Goal: Task Accomplishment & Management: Use online tool/utility

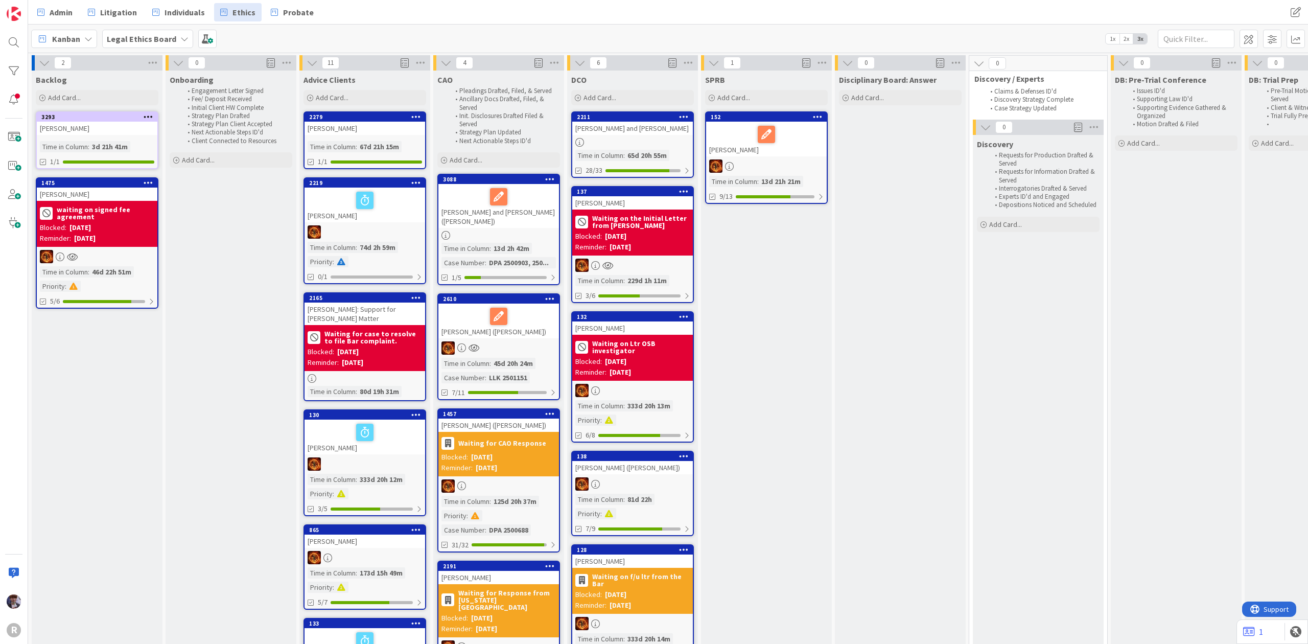
scroll to position [0, 1073]
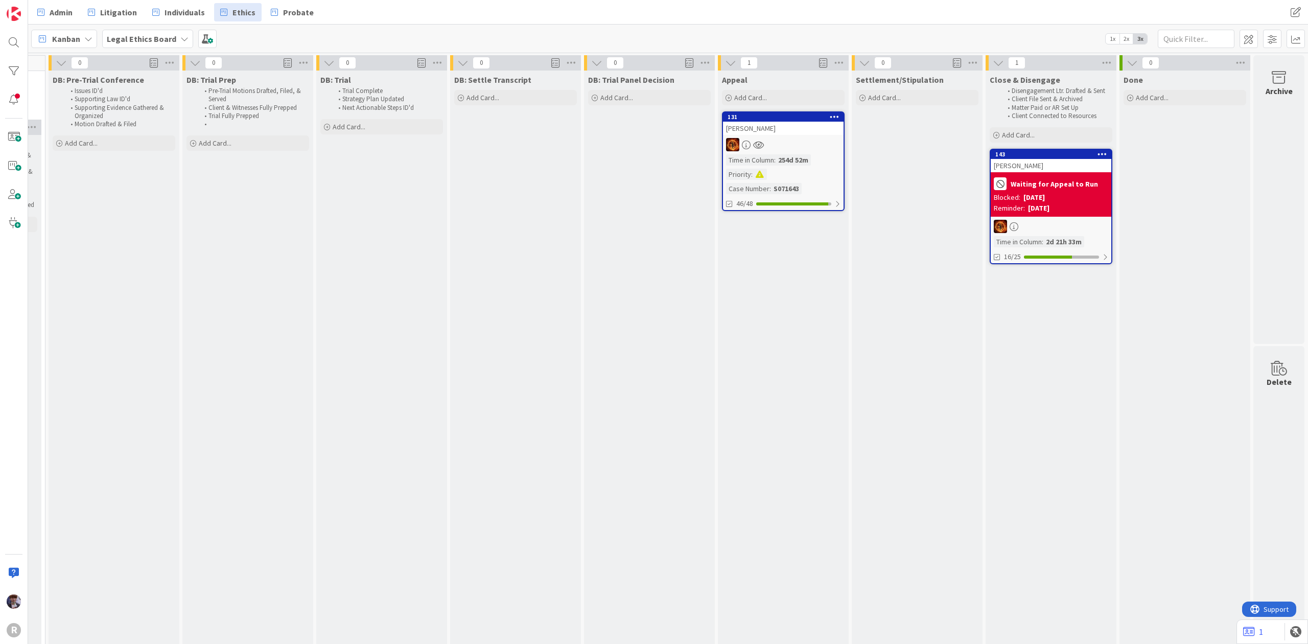
click at [143, 8] on div "Admin Litigation Individuals Ethics Probate" at bounding box center [414, 12] width 767 height 18
click at [133, 17] on span "Litigation" at bounding box center [118, 12] width 37 height 12
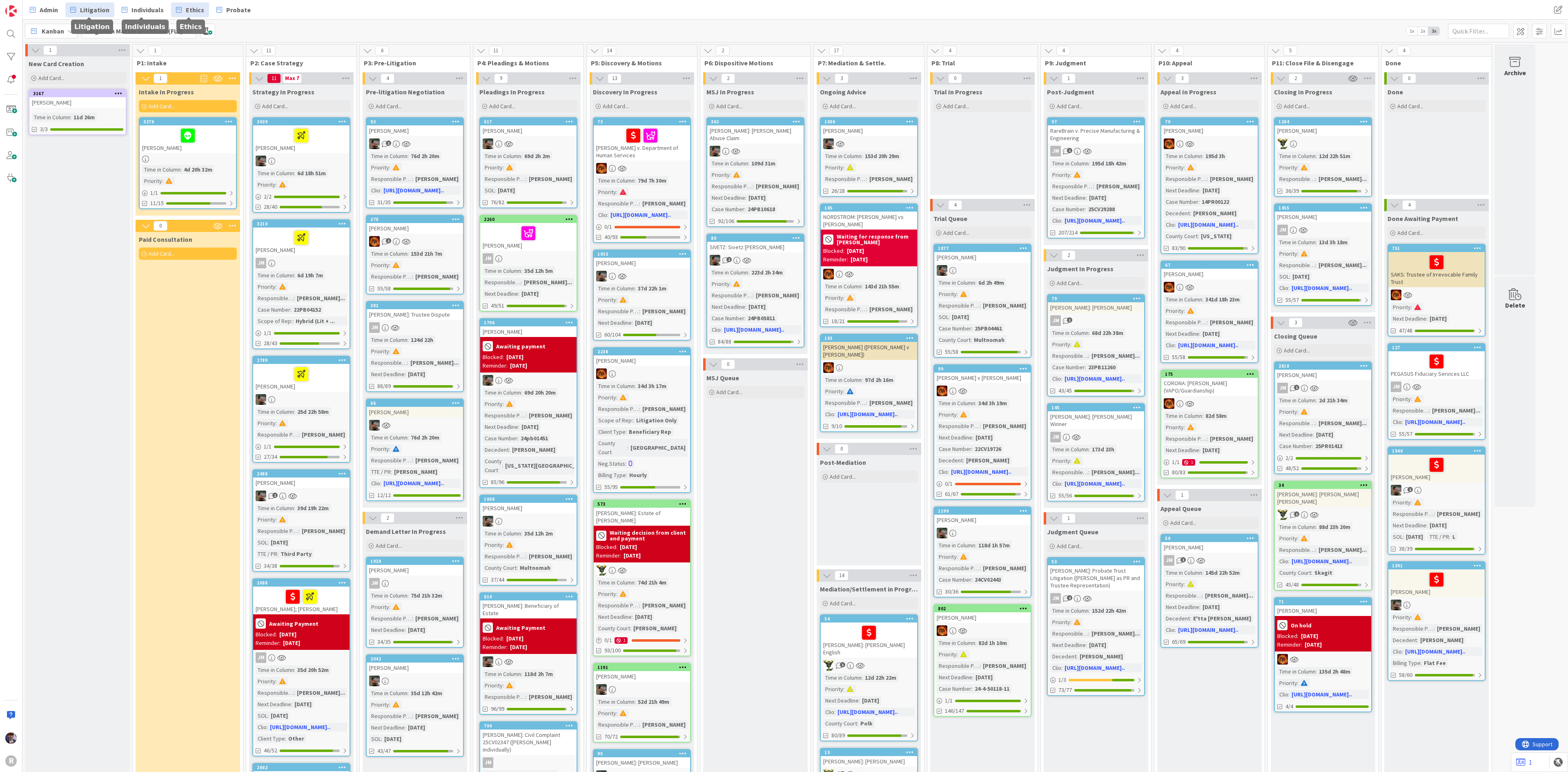
click at [193, 6] on span "Ethics" at bounding box center [194, 10] width 18 height 10
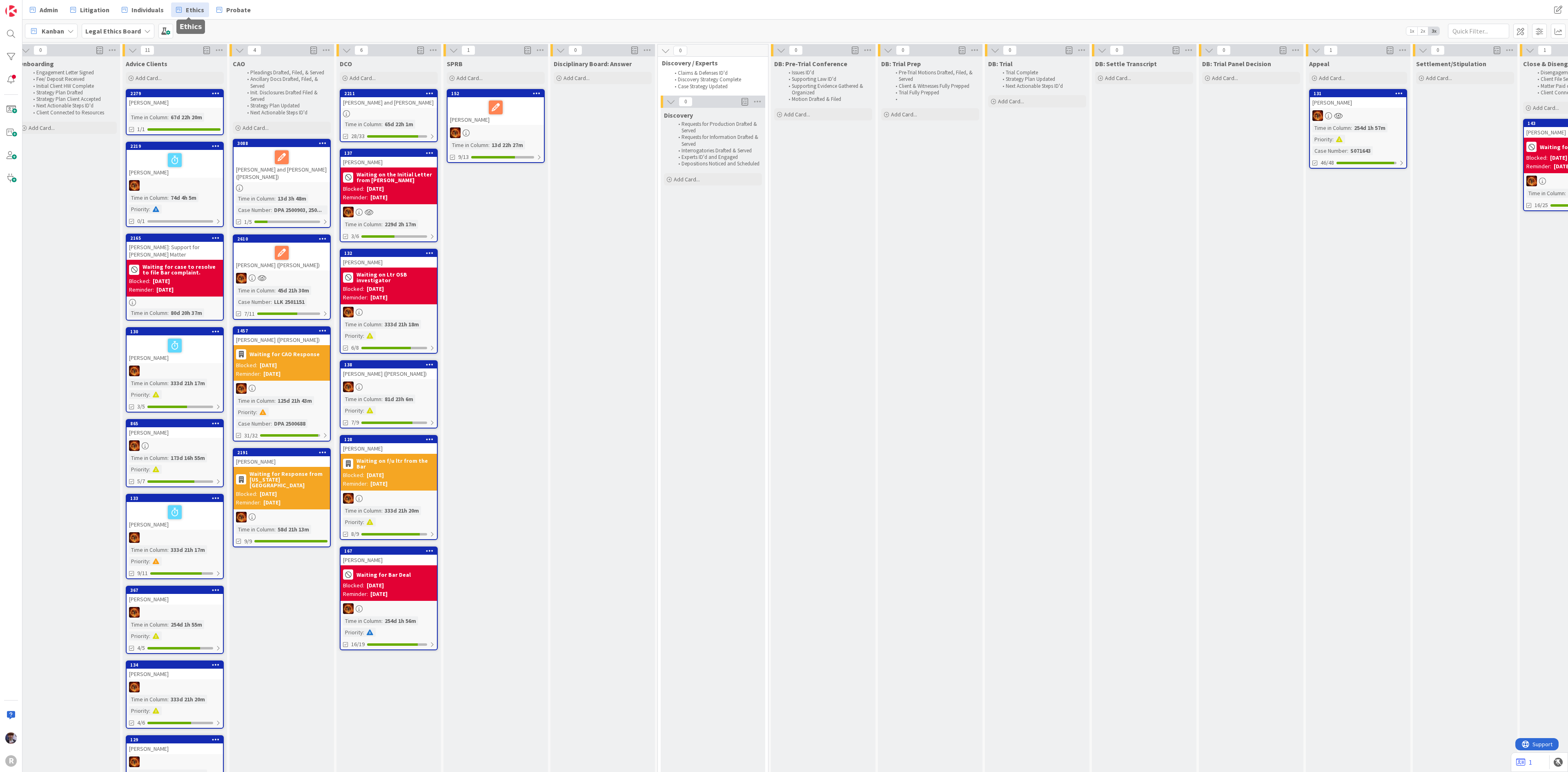
scroll to position [0, 339]
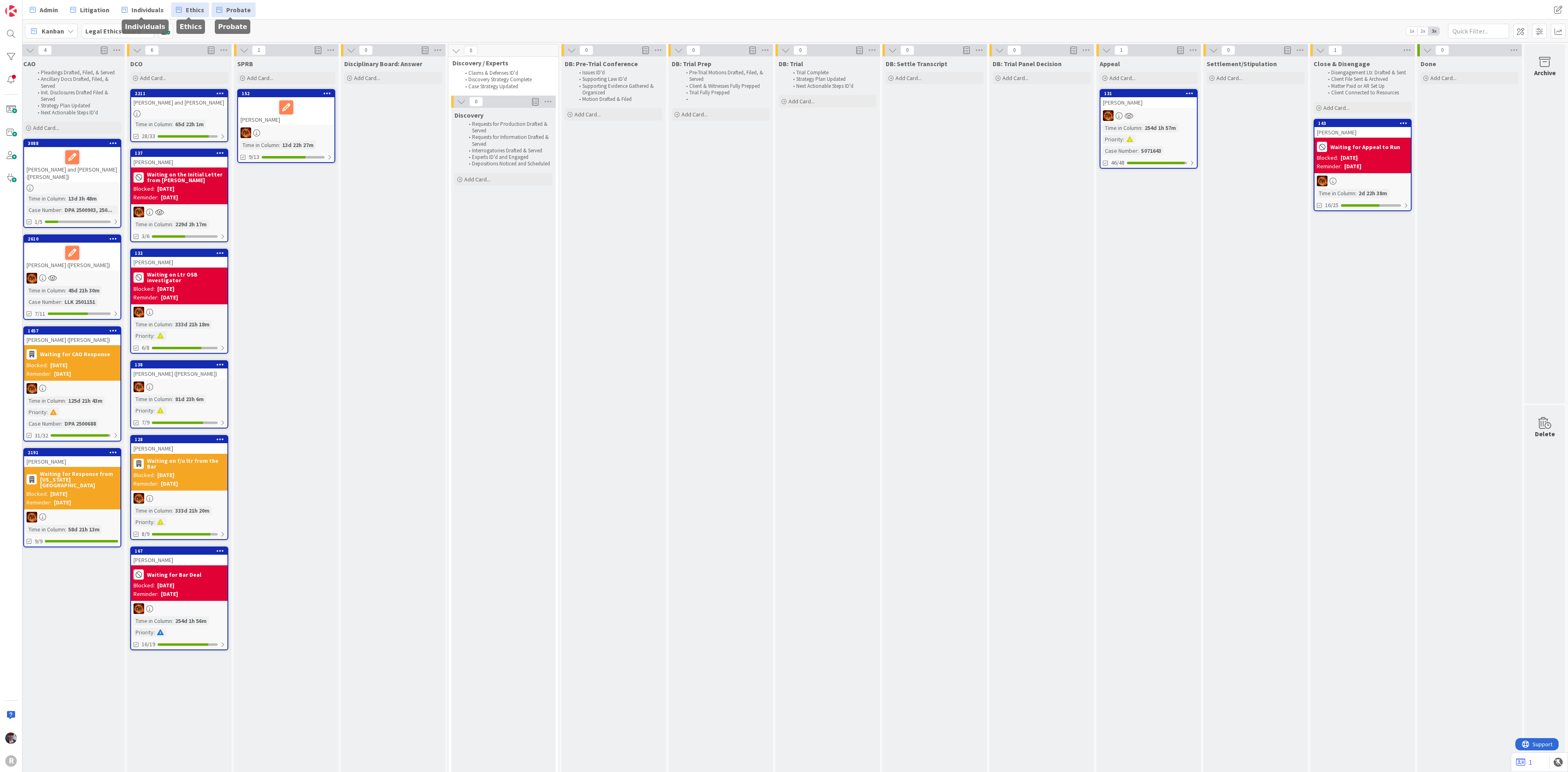
click at [238, 13] on span "Probate" at bounding box center [238, 10] width 25 height 10
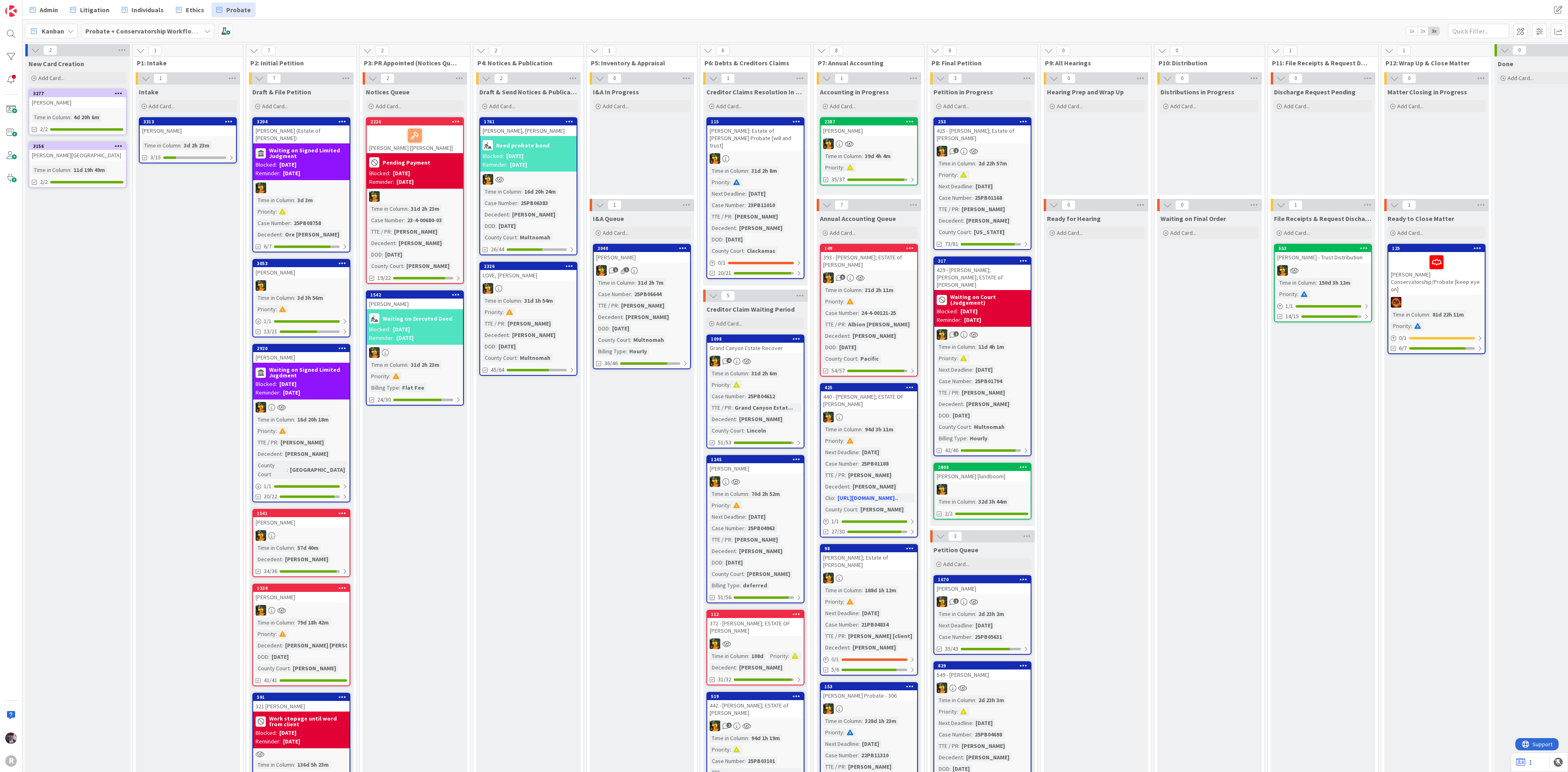
click at [1045, 514] on div "Waiting on Final Order Add Card..." at bounding box center [1210, 672] width 105 height 922
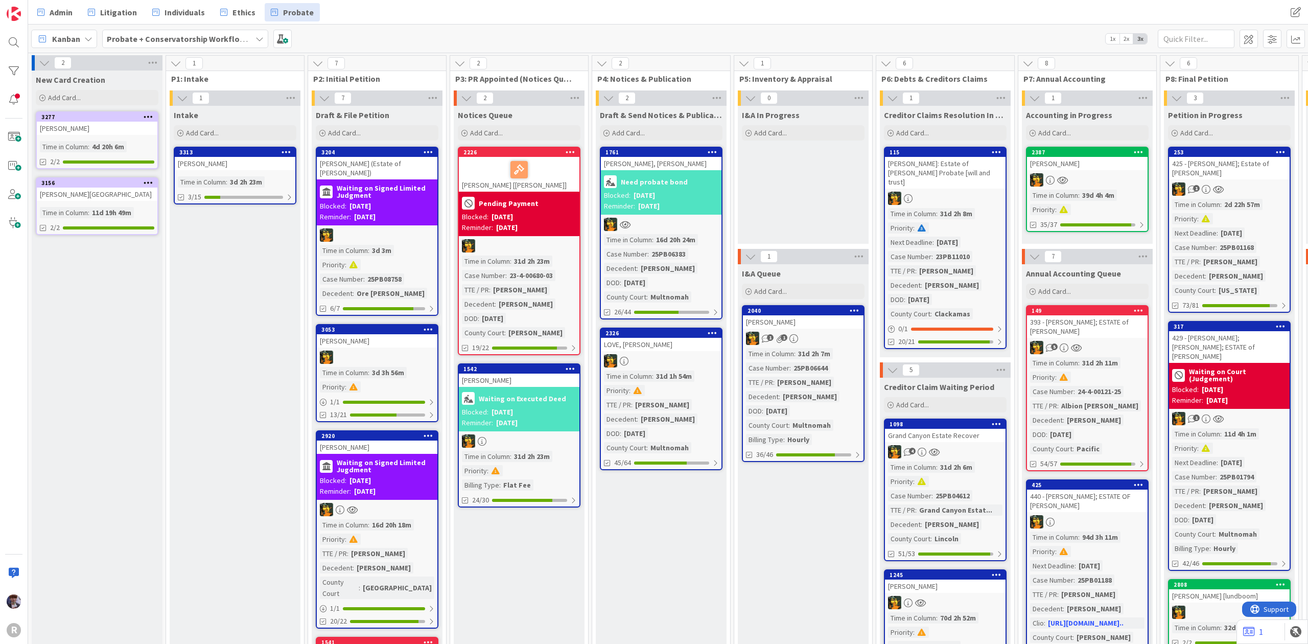
click at [274, 164] on div "LINDBECK, Lance" at bounding box center [235, 163] width 121 height 13
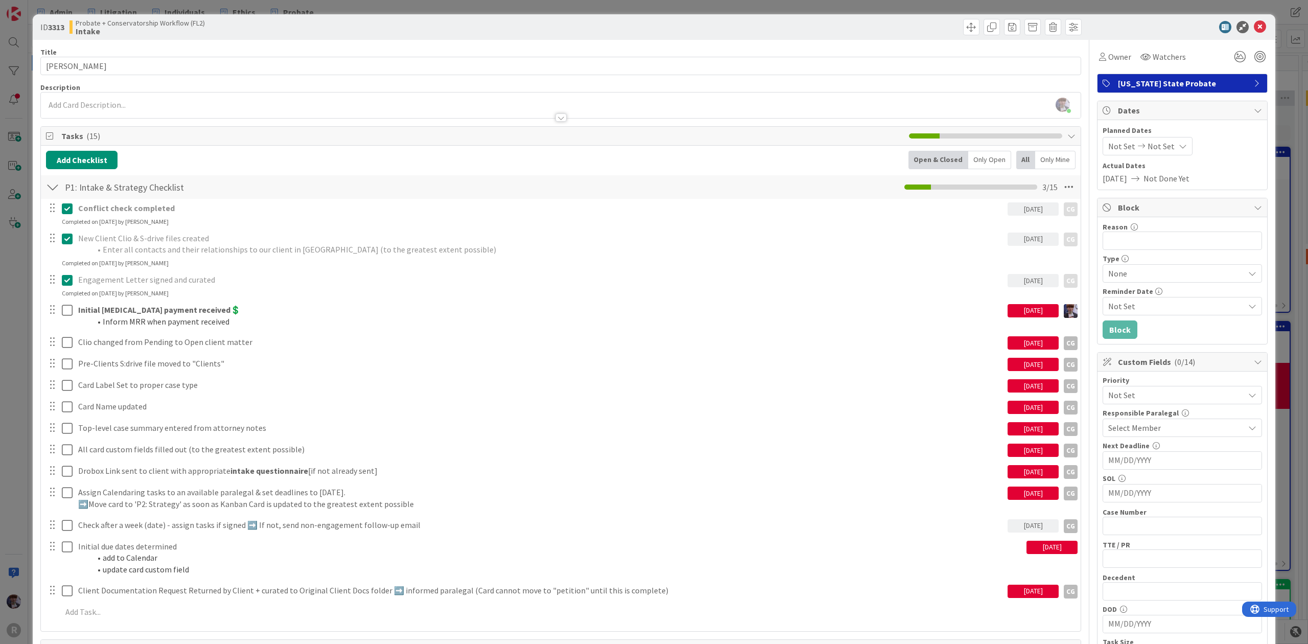
click at [17, 310] on div "ID 3313 Probate + Conservatorship Workflow (FL2) Intake Title 15 / 128 LINDBECK…" at bounding box center [654, 322] width 1308 height 644
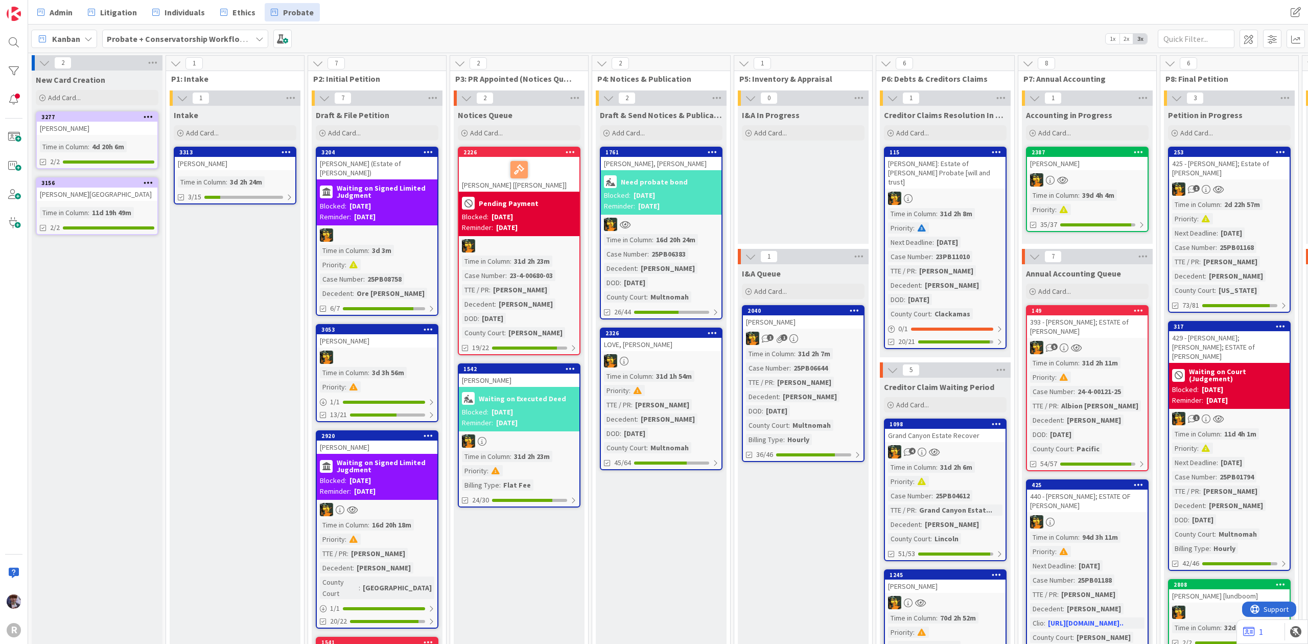
click at [278, 164] on div "LINDBECK, Lance" at bounding box center [235, 163] width 121 height 13
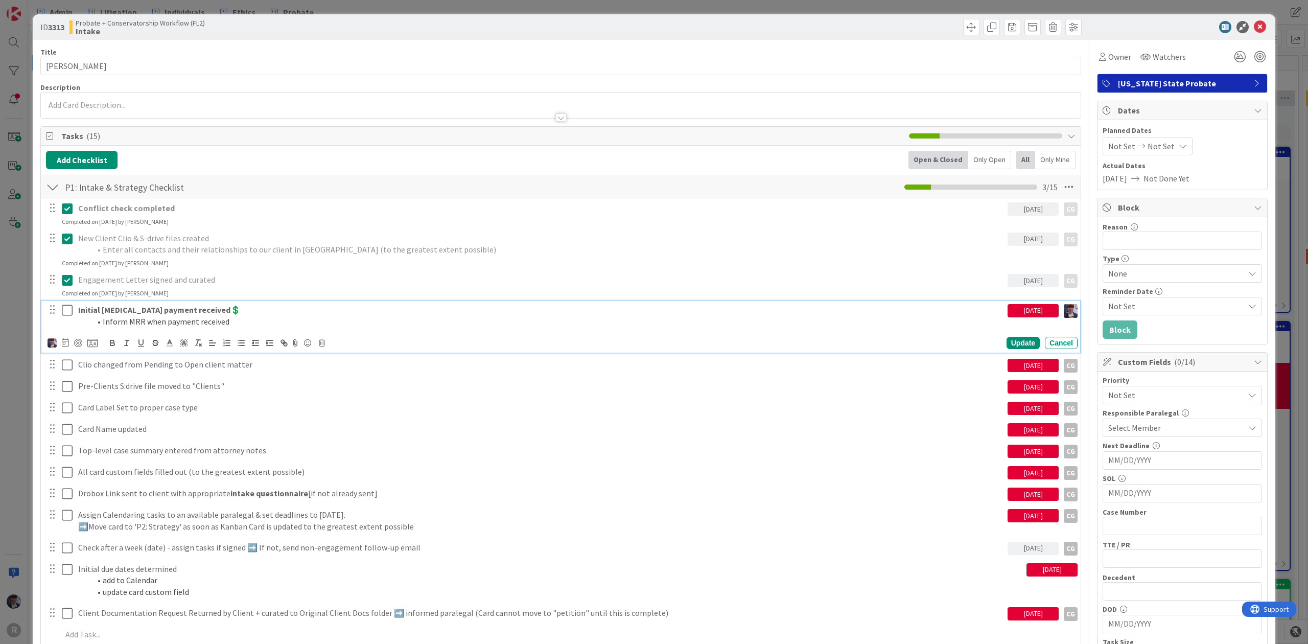
click at [123, 311] on strong "Initial retainer payment received💲" at bounding box center [159, 309] width 162 height 10
click at [68, 310] on icon at bounding box center [67, 310] width 11 height 12
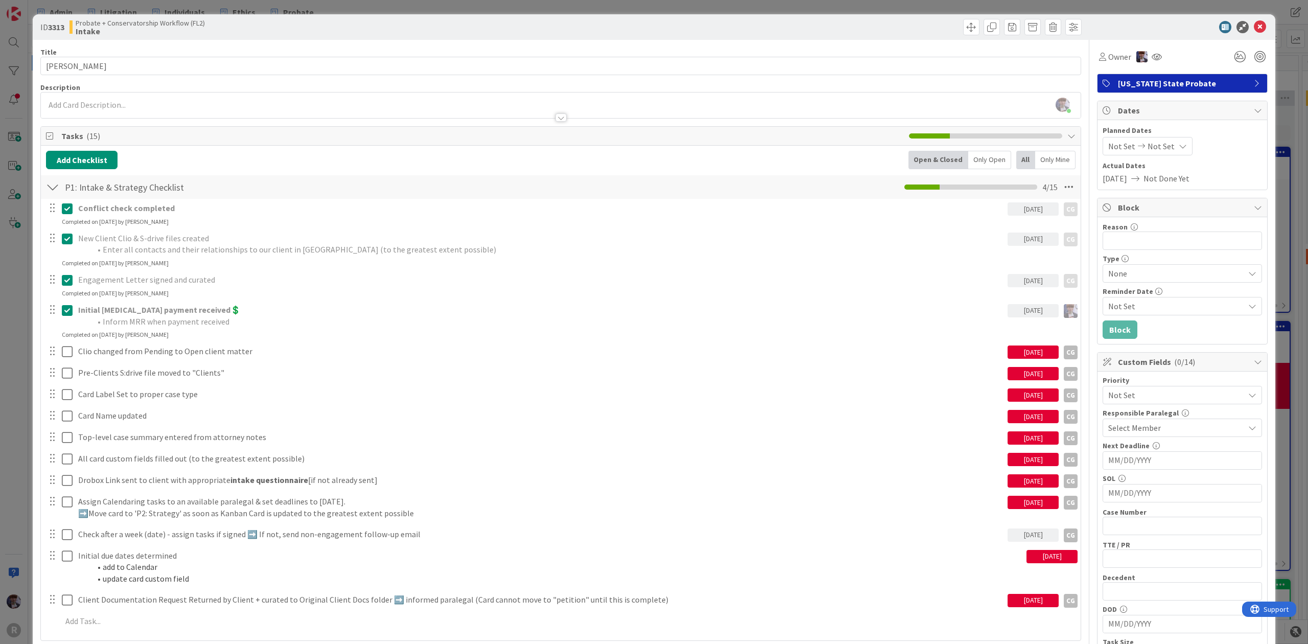
click at [19, 356] on div "ID 3313 Probate + Conservatorship Workflow (FL2) Intake Title 15 / 128 LINDBECK…" at bounding box center [654, 322] width 1308 height 644
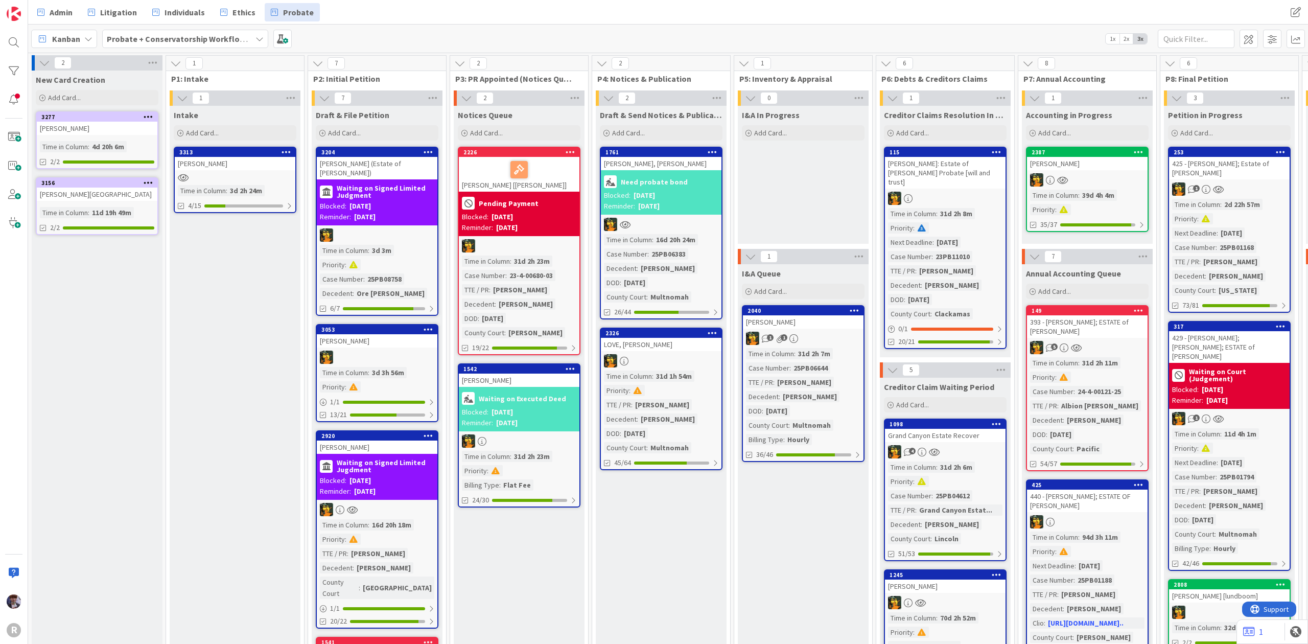
click at [211, 170] on div "LINDBECK, Lance" at bounding box center [235, 163] width 121 height 13
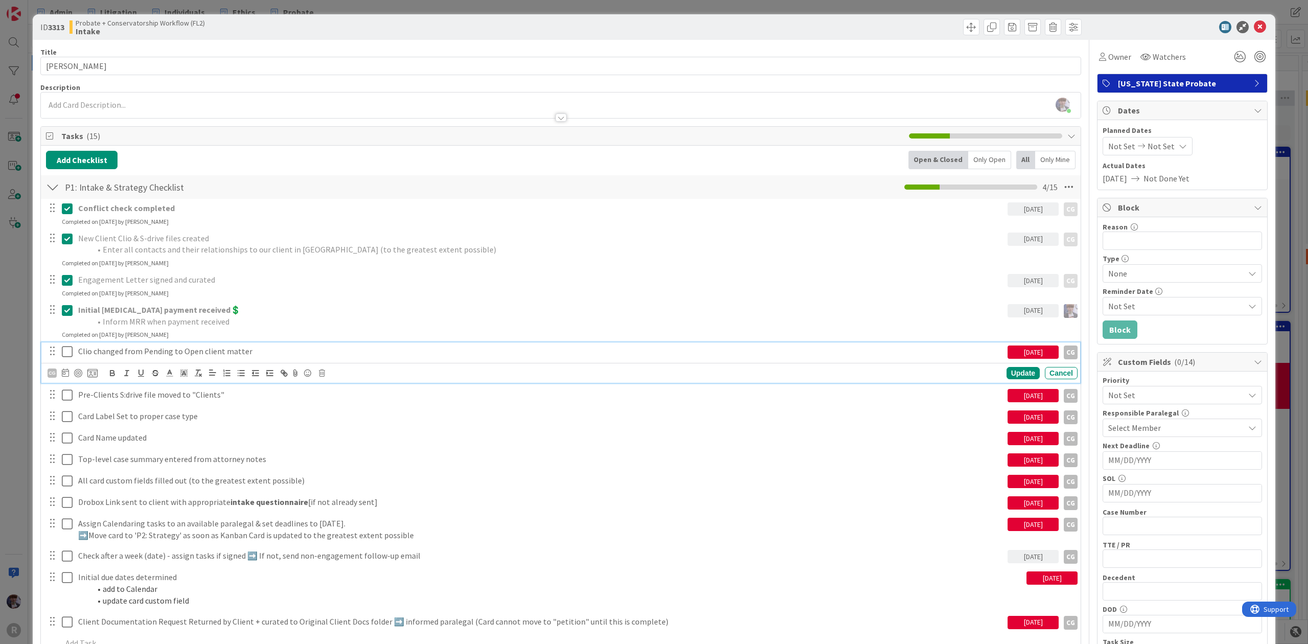
click at [68, 354] on icon at bounding box center [67, 351] width 11 height 12
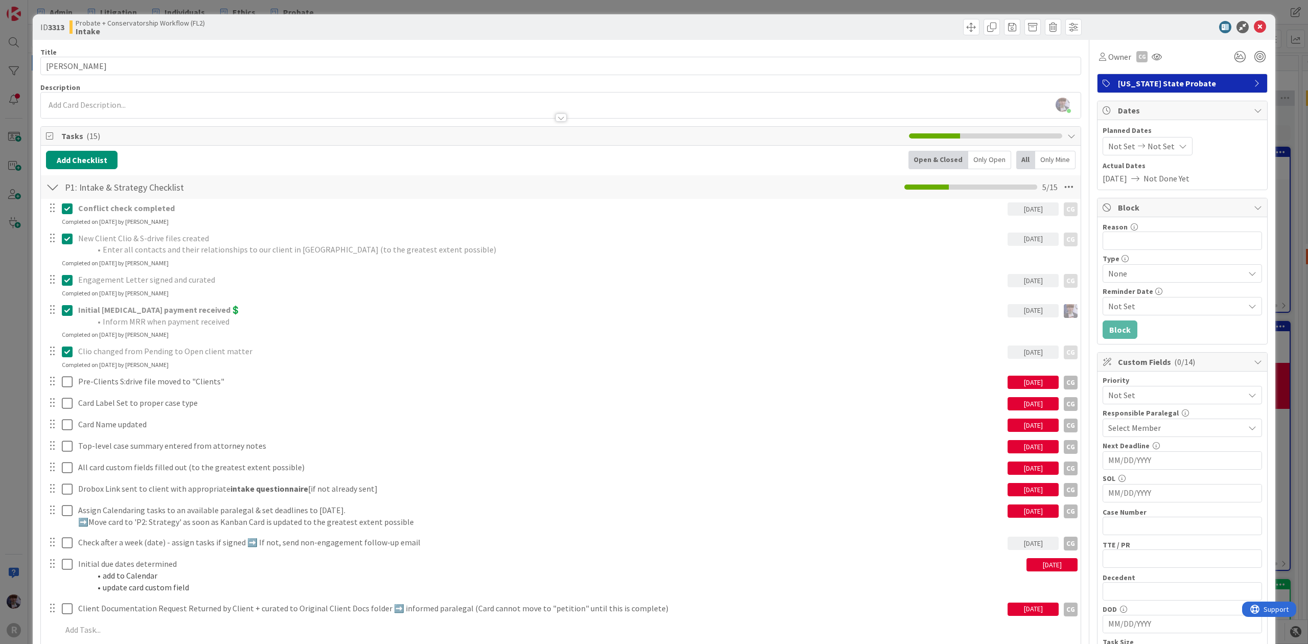
click at [12, 379] on div "ID 3313 Probate + Conservatorship Workflow (FL2) Intake Title 15 / 128 LINDBECK…" at bounding box center [654, 322] width 1308 height 644
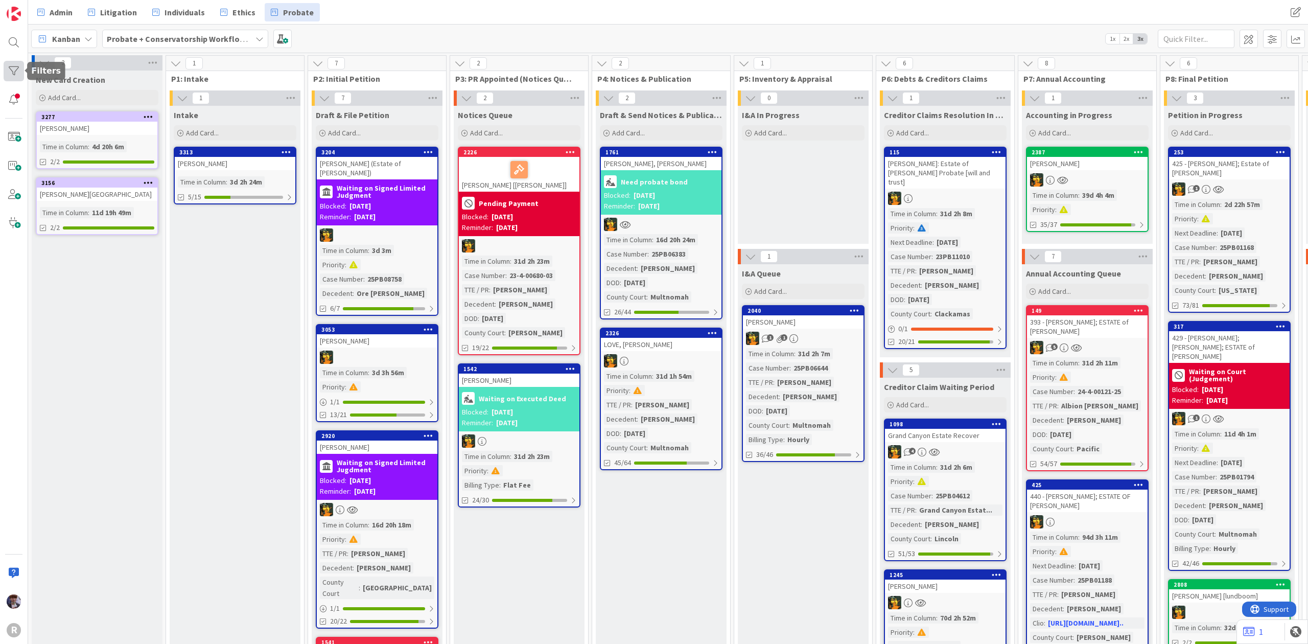
click at [17, 70] on div at bounding box center [14, 71] width 20 height 20
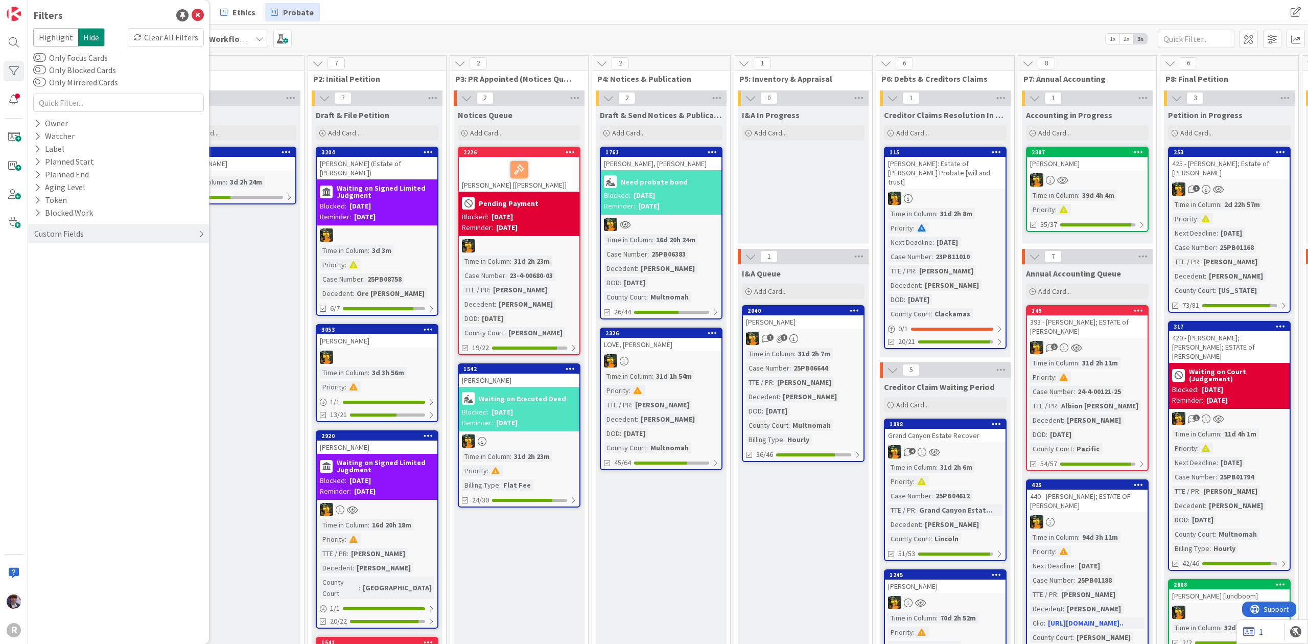
click at [60, 232] on div "Custom Fields" at bounding box center [59, 233] width 52 height 13
click at [76, 419] on button "Billing Type" at bounding box center [60, 420] width 55 height 13
click at [73, 435] on input "text" at bounding box center [118, 437] width 165 height 14
type input "flat fee"
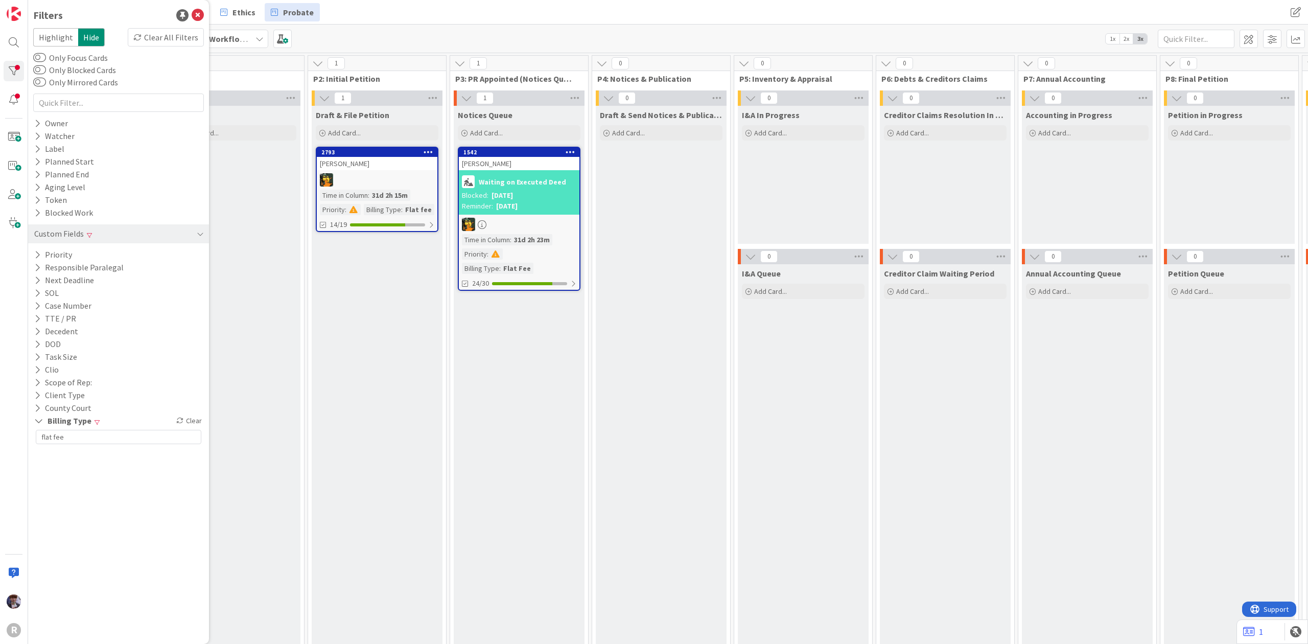
click at [328, 393] on div "Draft & File Petition Add Card... 2793 APPELBAUM, Bert Time in Column : 31d 2h …" at bounding box center [377, 528] width 131 height 844
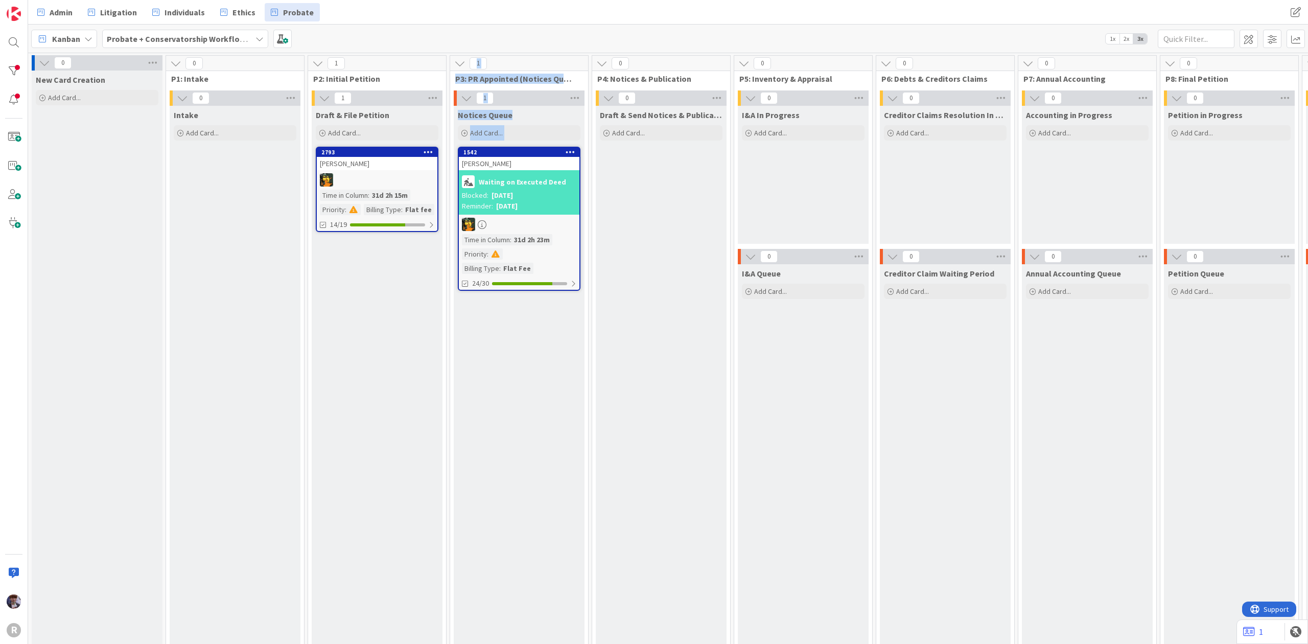
drag, startPoint x: 400, startPoint y: 630, endPoint x: 448, endPoint y: 642, distance: 49.3
click at [448, 642] on div "0 New Card Creation Add Card... 0 P1: Intake 0 Intake Add Card... 1 P2: Initial…" at bounding box center [668, 348] width 1280 height 591
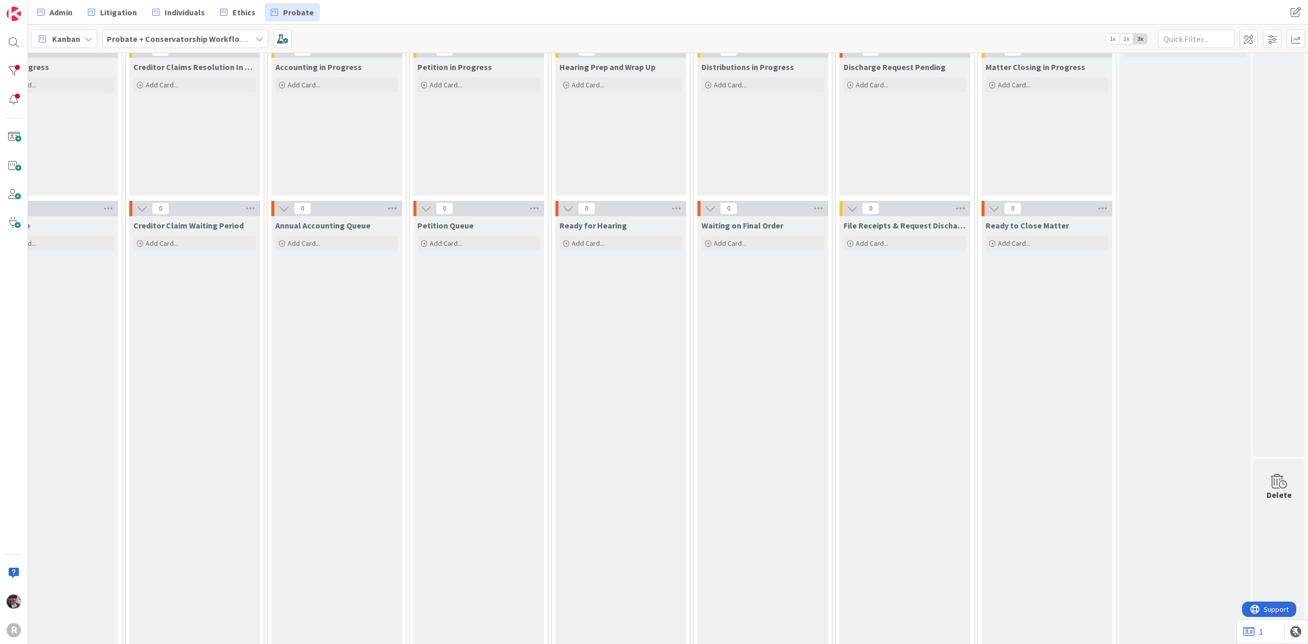
scroll to position [0, 765]
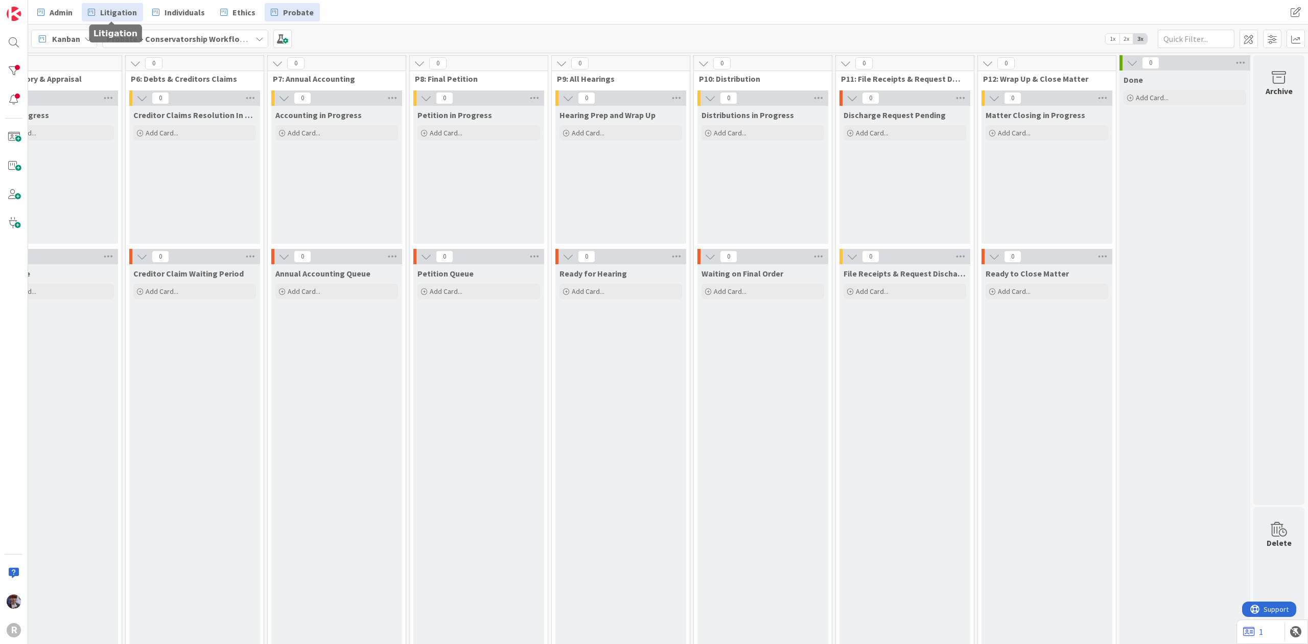
click at [128, 8] on span "Litigation" at bounding box center [118, 12] width 37 height 12
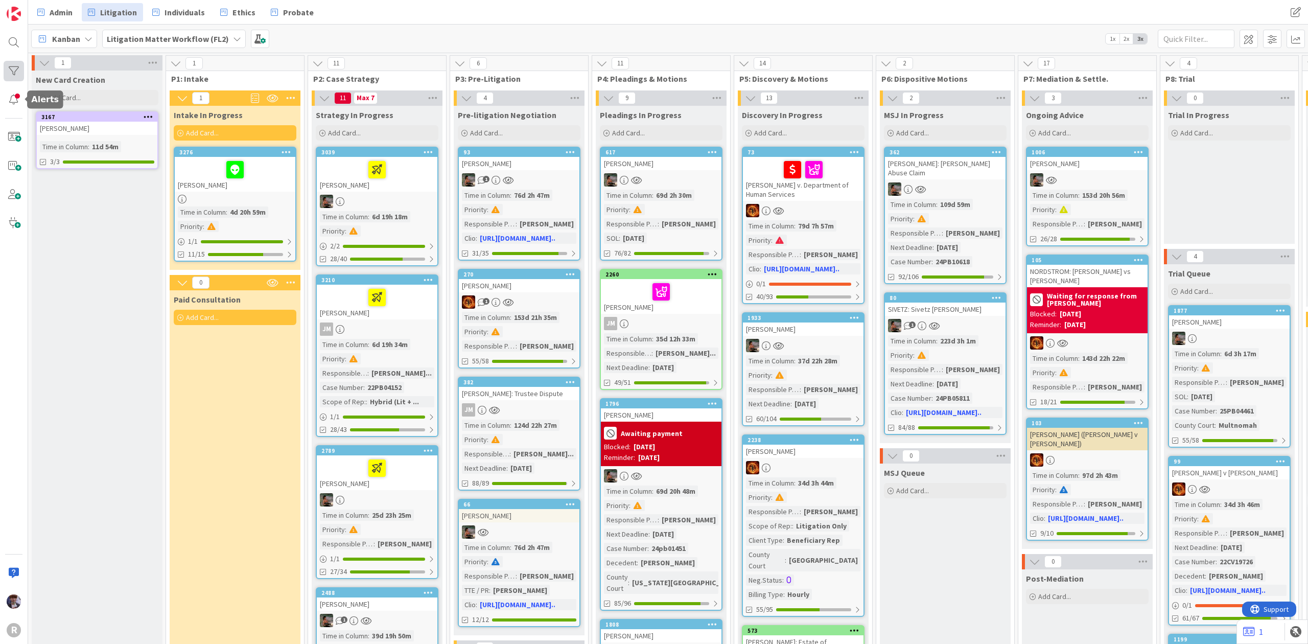
click at [18, 77] on div at bounding box center [14, 71] width 20 height 20
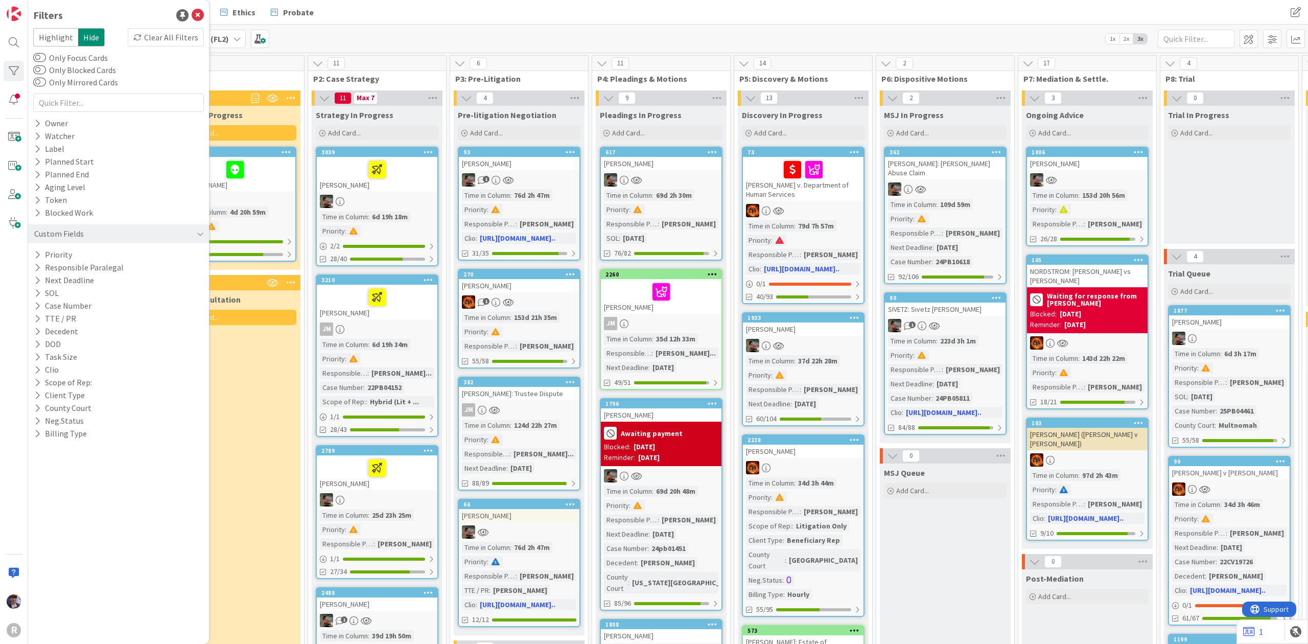
click at [64, 444] on div "Filters Highlight Hide Clear All Filters Only Focus Cards Only Blocked Cards On…" at bounding box center [118, 322] width 181 height 644
click at [64, 437] on button "Billing Type" at bounding box center [60, 433] width 55 height 13
click at [74, 463] on div "Filters Highlight Hide Clear All Filters Only Focus Cards Only Blocked Cards On…" at bounding box center [118, 322] width 181 height 644
click at [78, 452] on input "text" at bounding box center [118, 449] width 165 height 14
type input "flat fee"
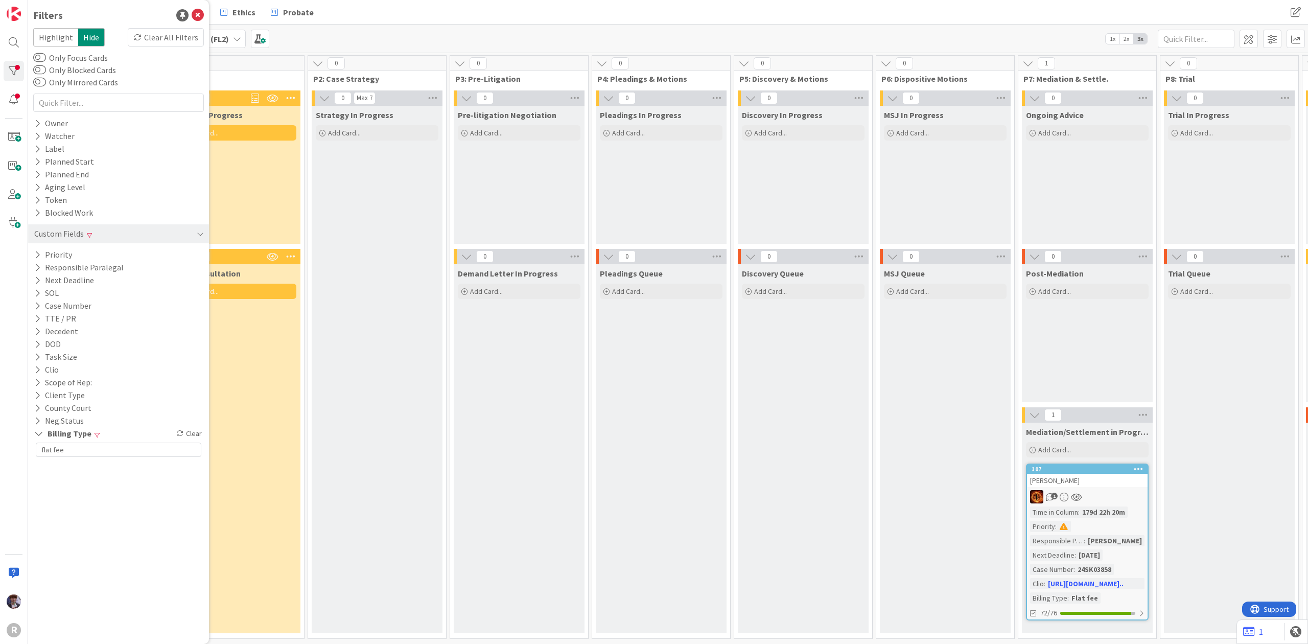
click at [256, 381] on div "Paid Consultation Add Card..." at bounding box center [235, 448] width 131 height 369
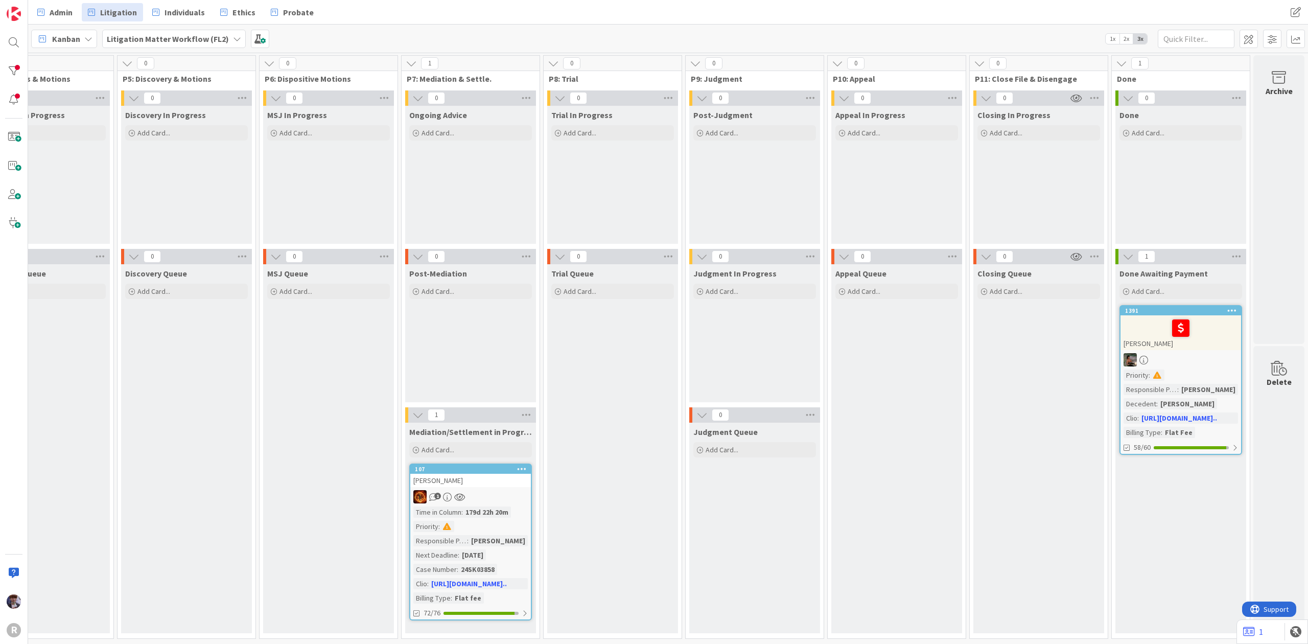
scroll to position [5, 630]
click at [1188, 342] on div "FINAU, Crystal" at bounding box center [1180, 332] width 121 height 35
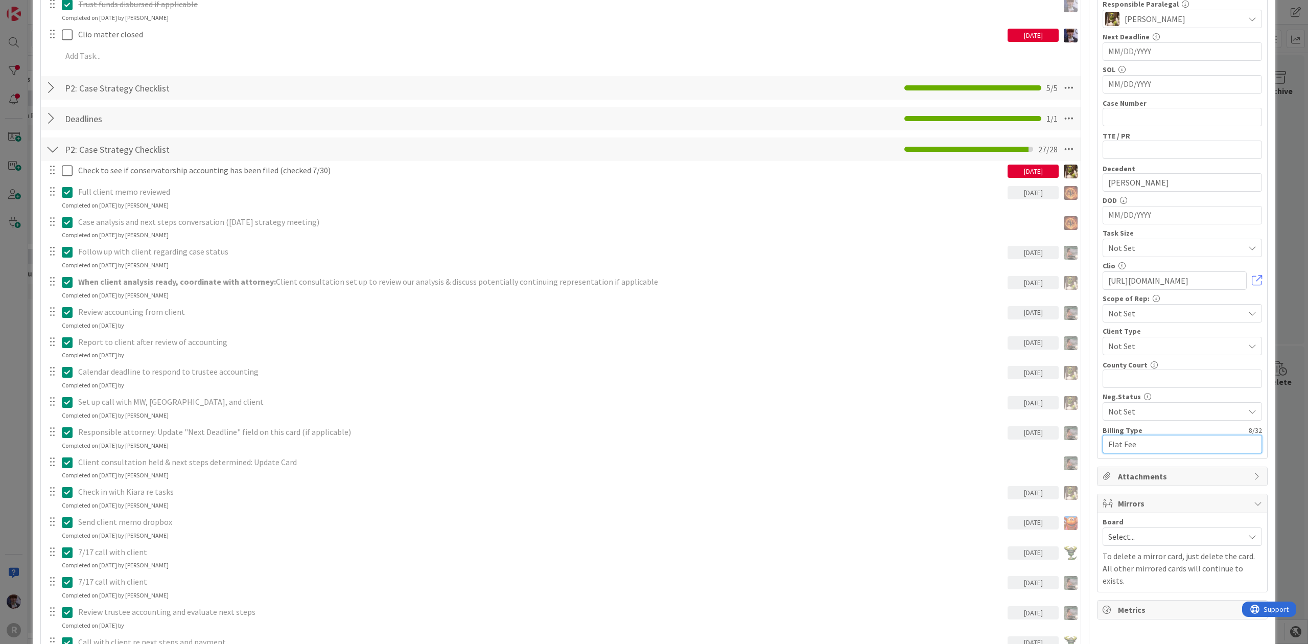
click at [1125, 444] on input "Flat Fee" at bounding box center [1181, 444] width 159 height 18
drag, startPoint x: 1138, startPoint y: 446, endPoint x: 1055, endPoint y: 448, distance: 83.3
click at [1055, 448] on div "Title 14 / 128 FINAU, Crystal Description Minka Laine Friesen just joined 2025-…" at bounding box center [653, 587] width 1227 height 1913
click at [1283, 283] on div "ID 1391 Litigation Matter Workflow (FL2) Done Awaiting Payment Title 14 / 128 F…" at bounding box center [654, 322] width 1308 height 644
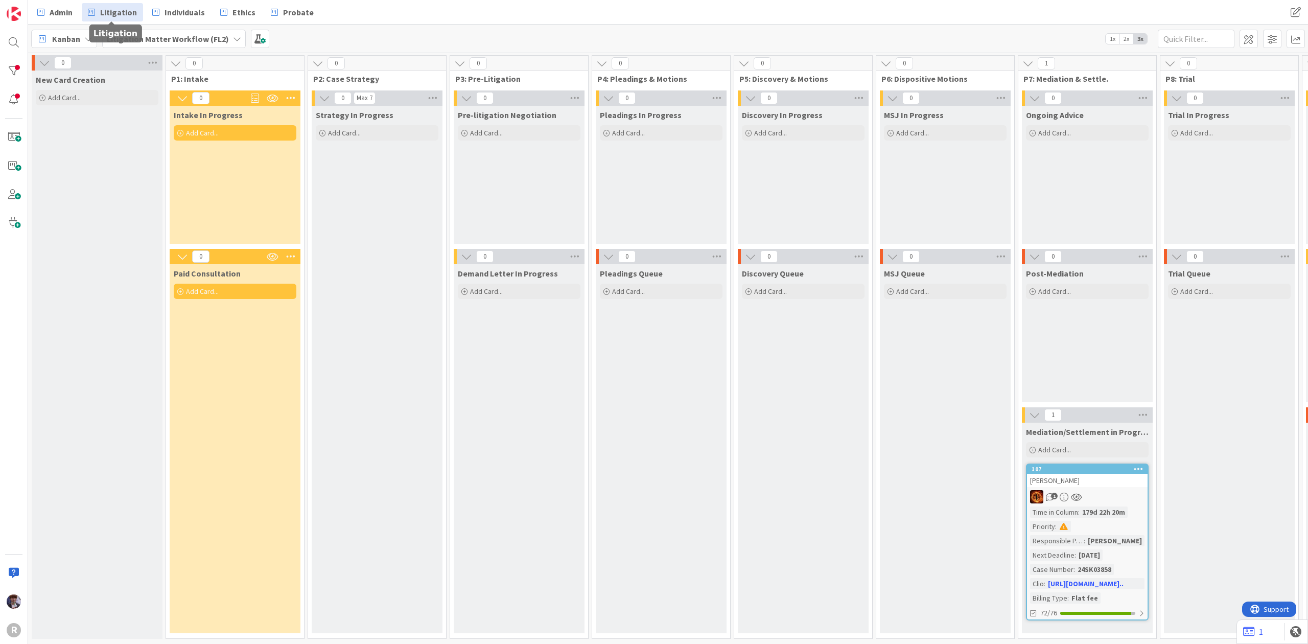
click at [110, 19] on link "Litigation" at bounding box center [112, 12] width 61 height 18
click at [23, 90] on div "R" at bounding box center [14, 322] width 28 height 644
click at [20, 98] on div at bounding box center [14, 99] width 20 height 20
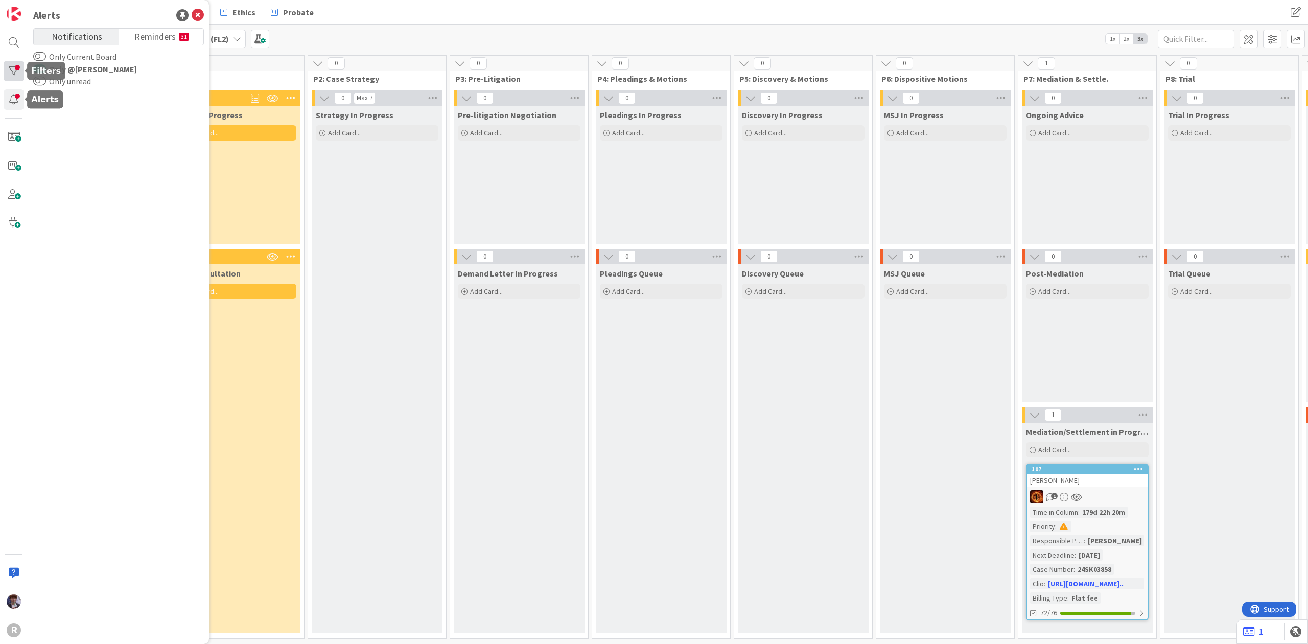
click at [17, 63] on div at bounding box center [14, 71] width 20 height 20
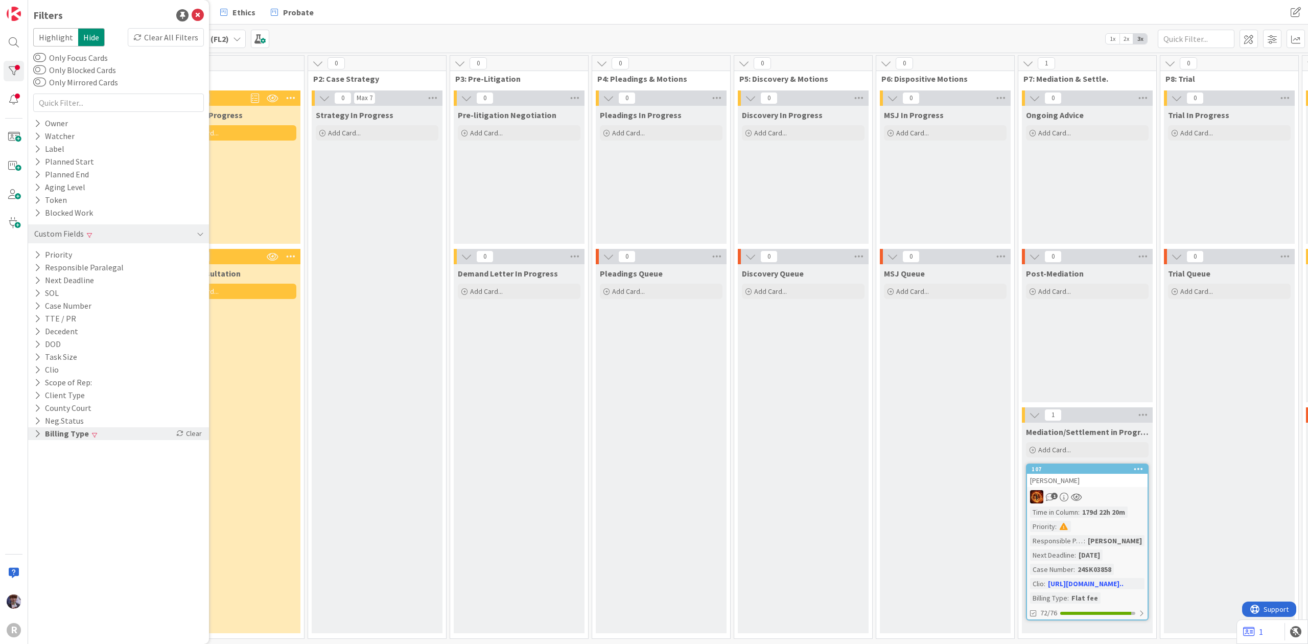
click at [80, 434] on button "Billing Type" at bounding box center [61, 433] width 57 height 13
drag, startPoint x: 133, startPoint y: 459, endPoint x: 72, endPoint y: 448, distance: 62.2
click at [72, 448] on div "flat fee" at bounding box center [118, 449] width 171 height 19
drag, startPoint x: 72, startPoint y: 448, endPoint x: -12, endPoint y: 446, distance: 83.3
click at [0, 446] on html "R Filters Highlight Hide Clear All Filters Only Focus Cards Only Blocked Cards …" at bounding box center [654, 322] width 1308 height 644
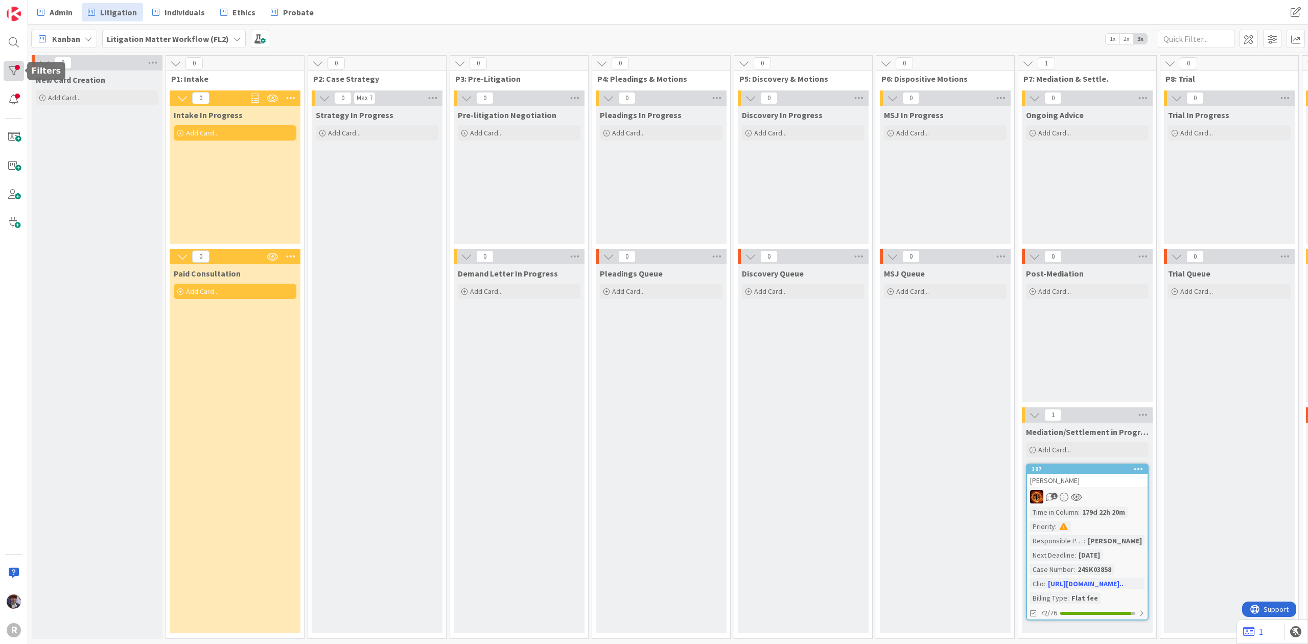
click at [13, 78] on div at bounding box center [14, 71] width 20 height 20
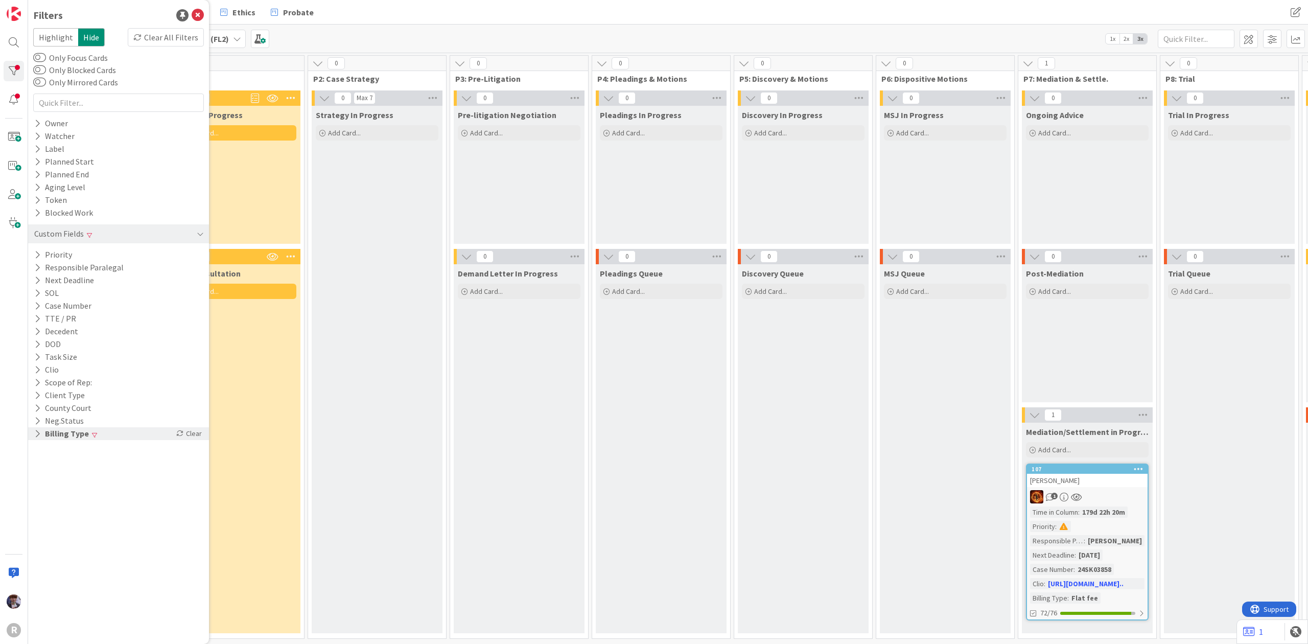
click at [73, 436] on button "Billing Type" at bounding box center [61, 433] width 57 height 13
click at [180, 434] on icon at bounding box center [179, 433] width 7 height 7
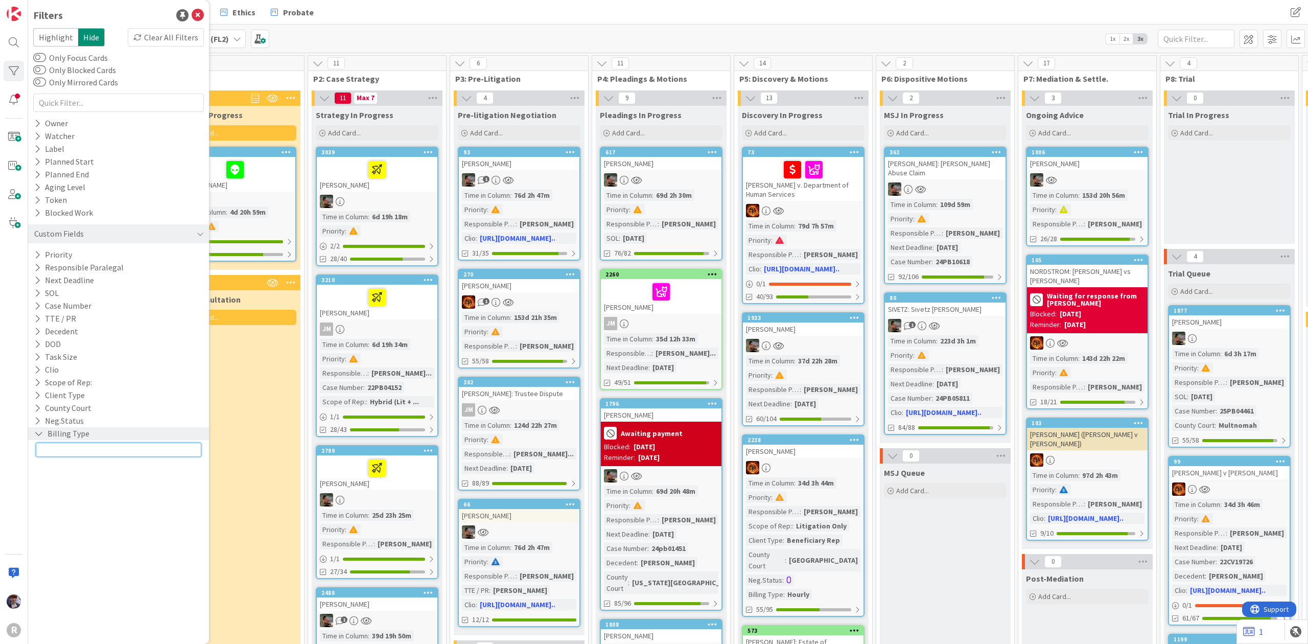
click at [108, 446] on input "text" at bounding box center [118, 449] width 165 height 14
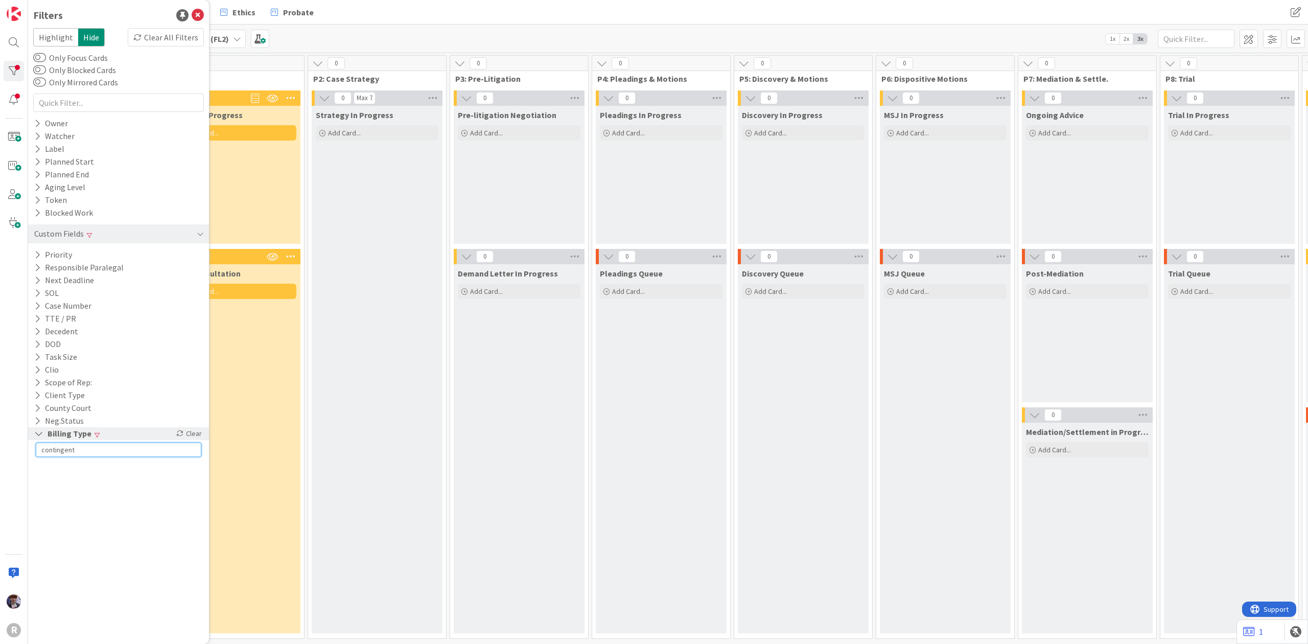
click at [82, 448] on input "contingent" at bounding box center [118, 449] width 165 height 14
type input "contingency"
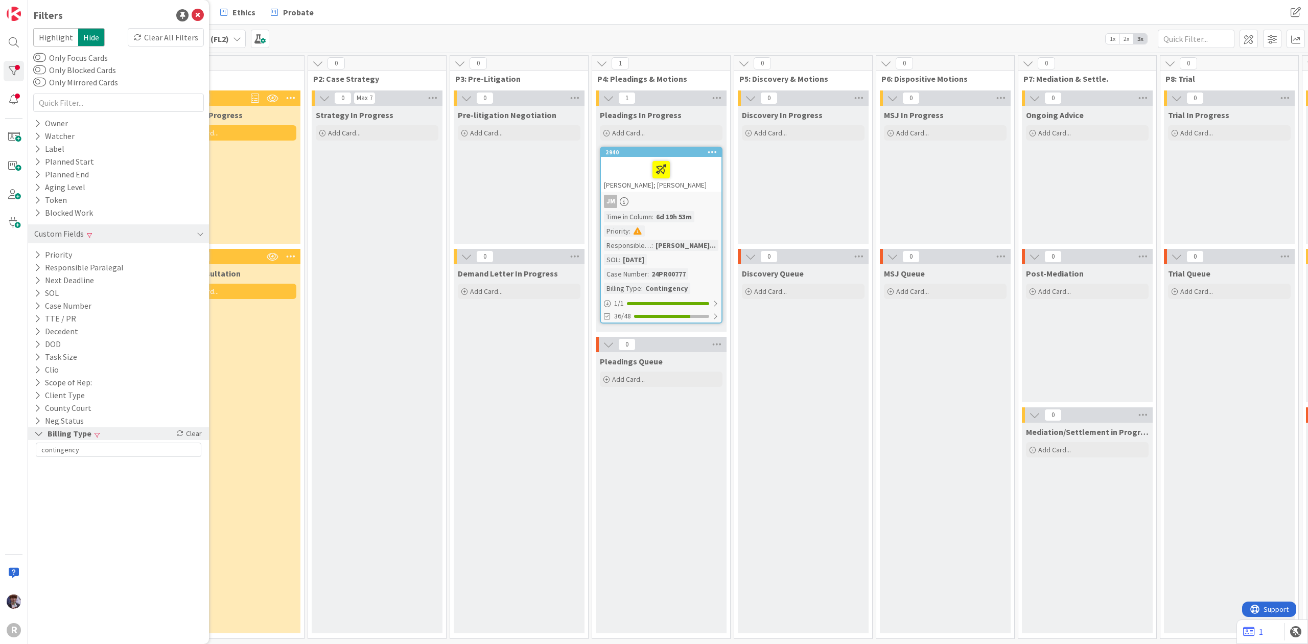
click at [481, 444] on div "Demand Letter In Progress Add Card..." at bounding box center [519, 448] width 131 height 369
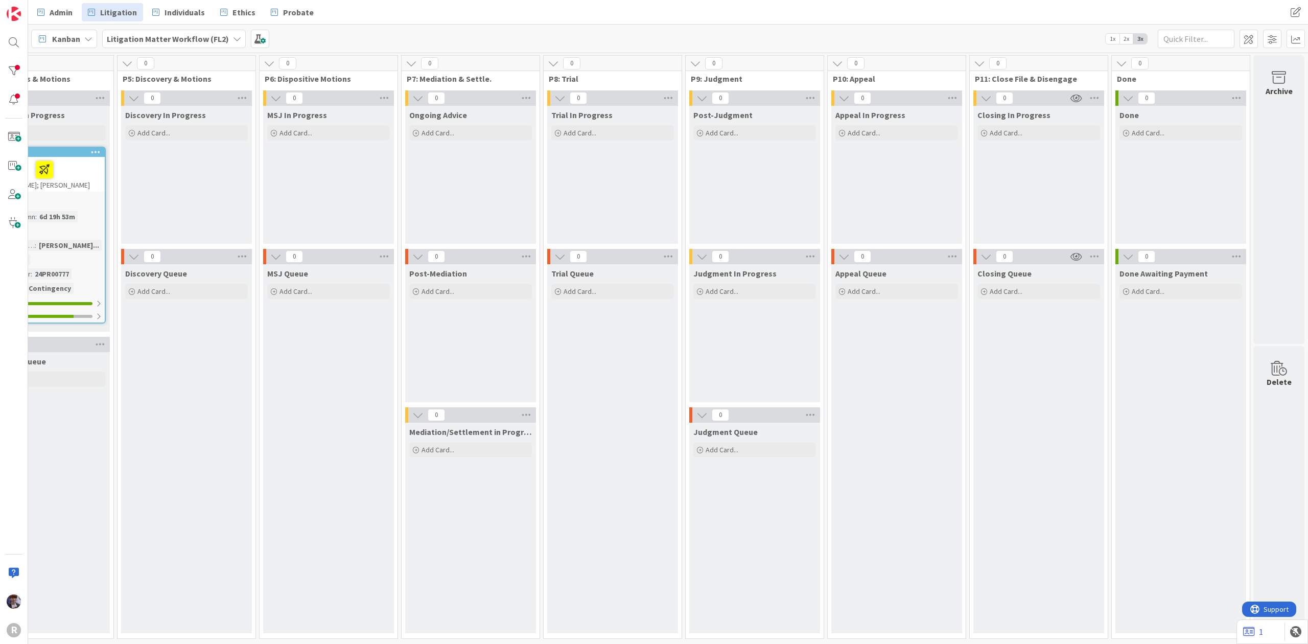
scroll to position [0, 630]
click at [299, 11] on span "Probate" at bounding box center [298, 12] width 31 height 12
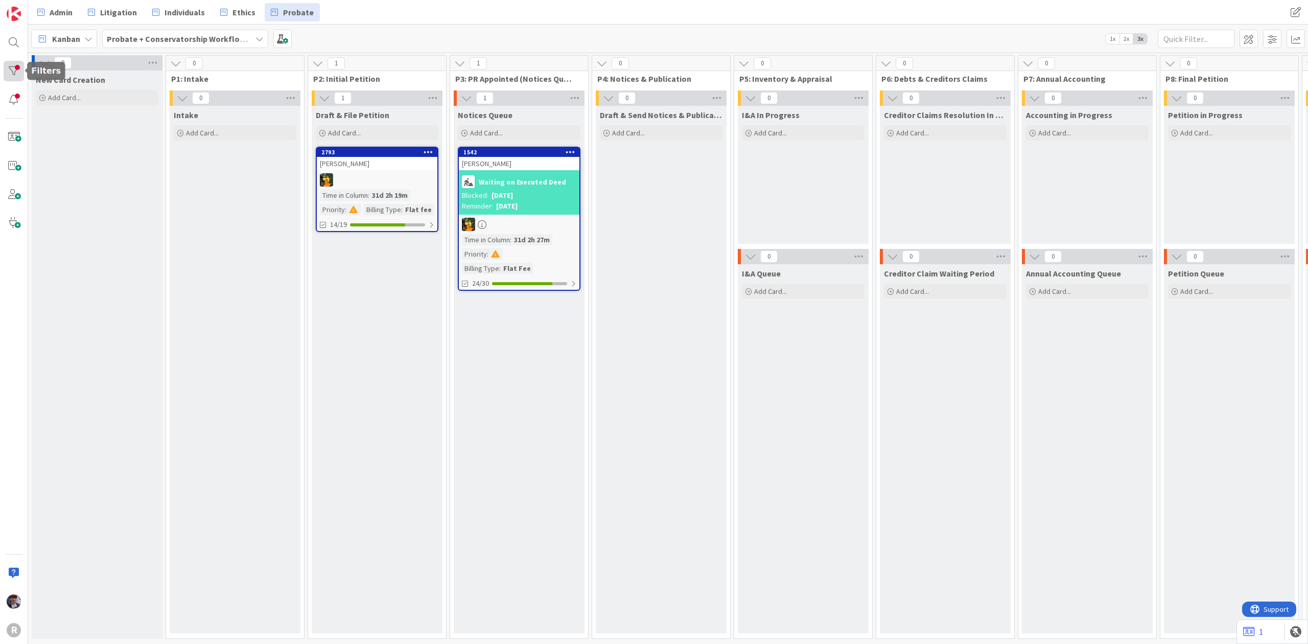
click at [15, 68] on div at bounding box center [14, 71] width 20 height 20
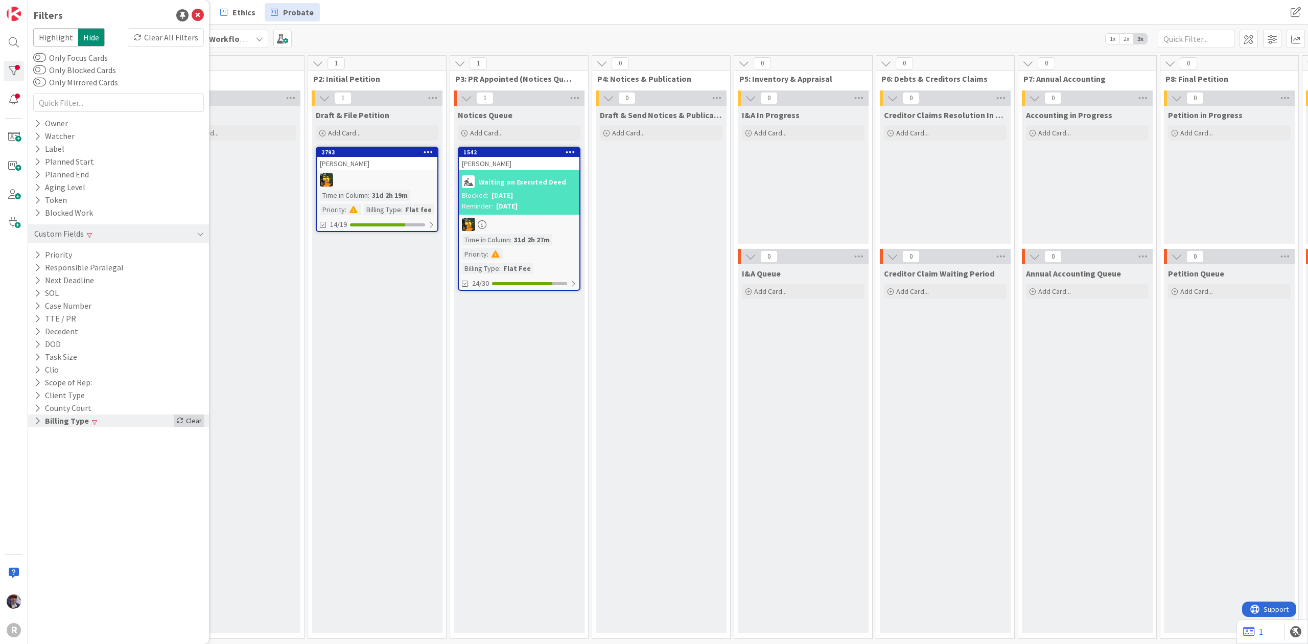
click at [175, 419] on div "Clear" at bounding box center [189, 420] width 30 height 13
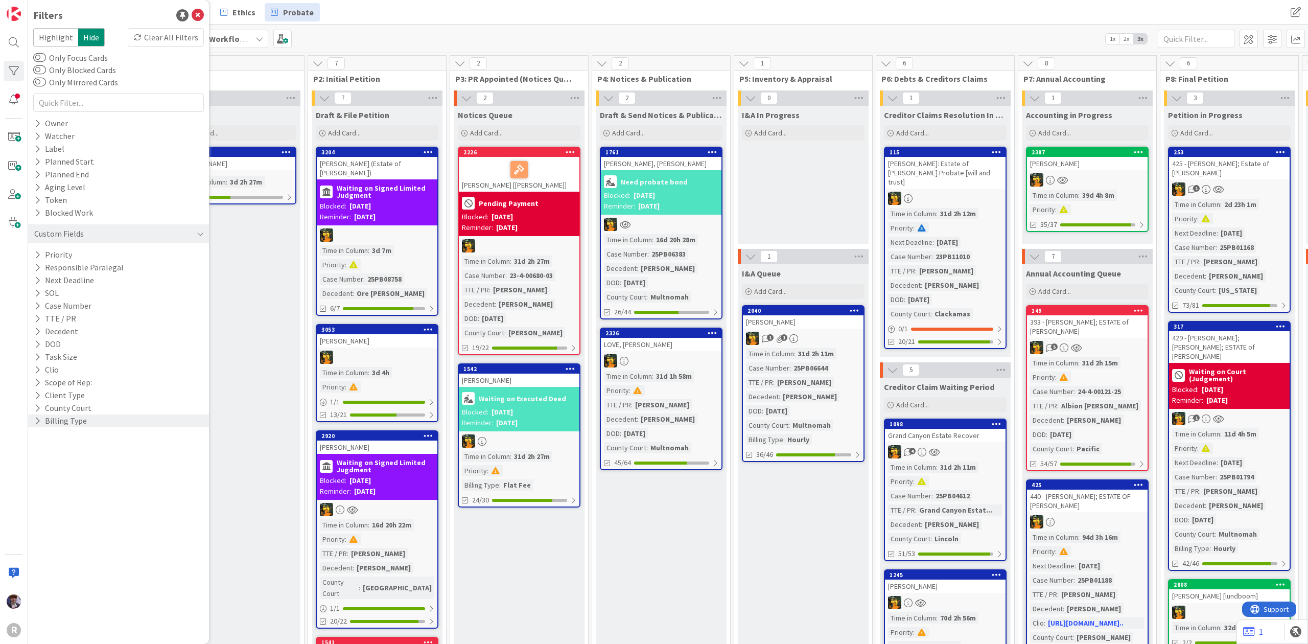
click at [139, 420] on div "Billing Type" at bounding box center [118, 420] width 181 height 13
click at [72, 433] on input "text" at bounding box center [118, 437] width 165 height 14
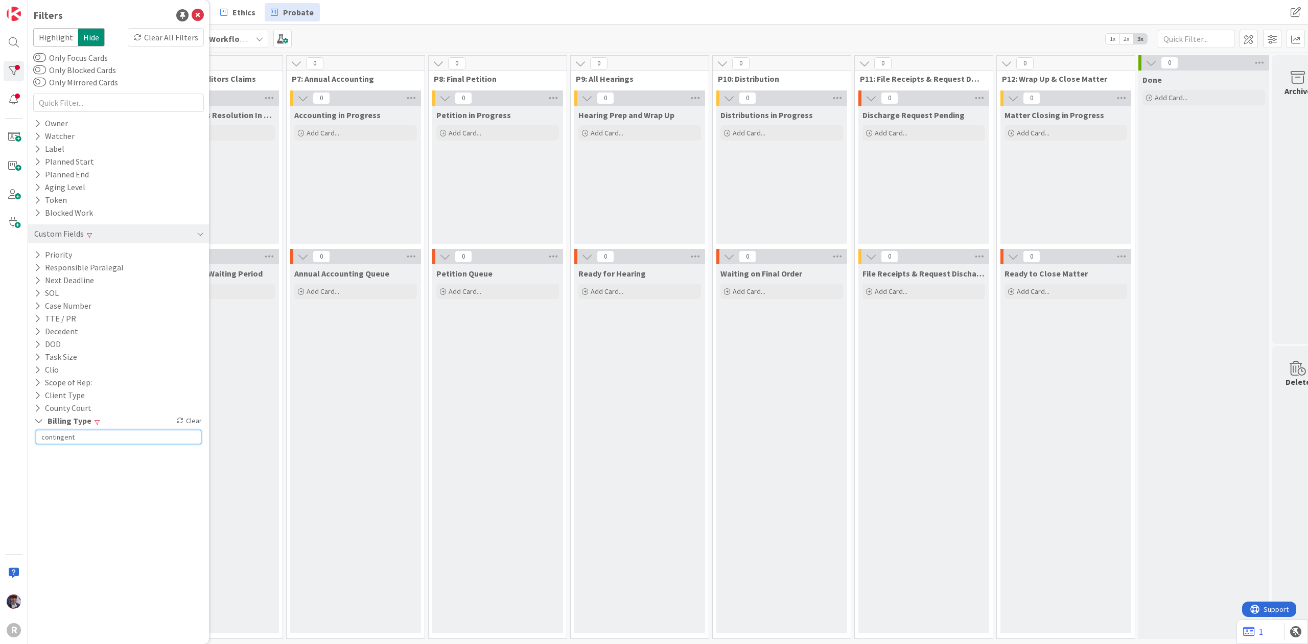
scroll to position [0, 765]
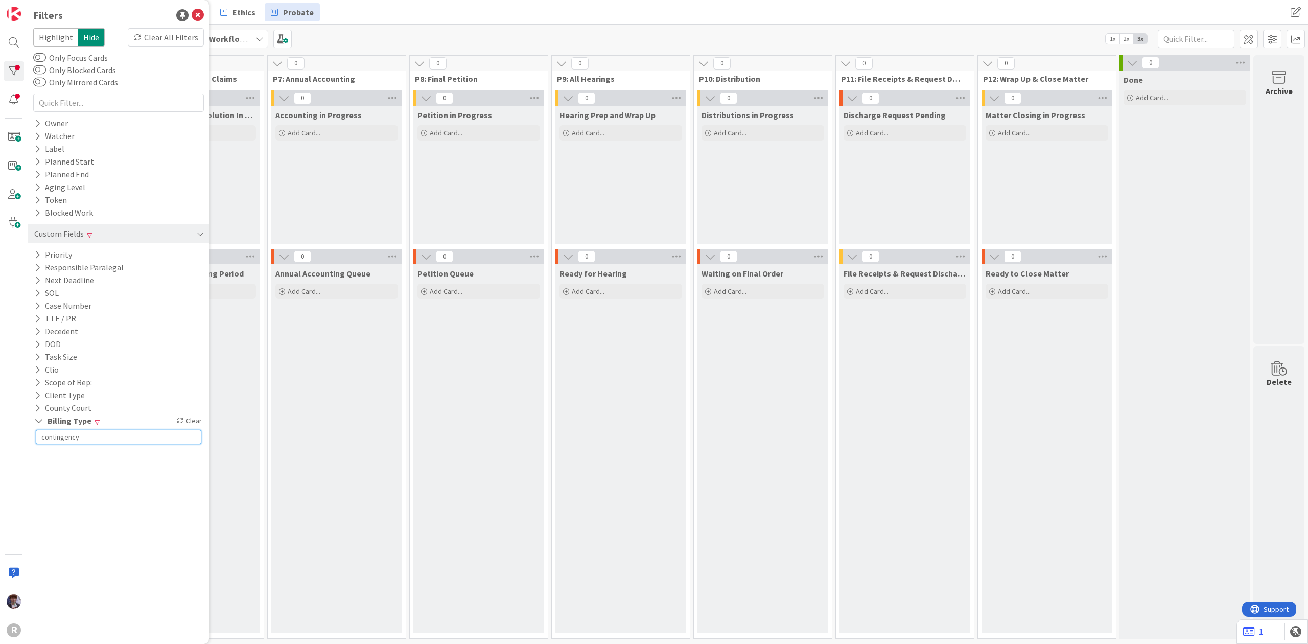
type input "contingency"
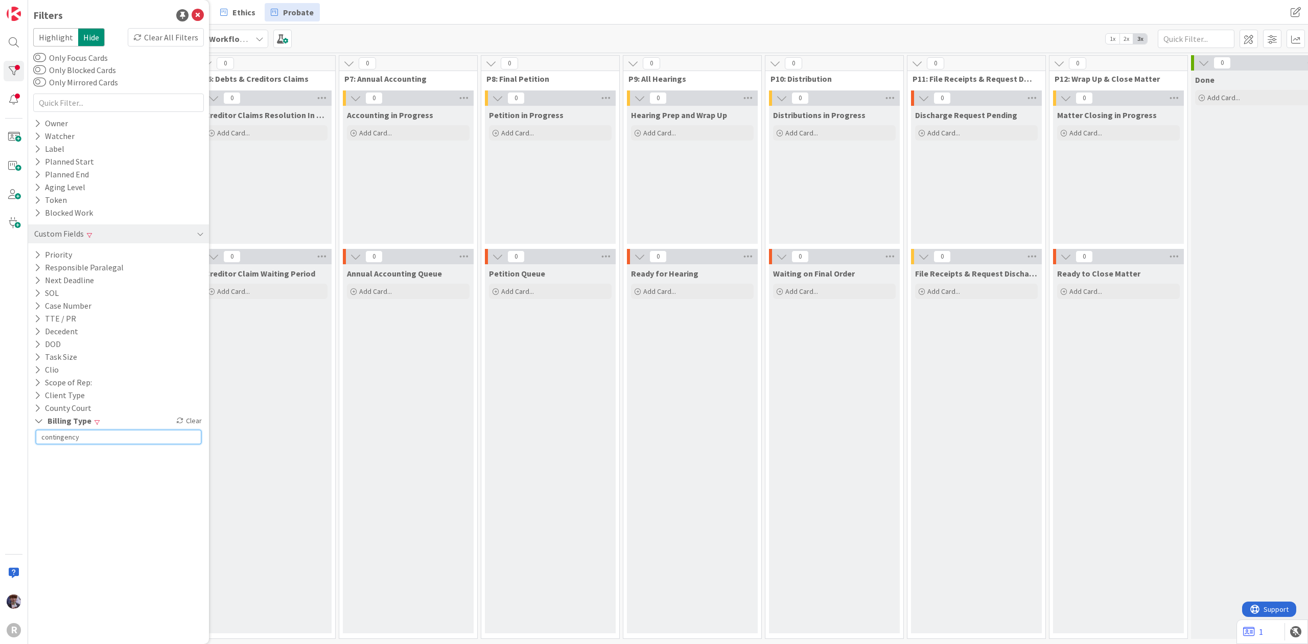
scroll to position [0, 667]
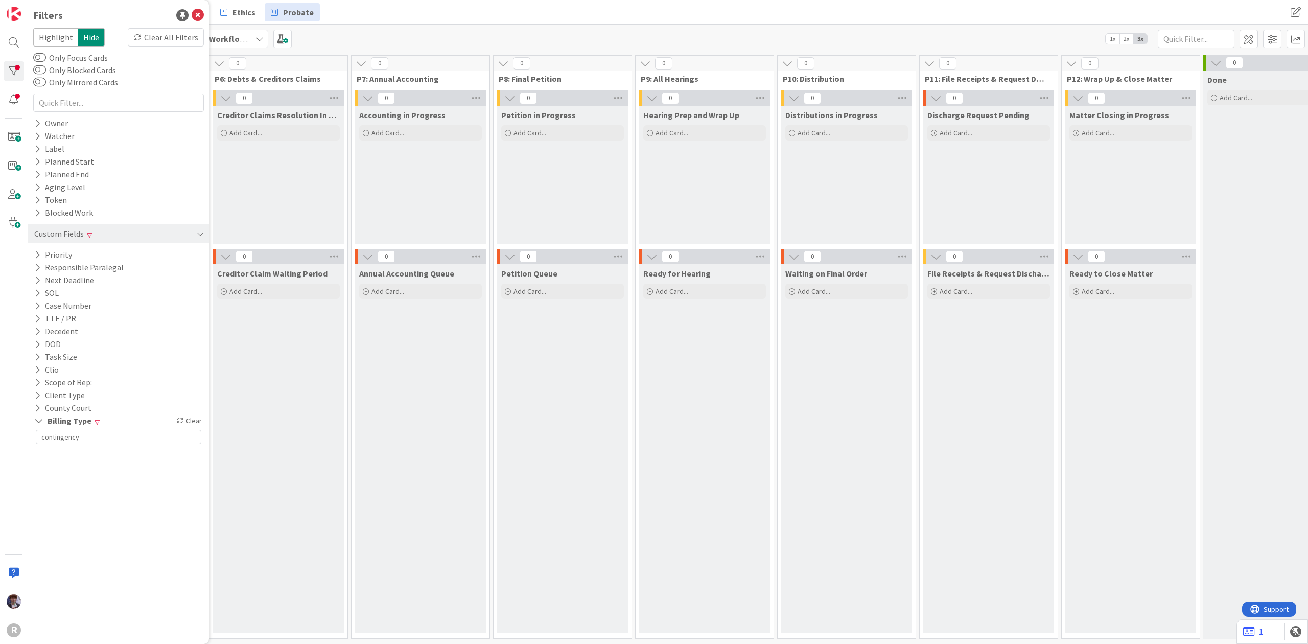
click at [486, 376] on div "Annual Accounting Queue Add Card..." at bounding box center [420, 448] width 131 height 369
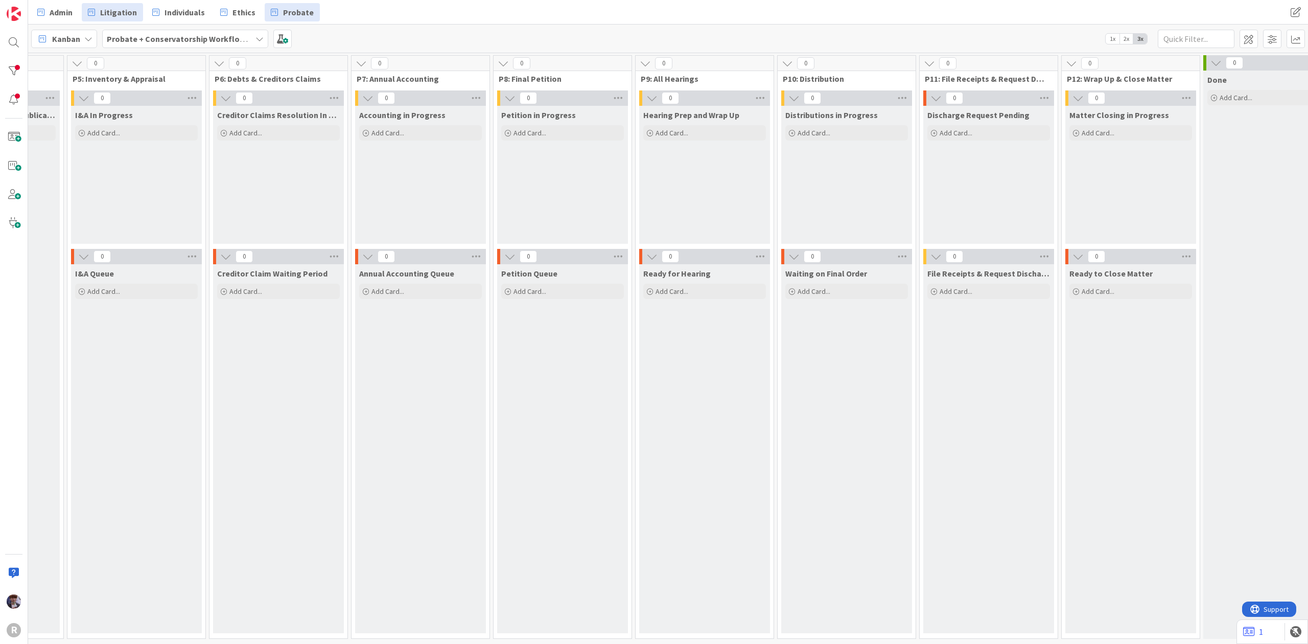
click at [129, 17] on span "Litigation" at bounding box center [118, 12] width 37 height 12
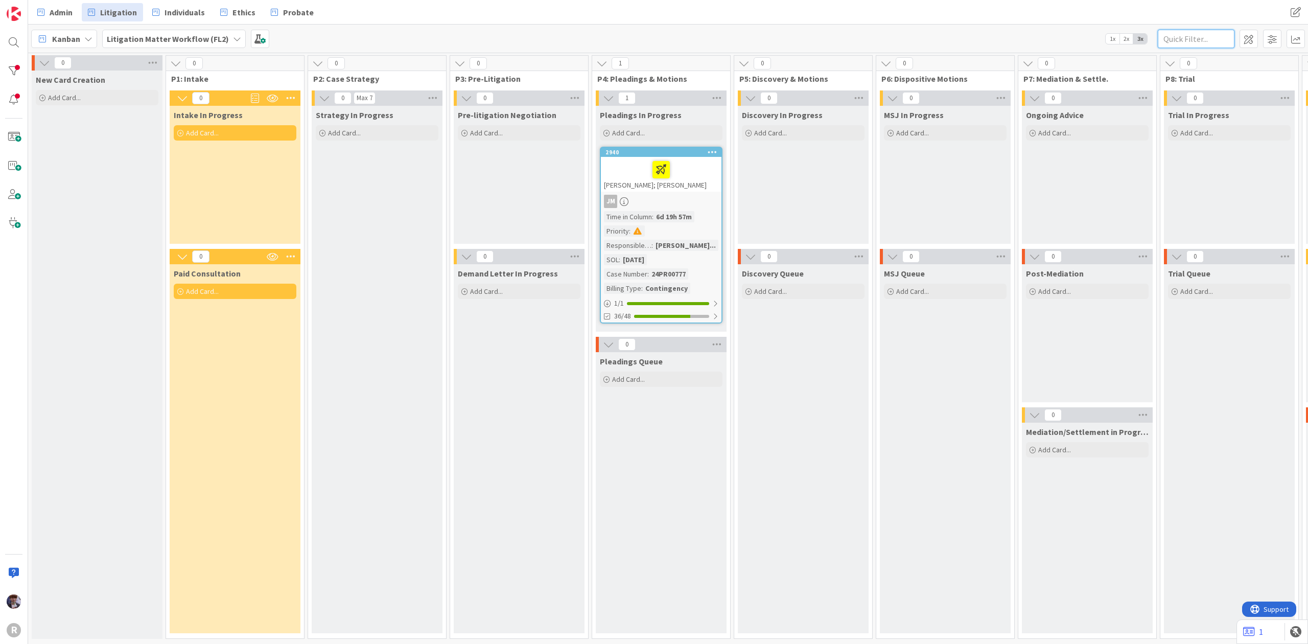
click at [1196, 41] on input "text" at bounding box center [1195, 39] width 77 height 18
type input "keller"
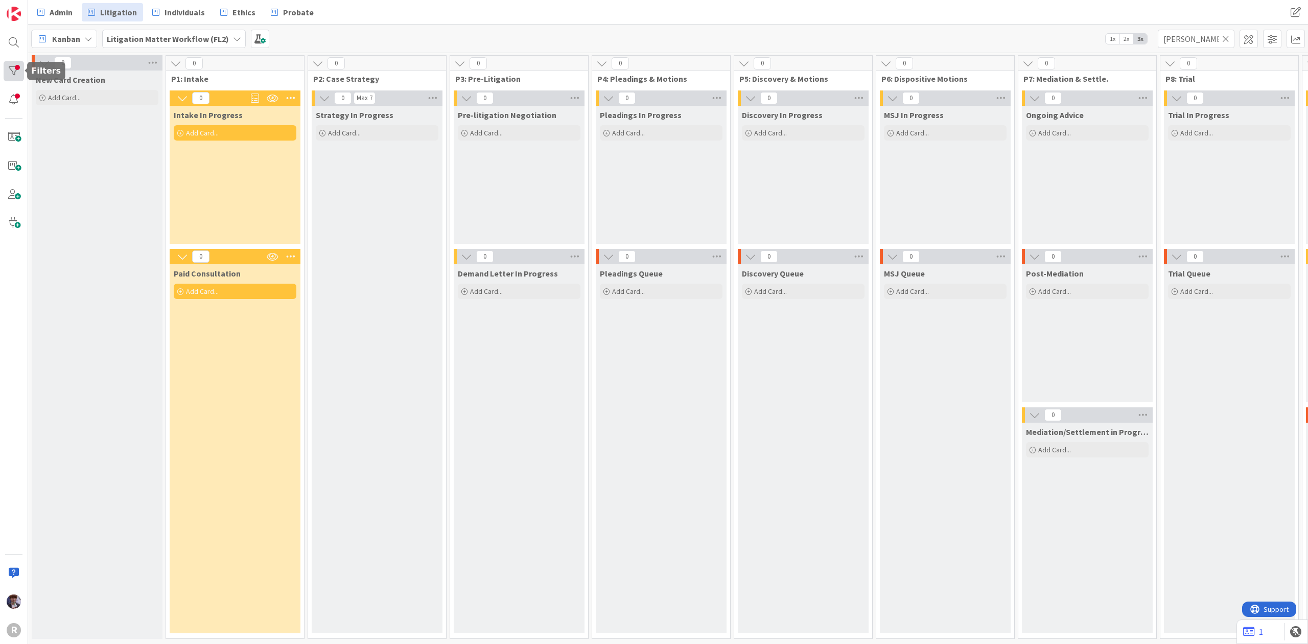
click at [18, 68] on div at bounding box center [14, 71] width 20 height 20
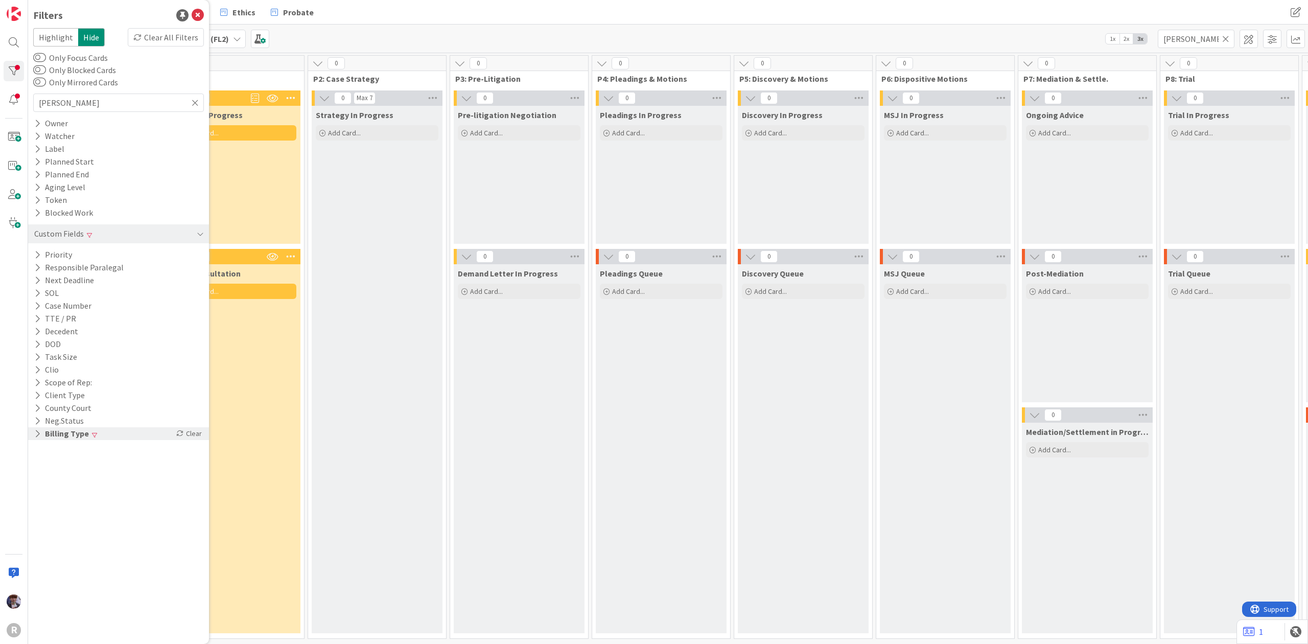
click at [182, 438] on div "Clear" at bounding box center [189, 433] width 30 height 13
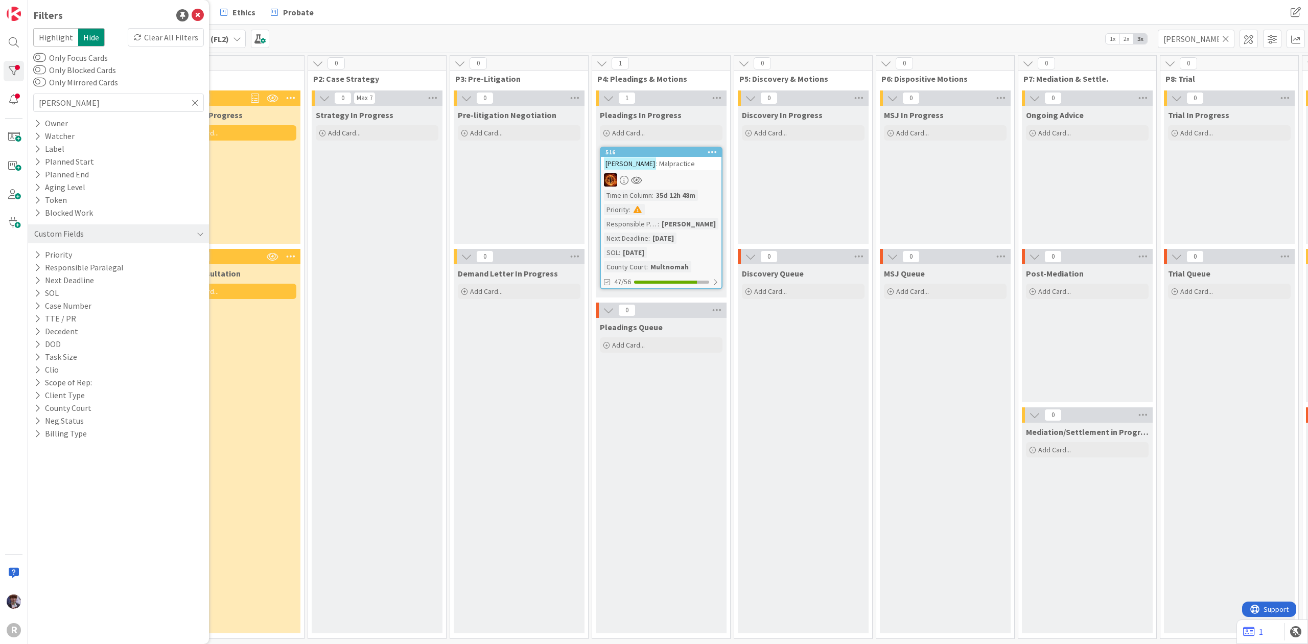
click at [700, 162] on div "KELLER : Malpractice" at bounding box center [661, 163] width 121 height 13
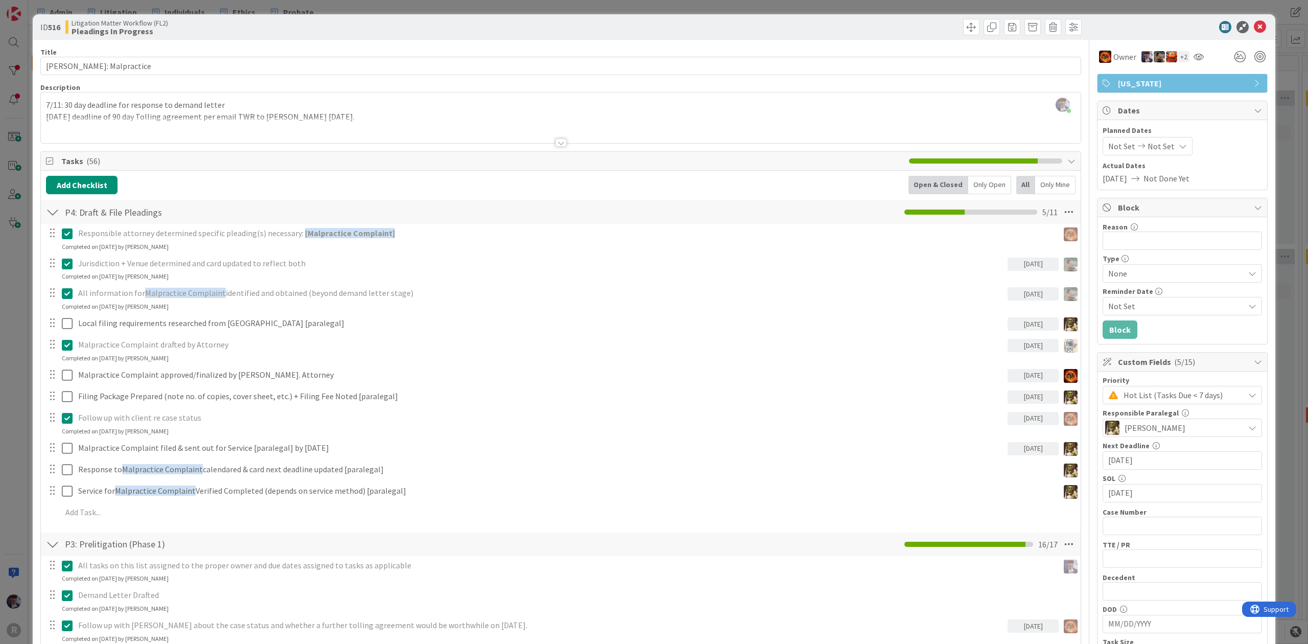
click at [43, 6] on div "ID 516 Litigation Matter Workflow (FL2) Pleadings In Progress Title 19 / 128 KE…" at bounding box center [654, 322] width 1308 height 644
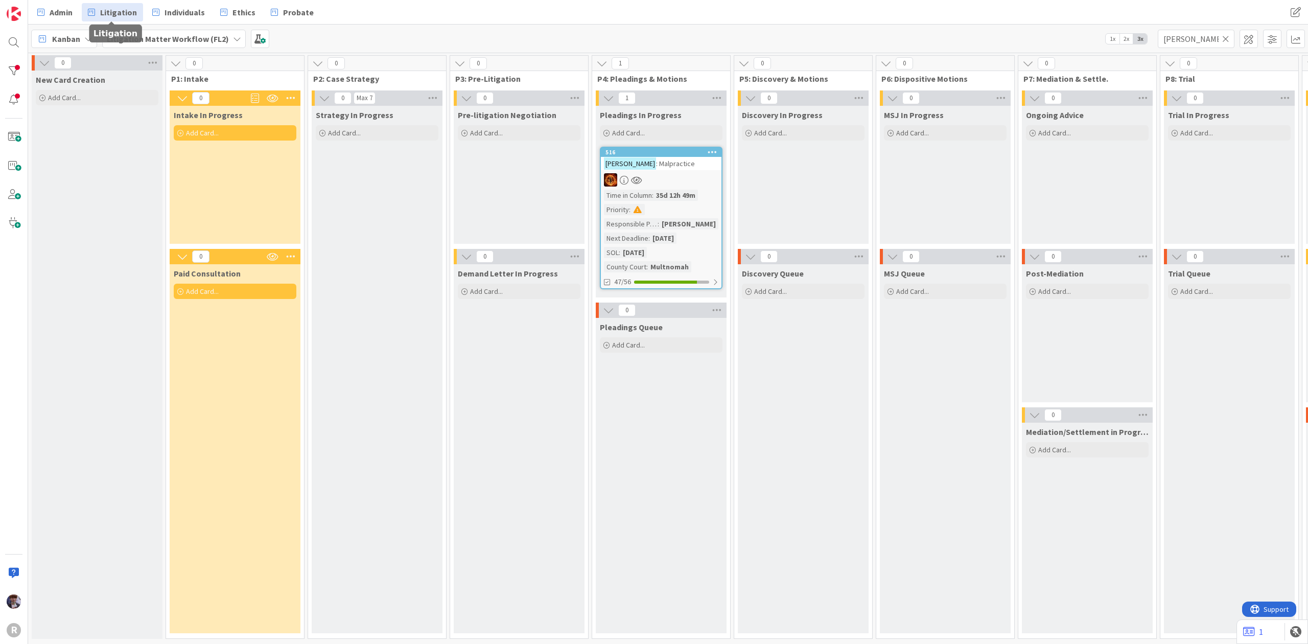
click at [107, 13] on span "Litigation" at bounding box center [118, 12] width 37 height 12
drag, startPoint x: 1212, startPoint y: 35, endPoint x: 1039, endPoint y: 40, distance: 172.7
click at [1039, 40] on div "Kanban Litigation Matter Workflow (FL2) 1x 2x 3x keller" at bounding box center [668, 39] width 1280 height 28
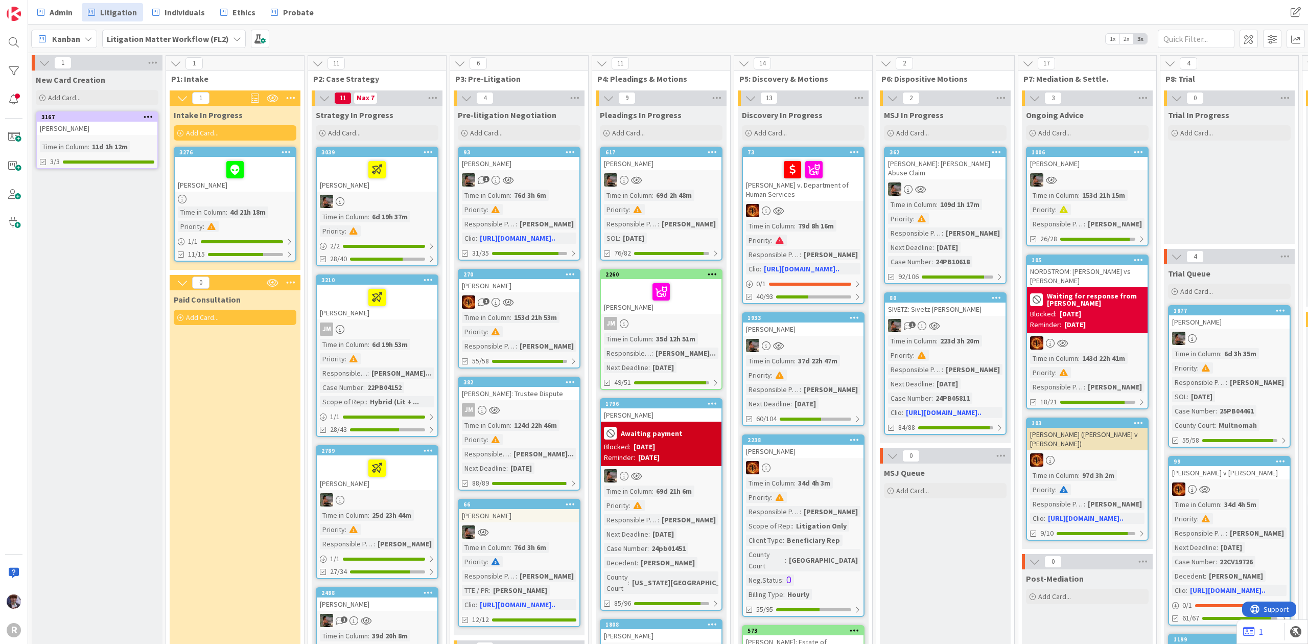
click at [350, 173] on div at bounding box center [377, 169] width 114 height 21
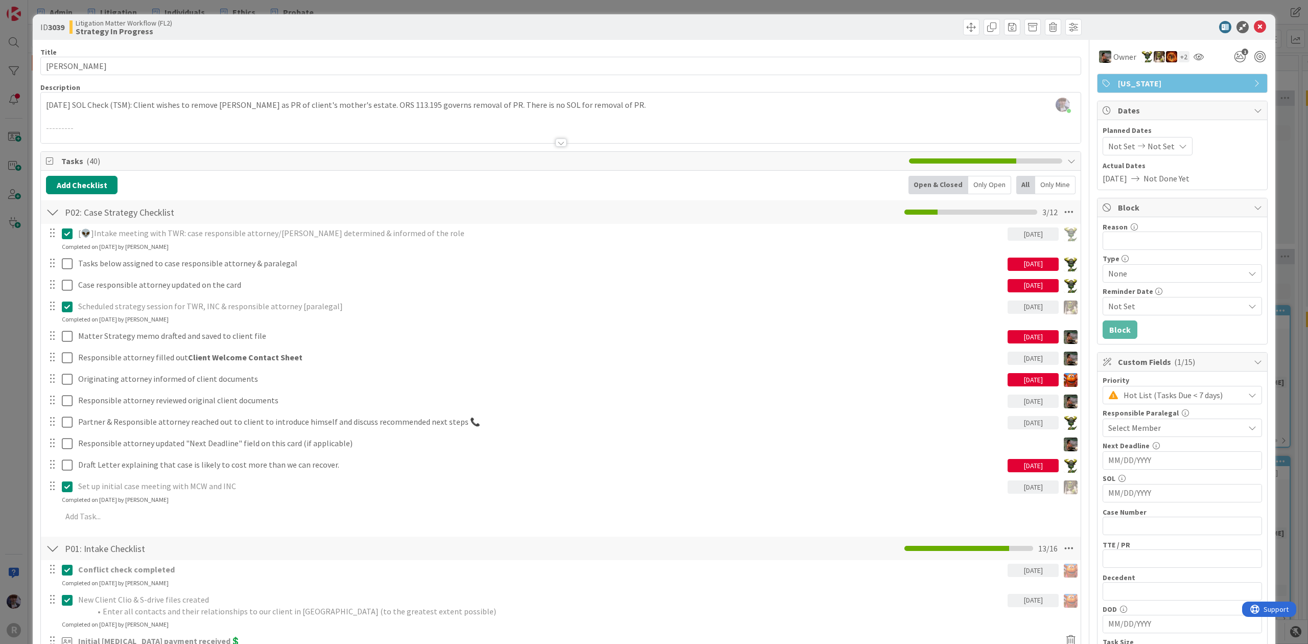
click at [5, 314] on div "ID 3039 Litigation Matter Workflow (FL2) Strategy In Progress Title 16 / 128 NY…" at bounding box center [654, 322] width 1308 height 644
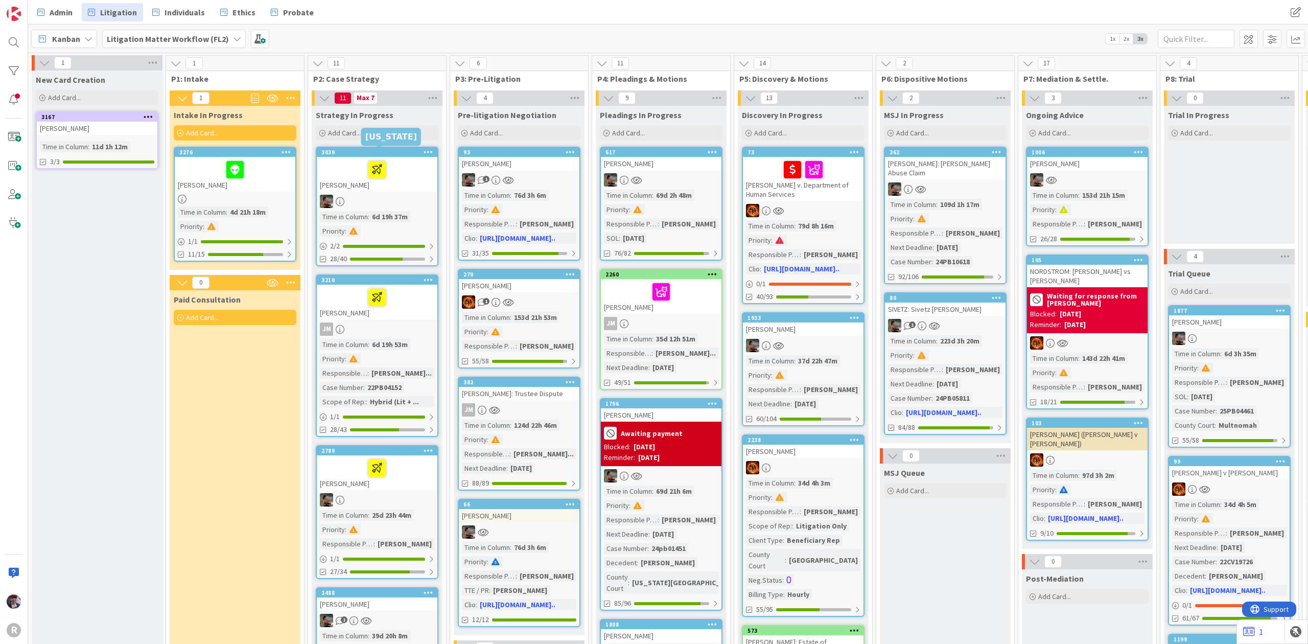
click at [400, 165] on div at bounding box center [377, 169] width 114 height 21
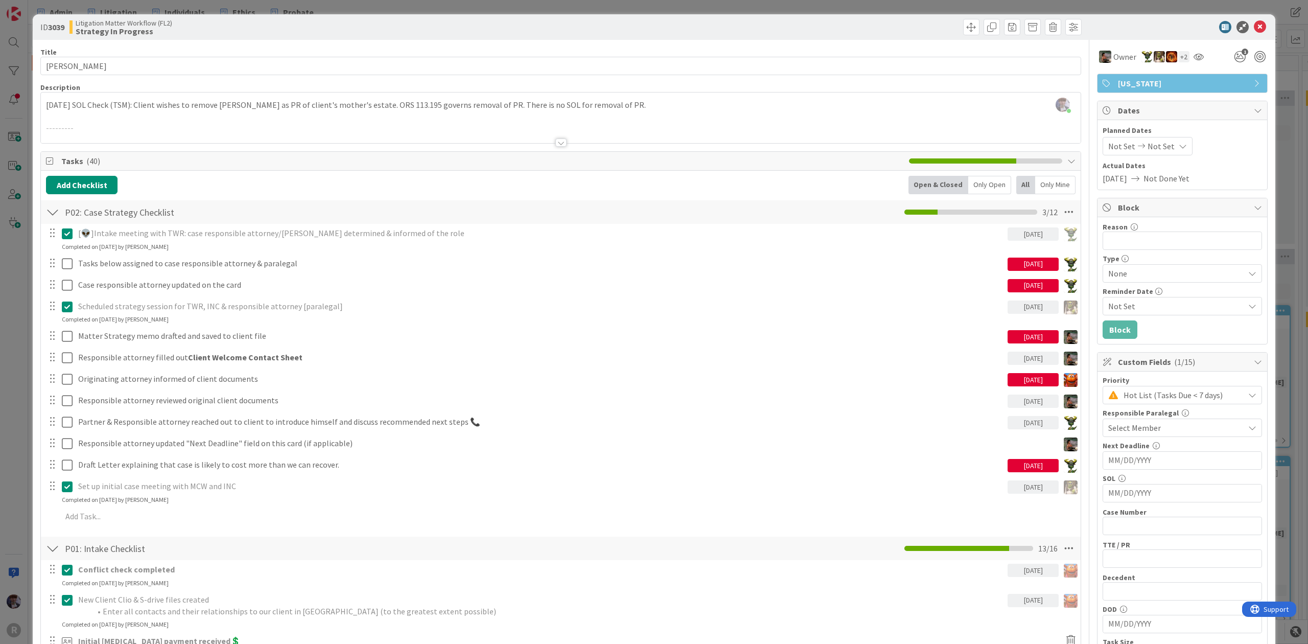
click at [16, 327] on div "ID 3039 Litigation Matter Workflow (FL2) Strategy In Progress Title 16 / 128 NY…" at bounding box center [654, 322] width 1308 height 644
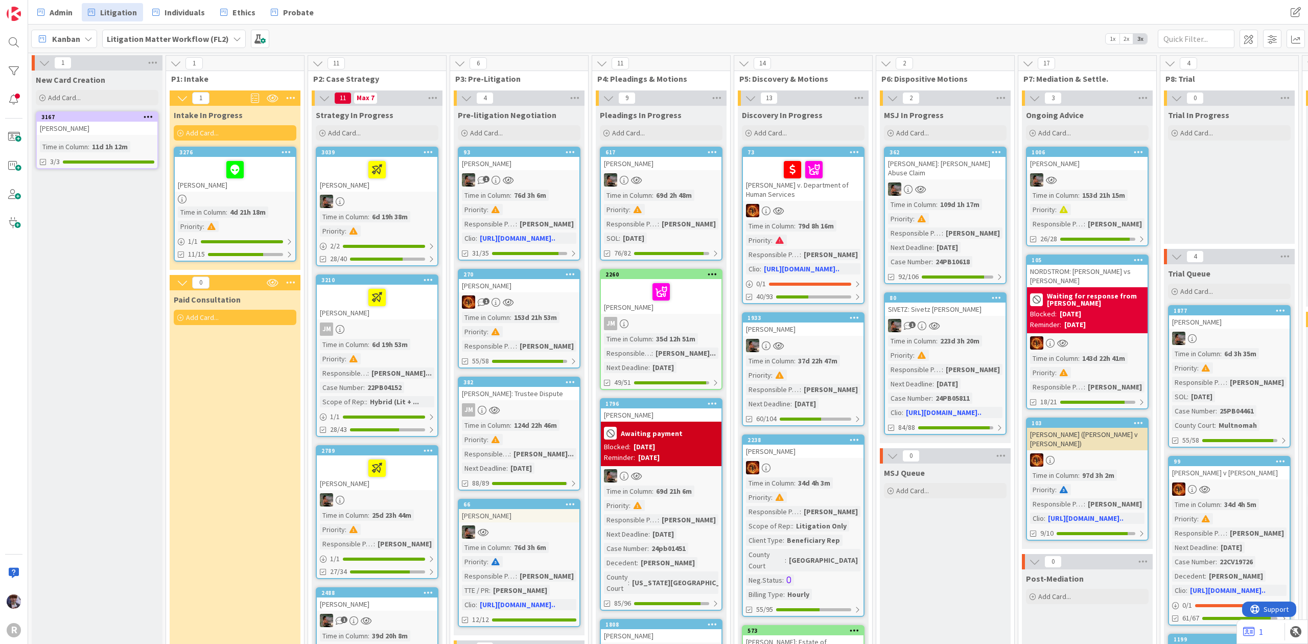
click at [413, 174] on div at bounding box center [377, 169] width 114 height 21
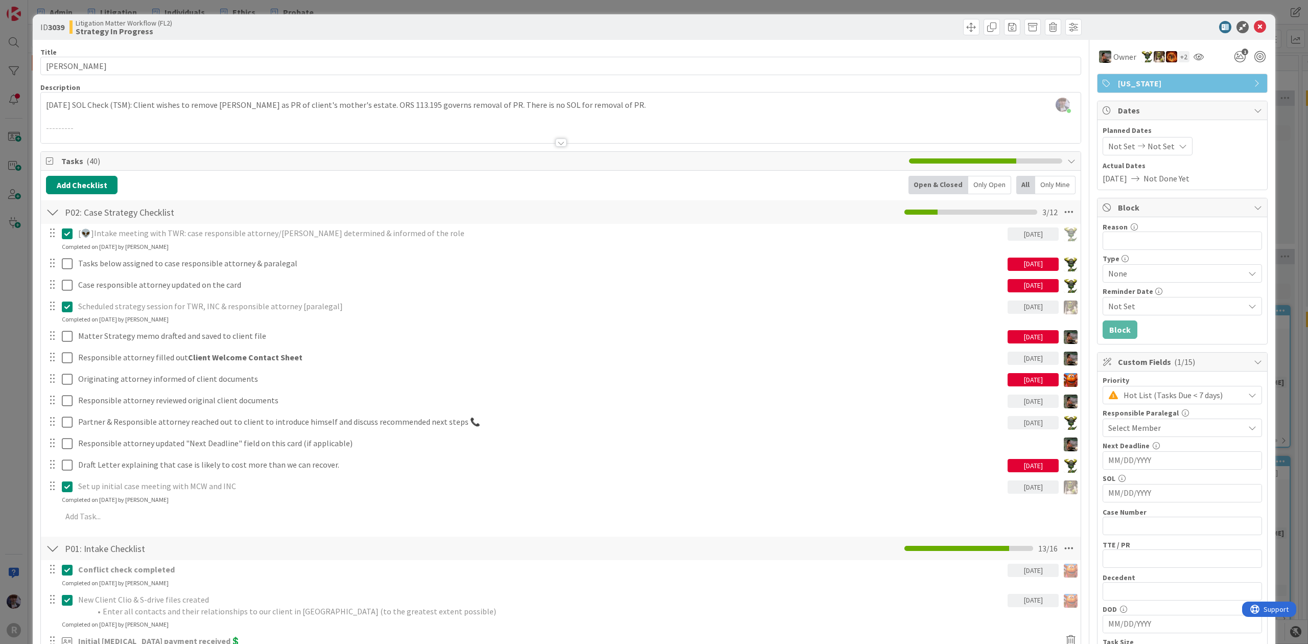
click at [19, 389] on div "ID 3039 Litigation Matter Workflow (FL2) Strategy In Progress Title 16 / 128 NY…" at bounding box center [654, 322] width 1308 height 644
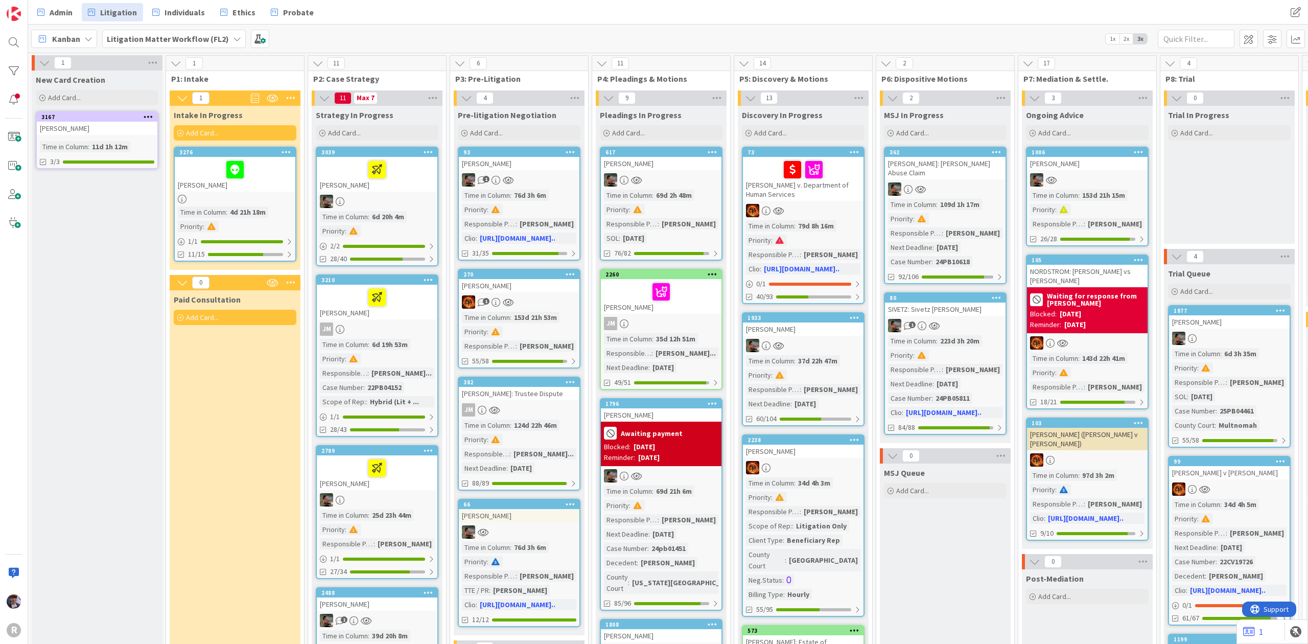
drag, startPoint x: 175, startPoint y: 441, endPoint x: 115, endPoint y: 448, distance: 60.2
click at [1175, 45] on input "text" at bounding box center [1195, 39] width 77 height 18
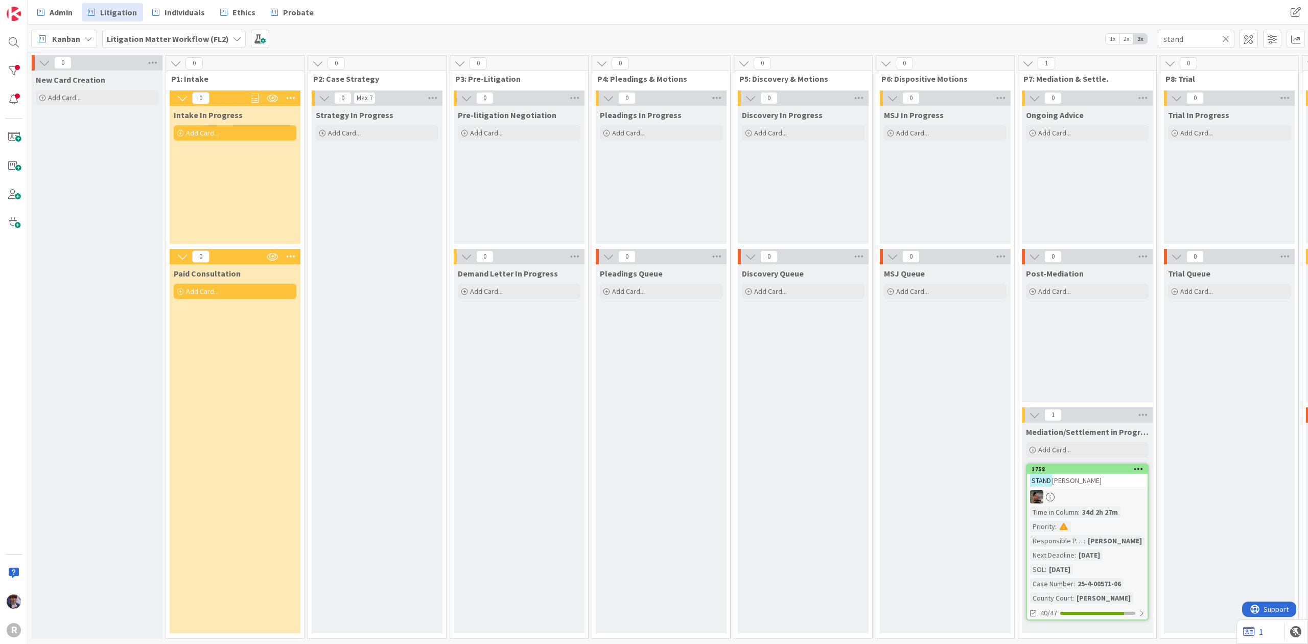
click at [1099, 492] on div at bounding box center [1087, 496] width 121 height 13
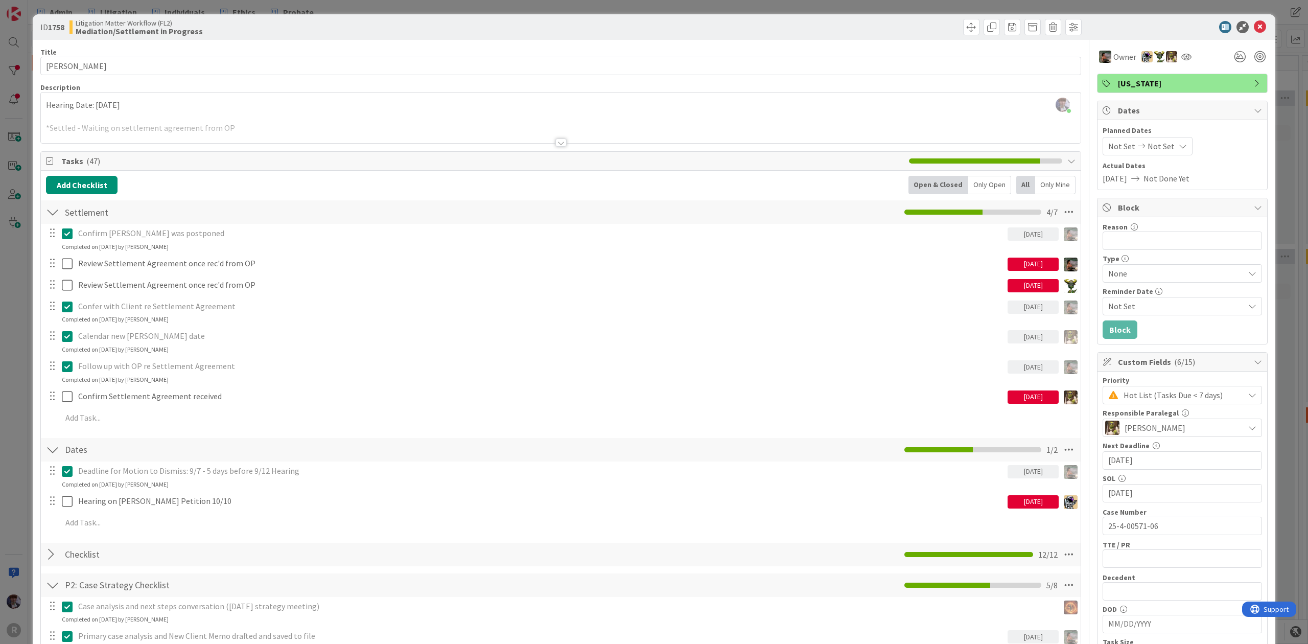
click at [7, 368] on div "ID 1758 Litigation Matter Workflow (FL2) Mediation/Settlement in Progress Title…" at bounding box center [654, 322] width 1308 height 644
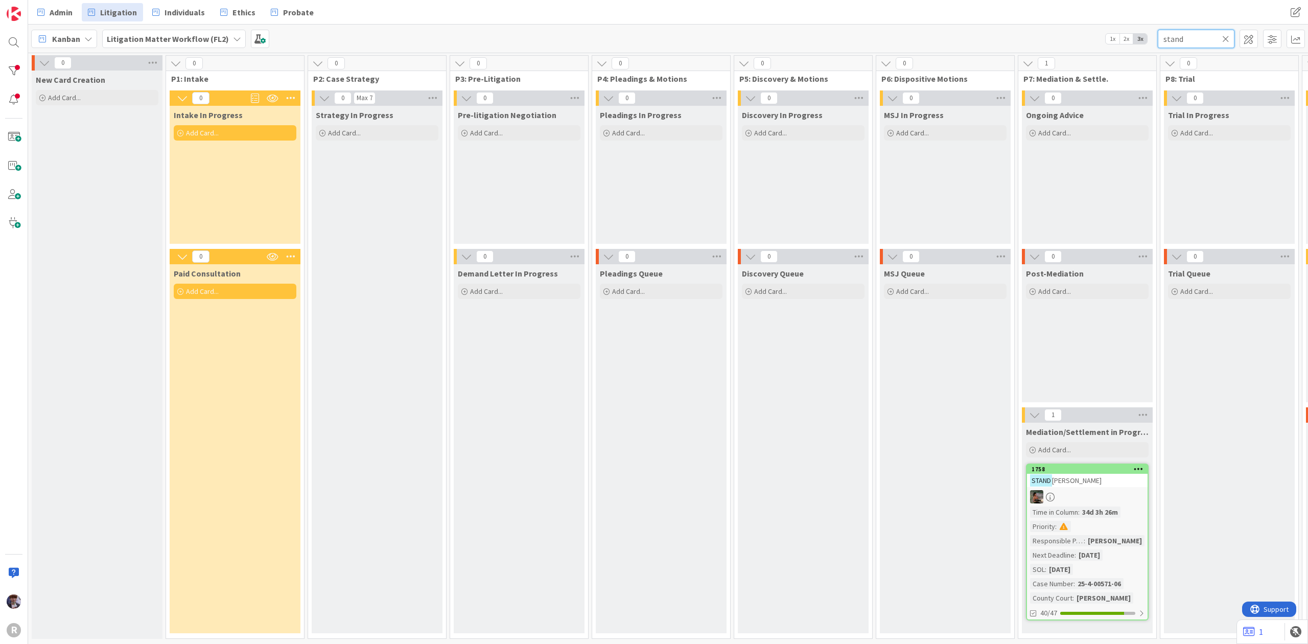
drag, startPoint x: 1188, startPoint y: 45, endPoint x: 1124, endPoint y: 44, distance: 63.9
click at [1124, 44] on div "Kanban Litigation Matter Workflow (FL2) 1x 2x 3x stand" at bounding box center [668, 39] width 1280 height 28
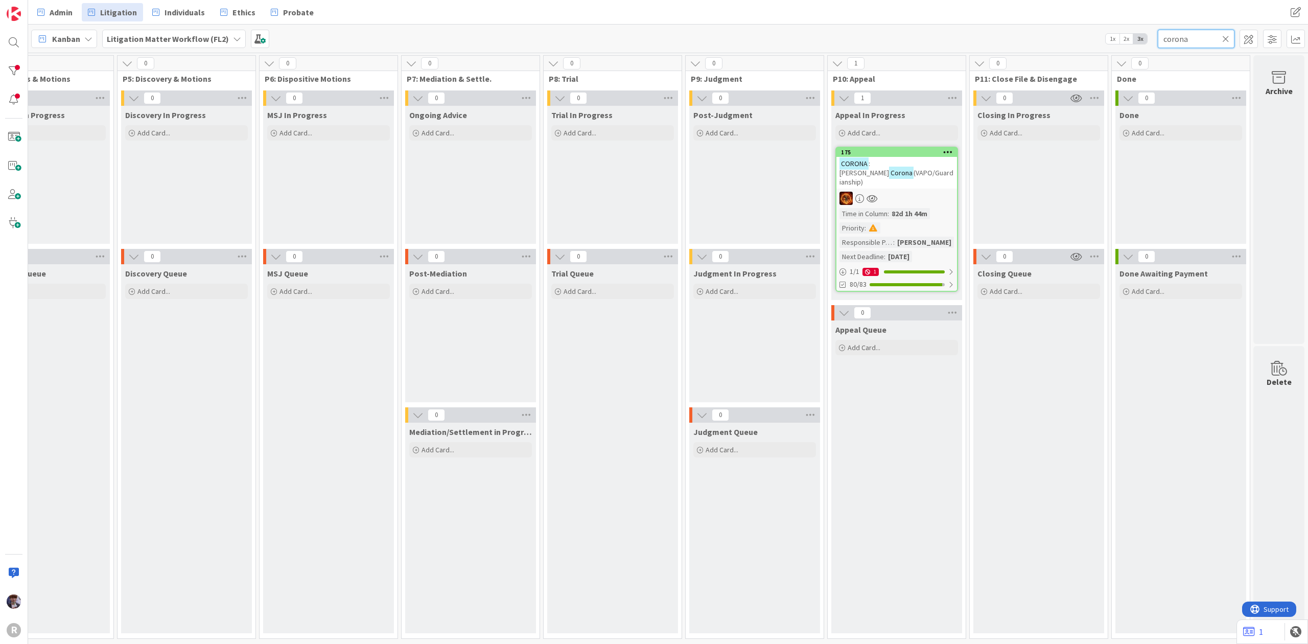
scroll to position [0, 628]
click at [1202, 26] on div "Kanban Litigation Matter Workflow (FL2) 1x 2x 3x corona" at bounding box center [668, 39] width 1280 height 28
drag, startPoint x: 1198, startPoint y: 39, endPoint x: 907, endPoint y: 91, distance: 295.3
click at [907, 91] on div "Admin Litigation Individuals Ethics Probate Admin Litigation Individuals Ethics…" at bounding box center [668, 322] width 1280 height 644
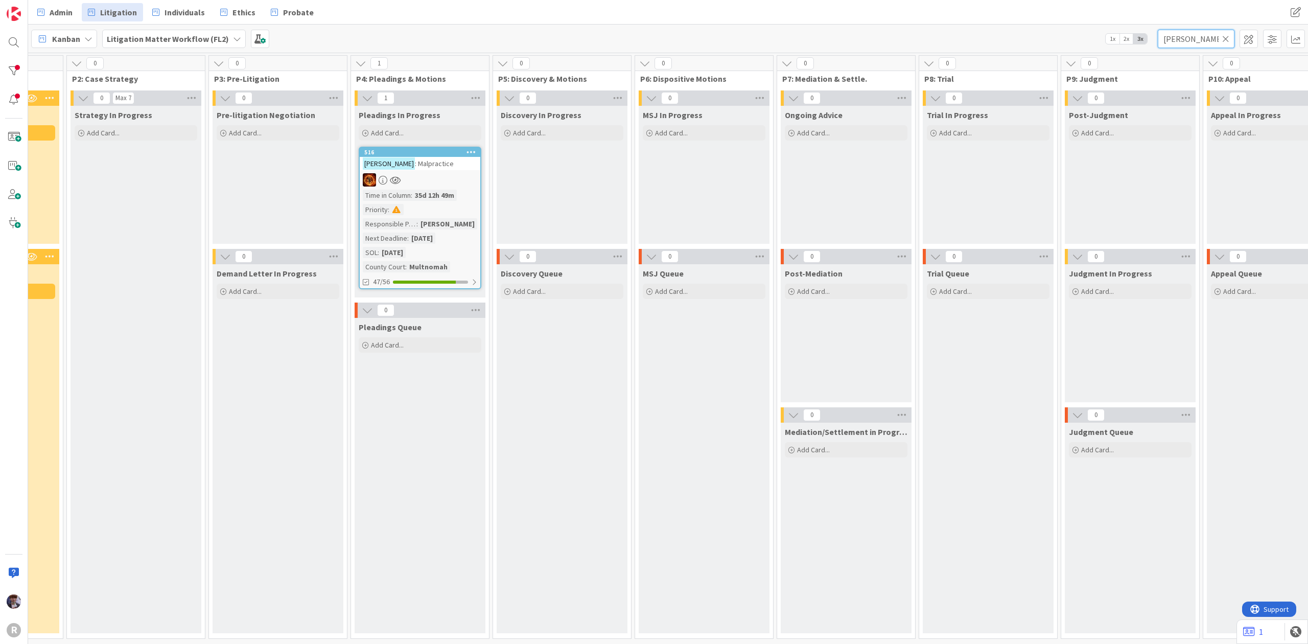
scroll to position [0, 233]
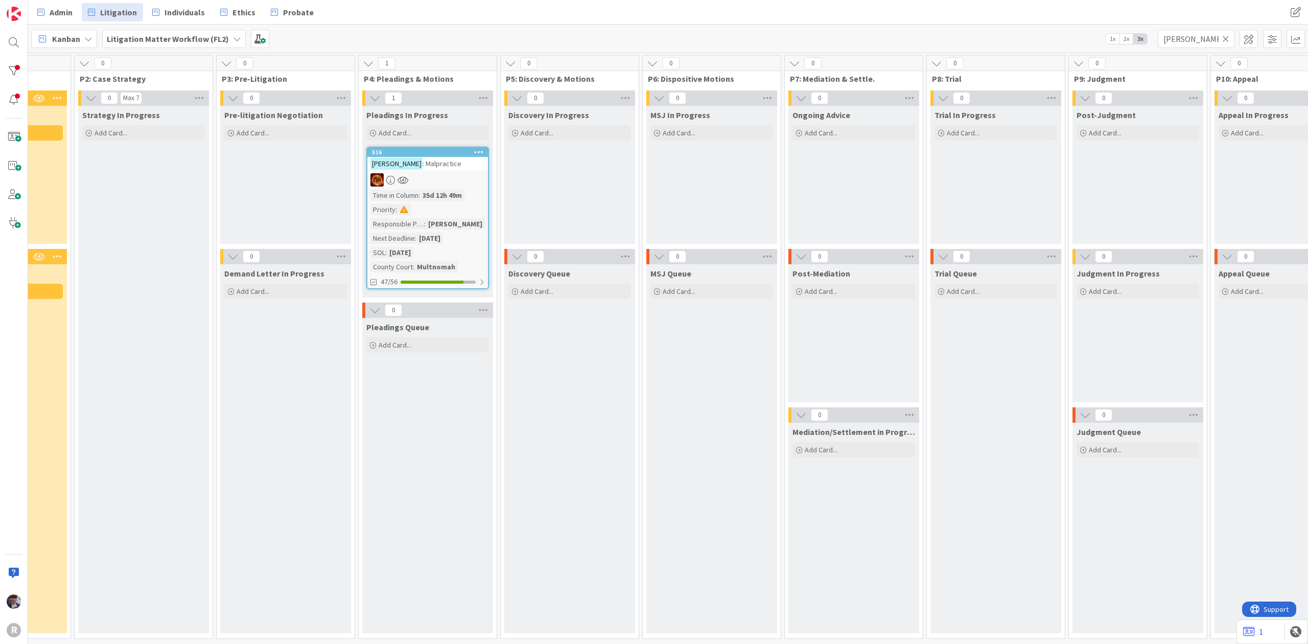
click at [428, 165] on span ": Malpractice" at bounding box center [441, 163] width 39 height 9
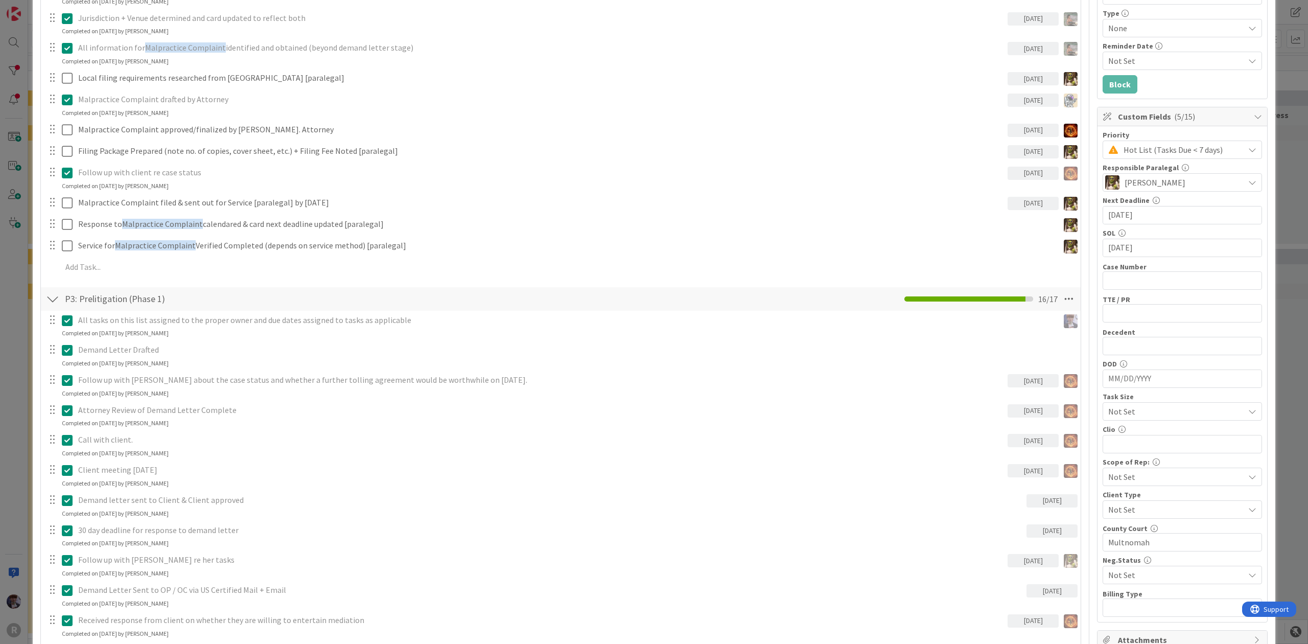
scroll to position [272, 0]
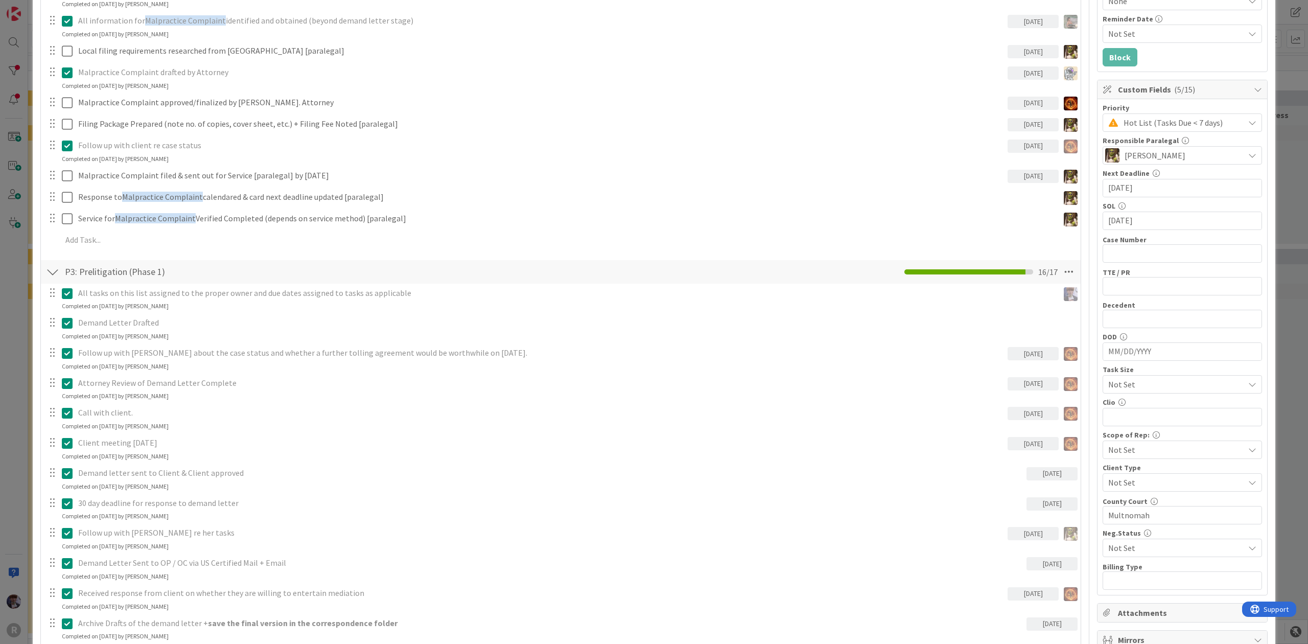
click at [17, 342] on div "ID 516 Litigation Matter Workflow (FL2) Pleadings In Progress Title 19 / 128 KE…" at bounding box center [654, 322] width 1308 height 644
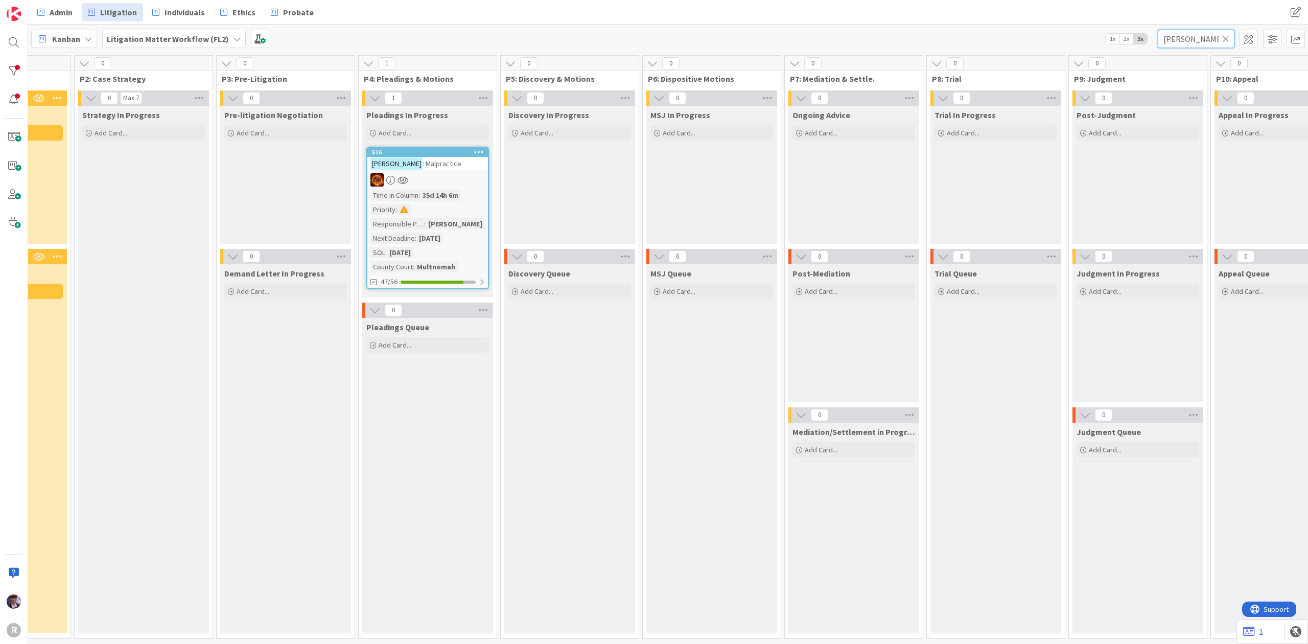
drag, startPoint x: 1190, startPoint y: 39, endPoint x: 1077, endPoint y: 40, distance: 113.4
click at [1081, 39] on div "Kanban Litigation Matter Workflow (FL2) 1x 2x 3x keller" at bounding box center [668, 39] width 1280 height 28
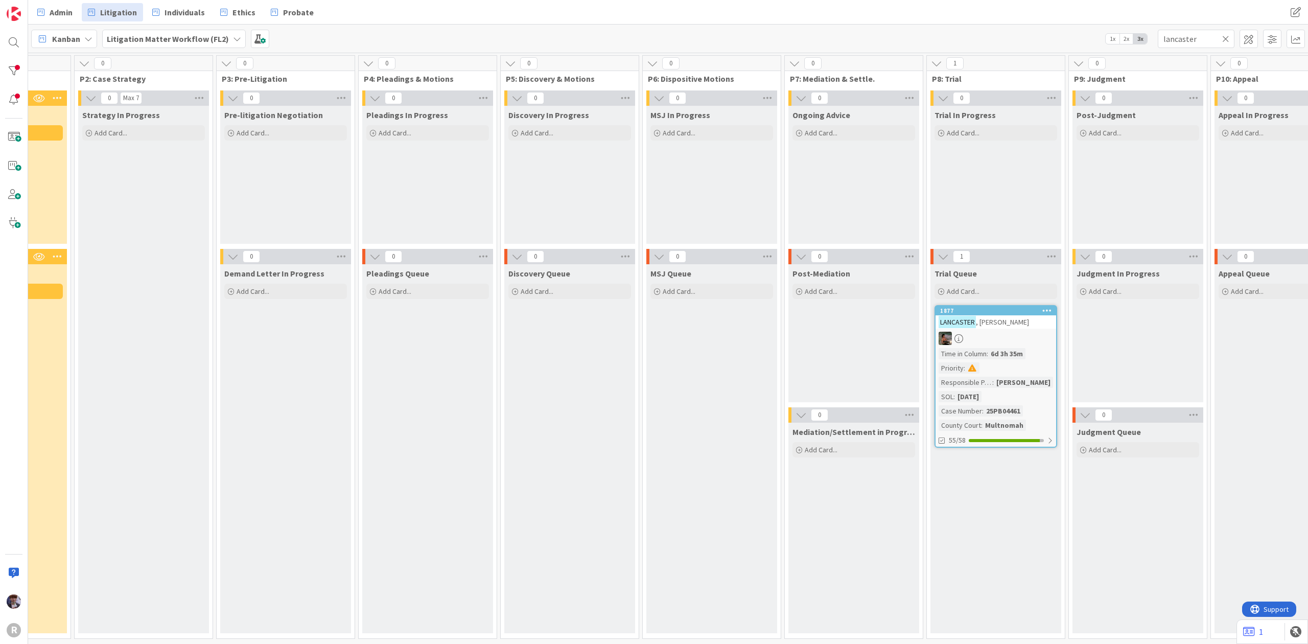
click at [1014, 329] on div "1877 LANCASTER , Bruce Time in Column : 6d 3h 35m Priority : Responsible Parale…" at bounding box center [995, 376] width 123 height 143
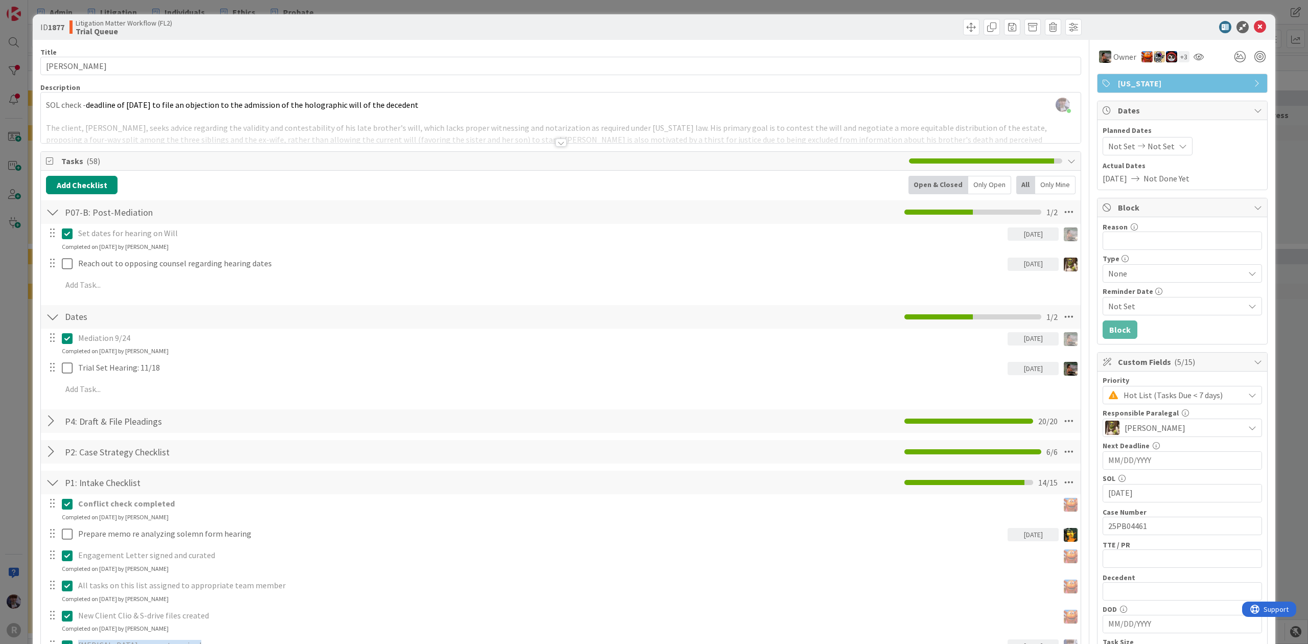
click at [117, 123] on div at bounding box center [560, 130] width 1039 height 26
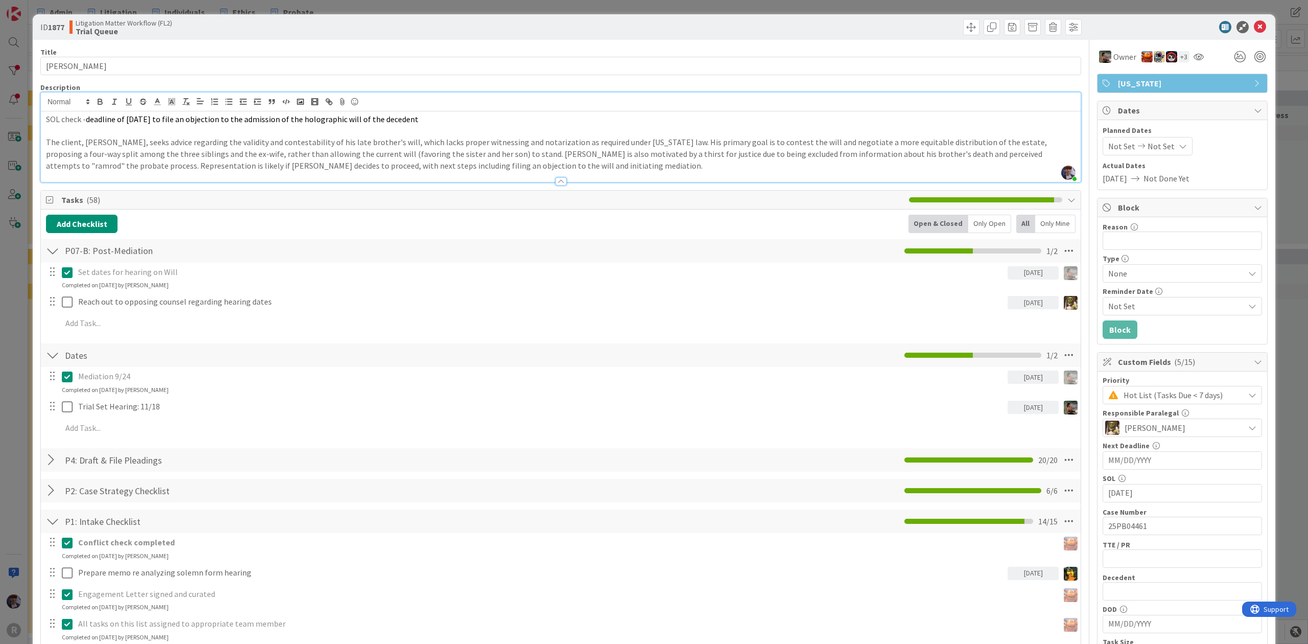
click at [972, 229] on div "Only Open" at bounding box center [989, 224] width 43 height 18
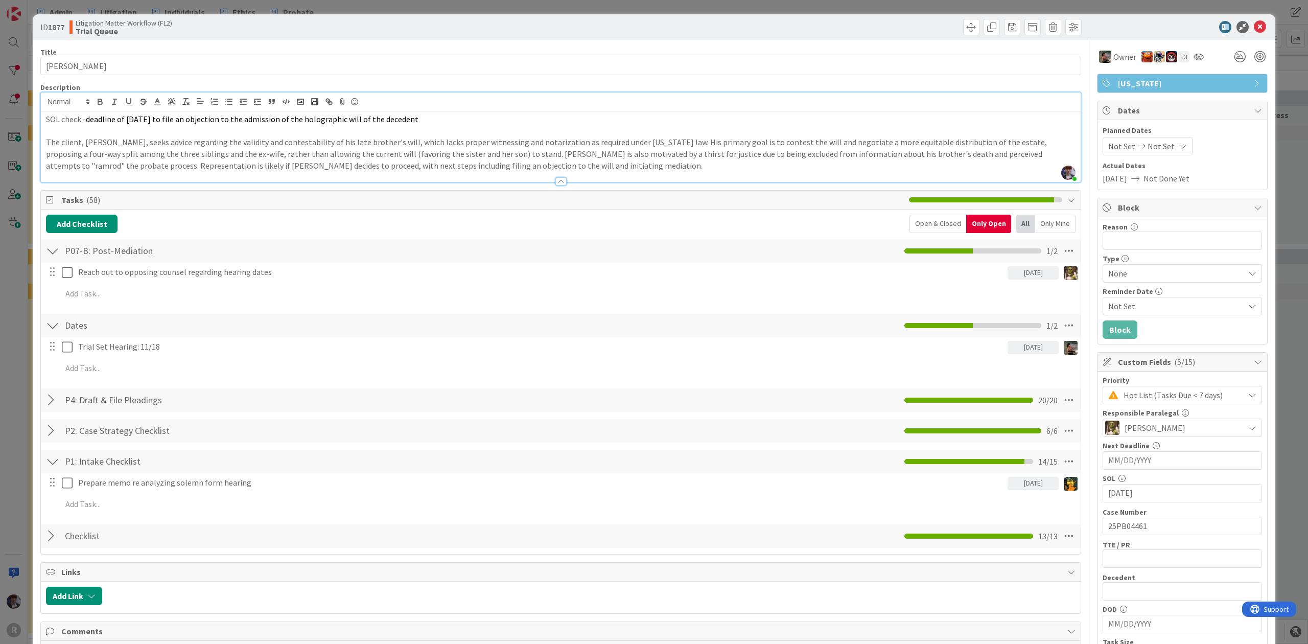
click at [5, 255] on div "ID 1877 Litigation Matter Workflow (FL2) Trial Queue Title 16 / 128 LANCASTER, …" at bounding box center [654, 322] width 1308 height 644
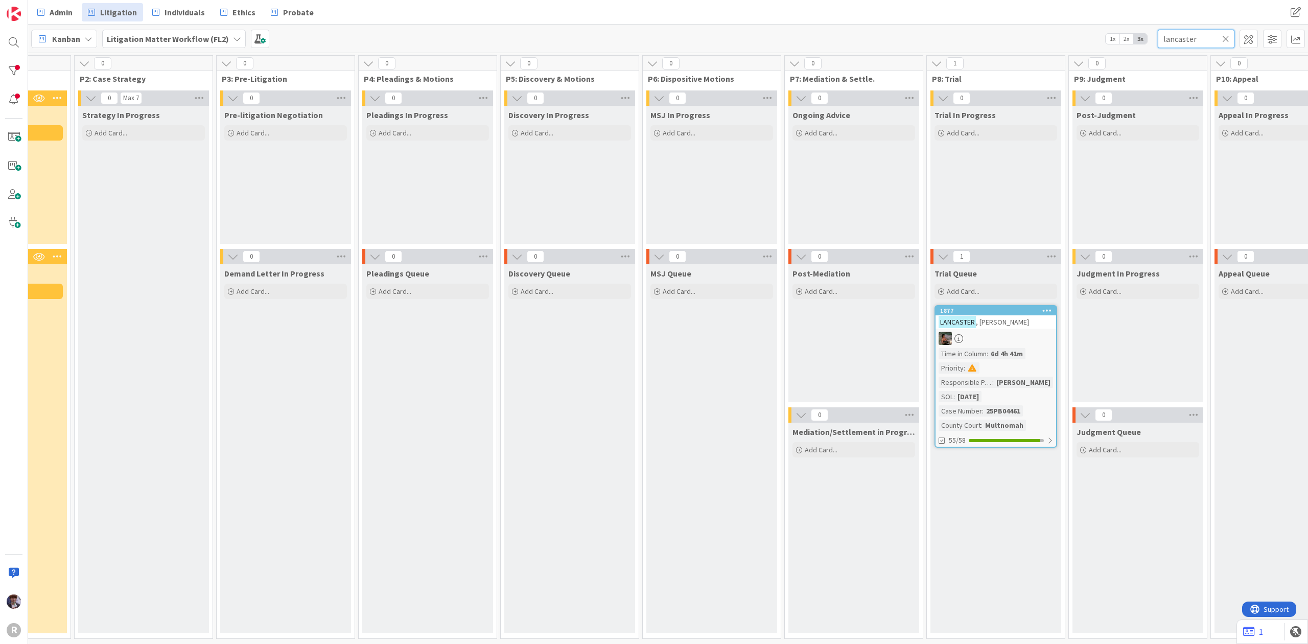
click at [1173, 38] on input "lancaster" at bounding box center [1195, 39] width 77 height 18
click at [1195, 46] on input "lancaster" at bounding box center [1195, 39] width 77 height 18
drag, startPoint x: 1187, startPoint y: 42, endPoint x: 1139, endPoint y: 45, distance: 48.1
click at [1139, 45] on div "Kanban Litigation Matter Workflow (FL2) 1x 2x 3x lancaster" at bounding box center [668, 39] width 1280 height 28
click at [991, 330] on div "1199 HOLM , Caleb Time in Column : 118d 2h 43m Priority : Responsible Paralegal…" at bounding box center [995, 362] width 123 height 114
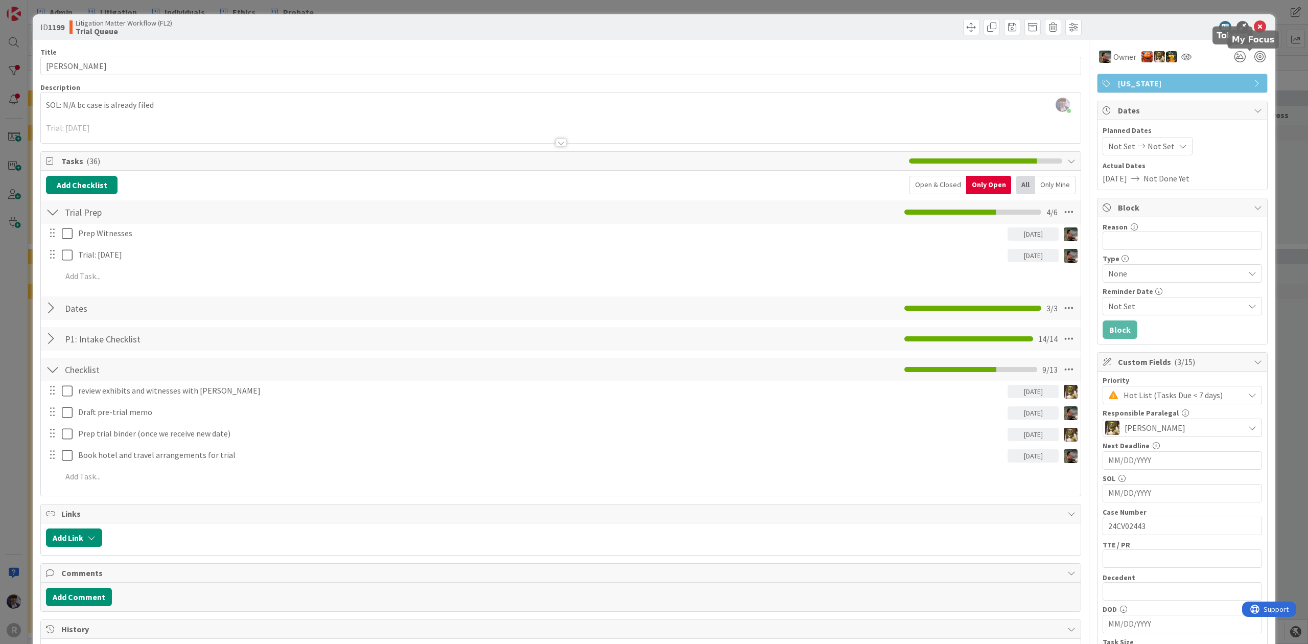
click at [1280, 70] on div "ID 1199 Litigation Matter Workflow (FL2) Trial Queue Title 11 / 128 HOLM, Caleb…" at bounding box center [654, 322] width 1308 height 644
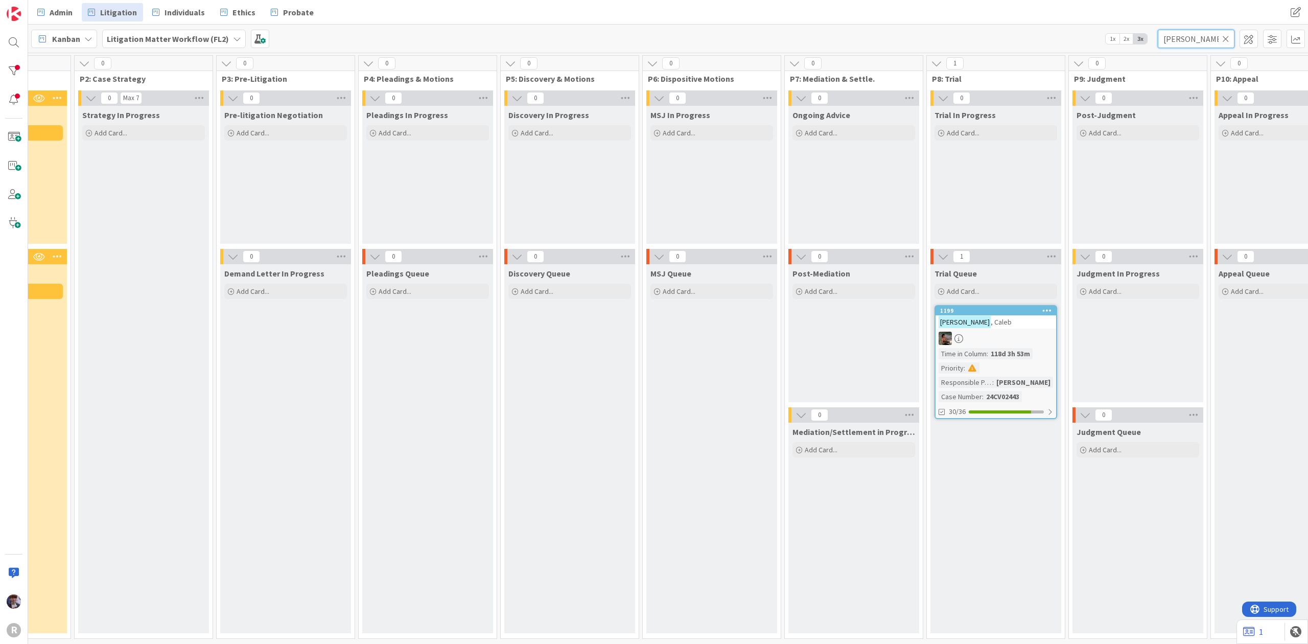
click at [1184, 37] on input "holm" at bounding box center [1195, 39] width 77 height 18
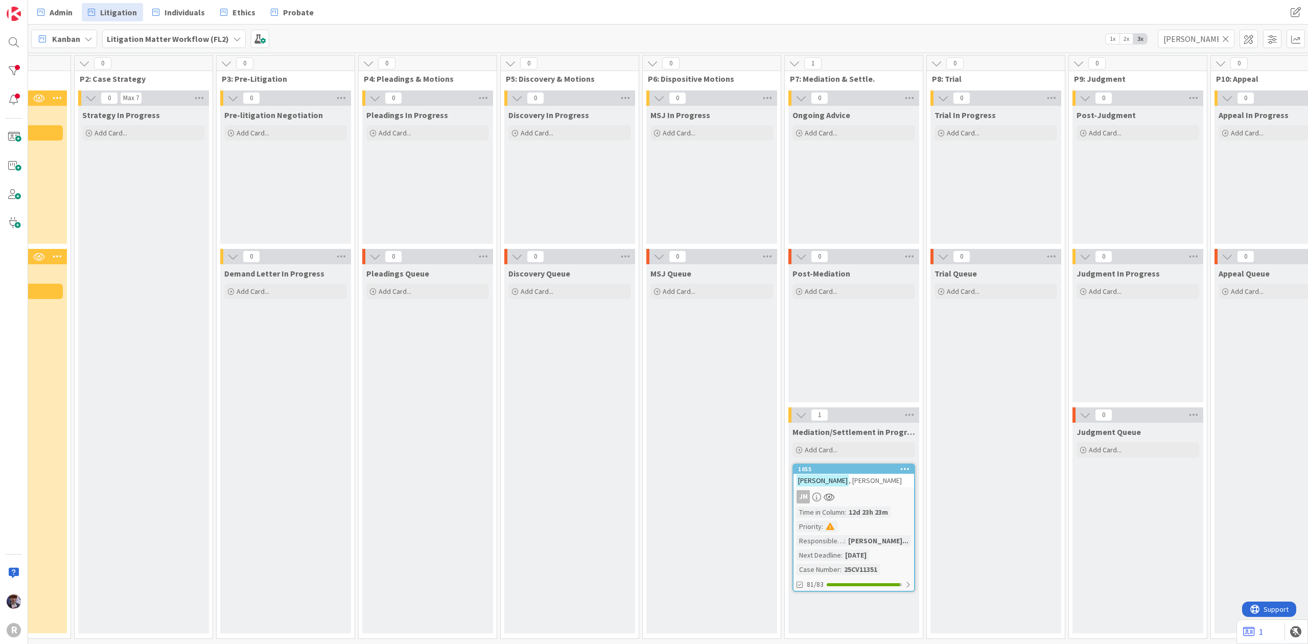
click at [869, 483] on div "WENZELL , Daniel" at bounding box center [853, 480] width 121 height 13
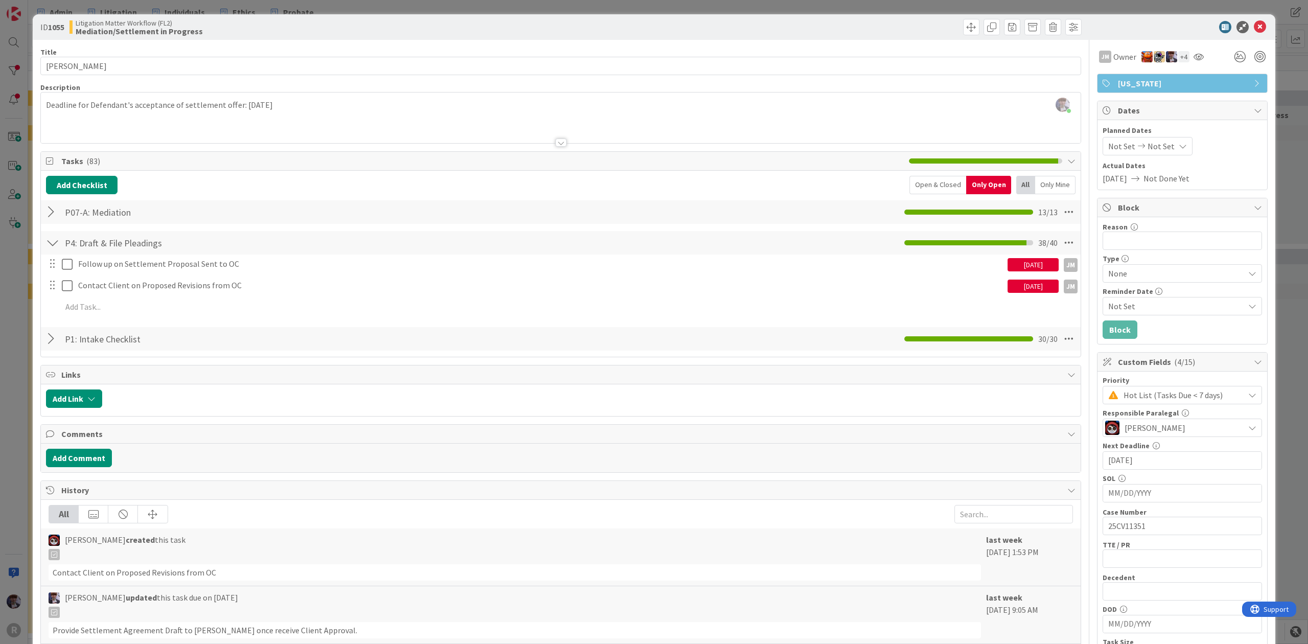
click at [20, 337] on div "ID 1055 Litigation Matter Workflow (FL2) Mediation/Settlement in Progress Title…" at bounding box center [654, 322] width 1308 height 644
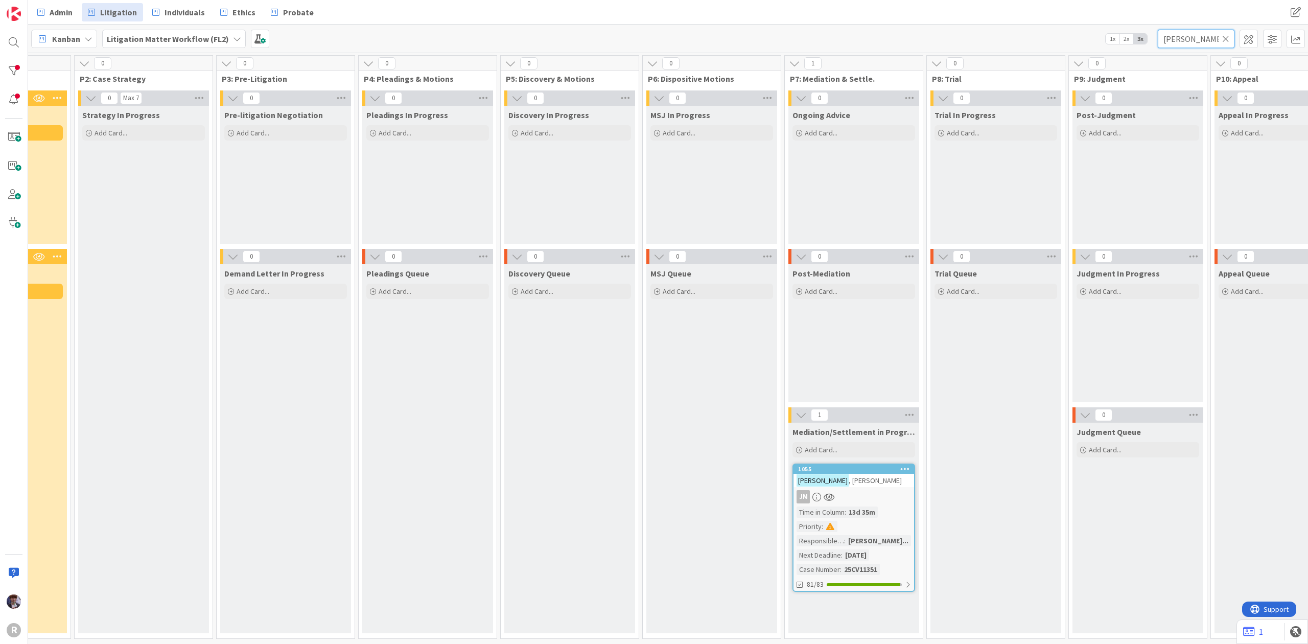
drag, startPoint x: 1207, startPoint y: 39, endPoint x: 1102, endPoint y: 50, distance: 104.7
click at [1102, 50] on div "Kanban Litigation Matter Workflow (FL2) 1x 2x 3x wenzell" at bounding box center [668, 39] width 1280 height 28
type input "azevedo"
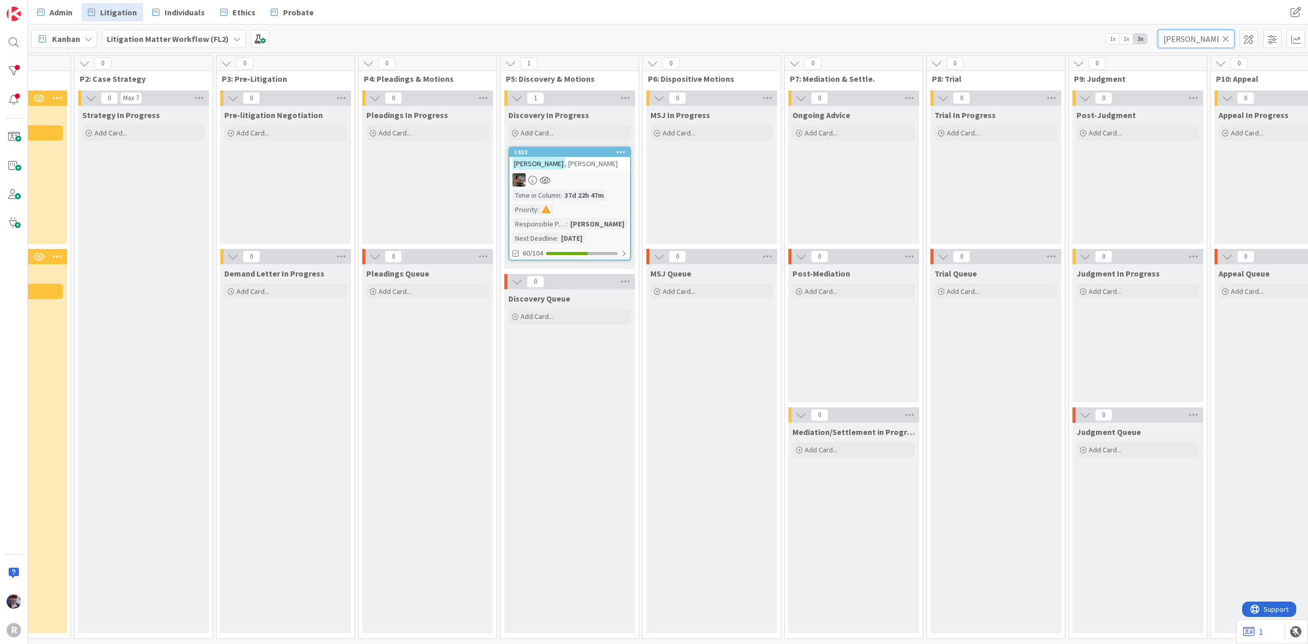
drag, startPoint x: 1129, startPoint y: 39, endPoint x: 1086, endPoint y: 43, distance: 43.2
click at [1086, 43] on div "Kanban Litigation Matter Workflow (FL2) 1x 2x 3x azevedo" at bounding box center [668, 39] width 1280 height 28
drag, startPoint x: 1204, startPoint y: 34, endPoint x: 1115, endPoint y: 36, distance: 89.4
click at [1115, 36] on div "Kanban Litigation Matter Workflow (FL2) 1x 2x 3x azevedo" at bounding box center [668, 39] width 1280 height 28
click at [1051, 14] on div "Admin Litigation Individuals Ethics Probate Admin Litigation Individuals Ethics…" at bounding box center [668, 12] width 1280 height 25
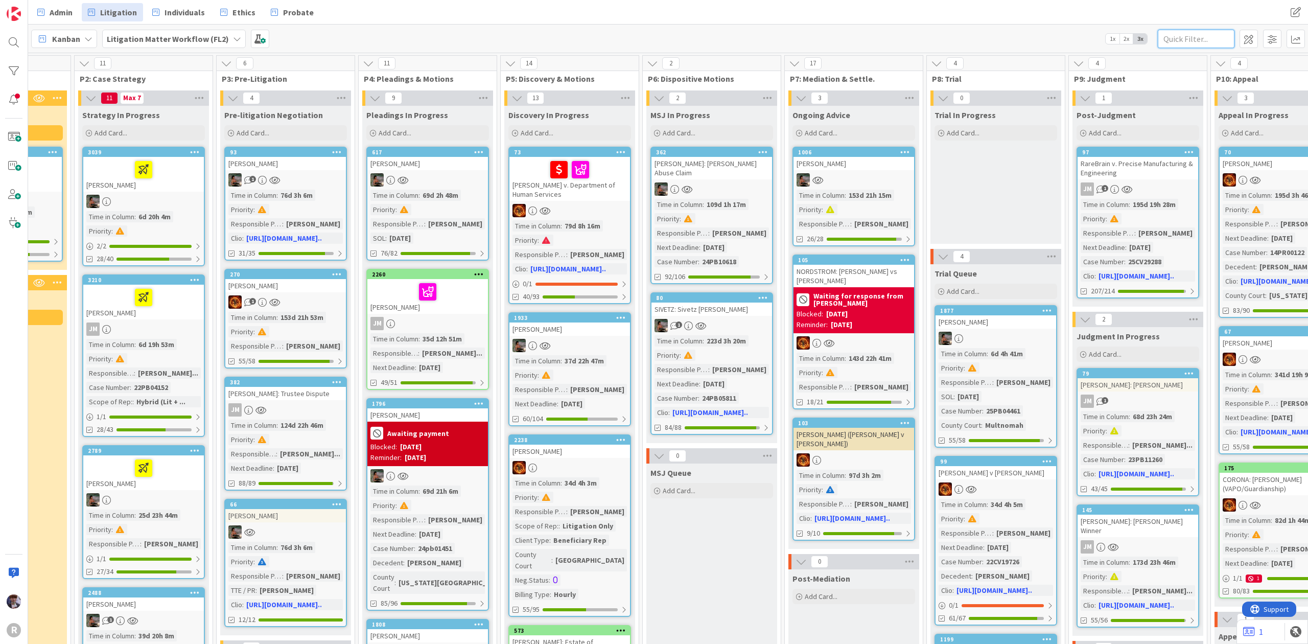
click at [1230, 32] on input "text" at bounding box center [1195, 39] width 77 height 18
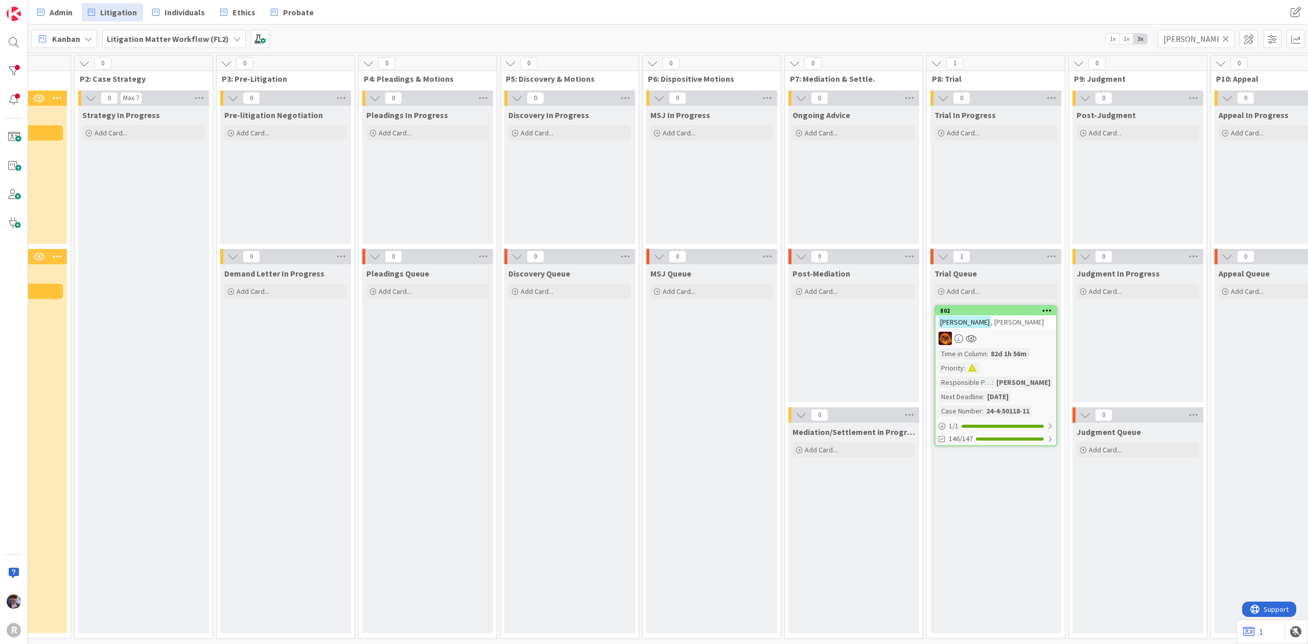
click at [1012, 330] on div "802 HUGHES , Edwin Time in Column : 82d 1h 56m Priority : Responsible Paralegal…" at bounding box center [995, 375] width 123 height 141
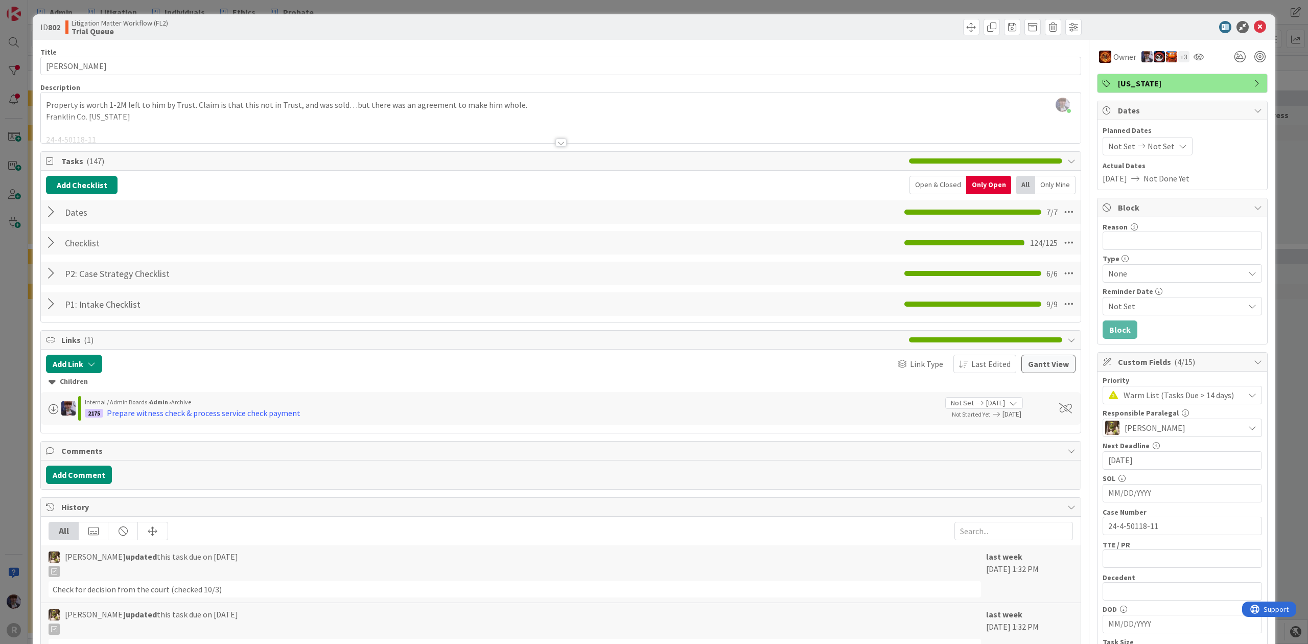
click at [11, 294] on div "ID 802 Litigation Matter Workflow (FL2) Trial Queue Title 13 / 128 HUGHES, Edwi…" at bounding box center [654, 322] width 1308 height 644
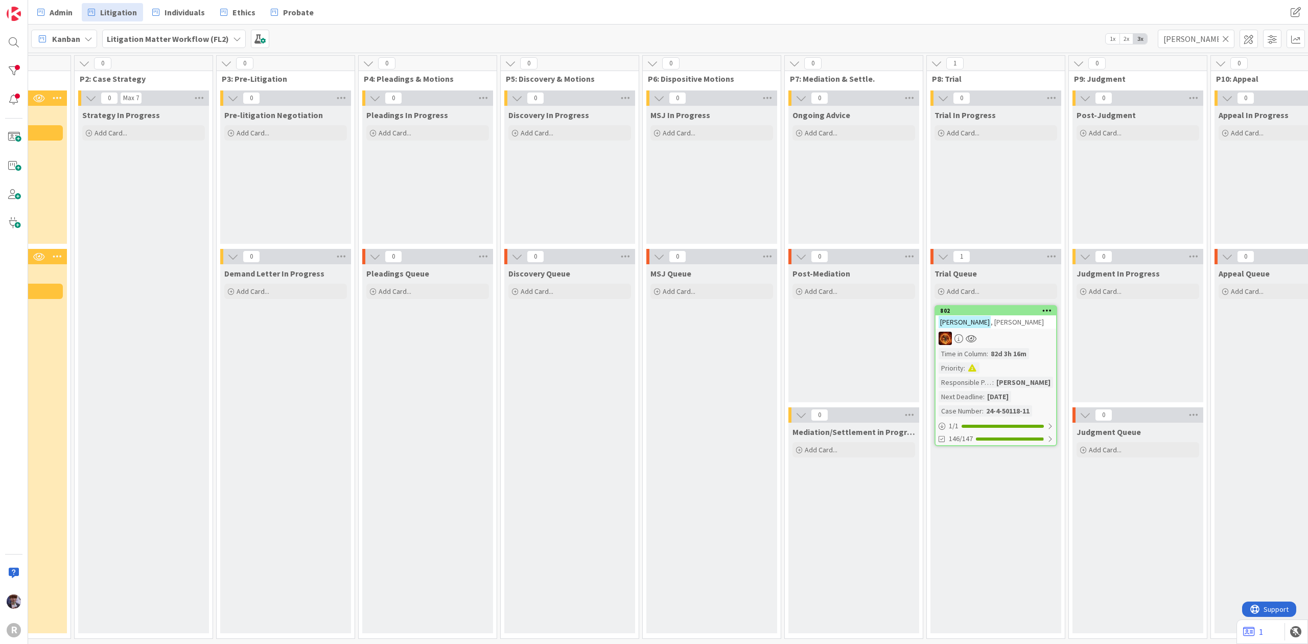
click at [1206, 27] on div "Kanban Litigation Matter Workflow (FL2) 1x 2x 3x hughes" at bounding box center [668, 39] width 1280 height 28
click at [1193, 36] on input "hughes" at bounding box center [1195, 39] width 77 height 18
drag, startPoint x: 1196, startPoint y: 35, endPoint x: 1119, endPoint y: 45, distance: 78.2
click at [1119, 45] on div "Kanban Litigation Matter Workflow (FL2) 1x 2x 3x hughes" at bounding box center [668, 39] width 1280 height 28
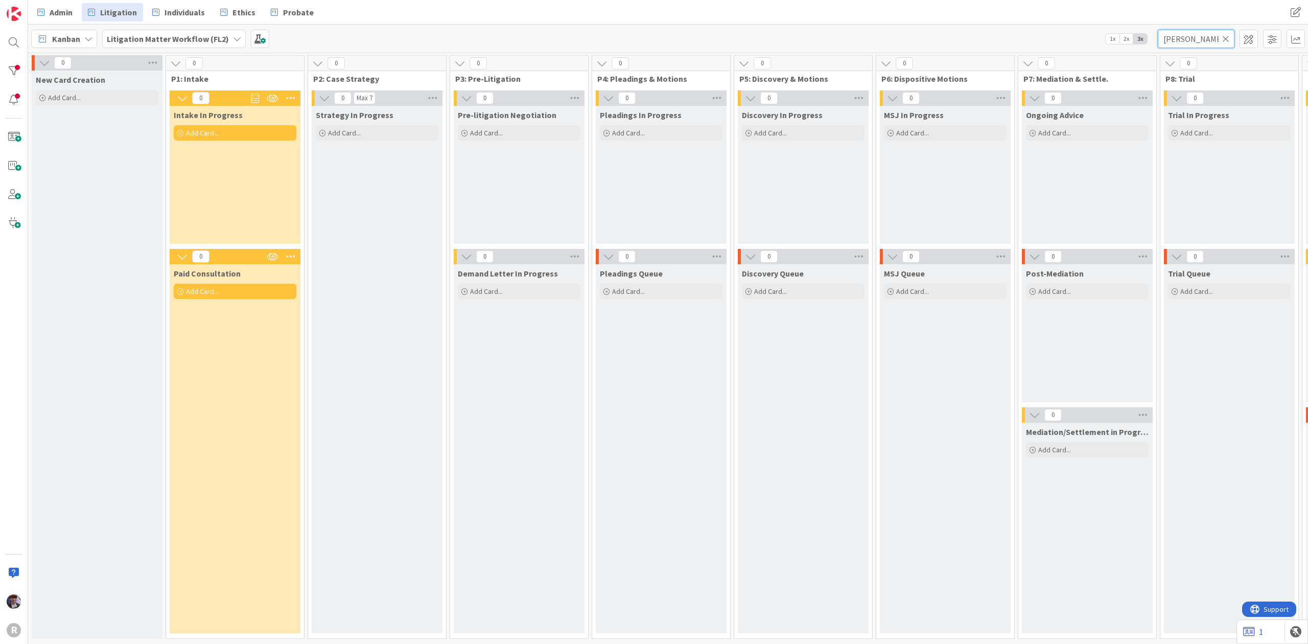
scroll to position [0, 630]
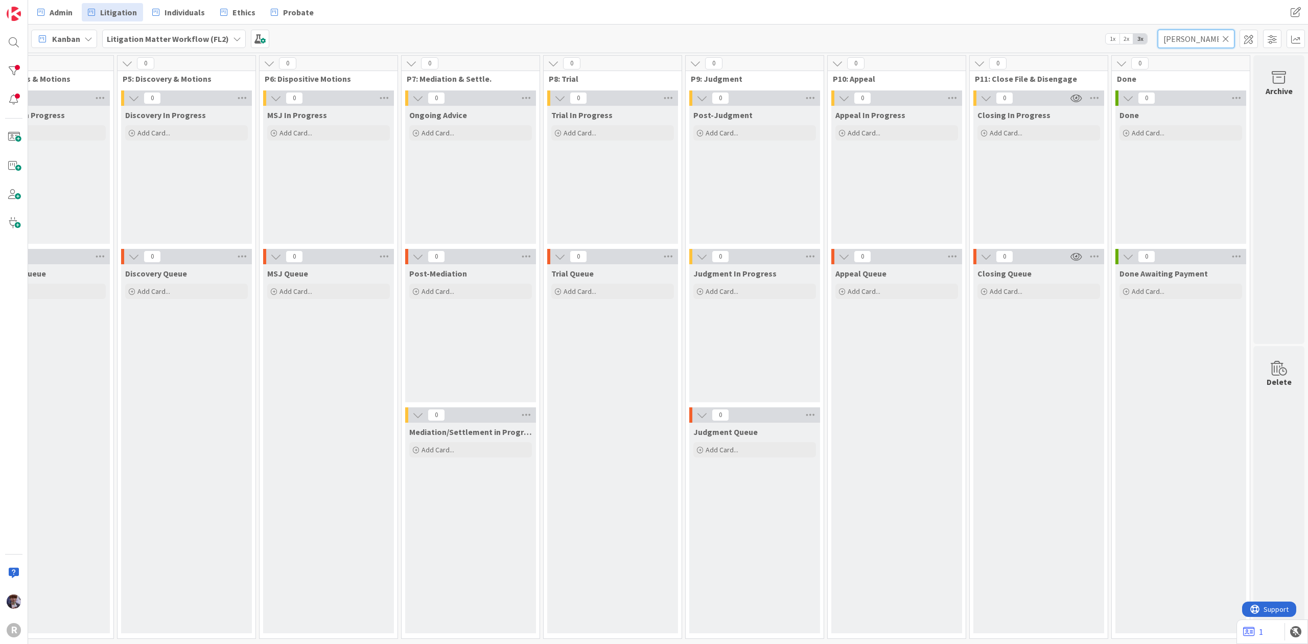
click at [1174, 34] on input "larson" at bounding box center [1195, 39] width 77 height 18
drag, startPoint x: 1193, startPoint y: 36, endPoint x: 1102, endPoint y: 35, distance: 91.4
click at [1102, 35] on div "Kanban Litigation Matter Workflow (FL2) 1x 2x 3x larson" at bounding box center [668, 39] width 1280 height 28
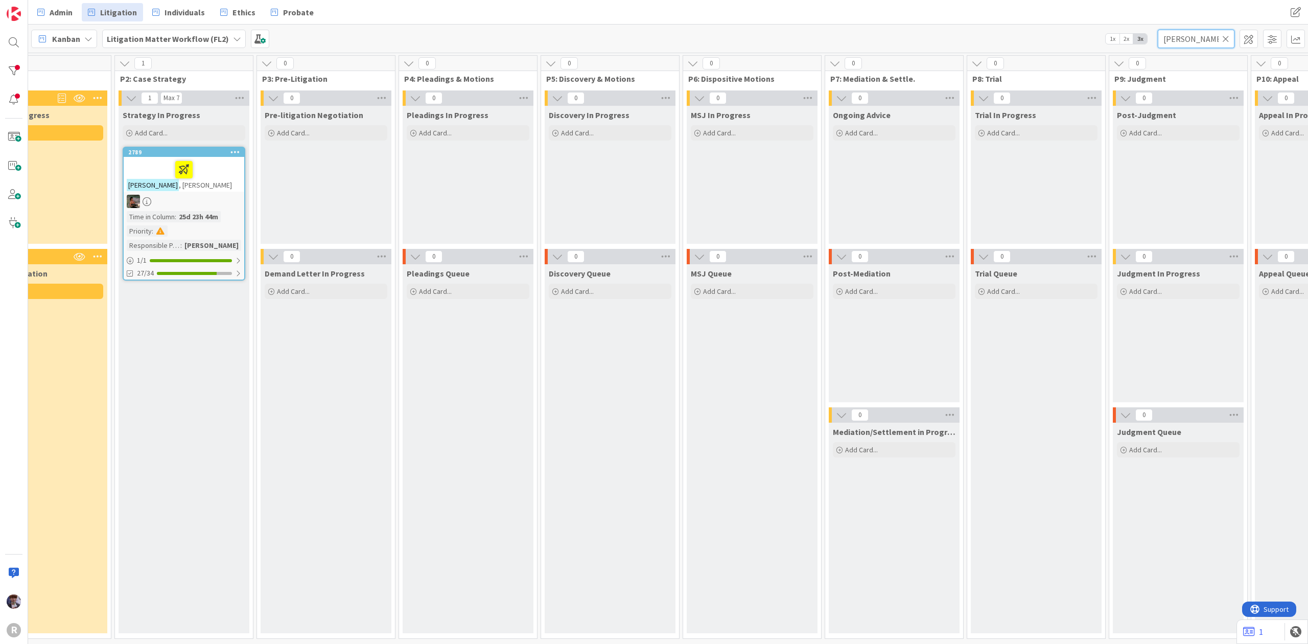
scroll to position [0, 188]
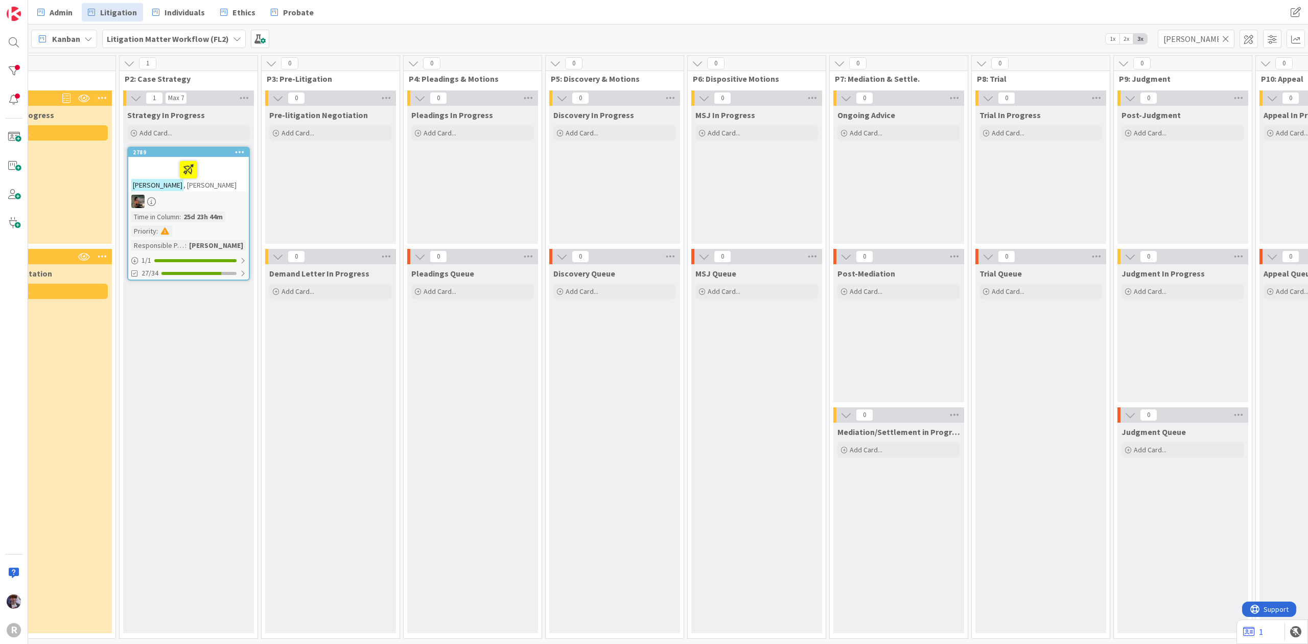
click at [215, 183] on div "GLENN , ERIC" at bounding box center [188, 174] width 121 height 35
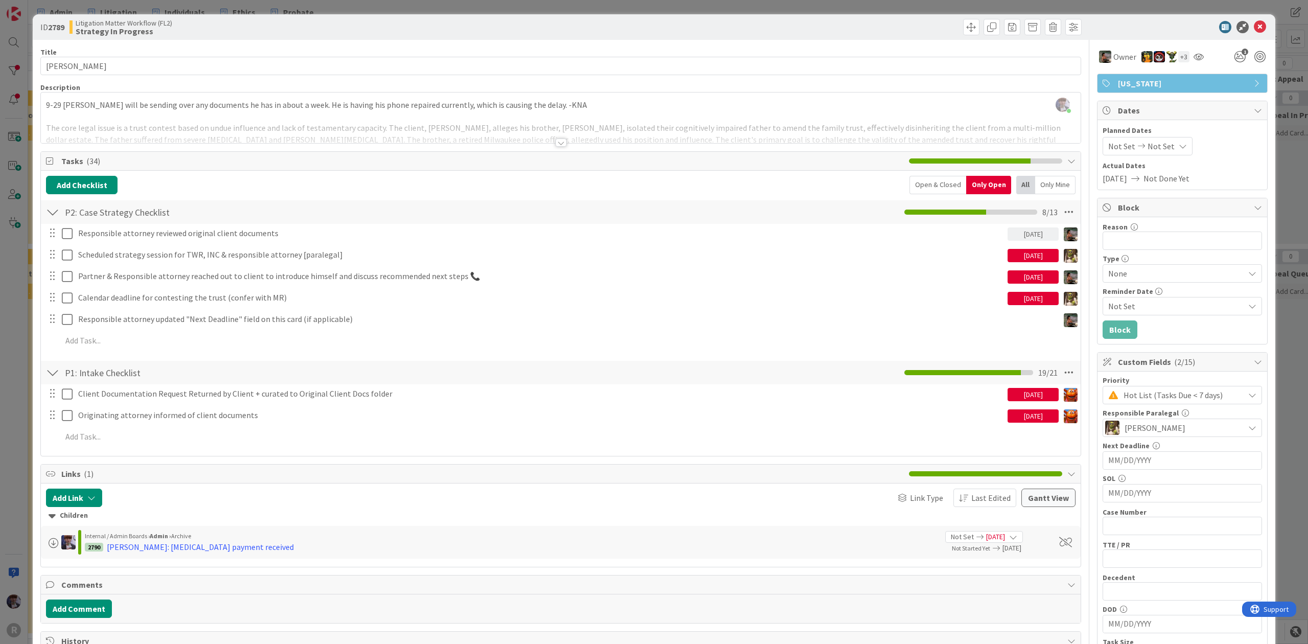
click at [28, 353] on div "ID 2789 Litigation Matter Workflow (FL2) Strategy In Progress Title 11 / 128 GL…" at bounding box center [654, 322] width 1308 height 644
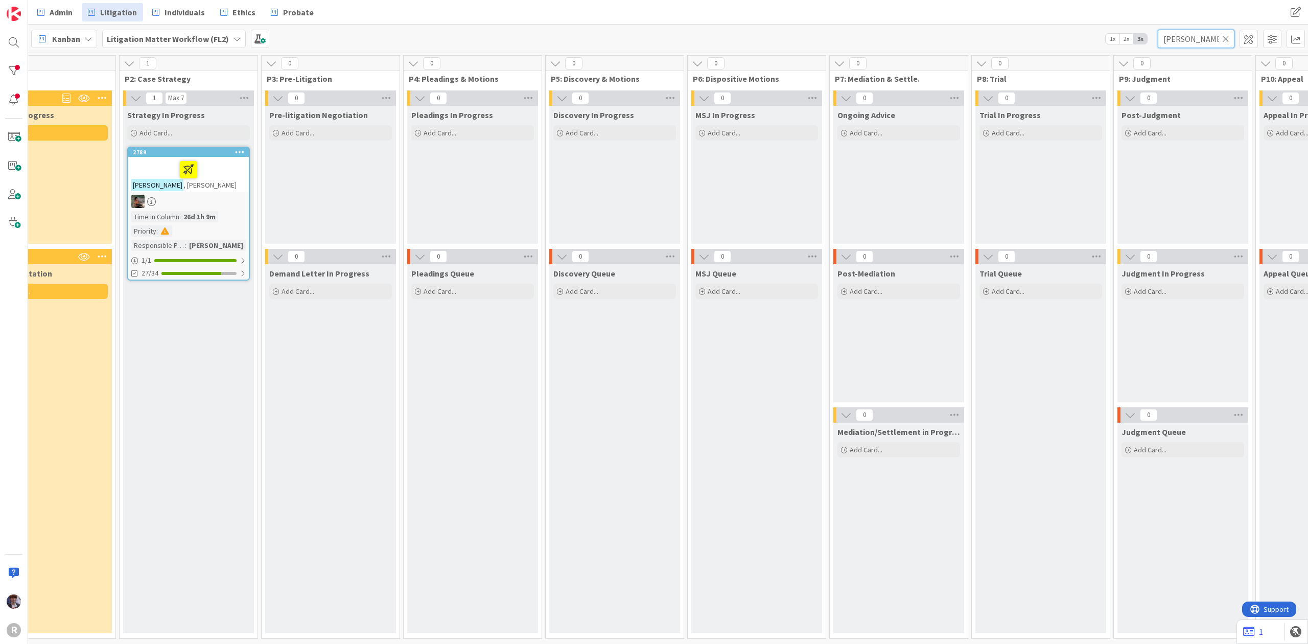
drag, startPoint x: 1188, startPoint y: 33, endPoint x: 1110, endPoint y: 44, distance: 78.9
click at [1110, 44] on div "Kanban Litigation Matter Workflow (FL2) 1x 2x 3x glenn" at bounding box center [668, 39] width 1280 height 28
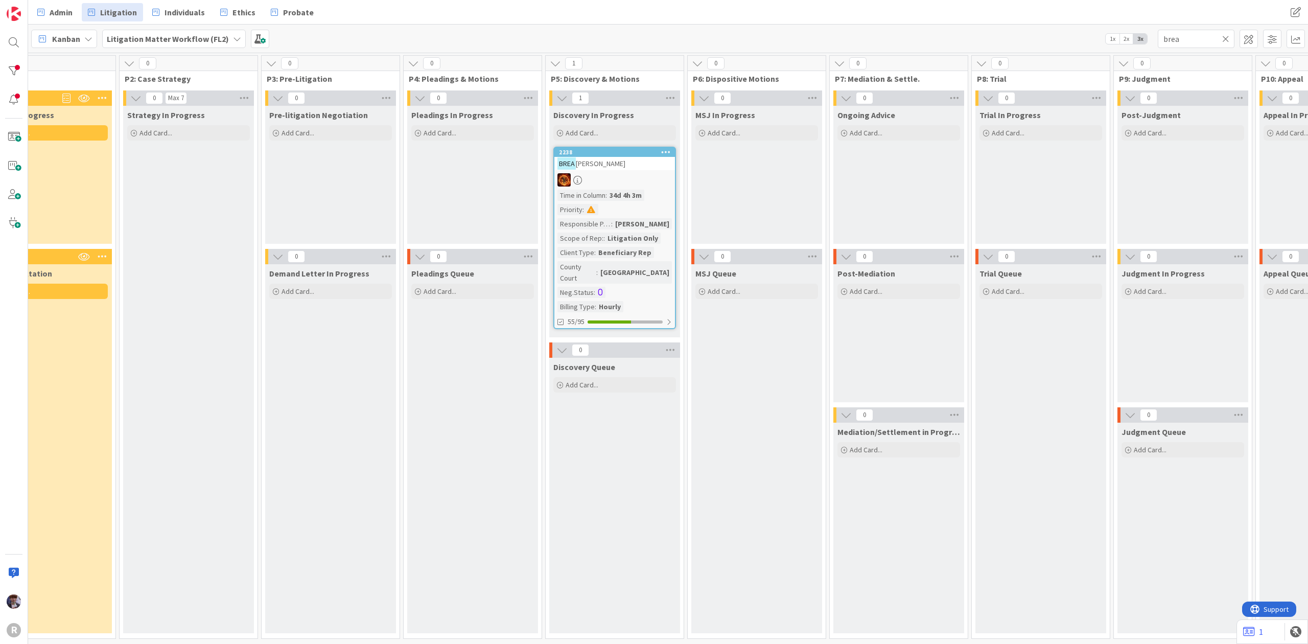
click at [616, 161] on div "BREA ZEALE, Jerry" at bounding box center [614, 163] width 121 height 13
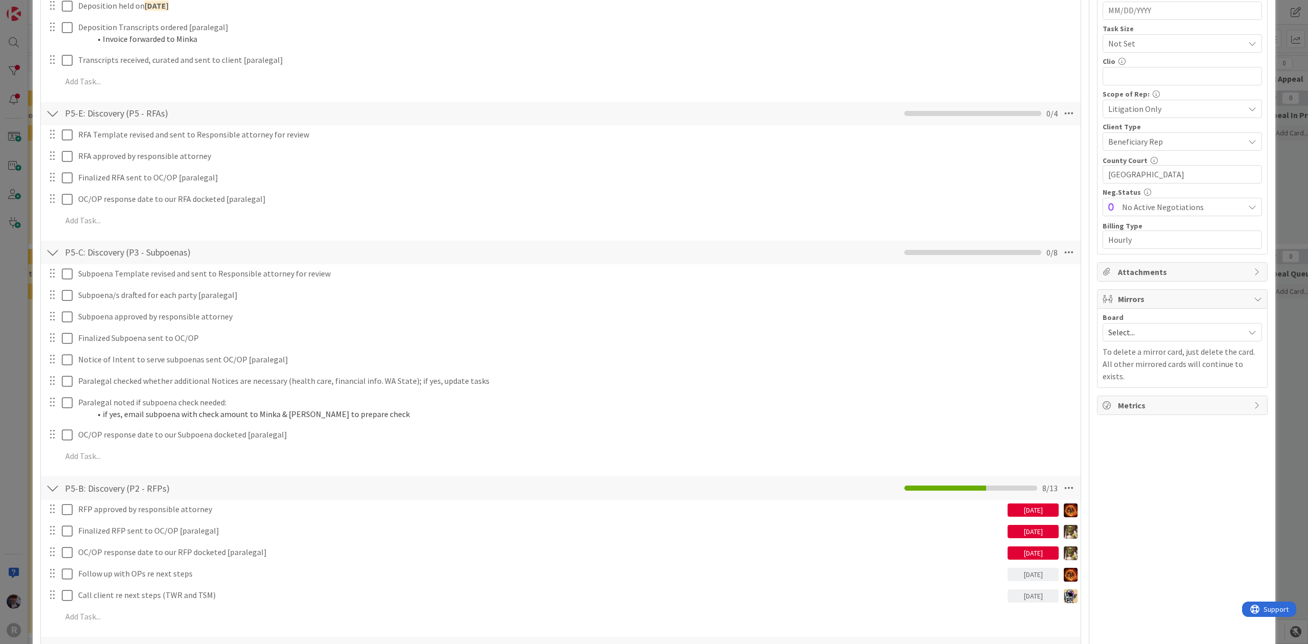
scroll to position [885, 0]
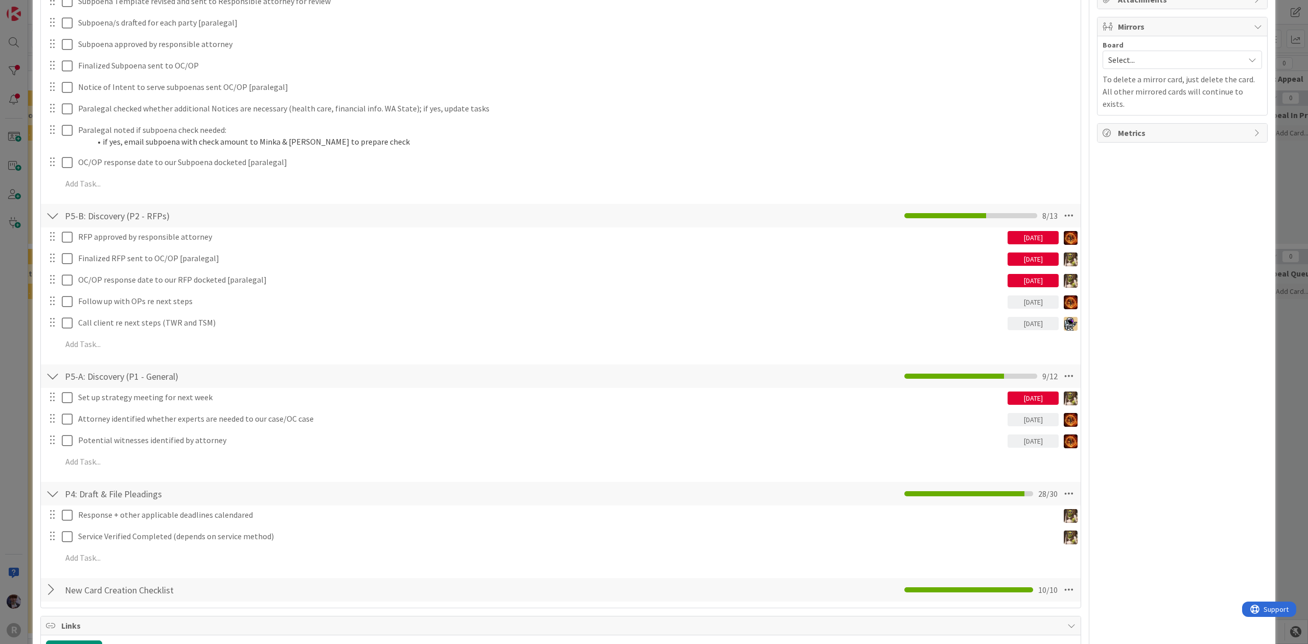
click at [13, 293] on div "ID 2238 Litigation Matter Workflow (FL2) Discovery In Progress Title 16 / 128 B…" at bounding box center [654, 322] width 1308 height 644
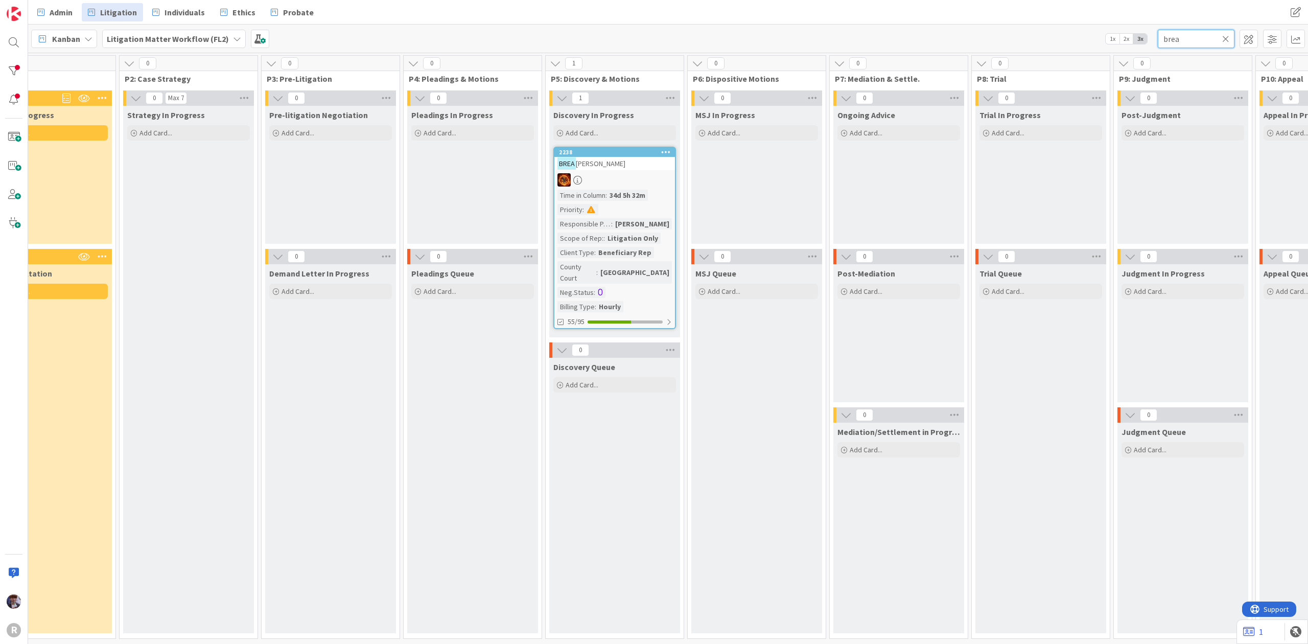
click at [1173, 33] on input "brea" at bounding box center [1195, 39] width 77 height 18
click at [1175, 36] on input "brea" at bounding box center [1195, 39] width 77 height 18
click at [1177, 38] on input "brea" at bounding box center [1195, 39] width 77 height 18
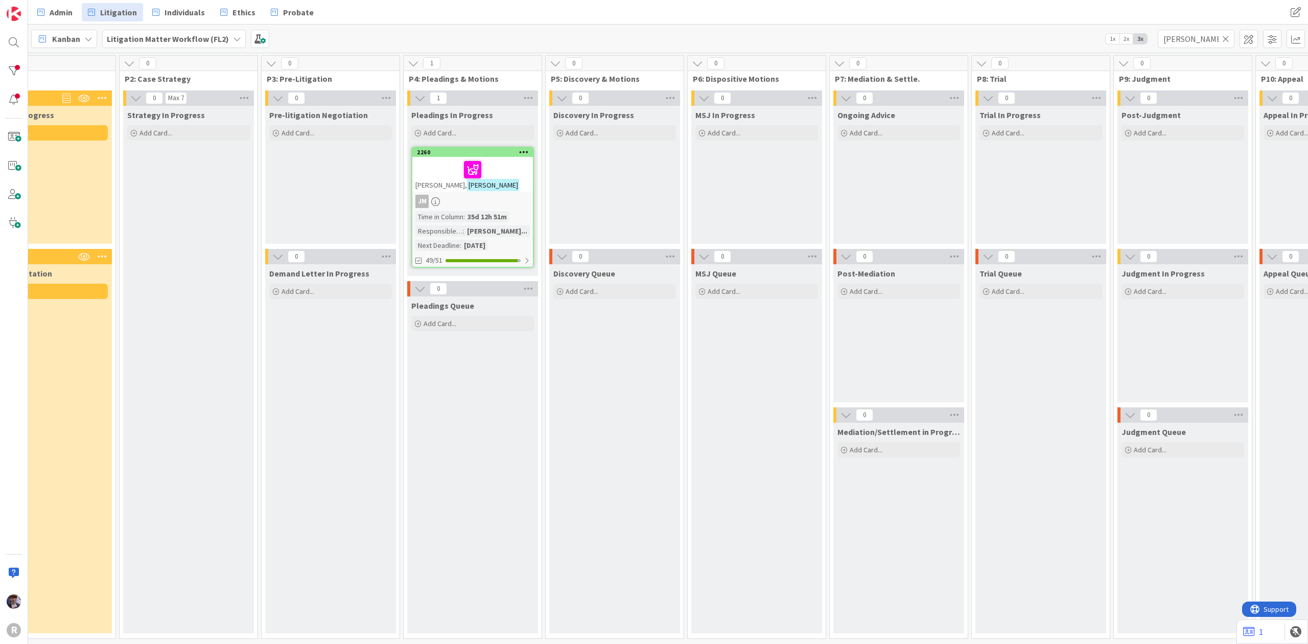
click at [511, 176] on div at bounding box center [472, 169] width 114 height 21
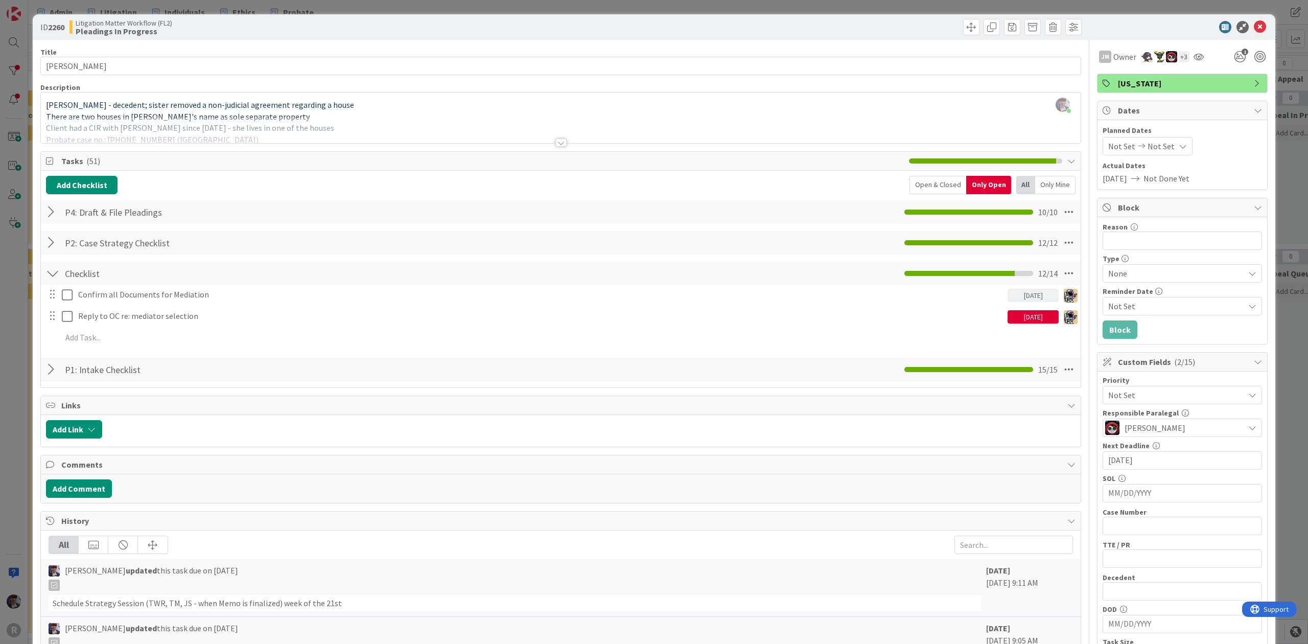
click at [1282, 53] on div "ID 2260 Litigation Matter Workflow (FL2) Pleadings In Progress Title 15 / 128 B…" at bounding box center [654, 322] width 1308 height 644
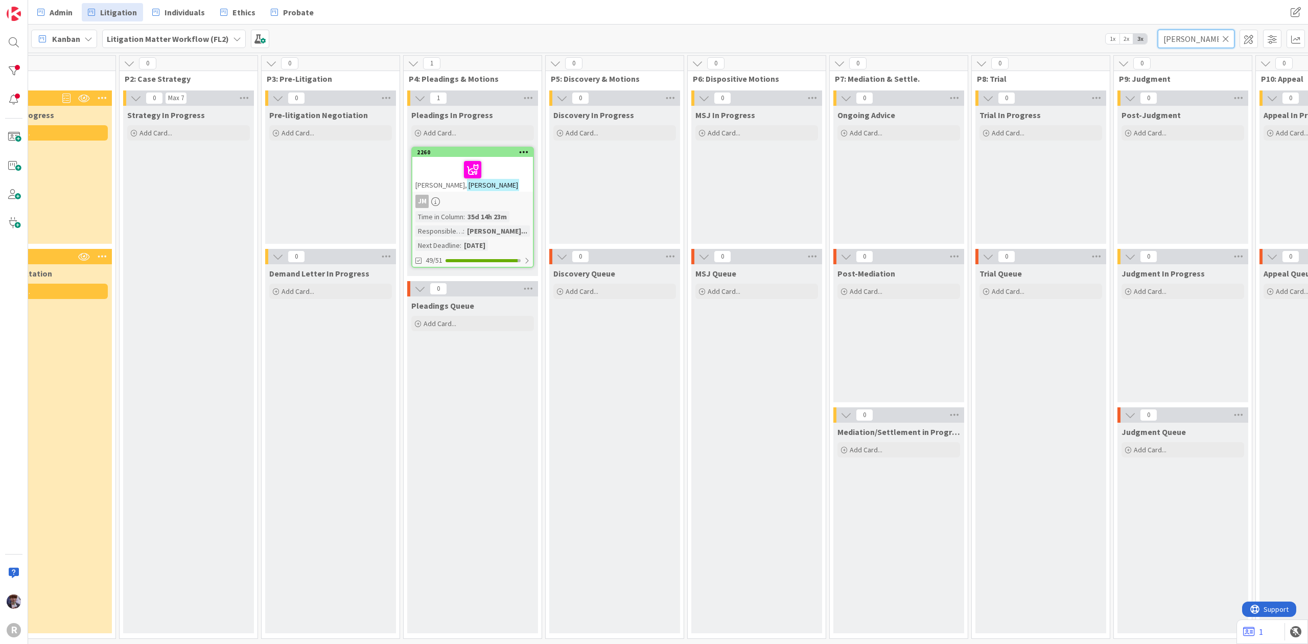
drag, startPoint x: 1192, startPoint y: 38, endPoint x: 1116, endPoint y: 39, distance: 76.1
click at [1116, 39] on div "Kanban Litigation Matter Workflow (FL2) 1x 2x 3x heather" at bounding box center [668, 39] width 1280 height 28
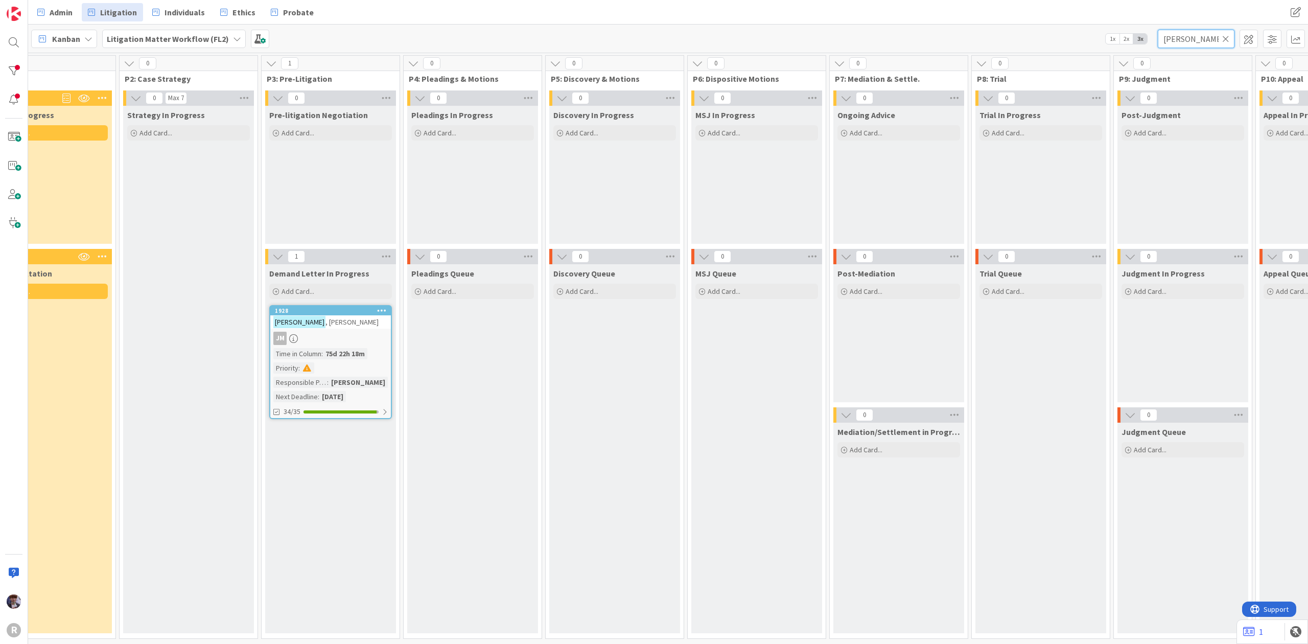
drag, startPoint x: 1198, startPoint y: 40, endPoint x: 1132, endPoint y: 42, distance: 65.9
click at [1132, 42] on div "Kanban Litigation Matter Workflow (FL2) 1x 2x 3x codiga" at bounding box center [668, 39] width 1280 height 28
type input "evans"
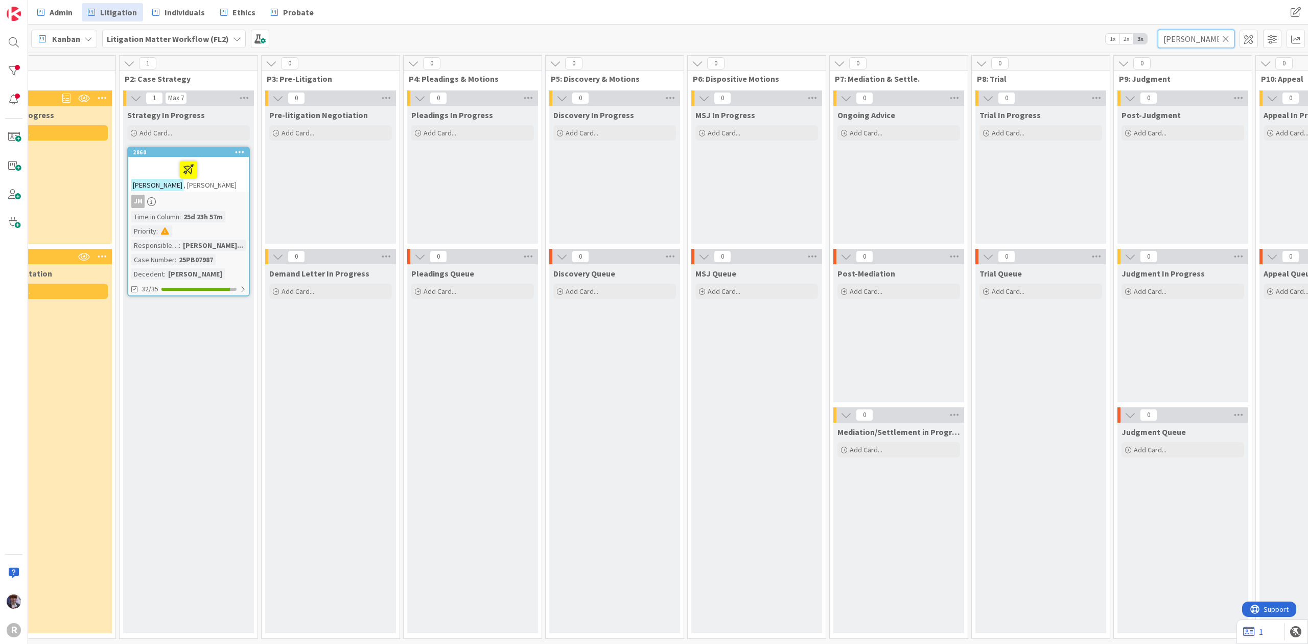
drag, startPoint x: 1184, startPoint y: 33, endPoint x: 1132, endPoint y: 32, distance: 51.6
click at [1132, 32] on div "Kanban Litigation Matter Workflow (FL2) 1x 2x 3x evans" at bounding box center [668, 39] width 1280 height 28
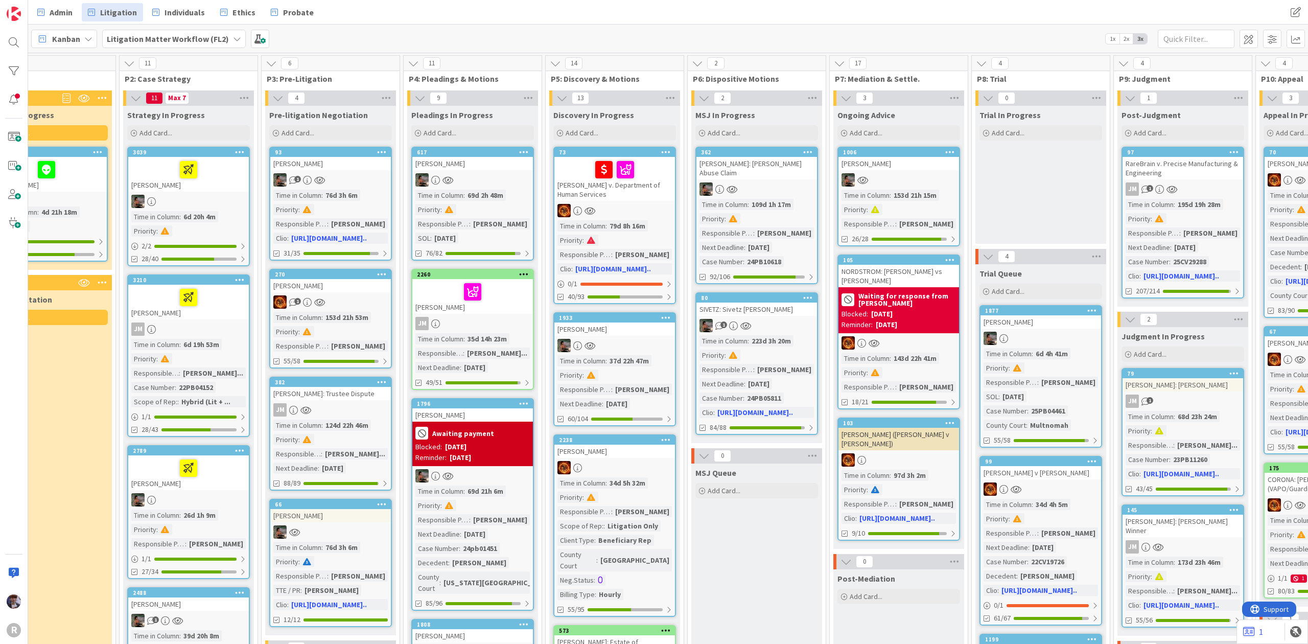
click at [1192, 27] on div "Kanban Litigation Matter Workflow (FL2) 1x 2x 3x" at bounding box center [668, 39] width 1280 height 28
click at [1188, 37] on input "text" at bounding box center [1195, 39] width 77 height 18
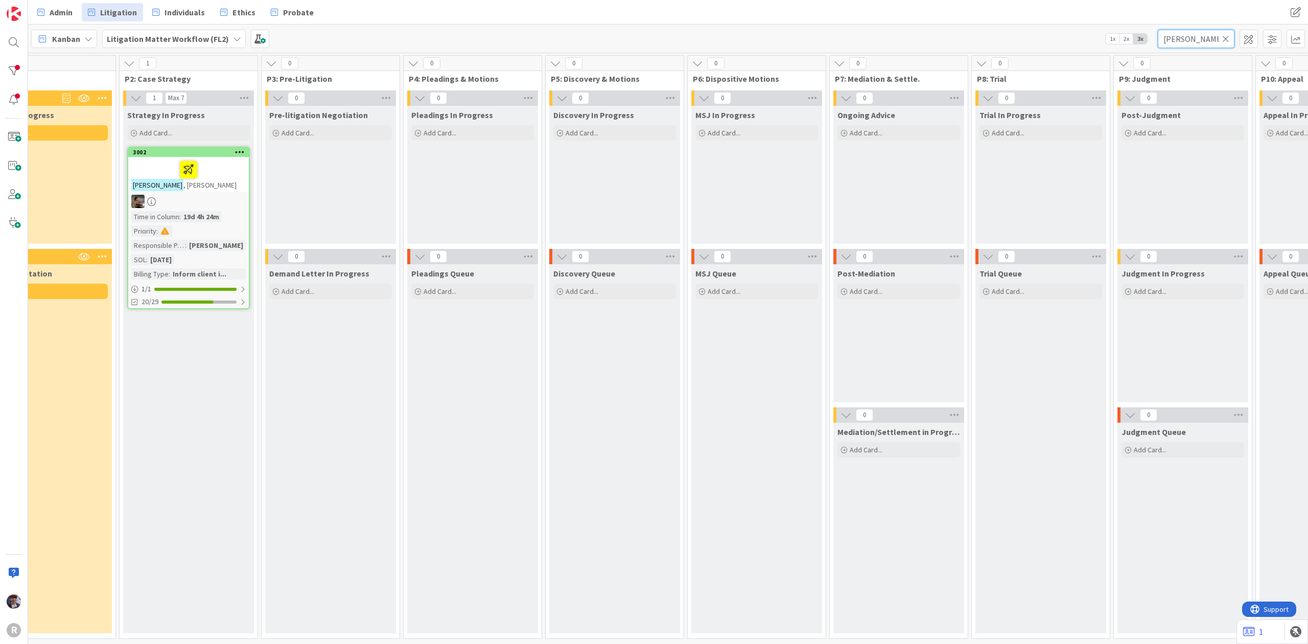
drag, startPoint x: 1190, startPoint y: 37, endPoint x: 1124, endPoint y: 44, distance: 66.3
click at [1124, 44] on div "Kanban Litigation Matter Workflow (FL2) 1x 2x 3x jenson" at bounding box center [668, 39] width 1280 height 28
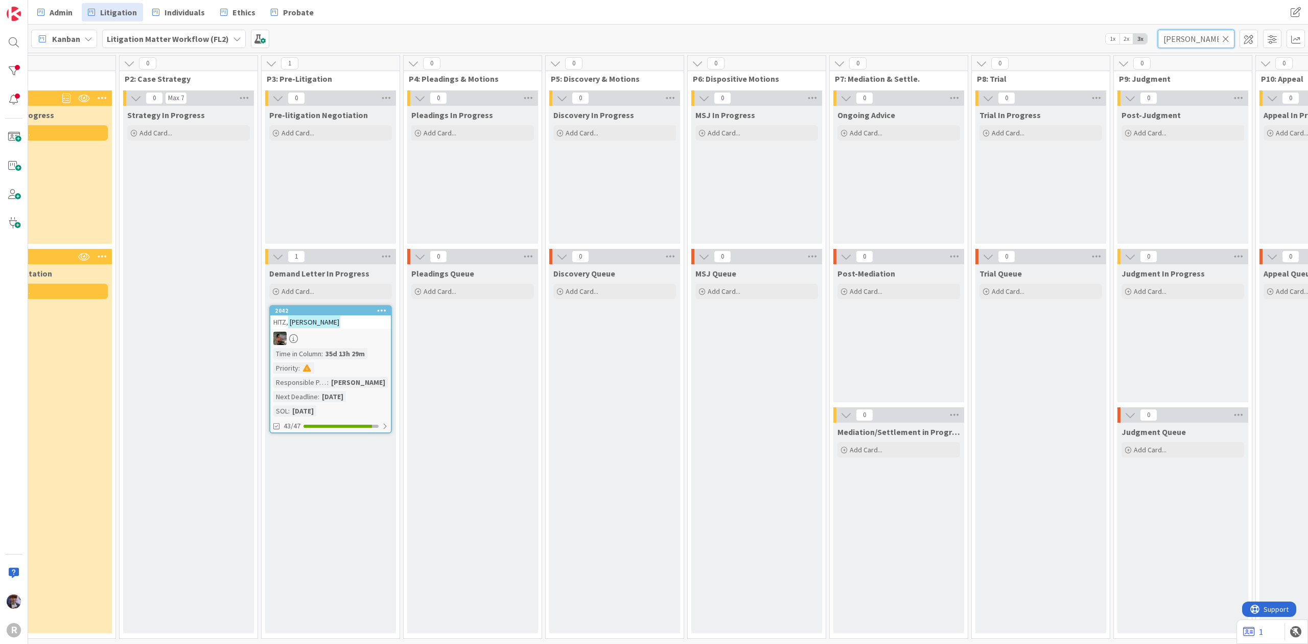
click at [1184, 38] on input "margaret" at bounding box center [1195, 39] width 77 height 18
drag, startPoint x: 1199, startPoint y: 35, endPoint x: 1129, endPoint y: 43, distance: 70.9
click at [1129, 43] on div "Kanban Litigation Matter Workflow (FL2) 1x 2x 3x margaret" at bounding box center [668, 39] width 1280 height 28
type input "aguila"
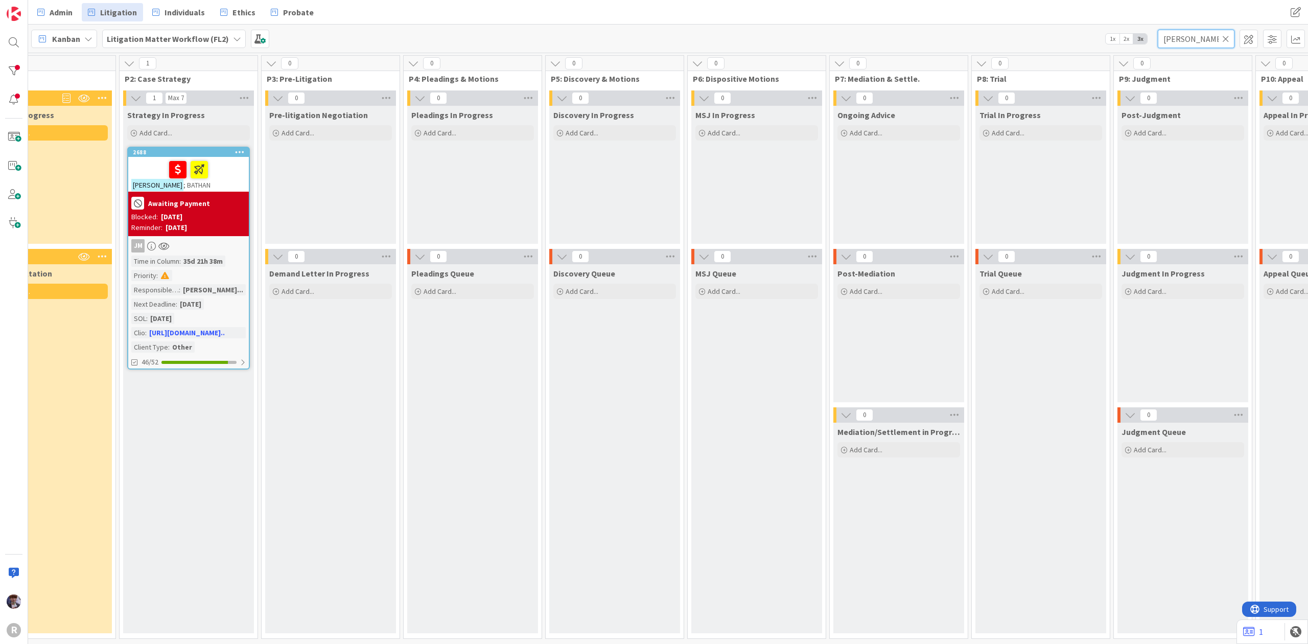
click at [1112, 41] on div "Kanban Litigation Matter Workflow (FL2) 1x 2x 3x aguila" at bounding box center [668, 39] width 1280 height 28
click at [852, 29] on div "Kanban Litigation Matter Workflow (FL2) 1x 2x 3x" at bounding box center [668, 39] width 1280 height 28
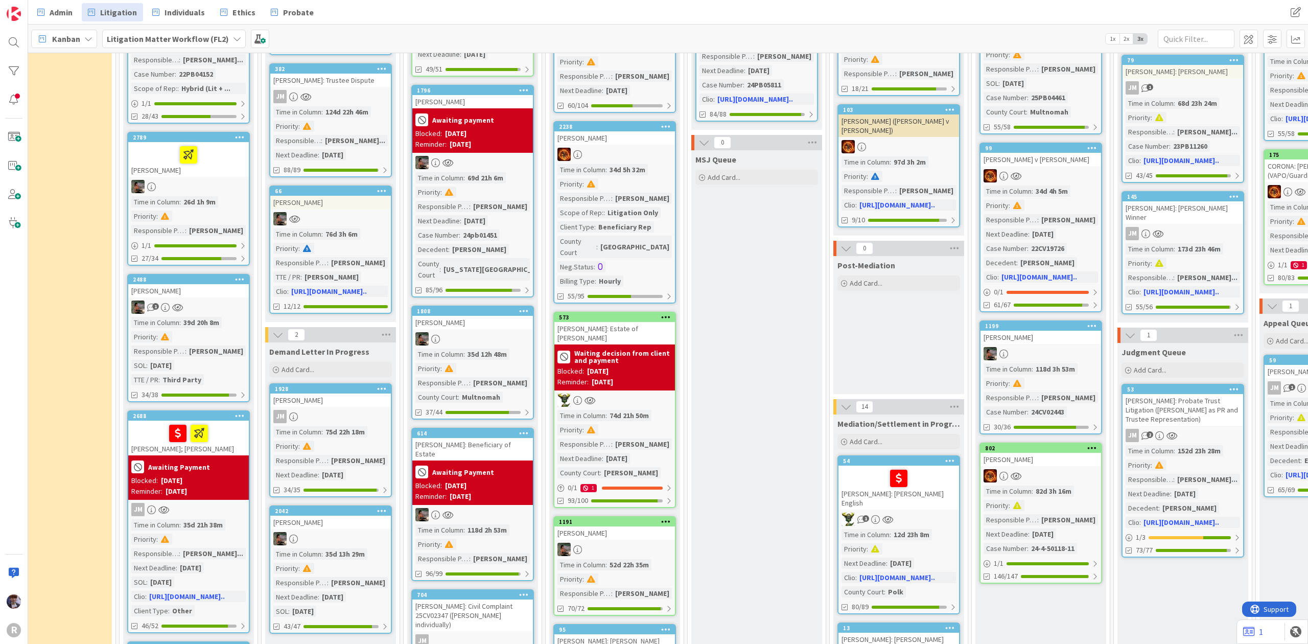
scroll to position [340, 188]
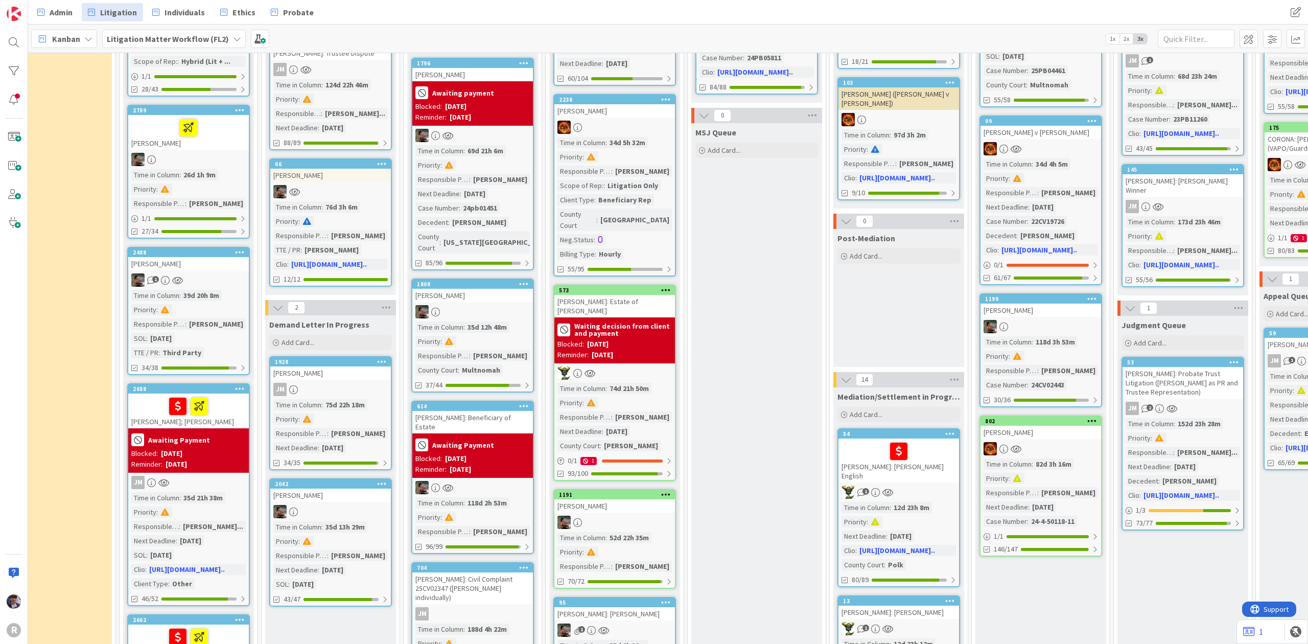
click at [210, 412] on div at bounding box center [188, 405] width 114 height 21
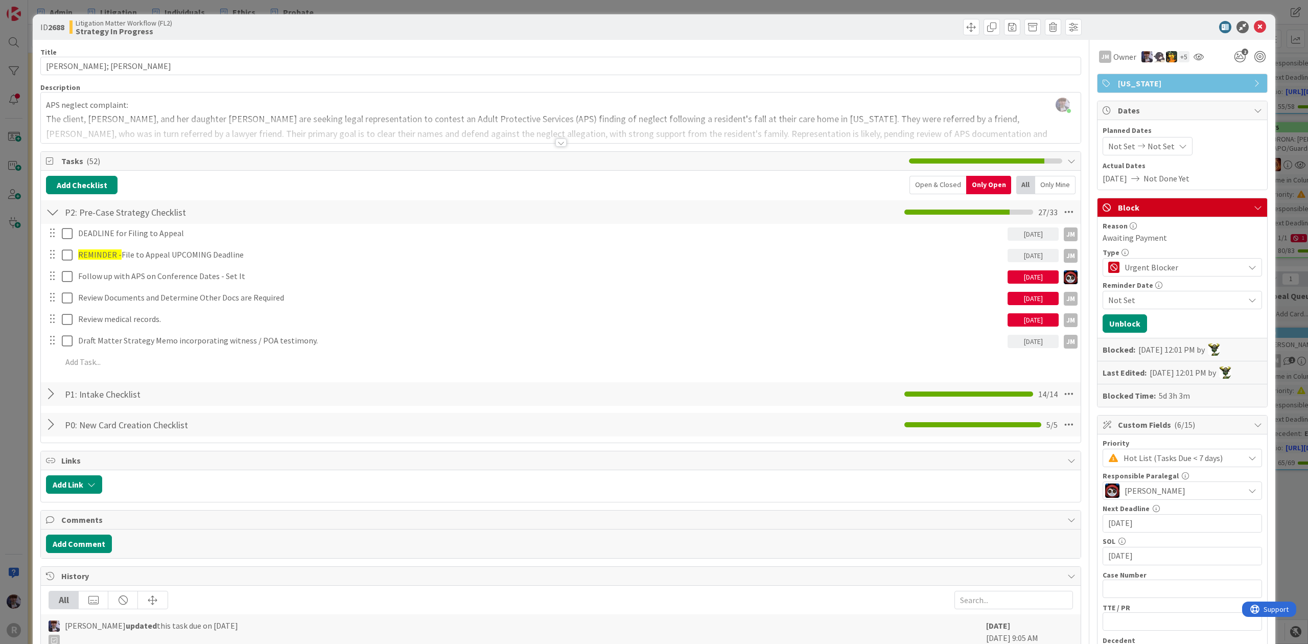
click at [131, 122] on div at bounding box center [560, 130] width 1039 height 26
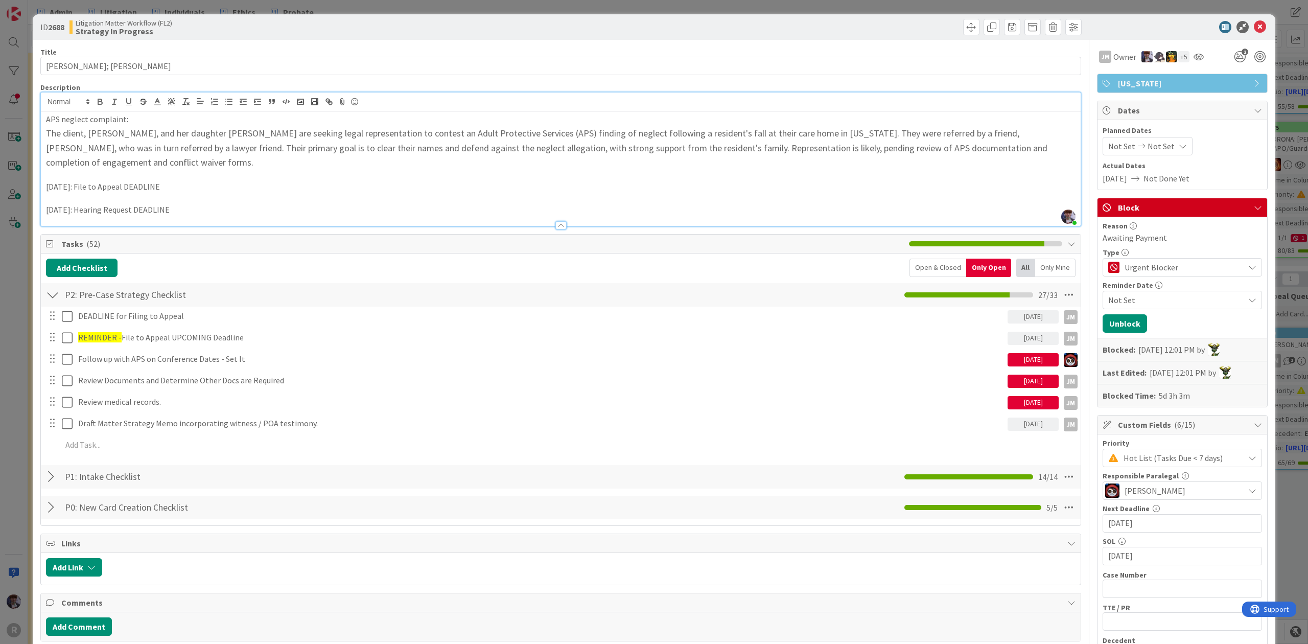
click at [9, 322] on div "ID 2688 Litigation Matter Workflow (FL2) Strategy In Progress Title 14 / 128 AG…" at bounding box center [654, 322] width 1308 height 644
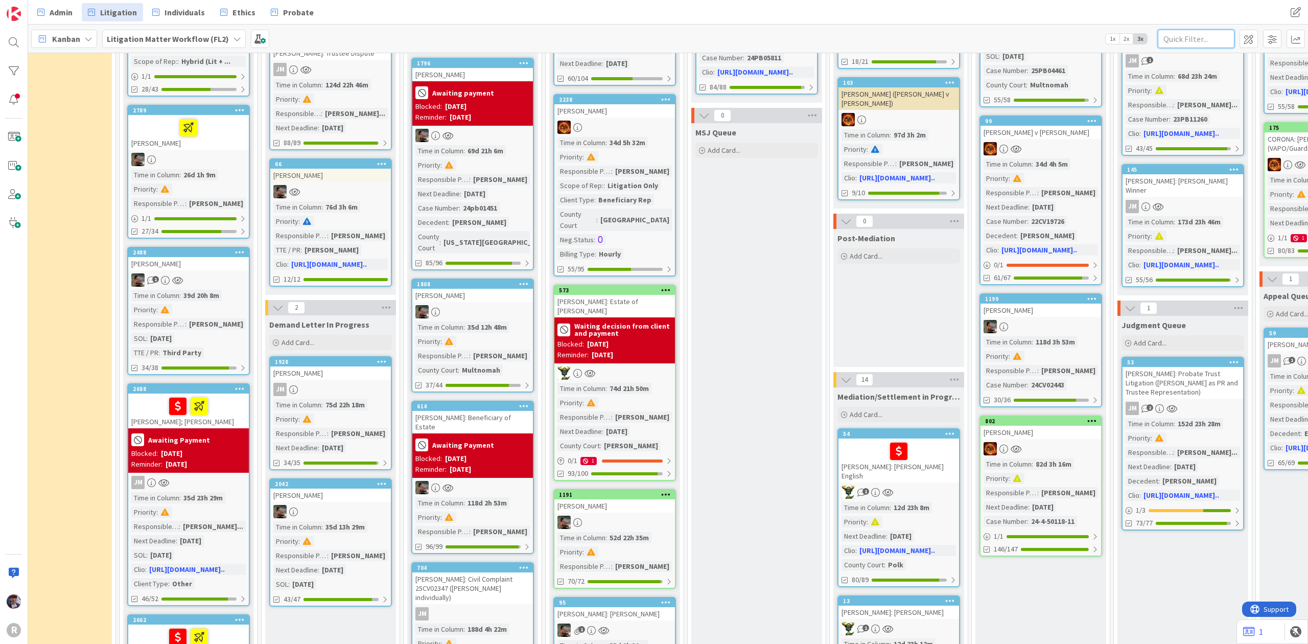
click at [1188, 39] on input "text" at bounding box center [1195, 39] width 77 height 18
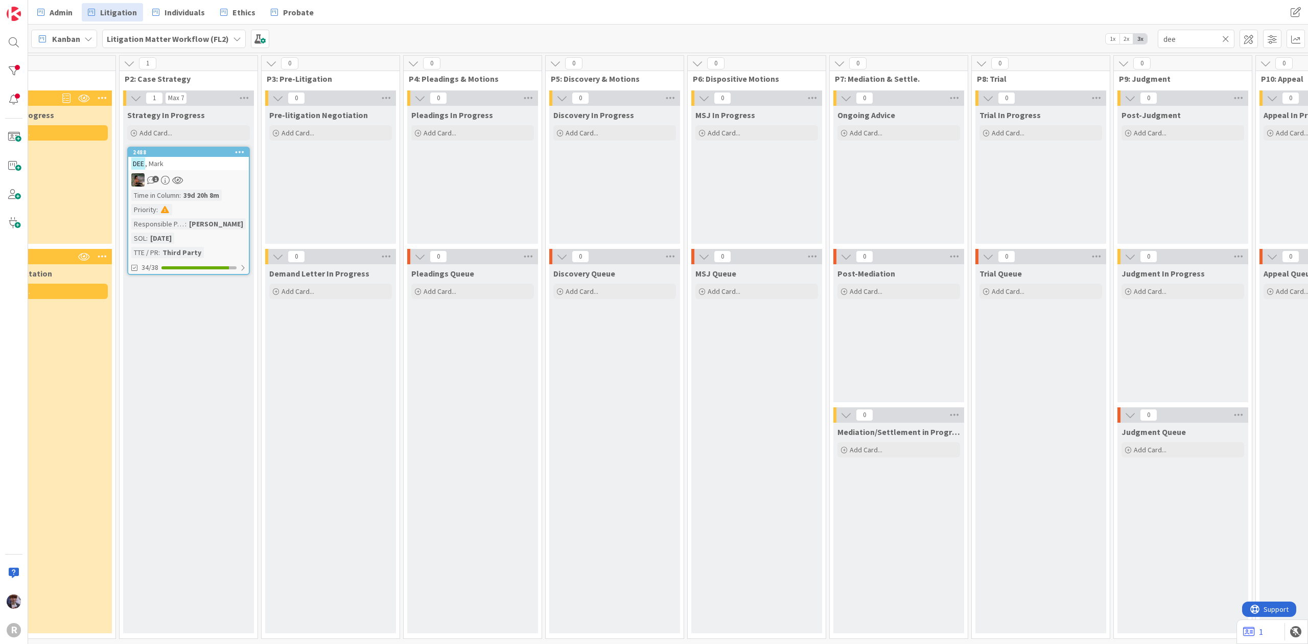
click at [217, 173] on div "1" at bounding box center [188, 179] width 121 height 13
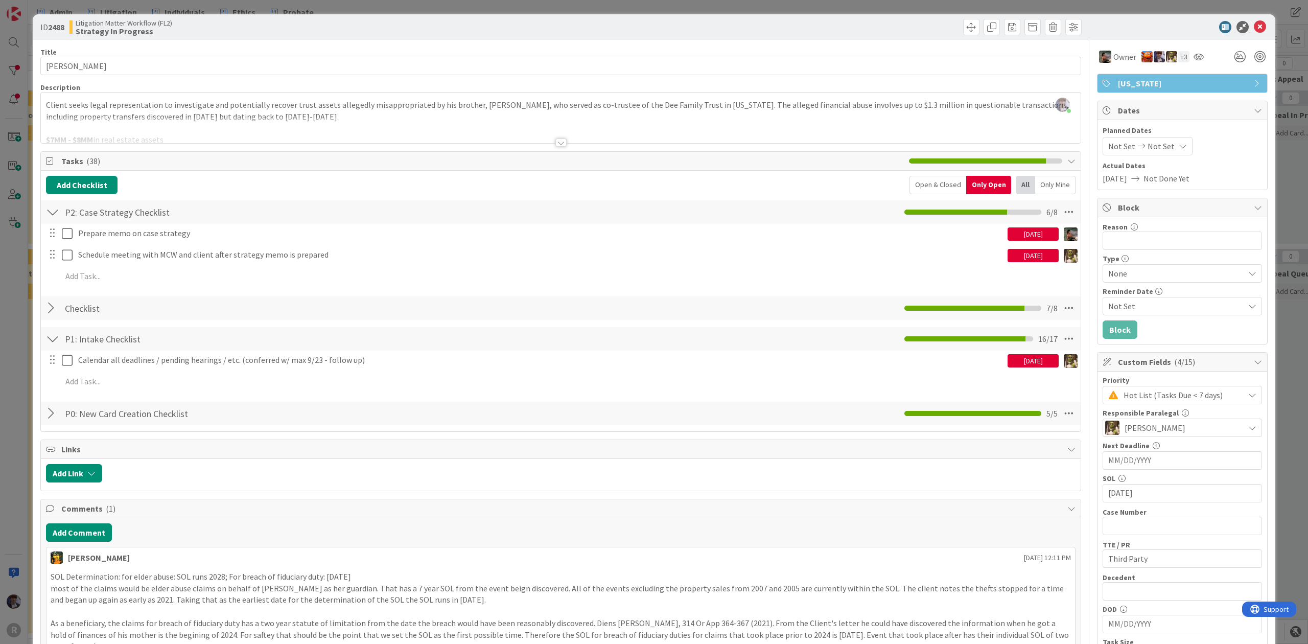
click at [5, 336] on div "ID 2488 Litigation Matter Workflow (FL2) Strategy In Progress Title 9 / 128 DEE…" at bounding box center [654, 322] width 1308 height 644
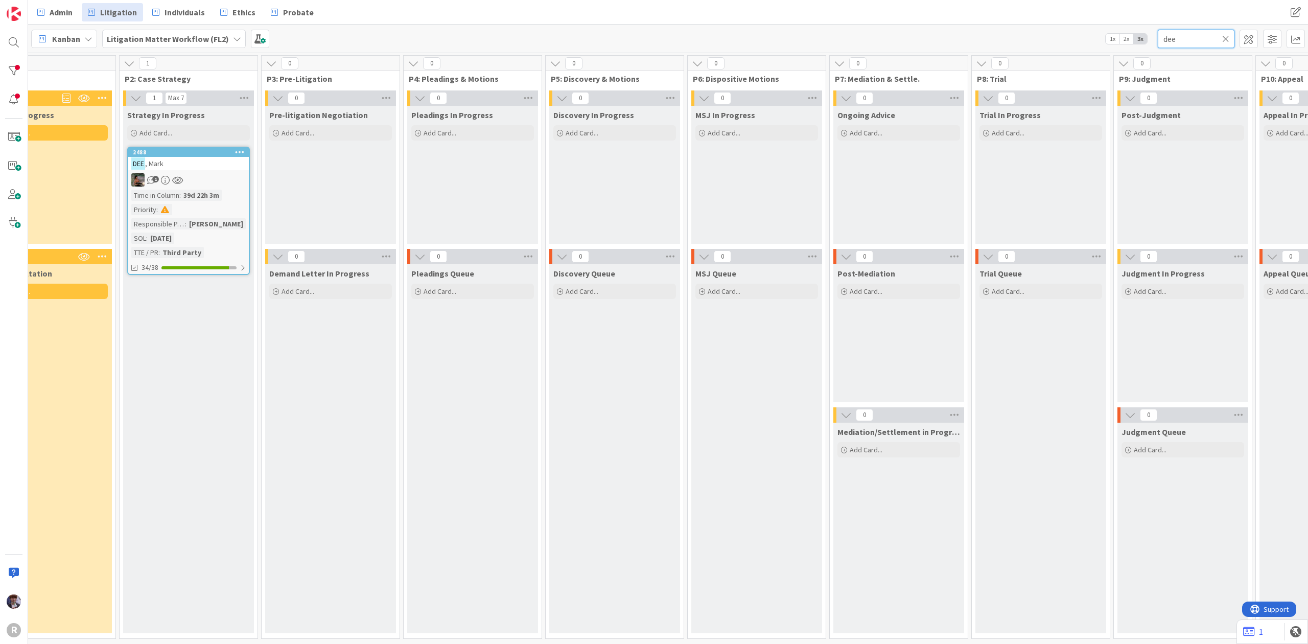
drag, startPoint x: 1226, startPoint y: 32, endPoint x: 1022, endPoint y: 50, distance: 205.1
click at [1023, 49] on div "Kanban Litigation Matter Workflow (FL2) 1x 2x 3x dee" at bounding box center [668, 39] width 1280 height 28
type input "andrews"
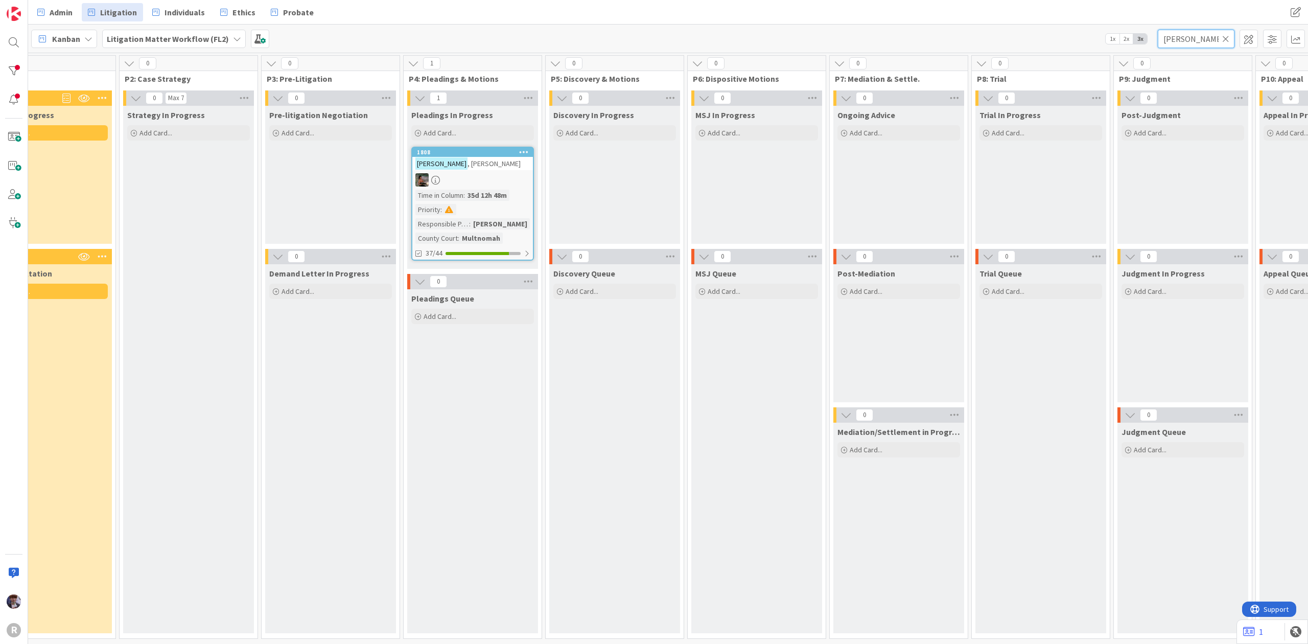
drag, startPoint x: 1209, startPoint y: 41, endPoint x: 1110, endPoint y: 45, distance: 98.2
click at [1110, 45] on div "Kanban Litigation Matter Workflow (FL2) 1x 2x 3x andrews" at bounding box center [668, 39] width 1280 height 28
click at [997, 38] on div "Kanban Litigation Matter Workflow (FL2) 1x 2x 3x" at bounding box center [668, 39] width 1280 height 28
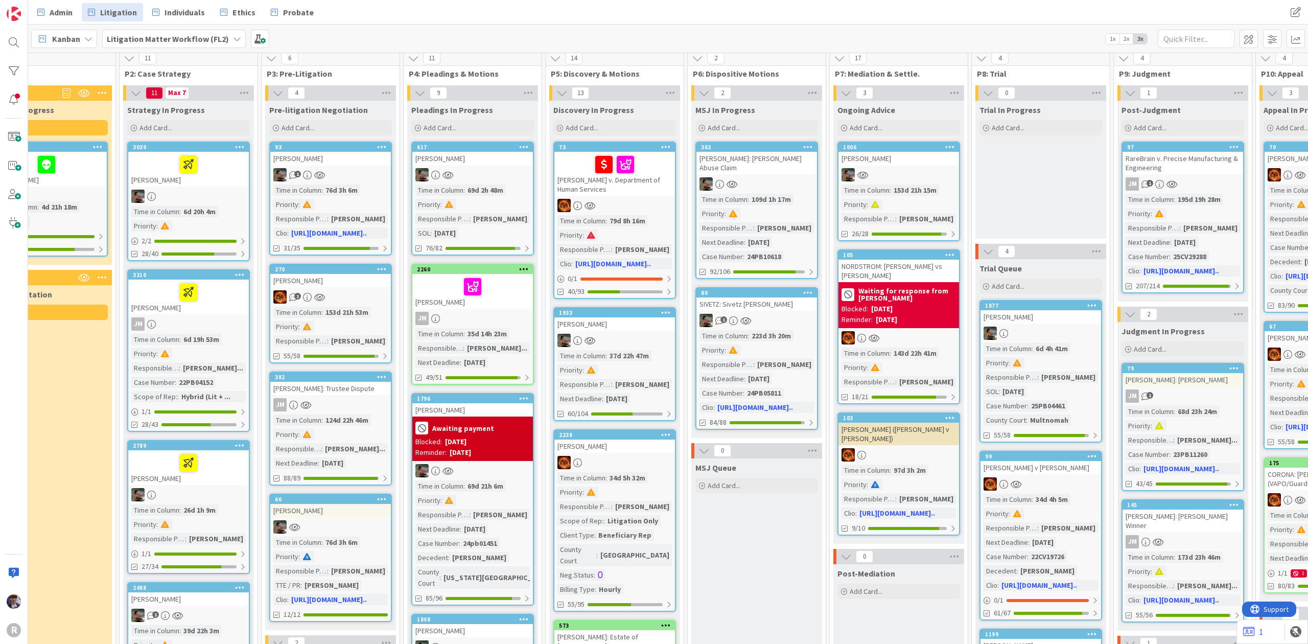
scroll to position [340, 188]
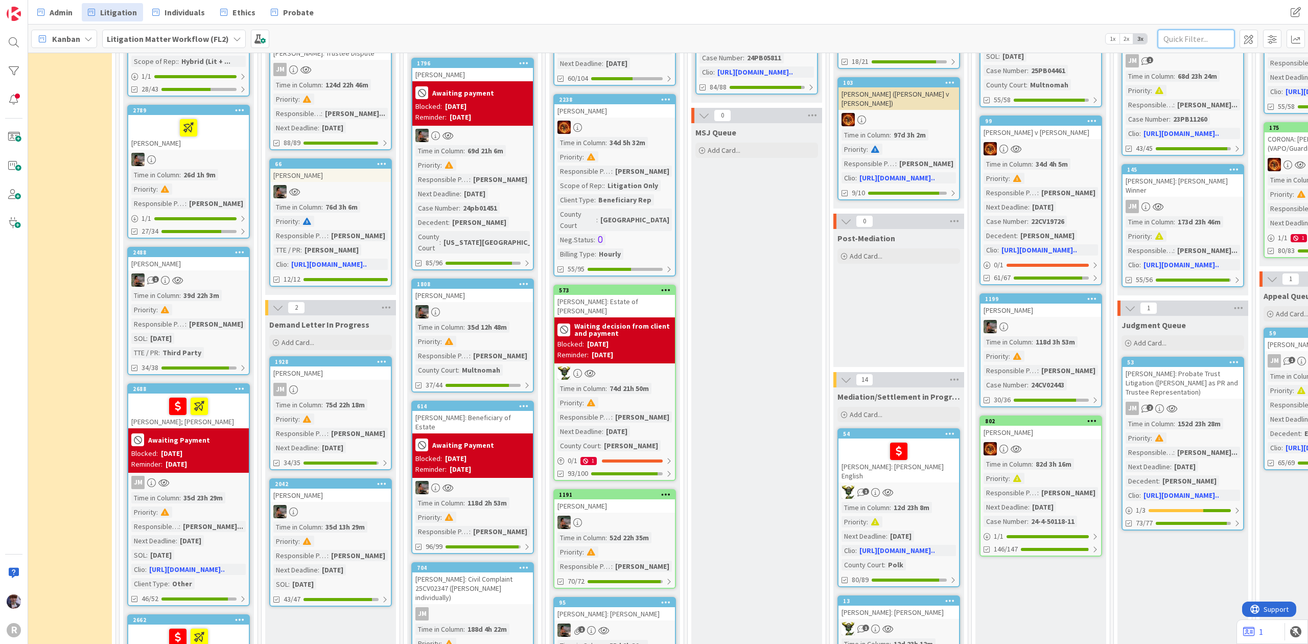
click at [1196, 36] on input "text" at bounding box center [1195, 39] width 77 height 18
type input "lariza"
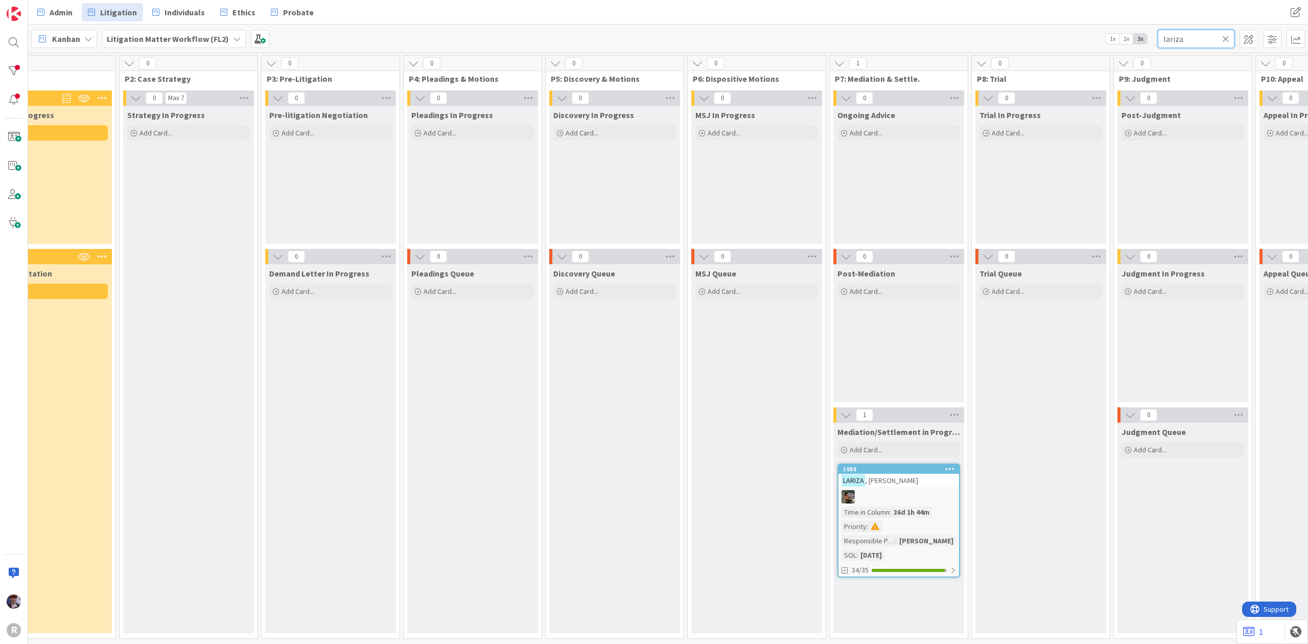
scroll to position [5, 188]
click at [74, 12] on link "Admin" at bounding box center [55, 12] width 48 height 18
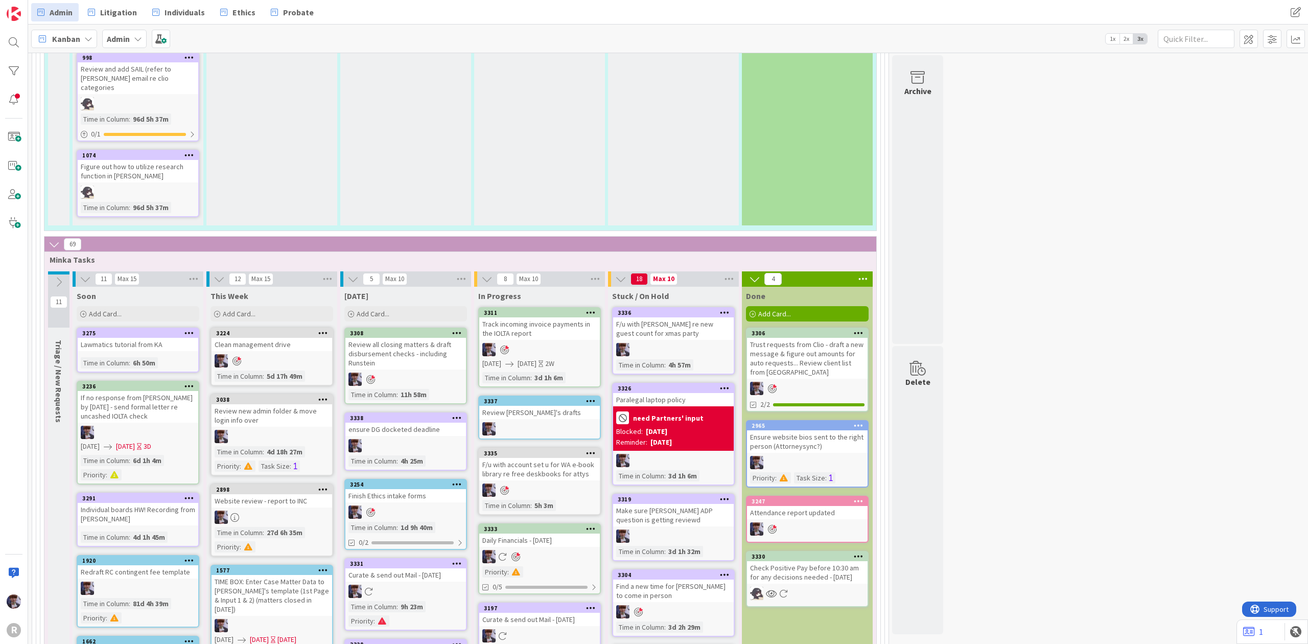
scroll to position [1781, 0]
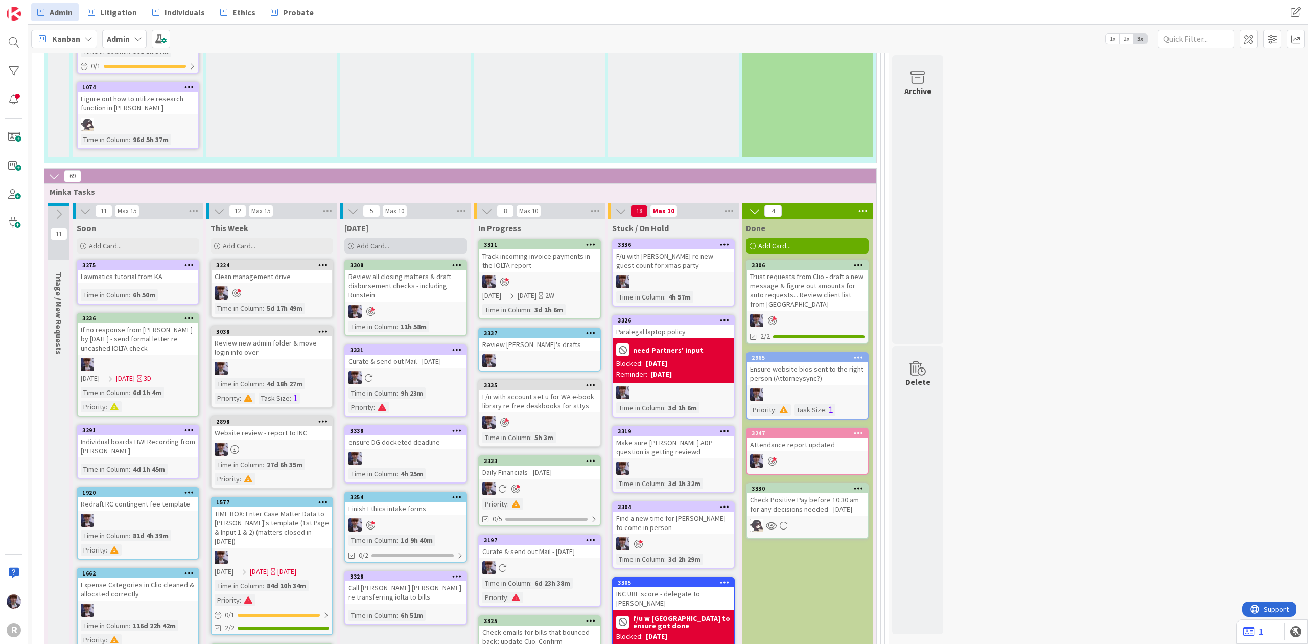
click at [385, 241] on span "Add Card..." at bounding box center [373, 245] width 33 height 9
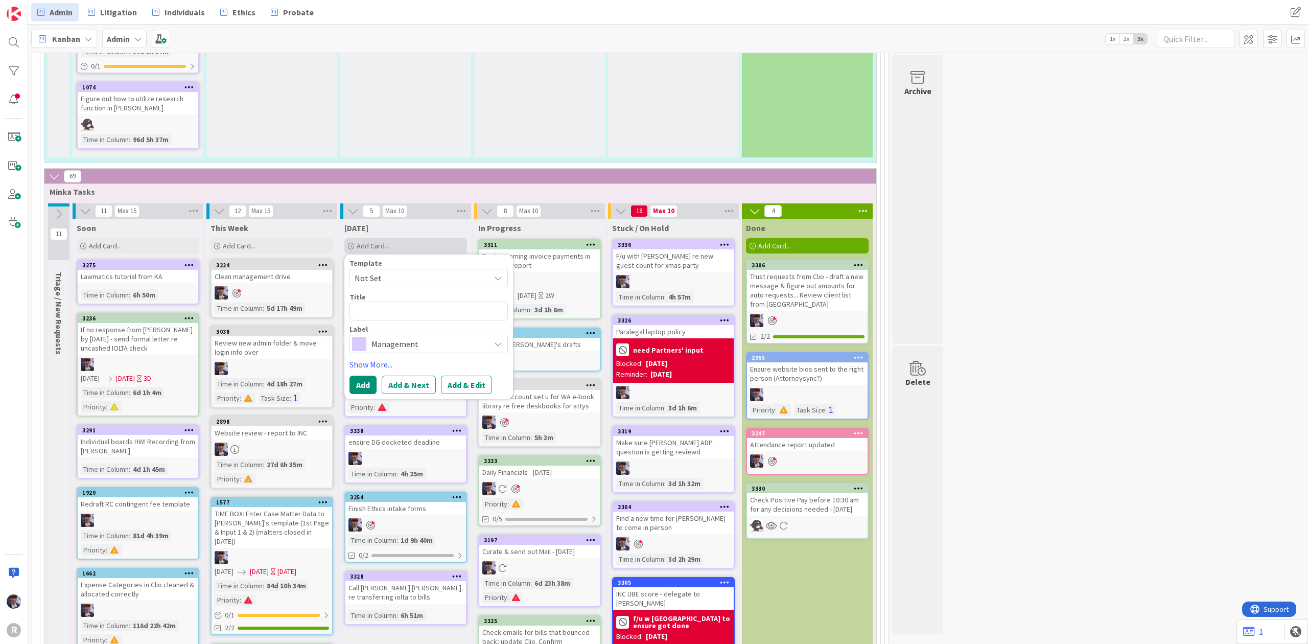
type textarea "f"
type textarea "x"
type textarea "fl"
type textarea "x"
type textarea "flat"
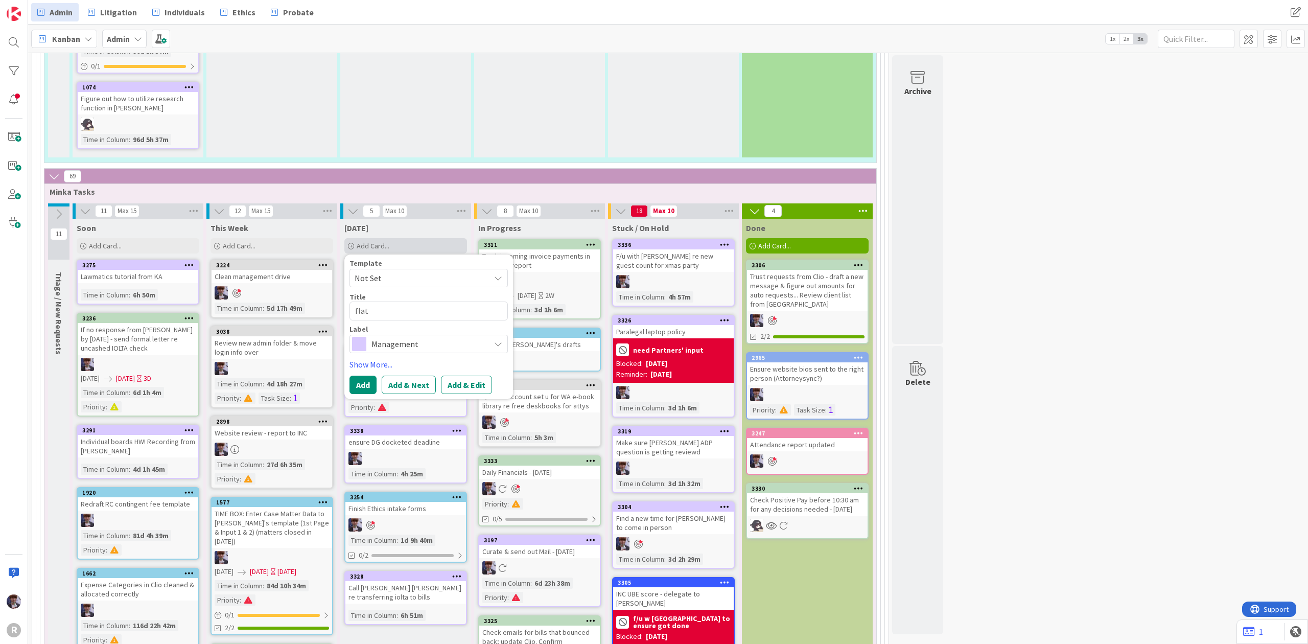
type textarea "x"
type textarea "flat"
type textarea "x"
type textarea "flat f"
type textarea "x"
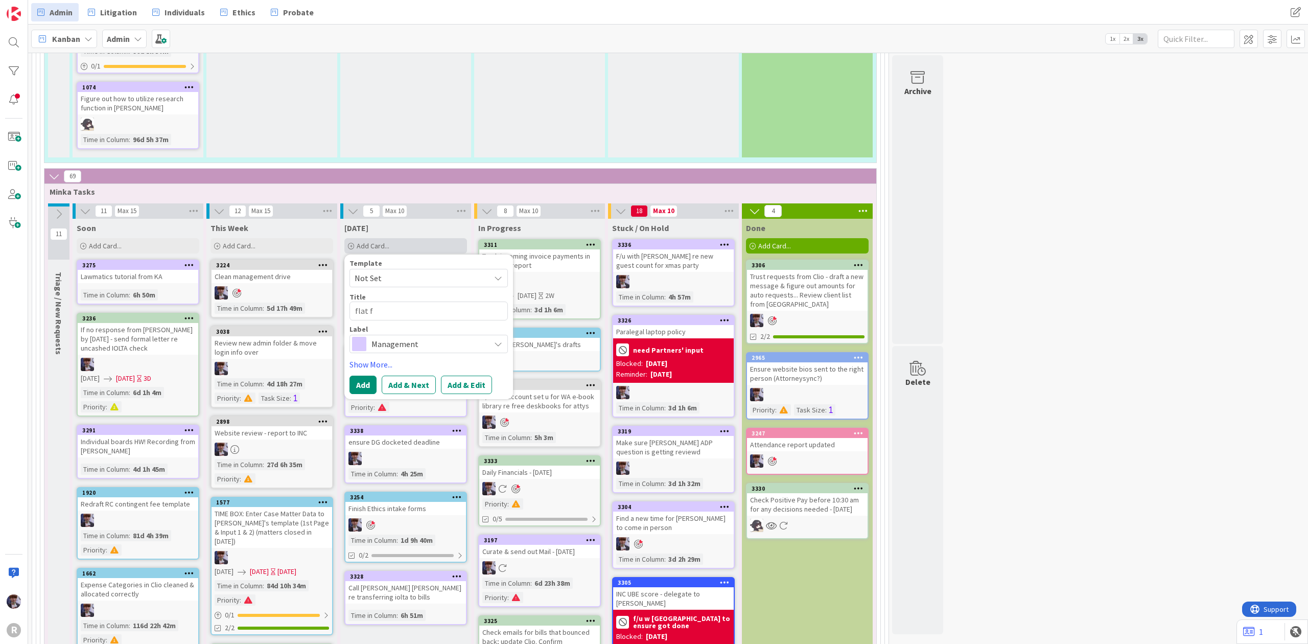
type textarea "flat fe"
type textarea "x"
type textarea "flat fee"
type textarea "x"
type textarea "flat fee"
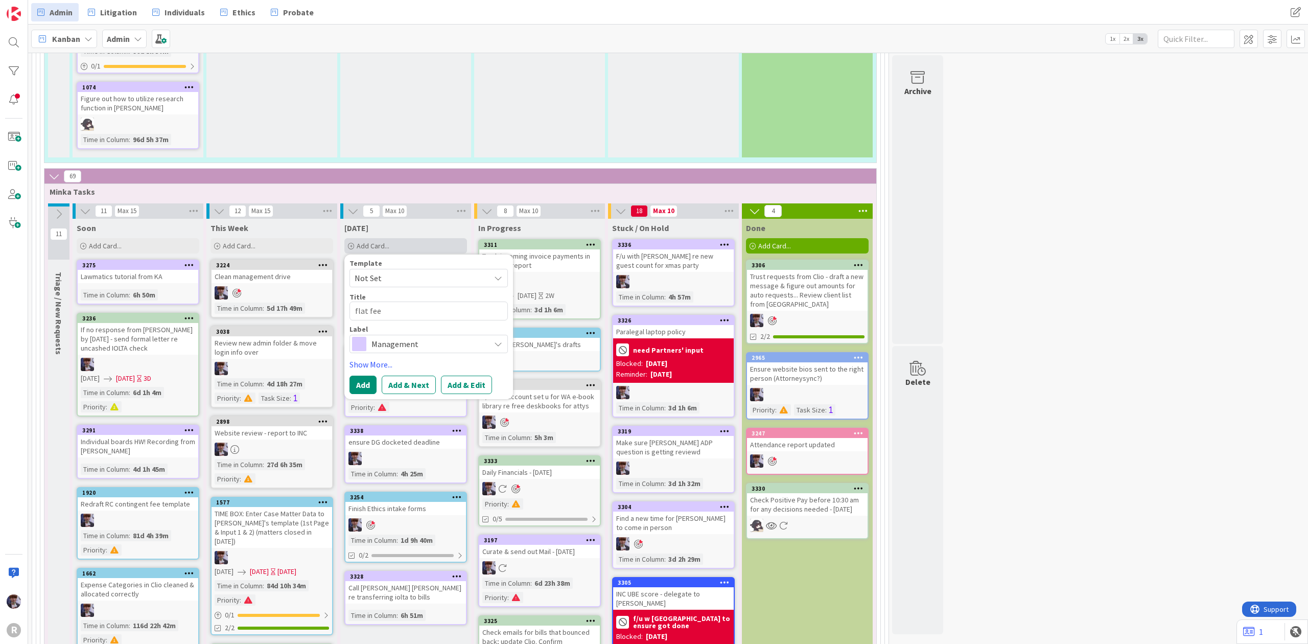
type textarea "x"
type textarea "flat fee"
type textarea "x"
type textarea "flat fee b"
type textarea "x"
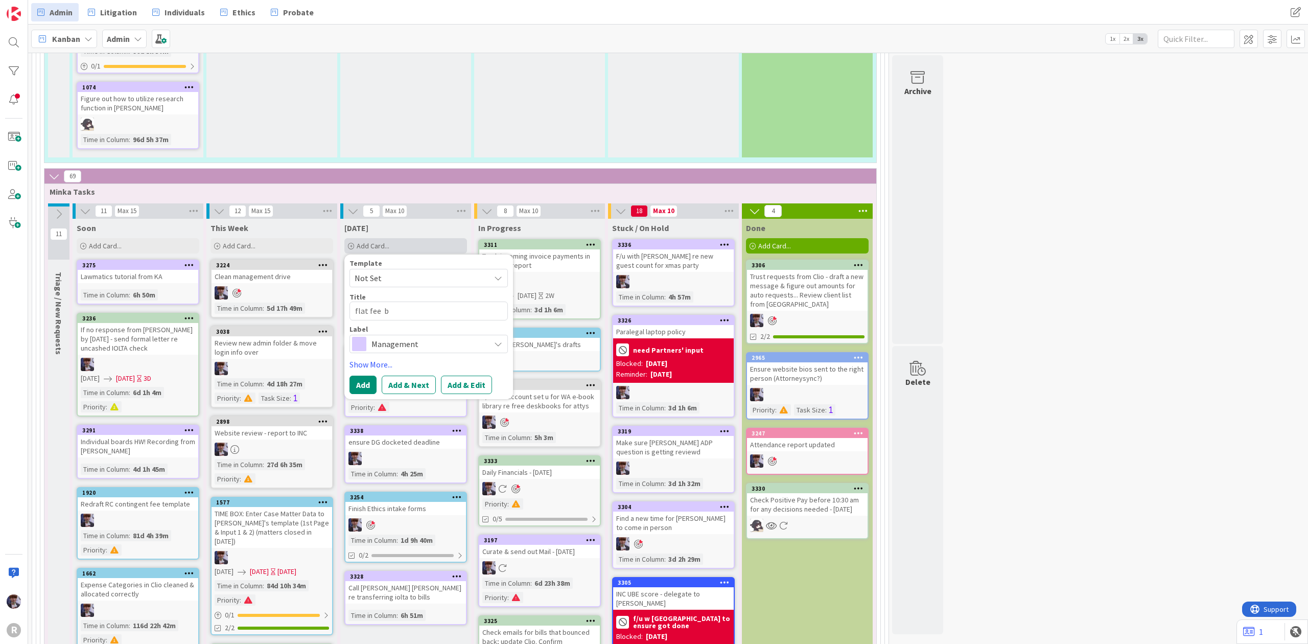
type textarea "flat fee bi"
type textarea "x"
type textarea "flat fee bil"
type textarea "x"
type textarea "flat fee bill"
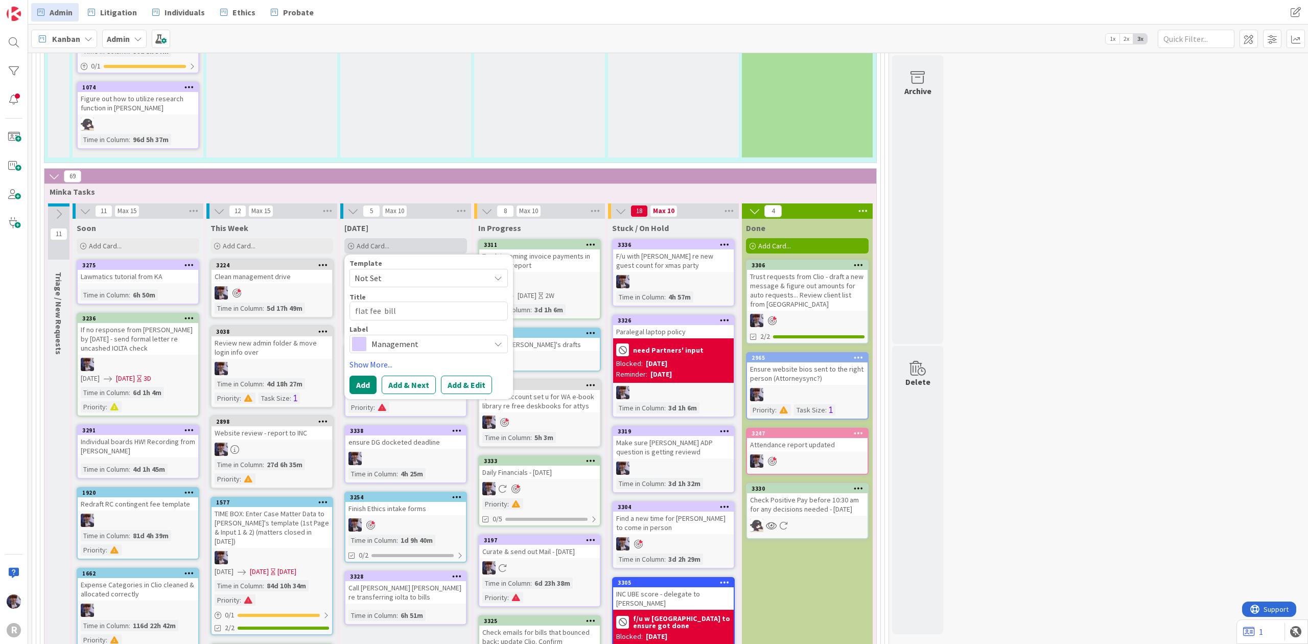
type textarea "x"
type textarea "flat fee bills"
type textarea "x"
type textarea "flat fee bills"
type textarea "x"
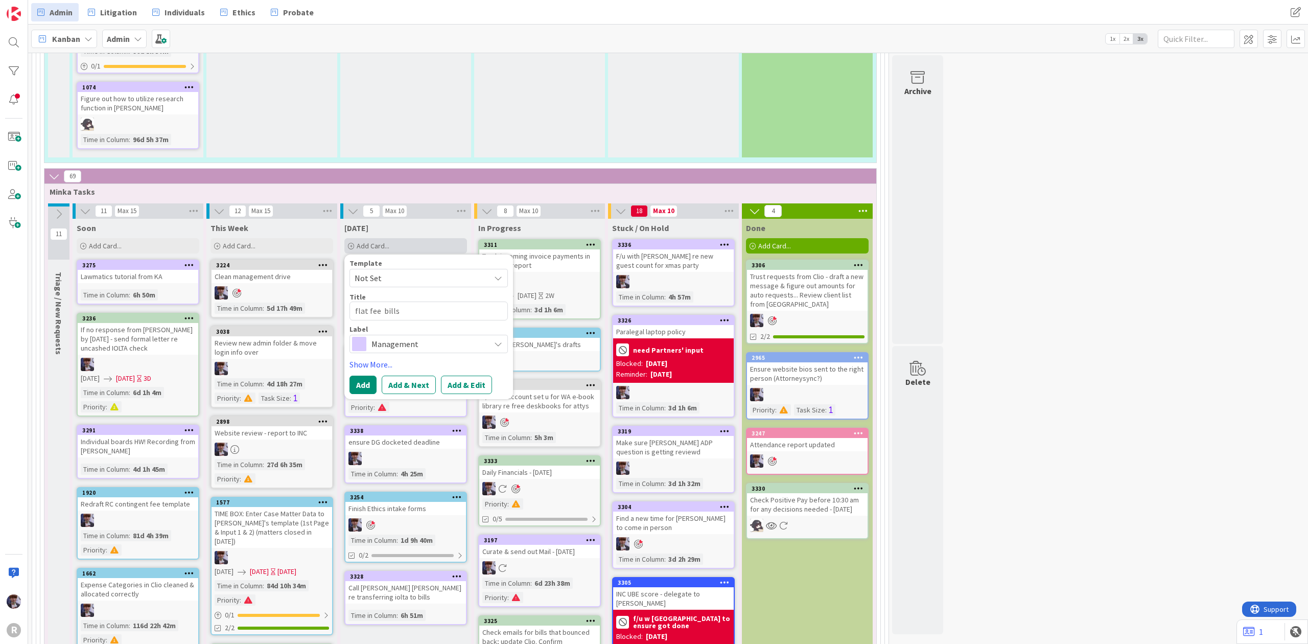
type textarea "flat fee bills o"
type textarea "x"
type textarea "flat fee bills ou"
type textarea "x"
type textarea "flat fee bills out"
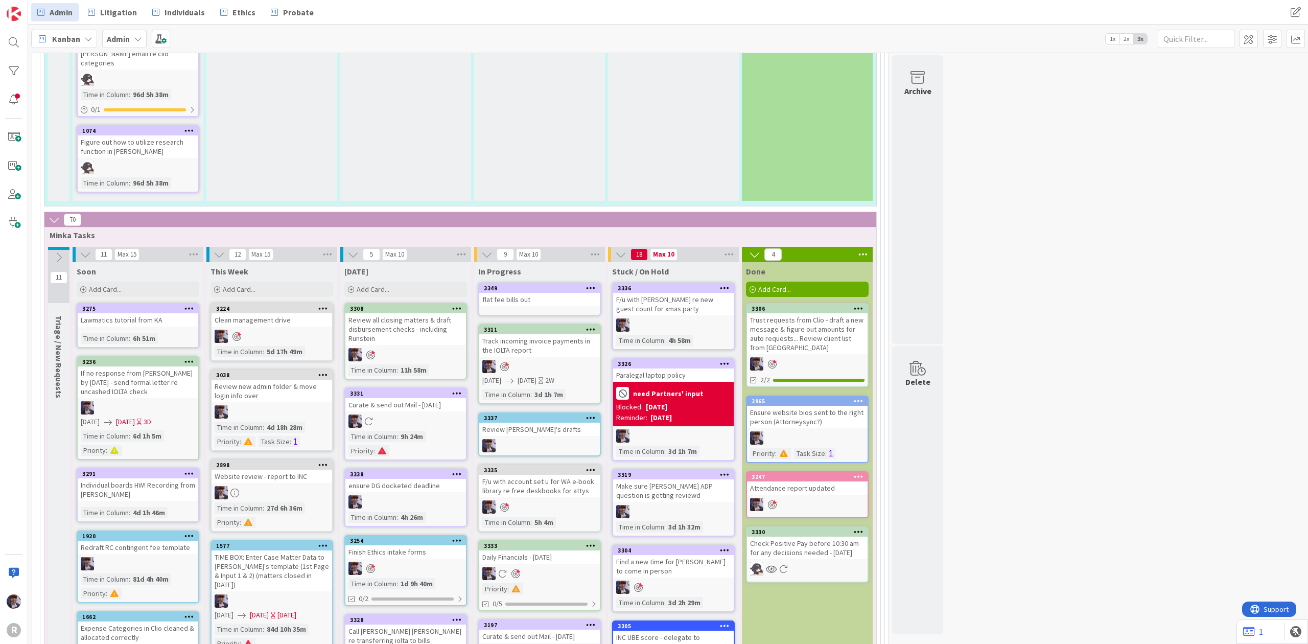
scroll to position [1645, 0]
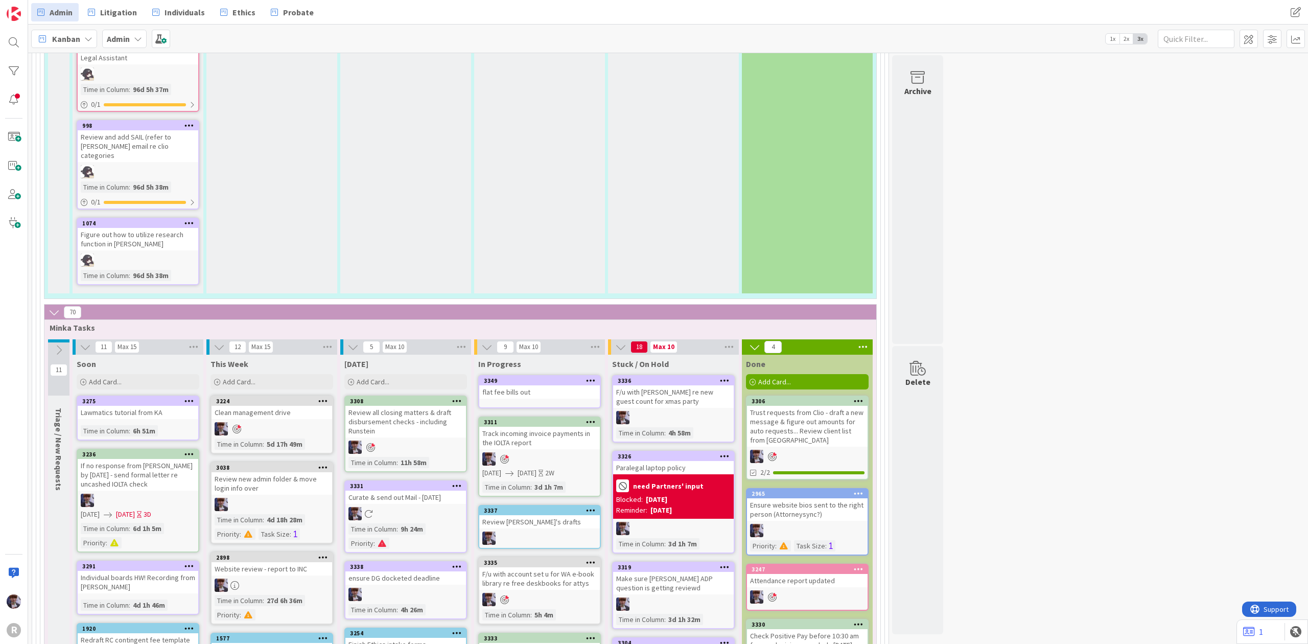
click at [521, 385] on div "3349 flat fee bills out" at bounding box center [539, 391] width 123 height 33
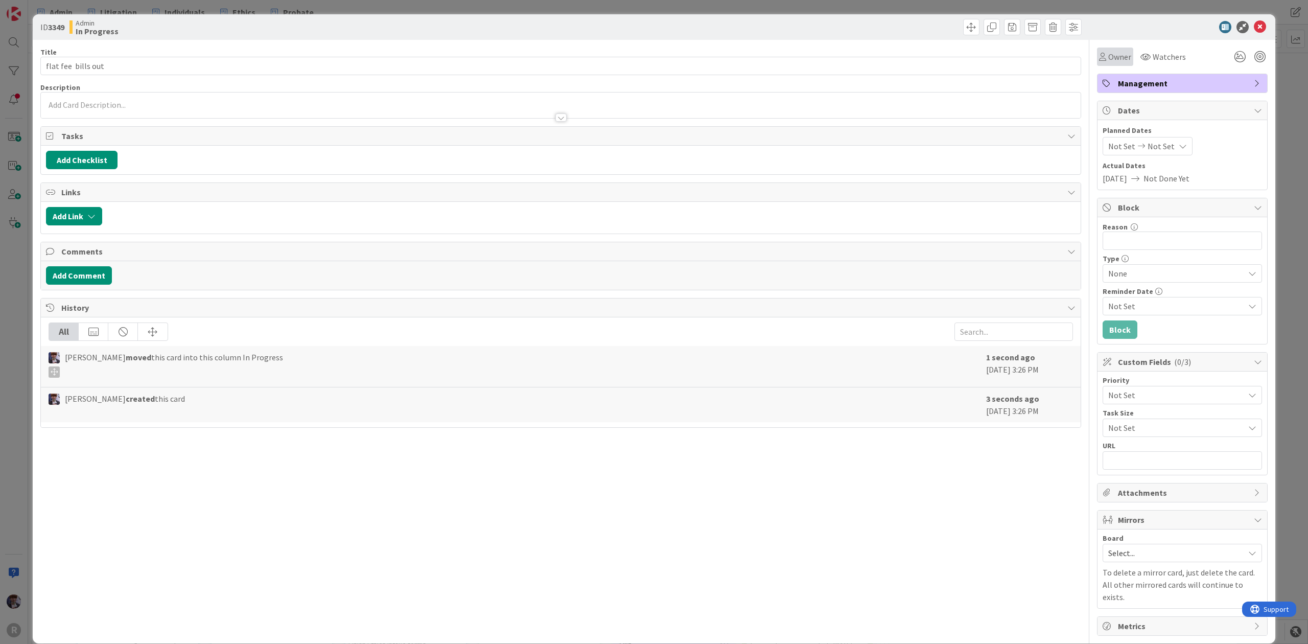
click at [1108, 57] on span "Owner" at bounding box center [1119, 57] width 23 height 12
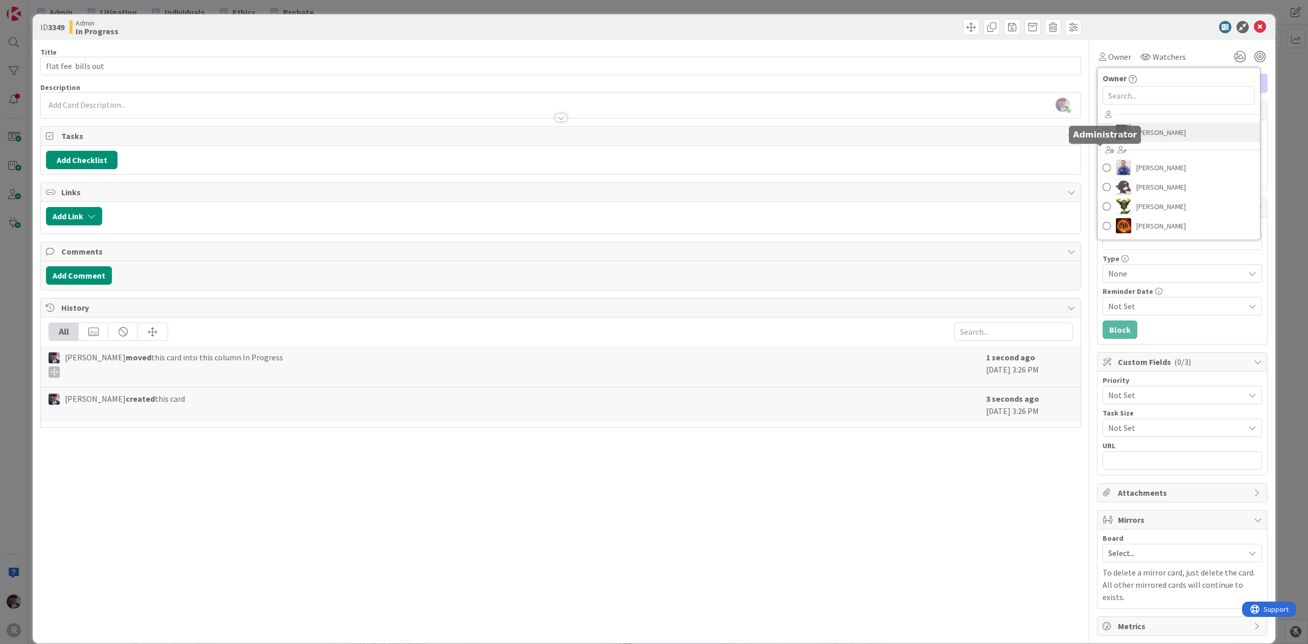
click at [1136, 127] on span "[PERSON_NAME]" at bounding box center [1161, 132] width 50 height 15
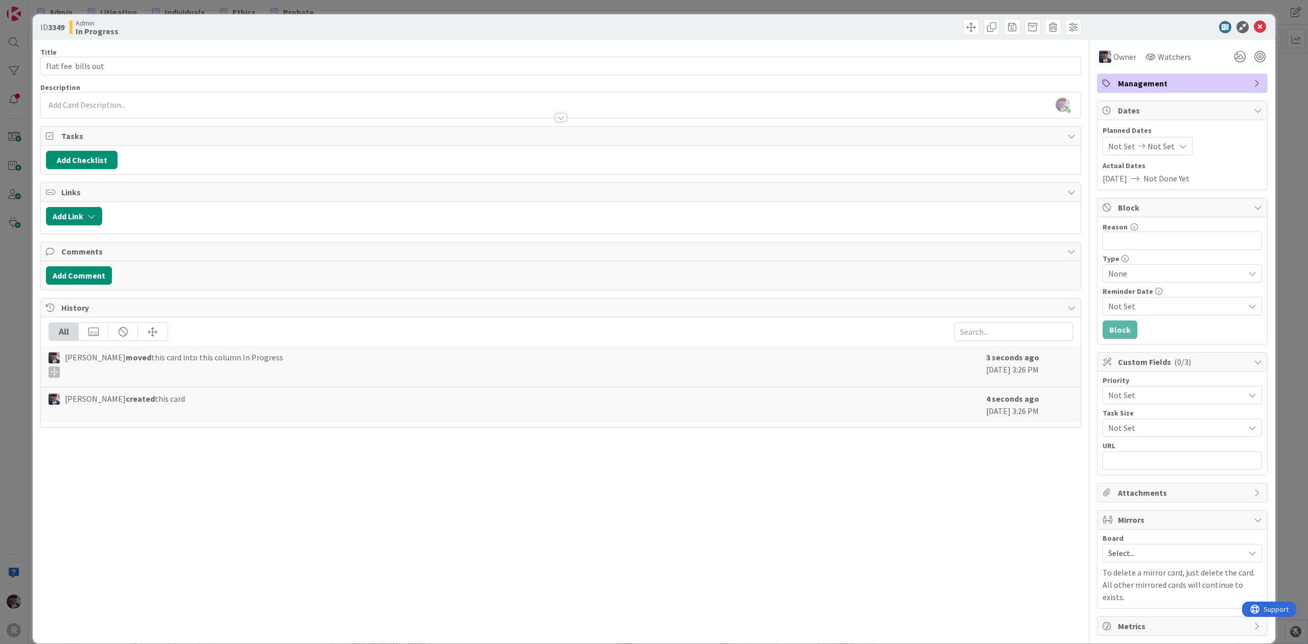
click at [1214, 60] on div "Owner Owner Remove Set as Watcher Minka Laine Friesen John Grant Kelly Nguyen N…" at bounding box center [1182, 57] width 171 height 18
click at [1231, 60] on icon at bounding box center [1240, 57] width 18 height 18
click at [1249, 89] on div "Management" at bounding box center [1182, 83] width 170 height 18
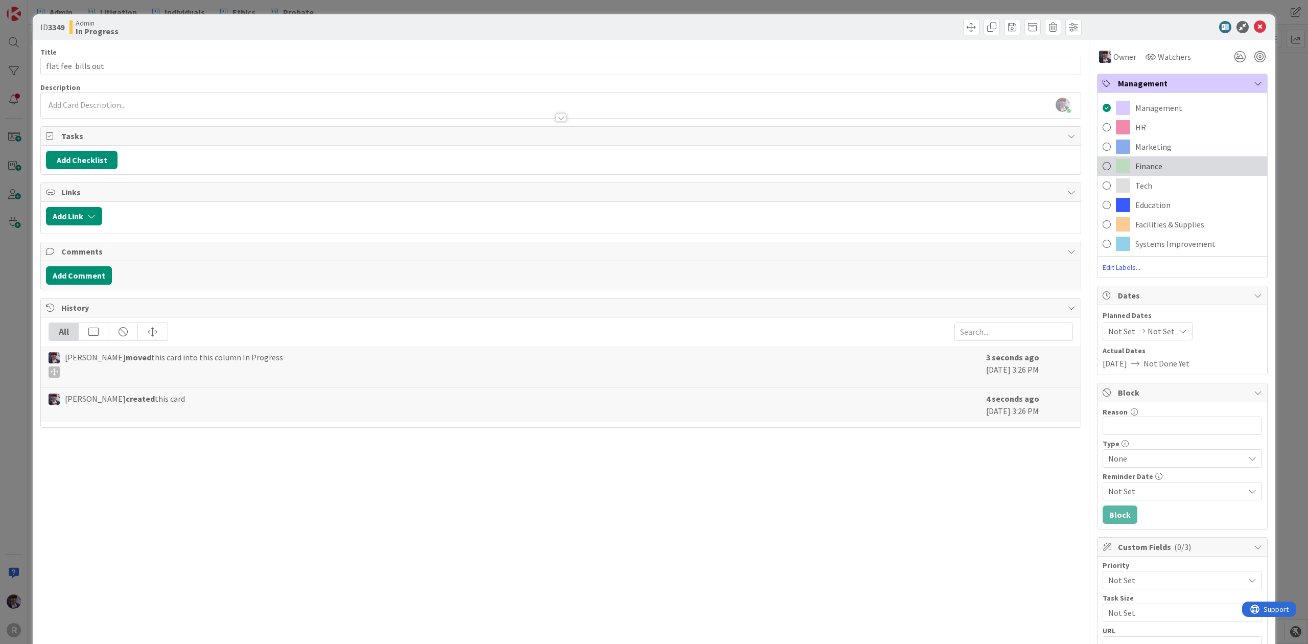
click at [1147, 169] on span "Finance" at bounding box center [1148, 166] width 27 height 12
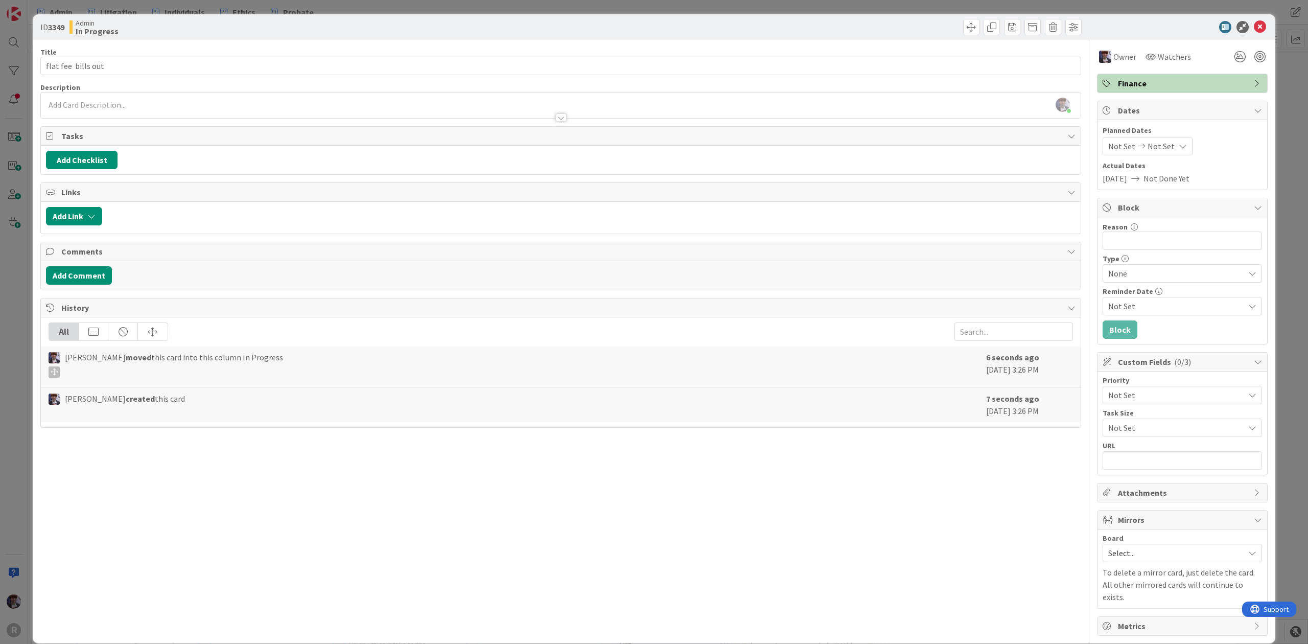
click at [1290, 89] on div "ID 3349 Admin In Progress Title 19 / 128 flat fee bills out Description Minka L…" at bounding box center [654, 322] width 1308 height 644
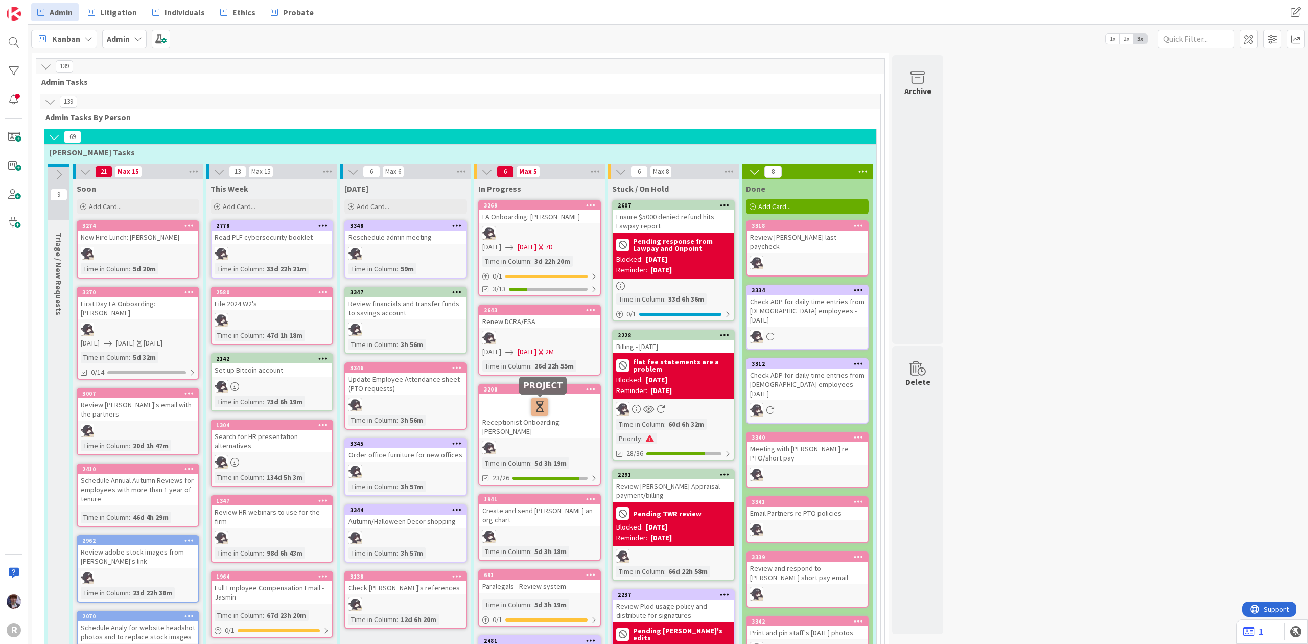
scroll to position [204, 0]
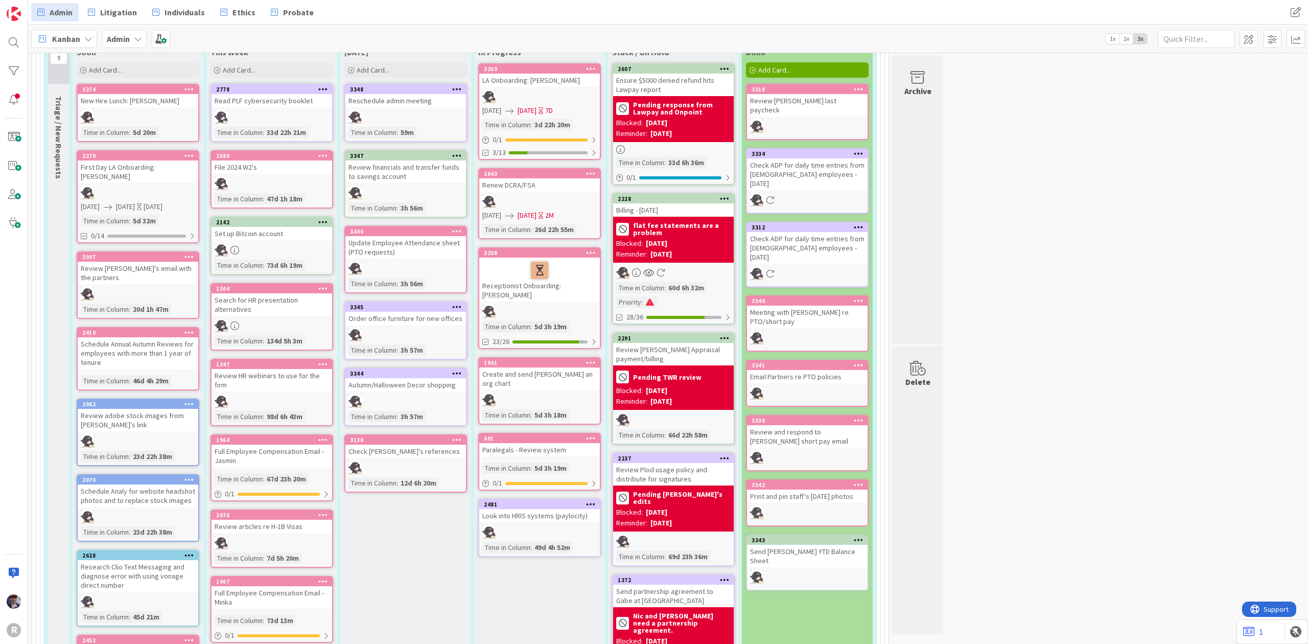
click at [673, 207] on div "Billing - [DATE]" at bounding box center [673, 209] width 121 height 13
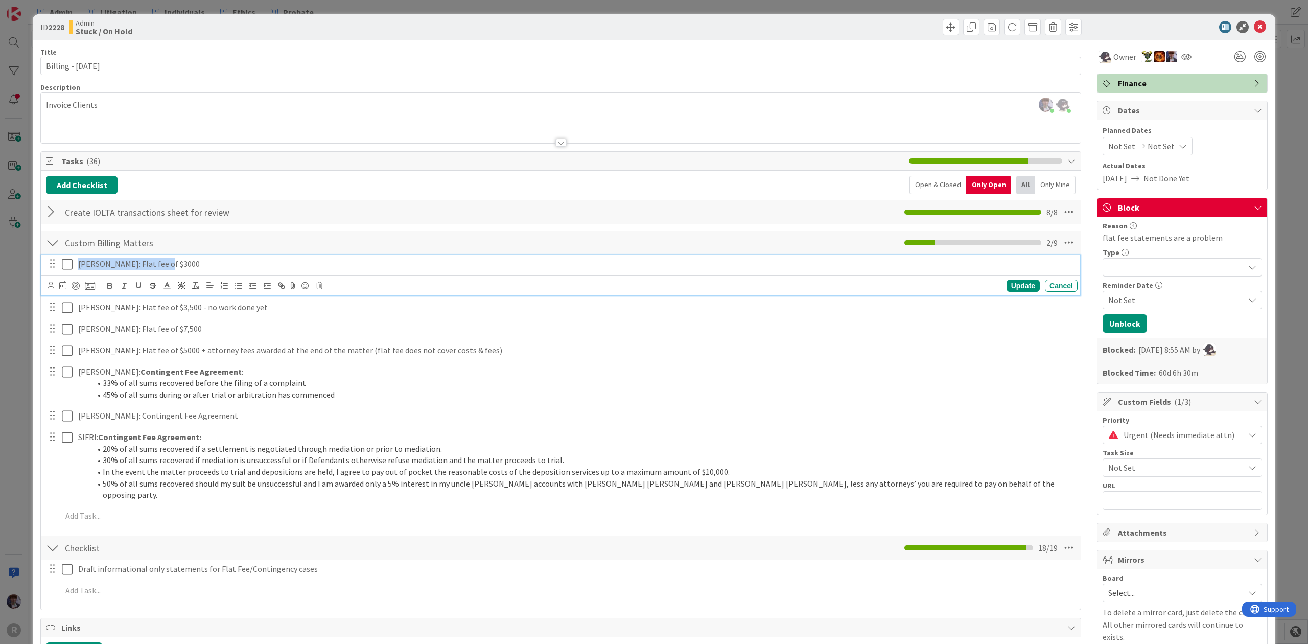
drag, startPoint x: 185, startPoint y: 264, endPoint x: 77, endPoint y: 260, distance: 108.4
click at [77, 260] on div "BISHOP: Flat fee of $3000" at bounding box center [575, 264] width 1003 height 18
click at [325, 288] on div "Update Cancel" at bounding box center [563, 285] width 1030 height 14
click at [321, 287] on icon at bounding box center [319, 285] width 6 height 7
click at [344, 323] on div "Delete" at bounding box center [345, 329] width 38 height 18
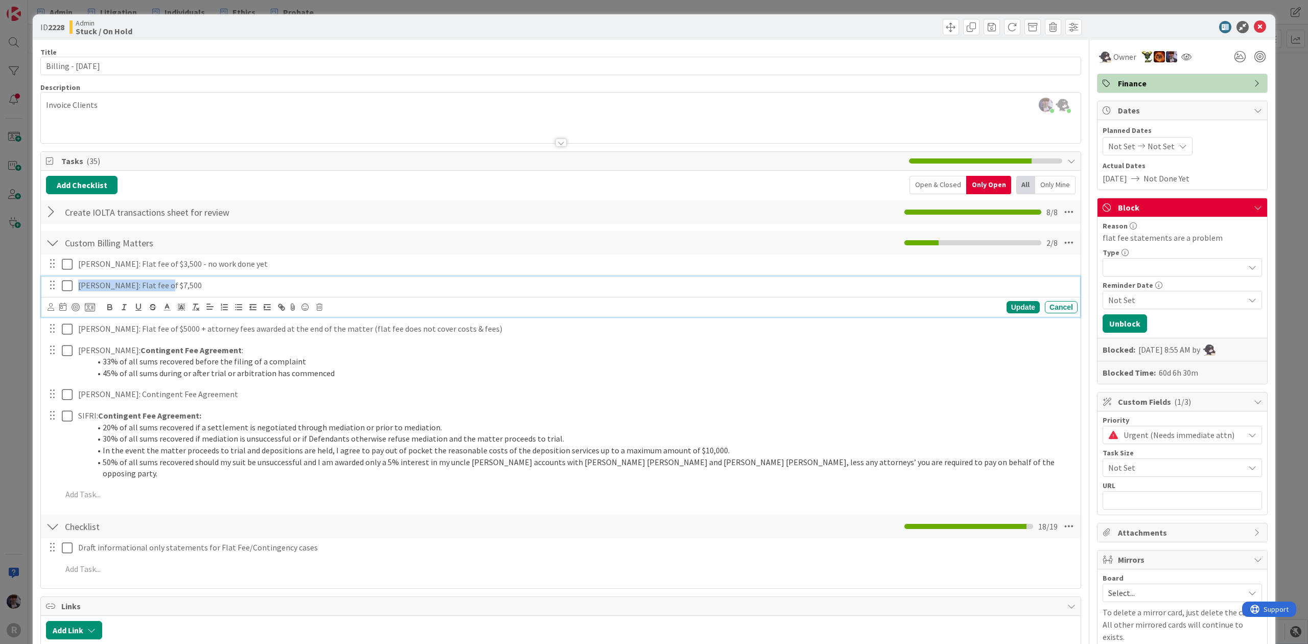
drag, startPoint x: 168, startPoint y: 285, endPoint x: 74, endPoint y: 287, distance: 94.0
click at [74, 287] on div "FINAU: Flat fee of $7,500" at bounding box center [575, 285] width 1003 height 18
click at [316, 309] on icon at bounding box center [319, 306] width 6 height 7
click at [338, 350] on div "Delete" at bounding box center [345, 350] width 38 height 18
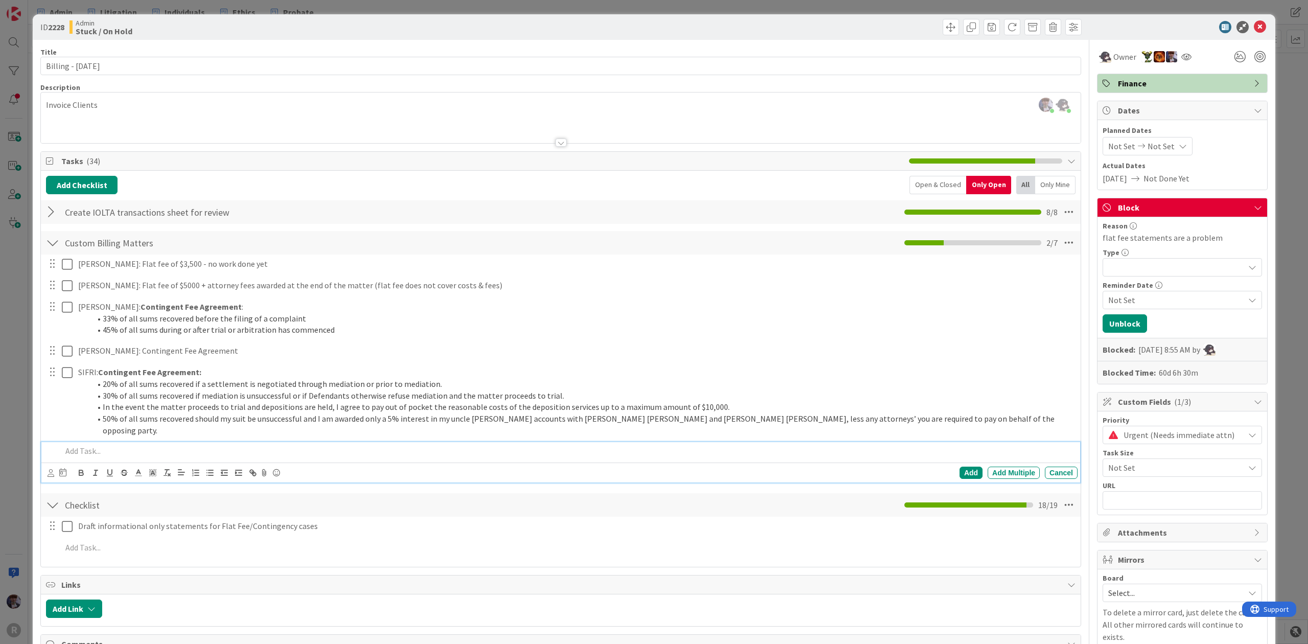
click at [129, 445] on p at bounding box center [567, 451] width 1011 height 12
click at [19, 415] on div "ID 2228 Admin Stuck / On Hold Title 20 / 128 Billing - 08/01/2025 Description M…" at bounding box center [654, 322] width 1308 height 644
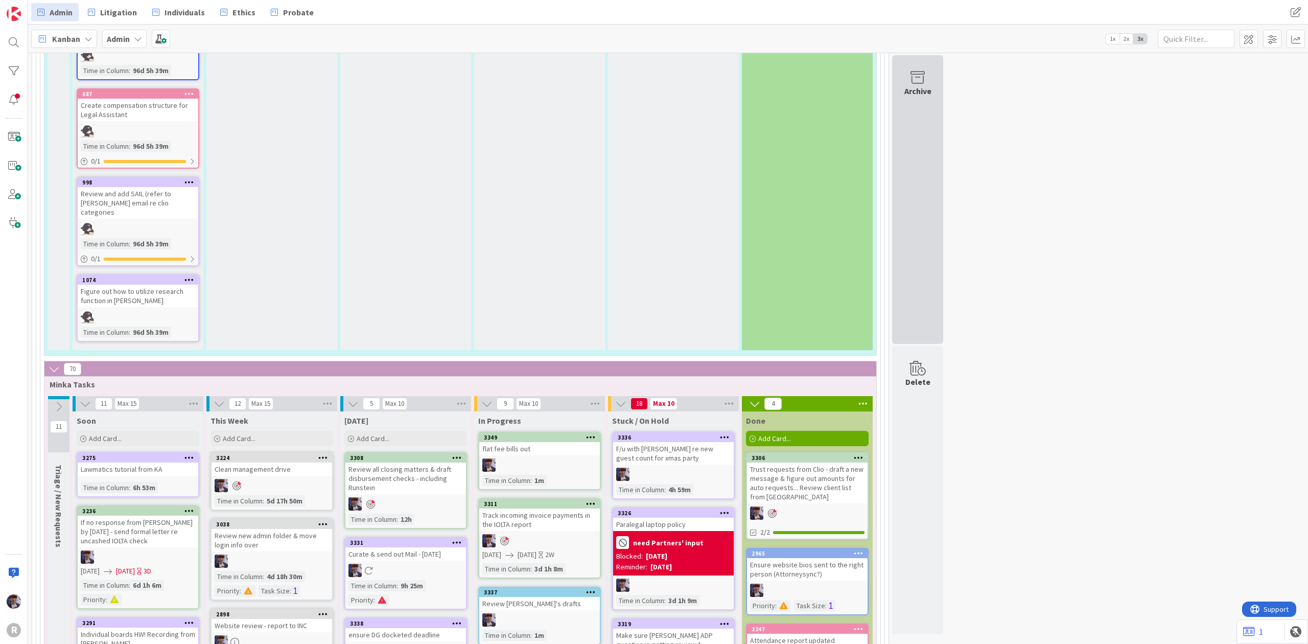
scroll to position [1498, 0]
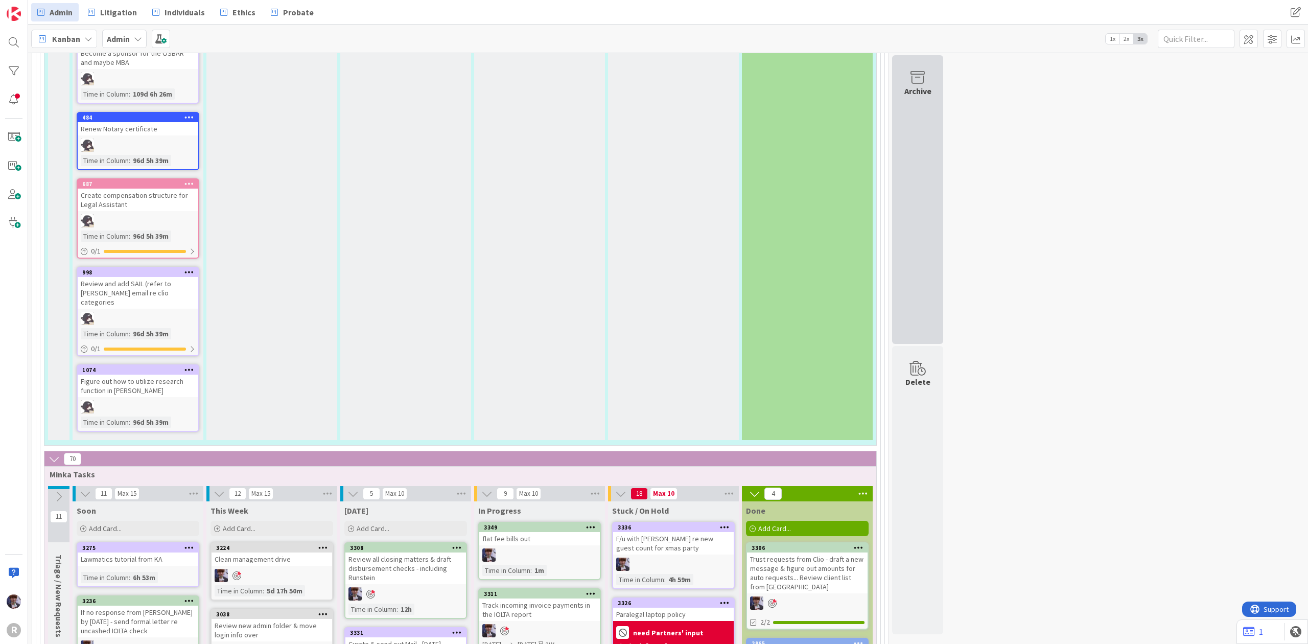
click at [925, 213] on div "Archive" at bounding box center [917, 199] width 51 height 289
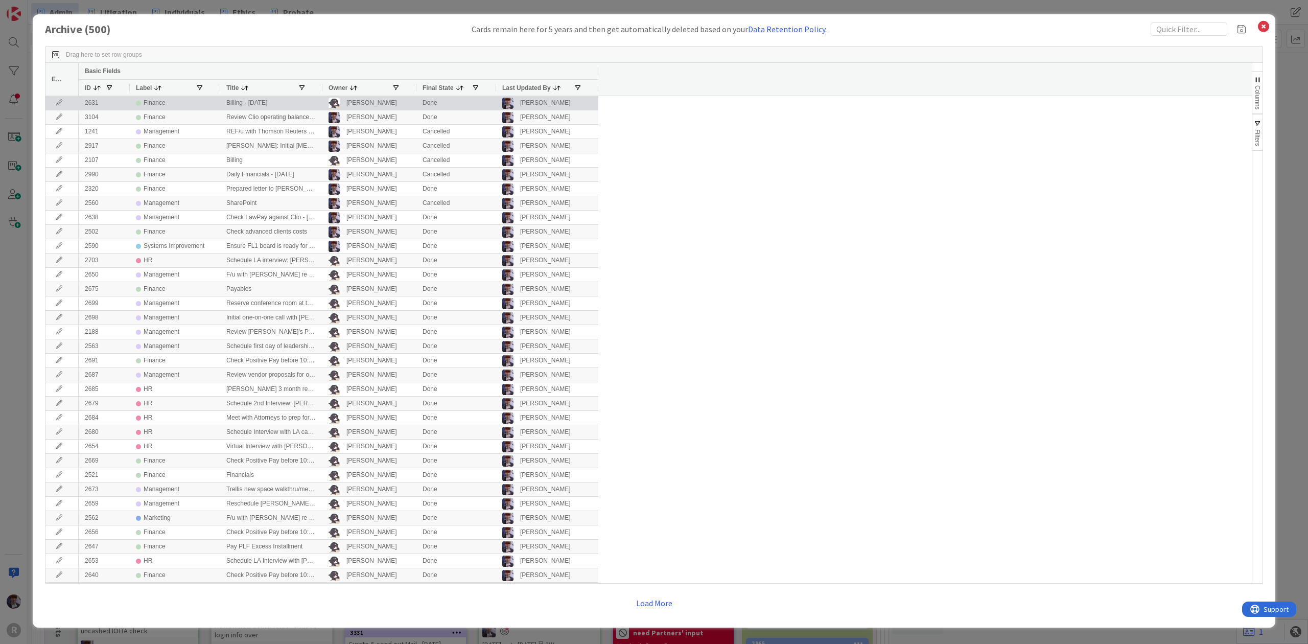
click at [252, 103] on div "Billing - 09/01/2025" at bounding box center [271, 103] width 102 height 14
click at [146, 104] on div "Finance" at bounding box center [155, 103] width 22 height 13
click at [61, 101] on icon at bounding box center [59, 103] width 15 height 6
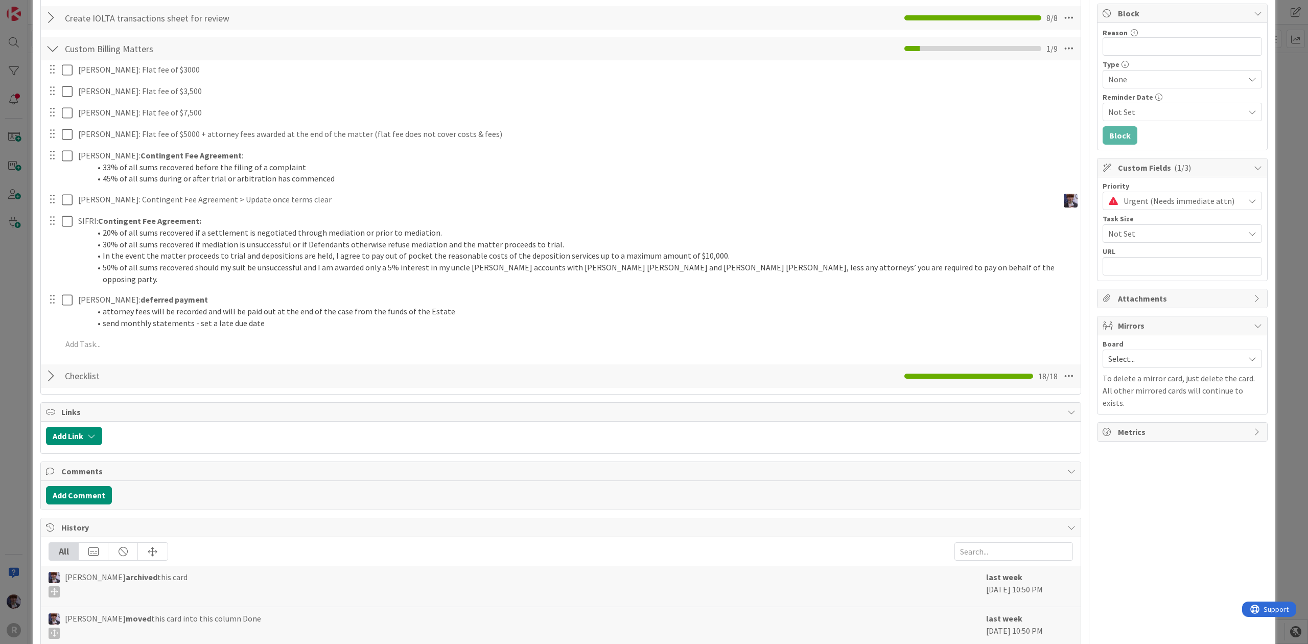
scroll to position [409, 0]
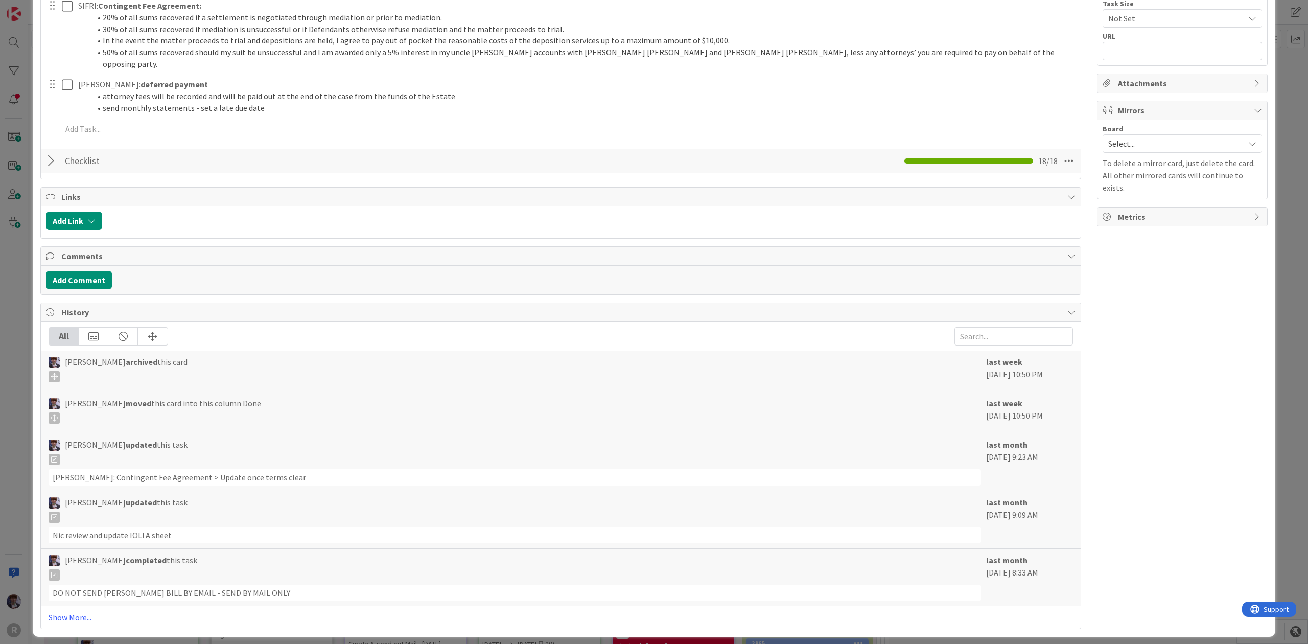
click at [14, 320] on div "ID 2631 Admin Archive Title 20 / 128 Billing - 09/01/2025 Description Minka Lai…" at bounding box center [654, 322] width 1308 height 644
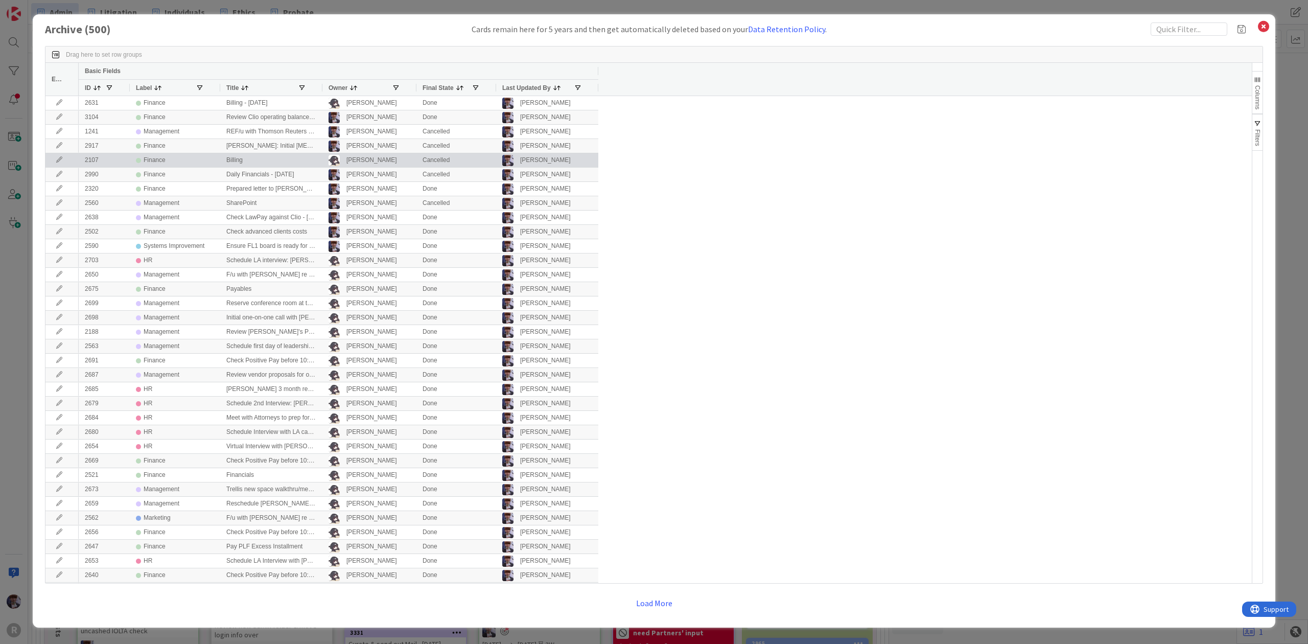
click at [56, 158] on icon at bounding box center [59, 160] width 15 height 6
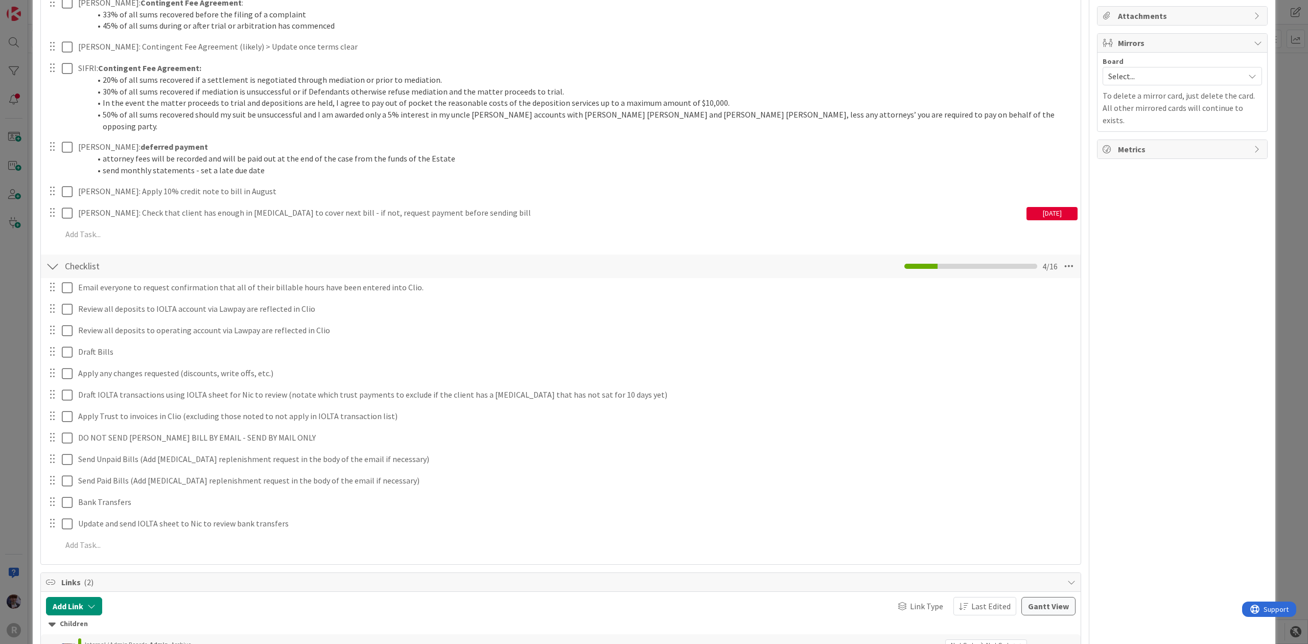
scroll to position [272, 0]
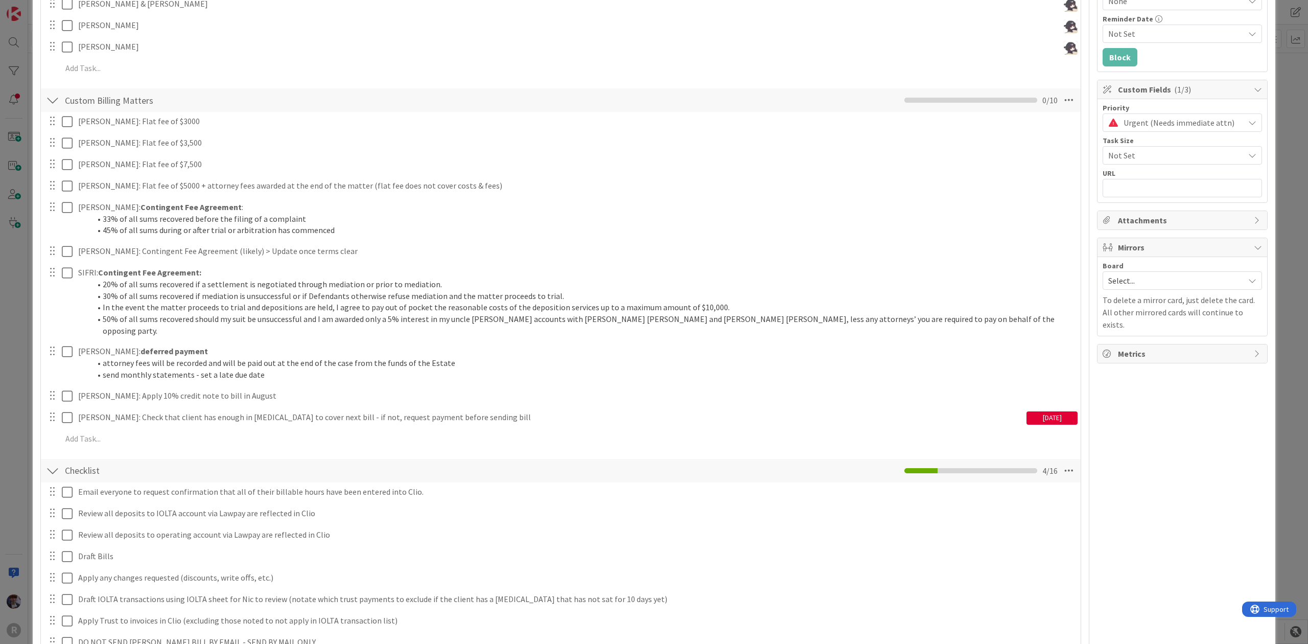
click at [15, 285] on div "ID 2107 Admin Archive Title 7 / 128 Billing Description Minka Laine Friesen jus…" at bounding box center [654, 322] width 1308 height 644
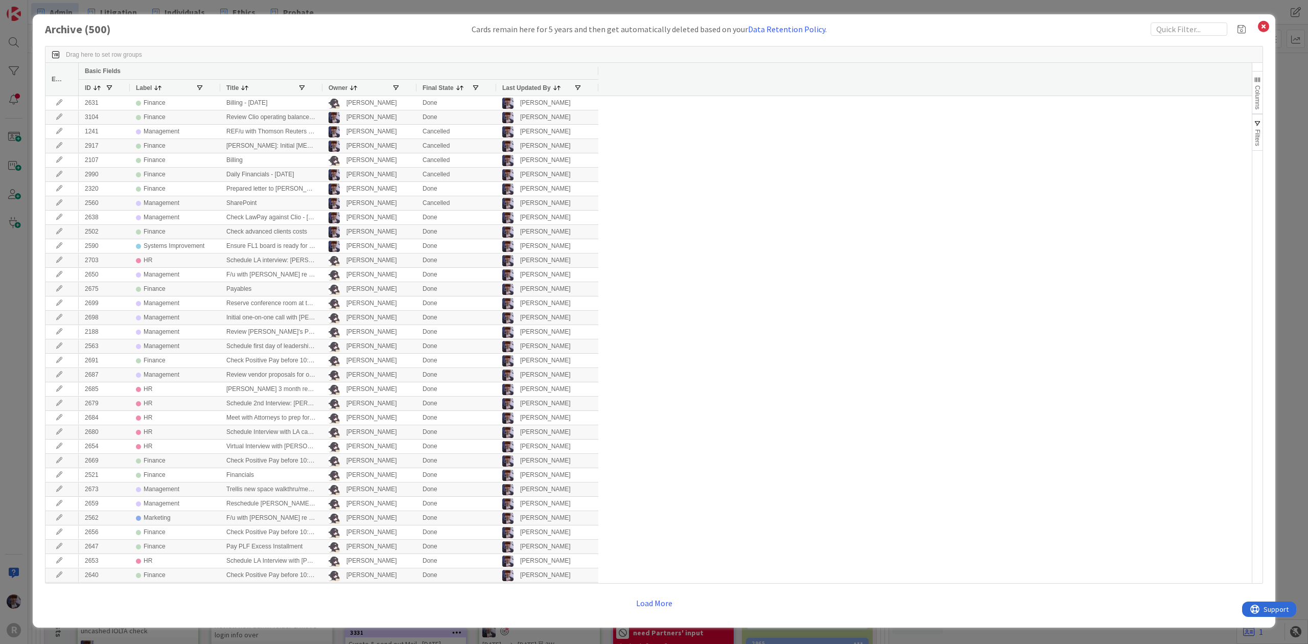
click at [1181, 19] on div "Archive ( 500 ) Cards remain here for 5 years and then get automatically delete…" at bounding box center [654, 320] width 1242 height 613
click at [1181, 27] on input "text" at bounding box center [1188, 28] width 77 height 13
type input "billing"
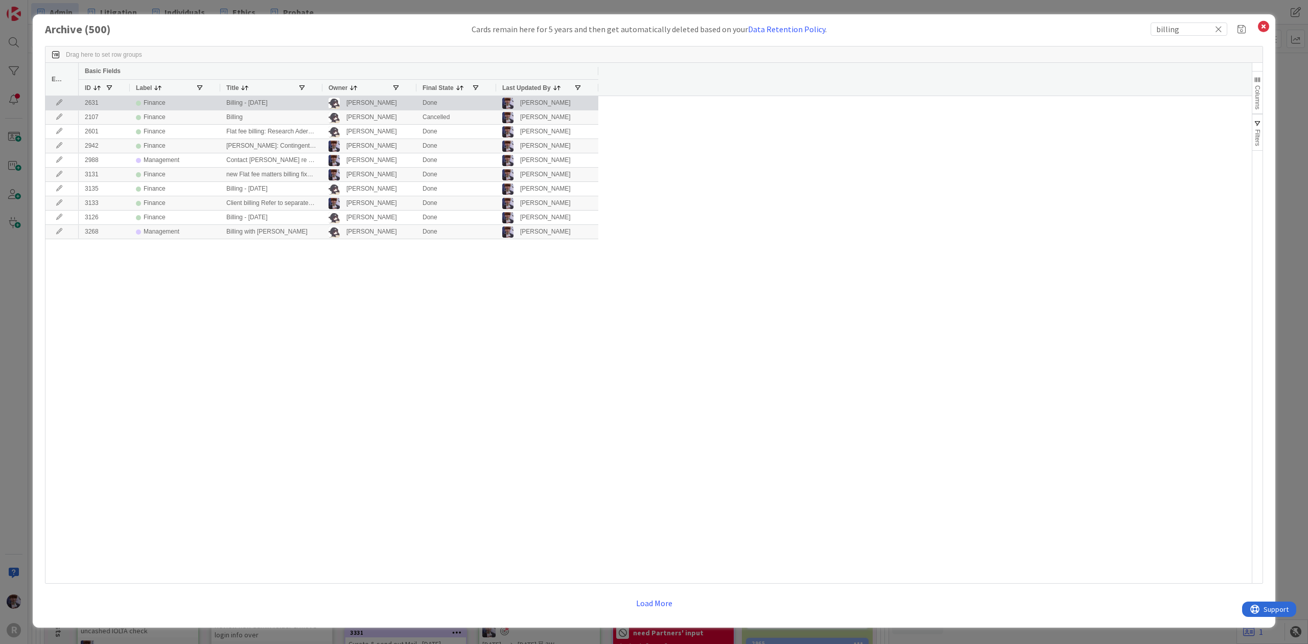
click at [54, 102] on icon at bounding box center [59, 103] width 15 height 6
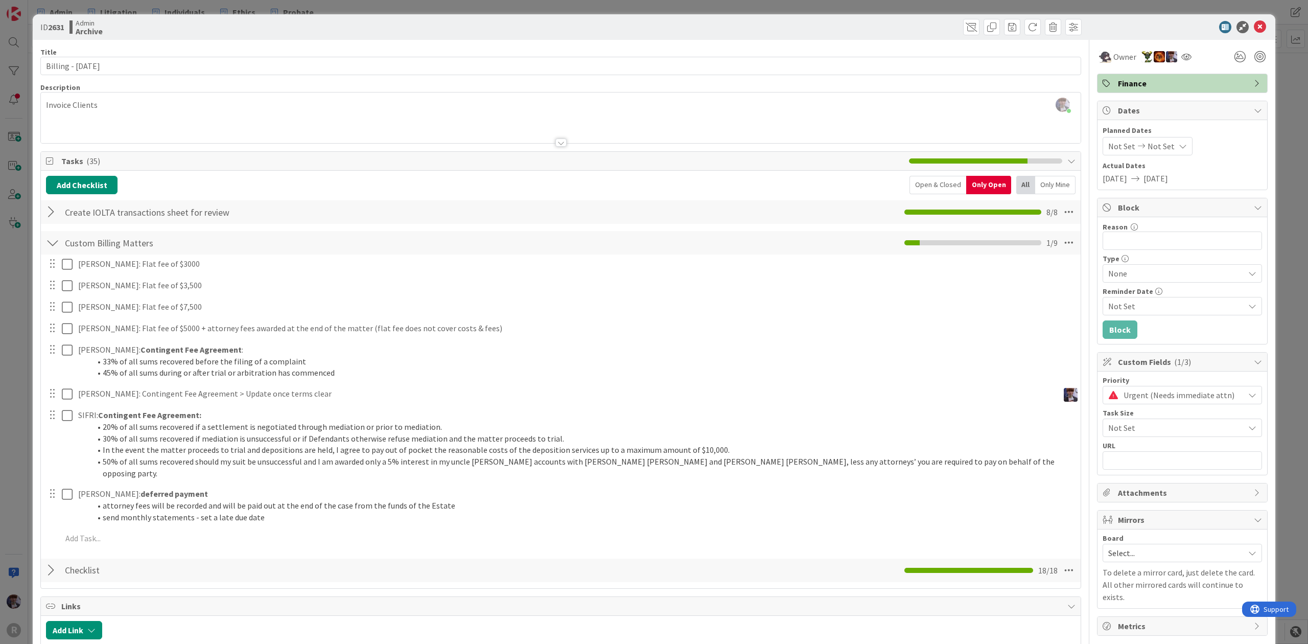
click at [56, 213] on div at bounding box center [52, 212] width 13 height 18
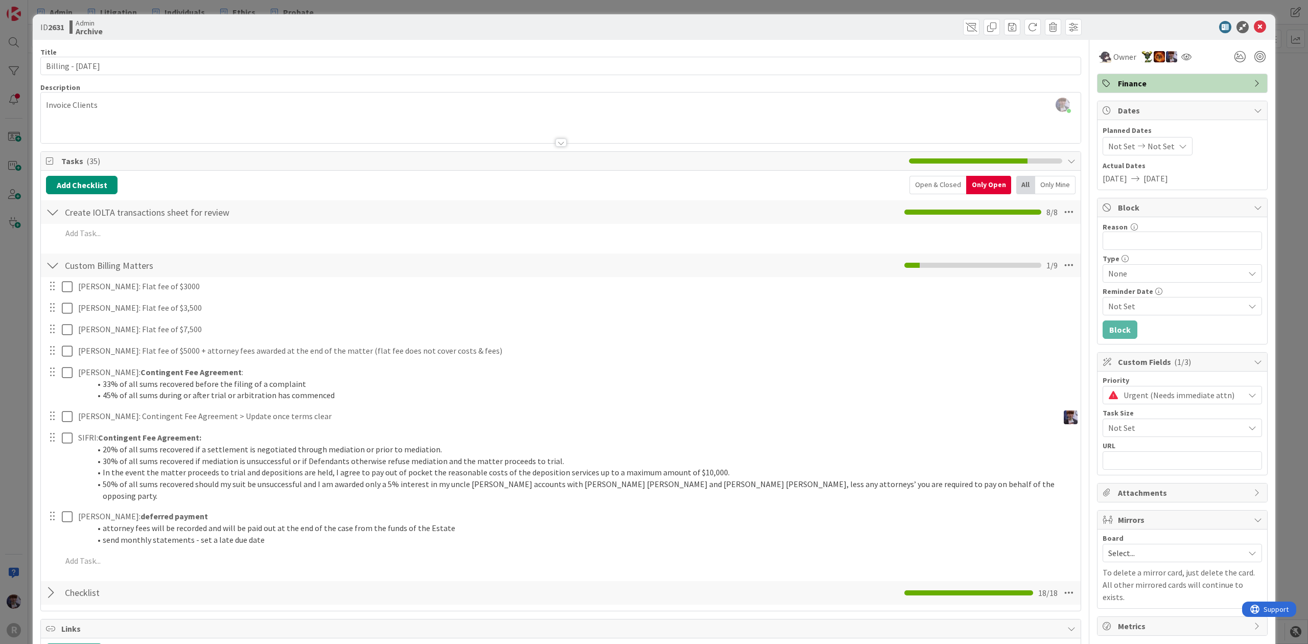
click at [1264, 11] on div "ID 2631 Admin Archive Title 20 / 128 Billing - 09/01/2025 Description Minka Lai…" at bounding box center [654, 322] width 1308 height 644
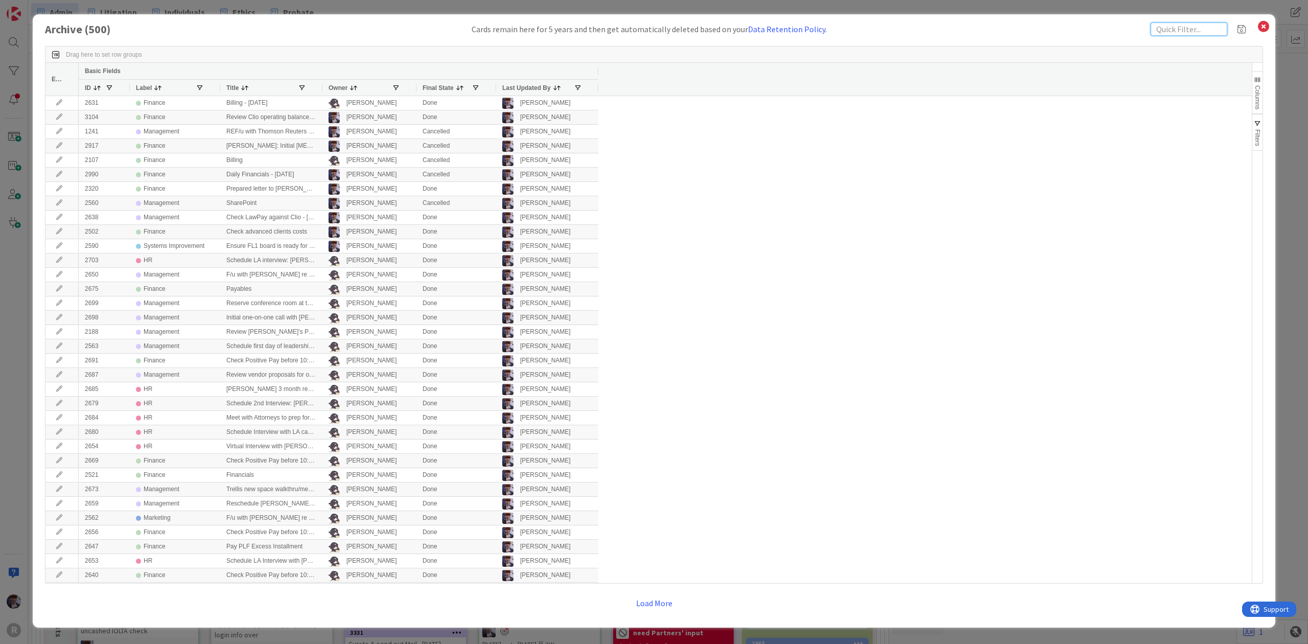
click at [1152, 31] on input "text" at bounding box center [1188, 28] width 77 height 13
type input "billing"
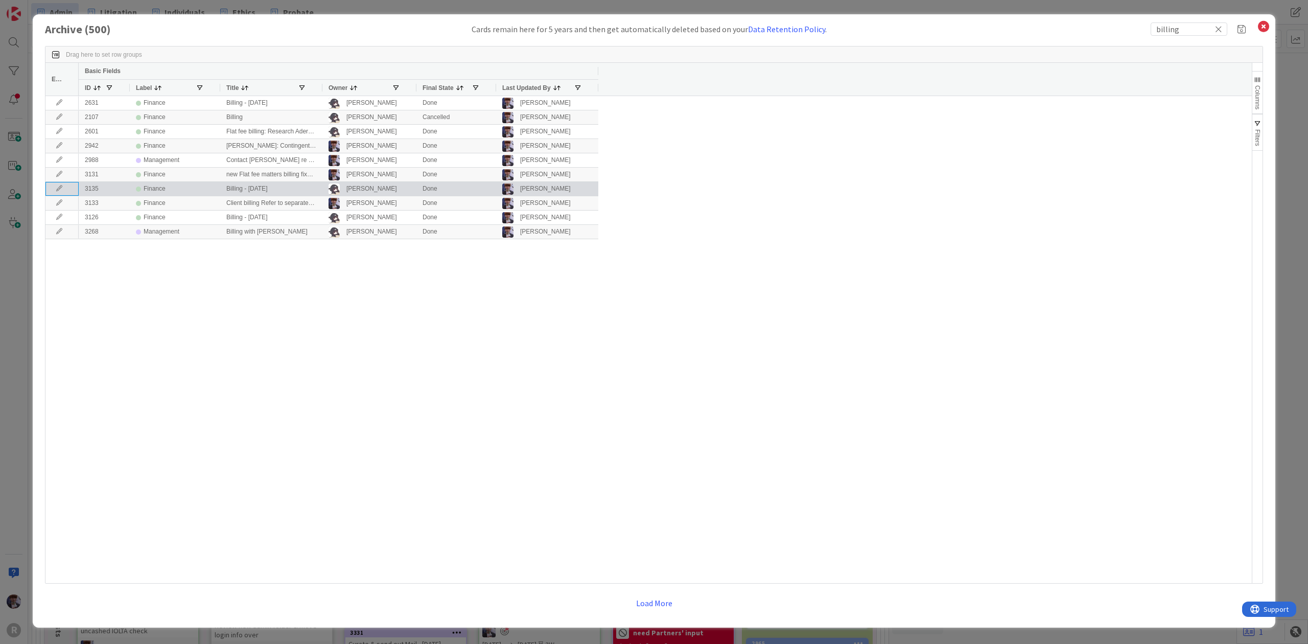
click at [56, 186] on icon at bounding box center [59, 188] width 15 height 6
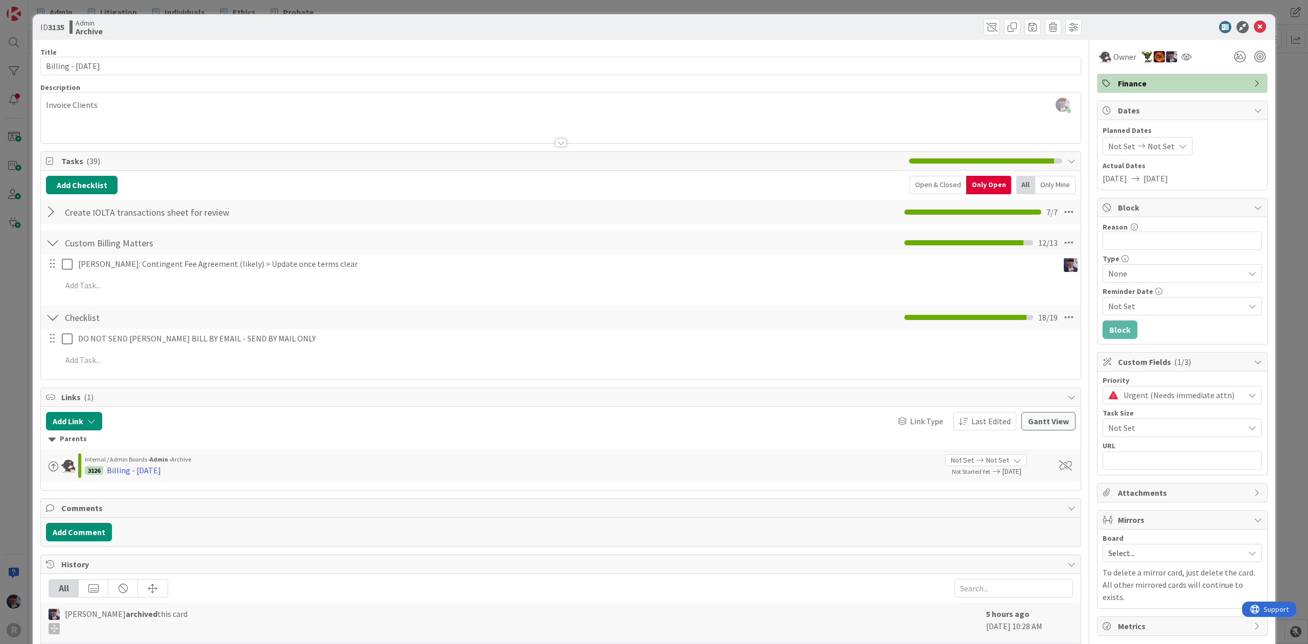
click at [944, 193] on div "Open & Closed" at bounding box center [937, 185] width 57 height 18
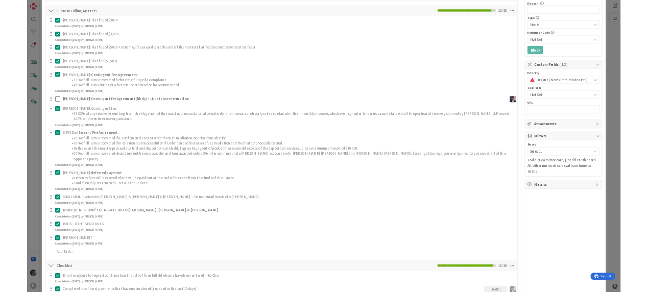
scroll to position [136, 0]
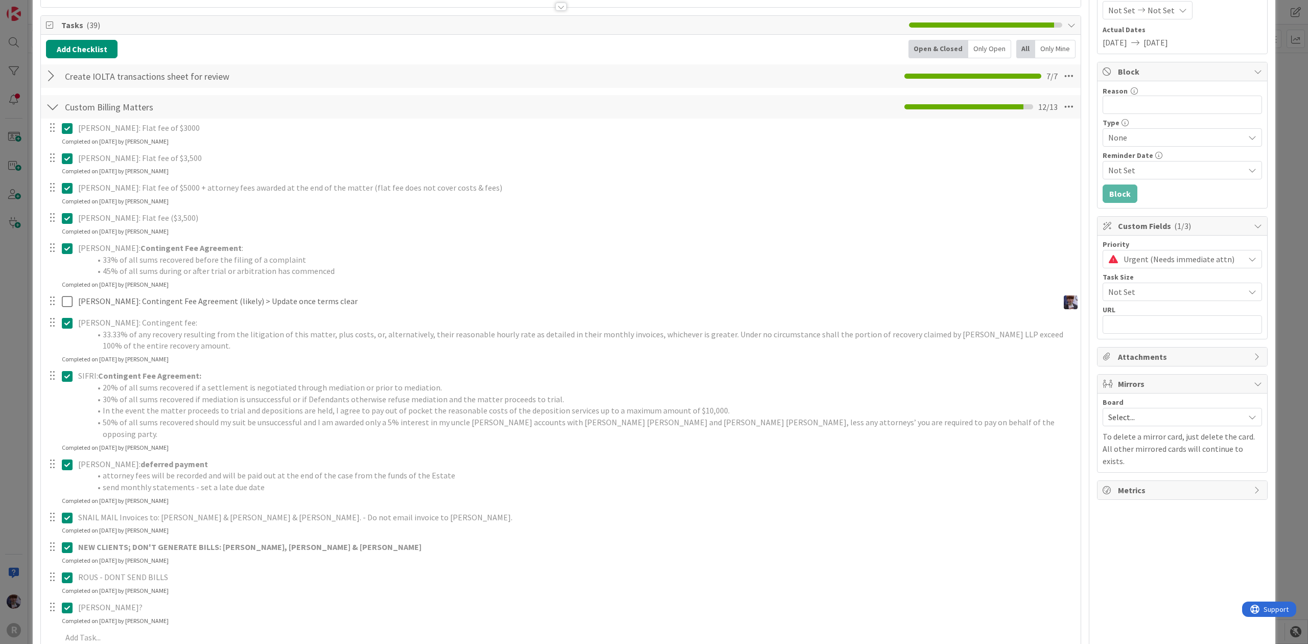
click at [96, 132] on p "BISHOP: Flat fee of $3000" at bounding box center [575, 128] width 995 height 12
click at [67, 130] on icon at bounding box center [67, 128] width 11 height 12
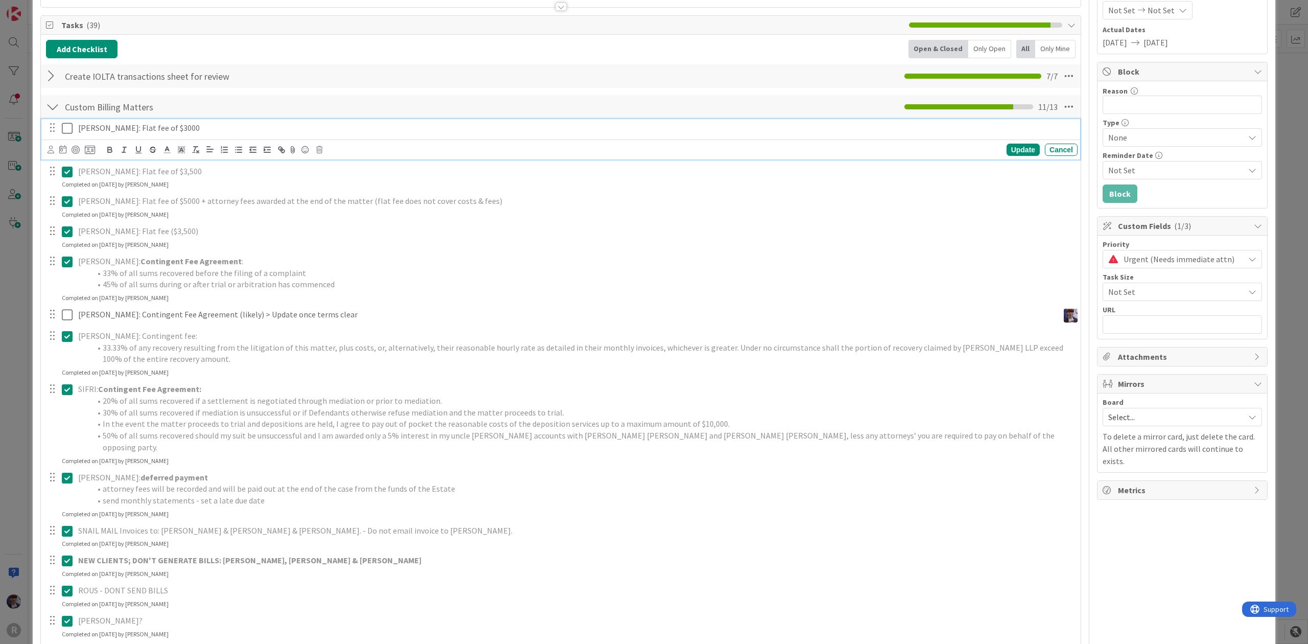
click at [268, 126] on p "BISHOP: Flat fee of $3000" at bounding box center [575, 128] width 995 height 12
click at [315, 151] on div "Update Cancel" at bounding box center [563, 150] width 1030 height 14
click at [316, 153] on icon at bounding box center [319, 149] width 6 height 7
click at [338, 191] on div "Delete" at bounding box center [345, 193] width 38 height 18
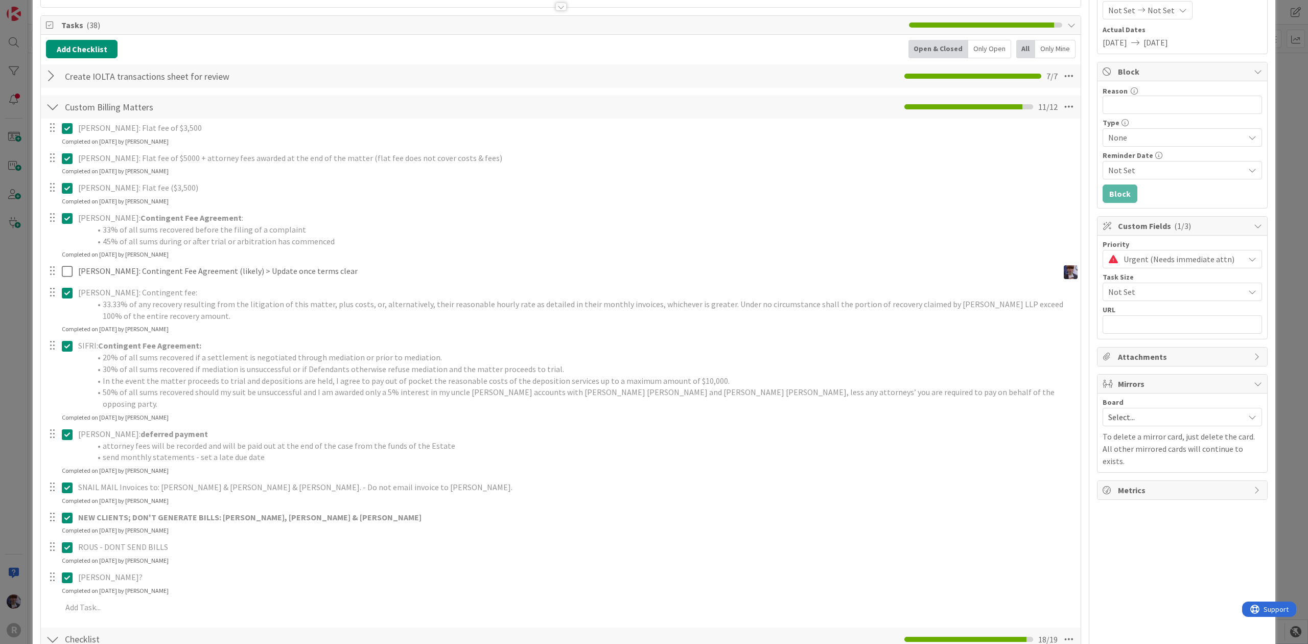
click at [66, 220] on icon at bounding box center [67, 218] width 11 height 12
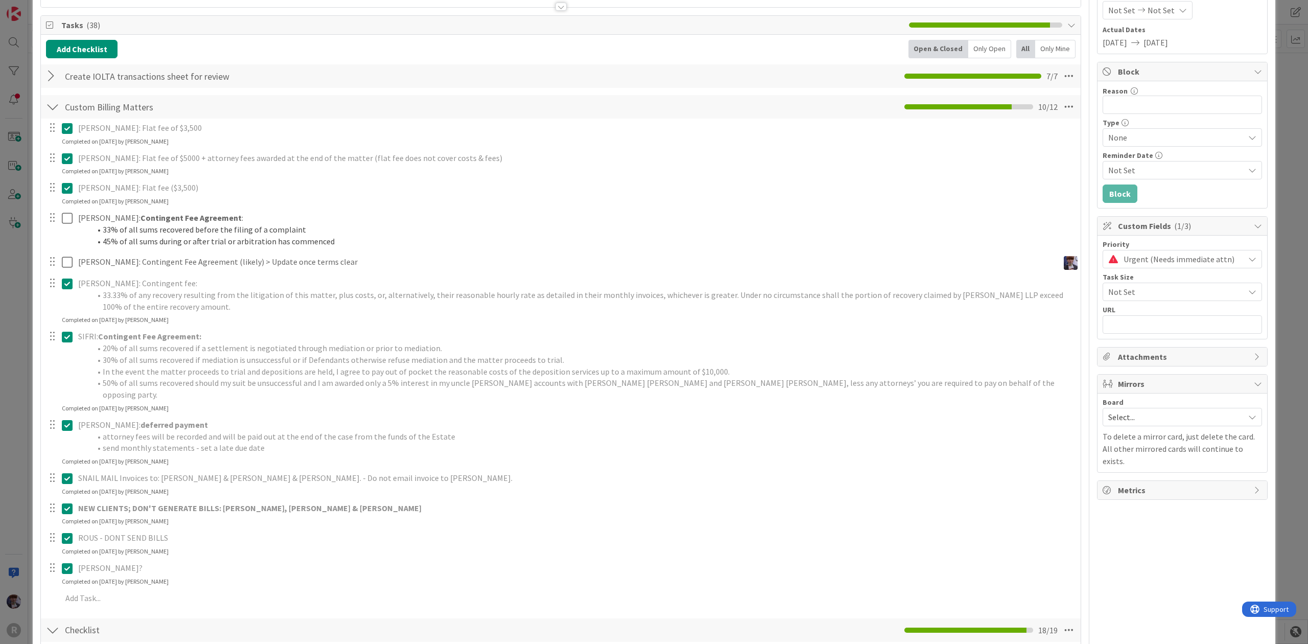
click at [67, 191] on icon at bounding box center [67, 188] width 11 height 12
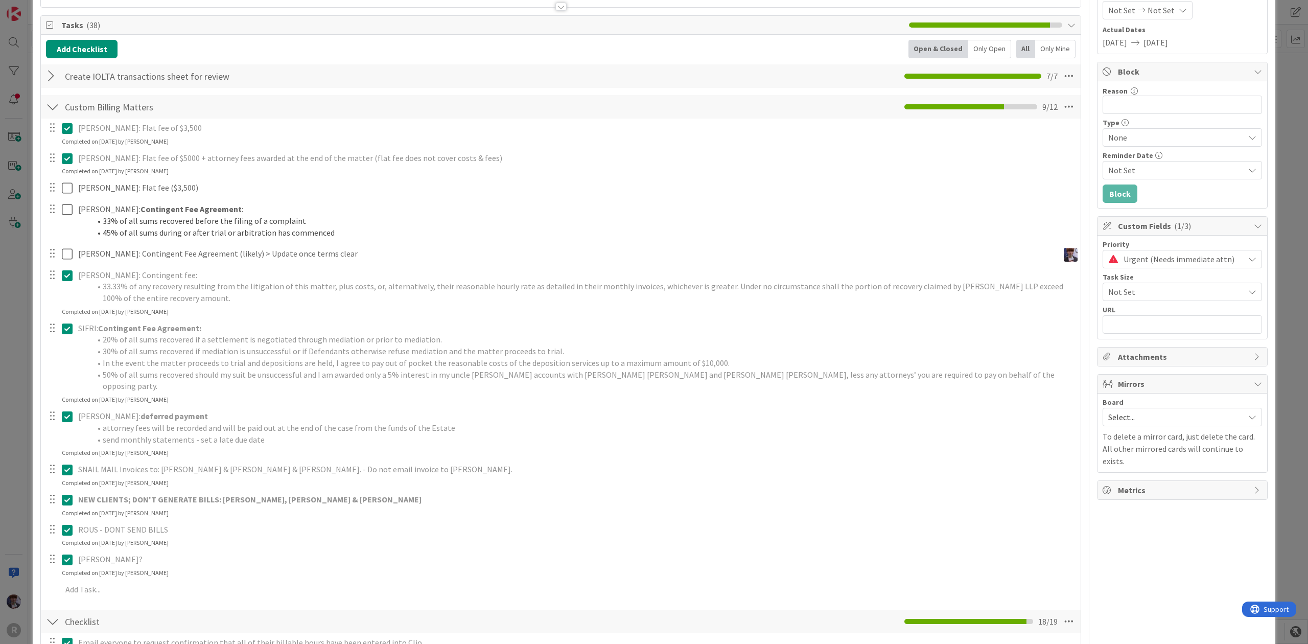
click at [62, 163] on icon at bounding box center [67, 158] width 11 height 12
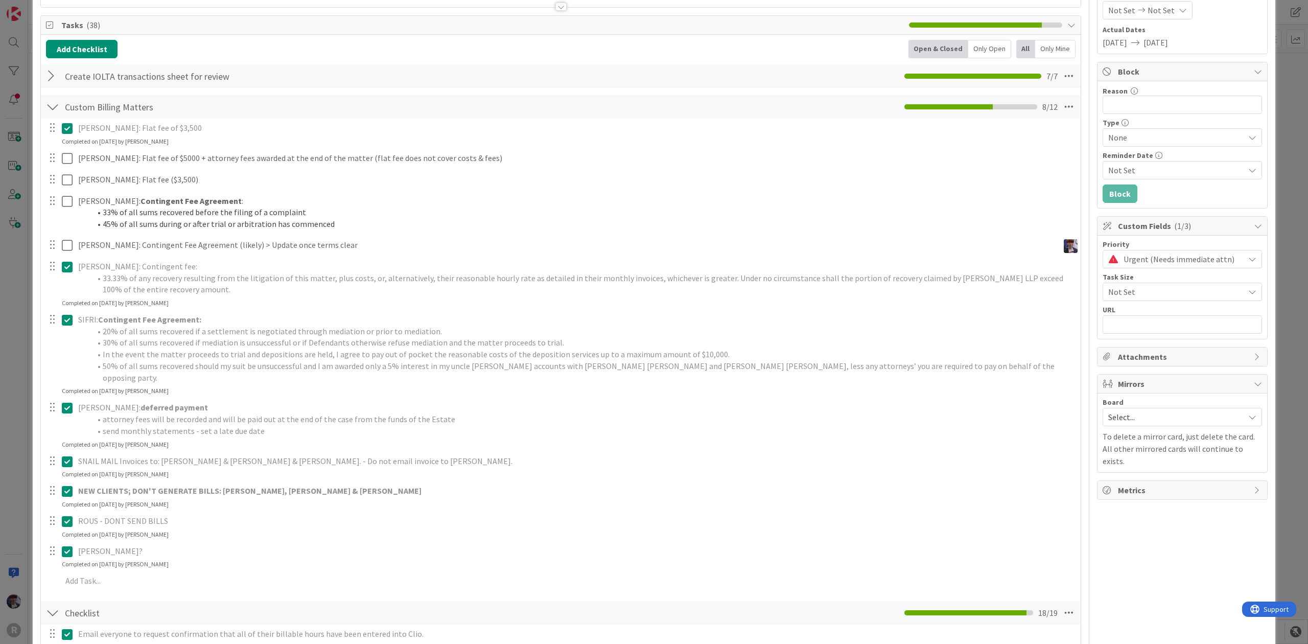
click at [63, 126] on icon at bounding box center [67, 128] width 11 height 12
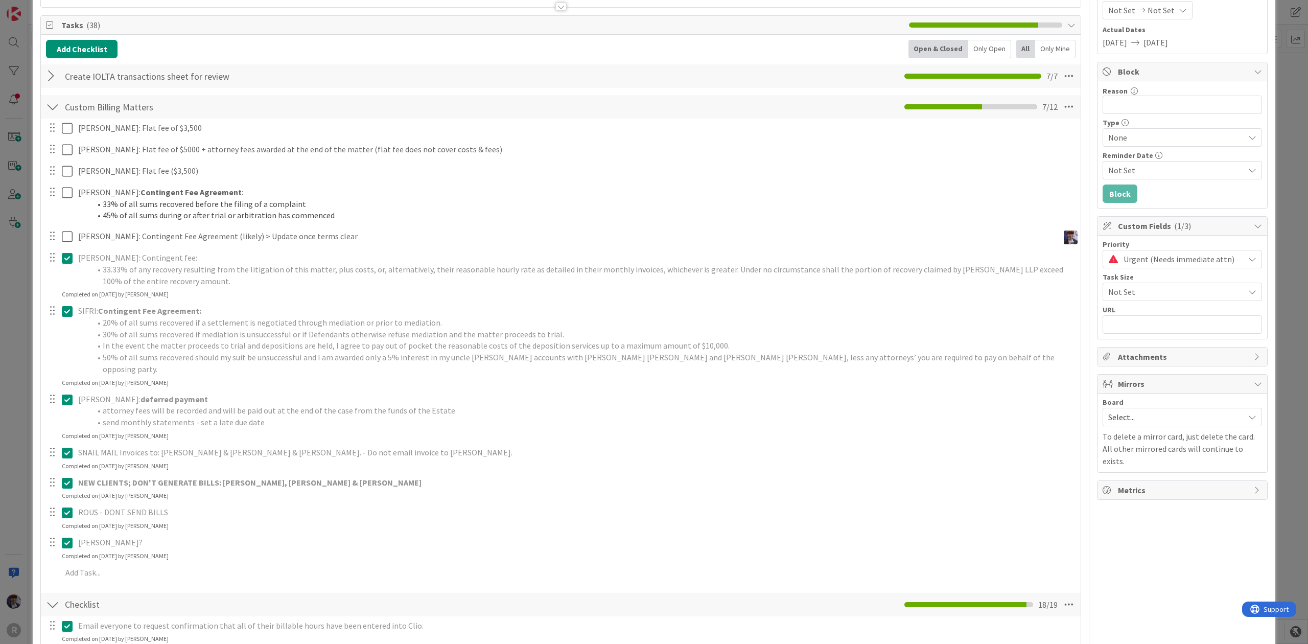
click at [61, 282] on div at bounding box center [59, 269] width 29 height 41
click at [69, 311] on icon at bounding box center [67, 311] width 11 height 12
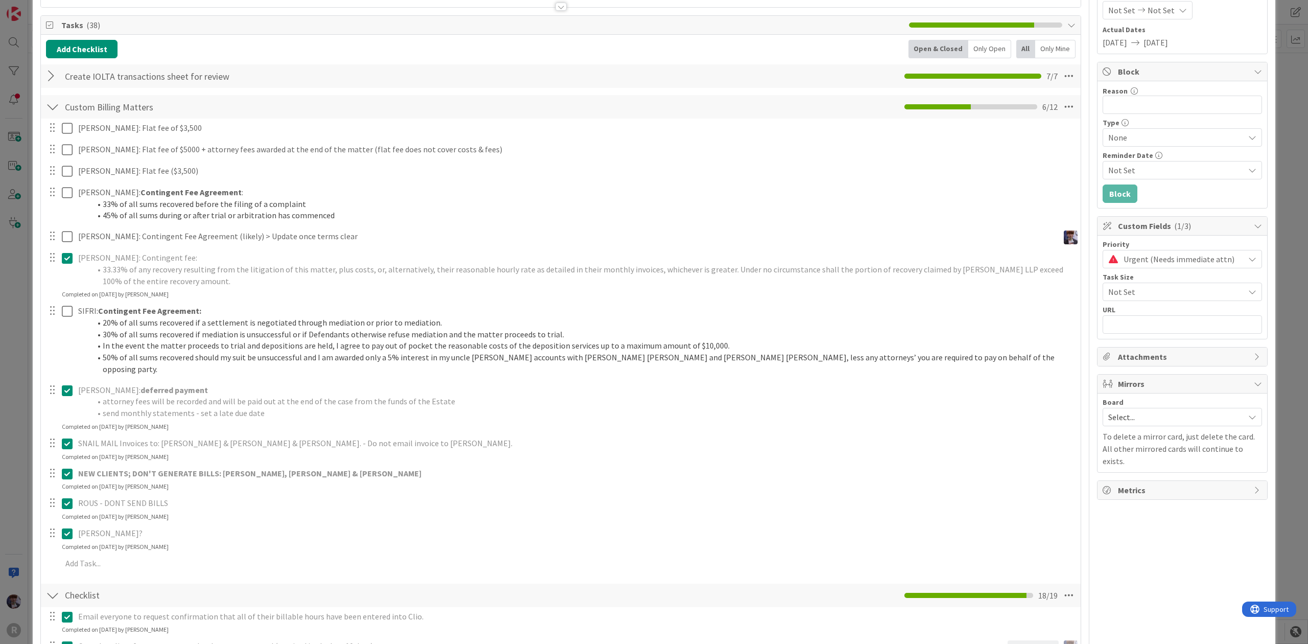
click at [63, 264] on icon at bounding box center [67, 258] width 11 height 12
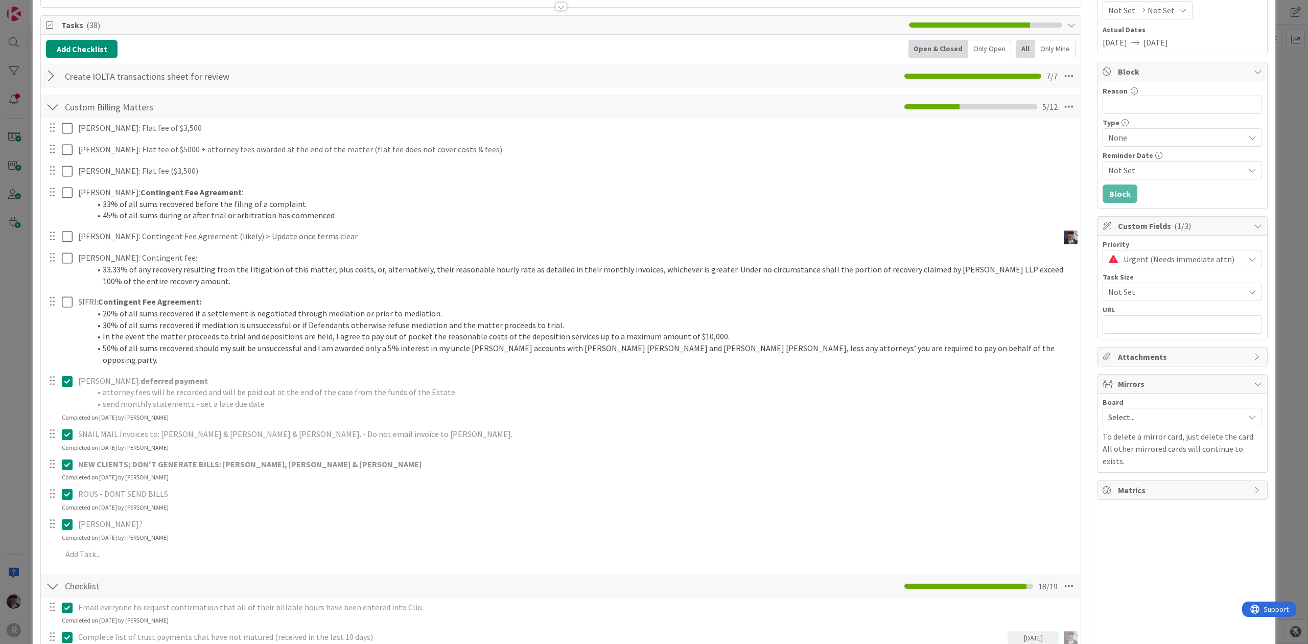
click at [66, 394] on div at bounding box center [59, 392] width 29 height 41
click at [68, 428] on icon at bounding box center [67, 434] width 11 height 12
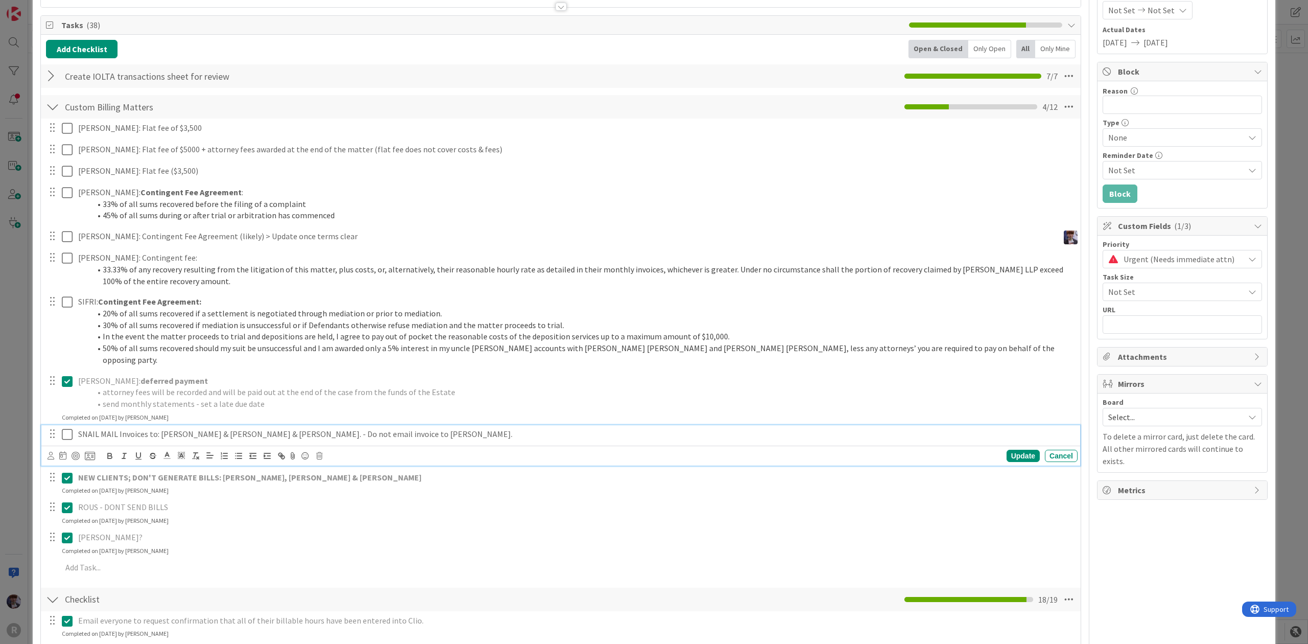
click at [62, 428] on icon at bounding box center [67, 434] width 11 height 12
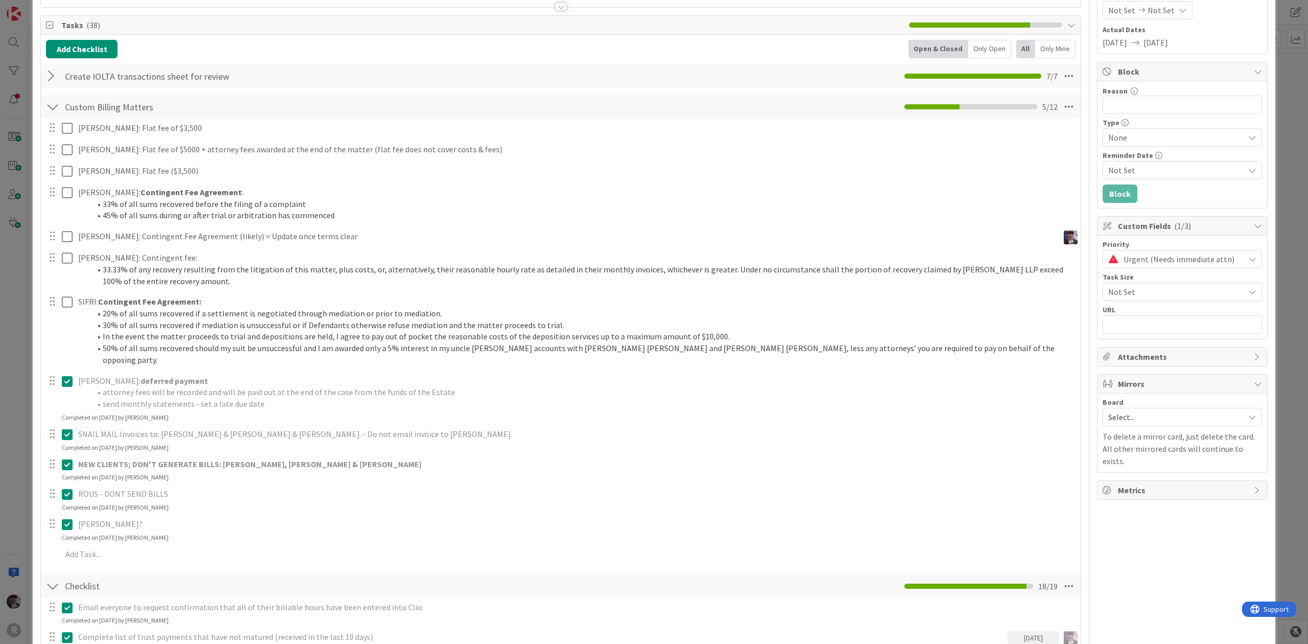
click at [59, 372] on div at bounding box center [59, 392] width 29 height 41
click at [64, 375] on icon at bounding box center [67, 381] width 11 height 12
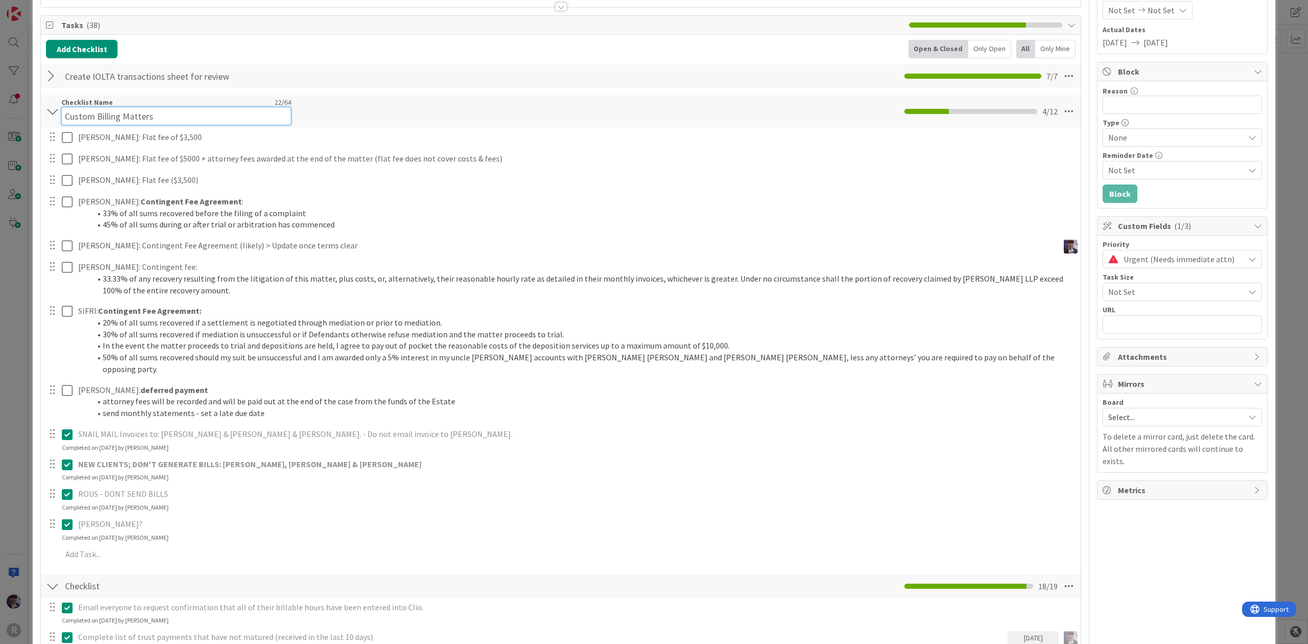
click at [202, 109] on input "Custom Billing Matters" at bounding box center [176, 116] width 230 height 18
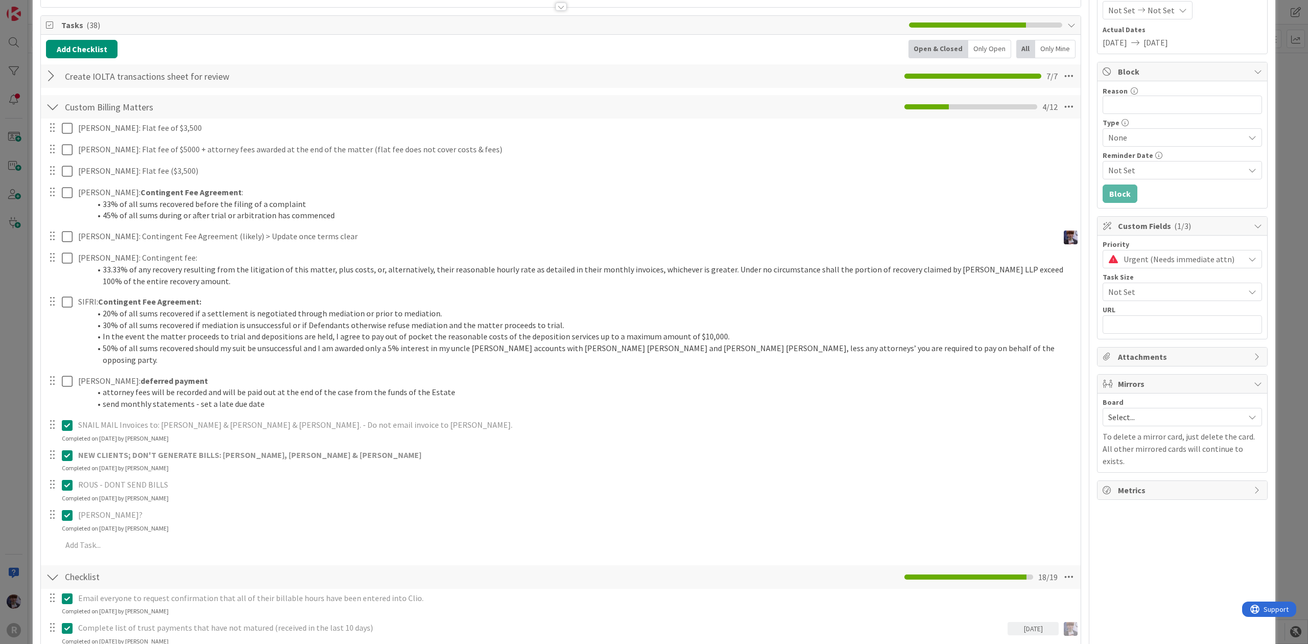
click at [358, 116] on div "Custom Billing Matters Checklist Name 22 / 64 Custom Billing Matters 4 / 12" at bounding box center [560, 106] width 1039 height 23
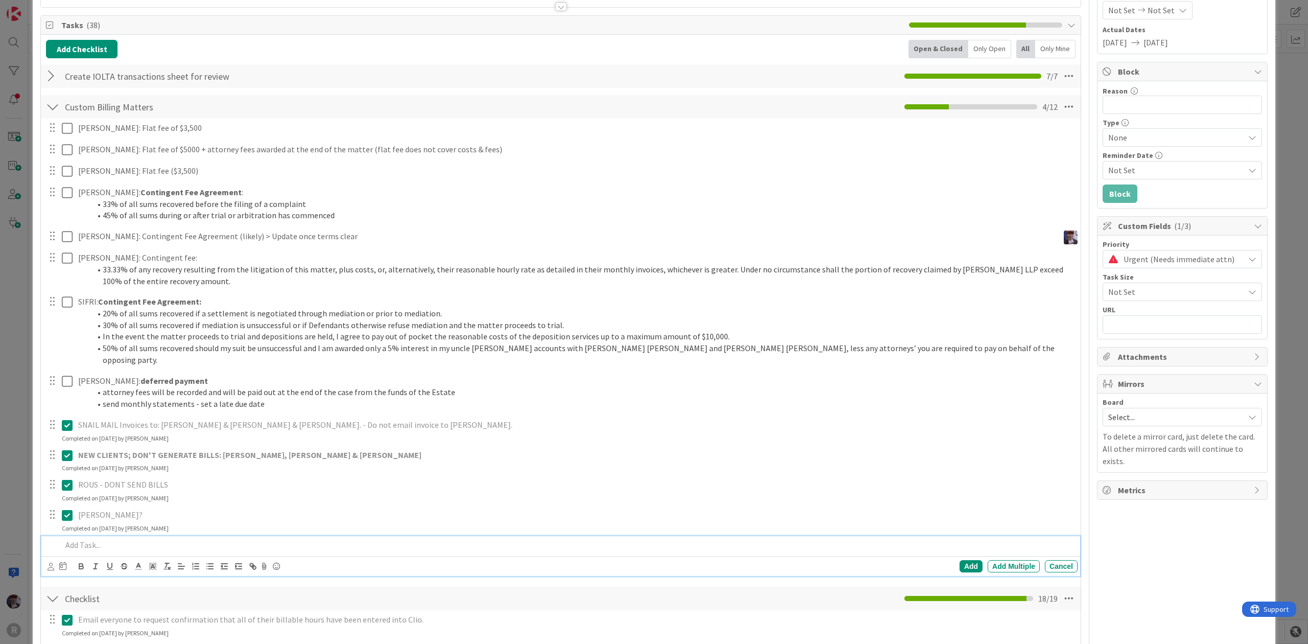
click at [141, 541] on div at bounding box center [568, 545] width 1020 height 18
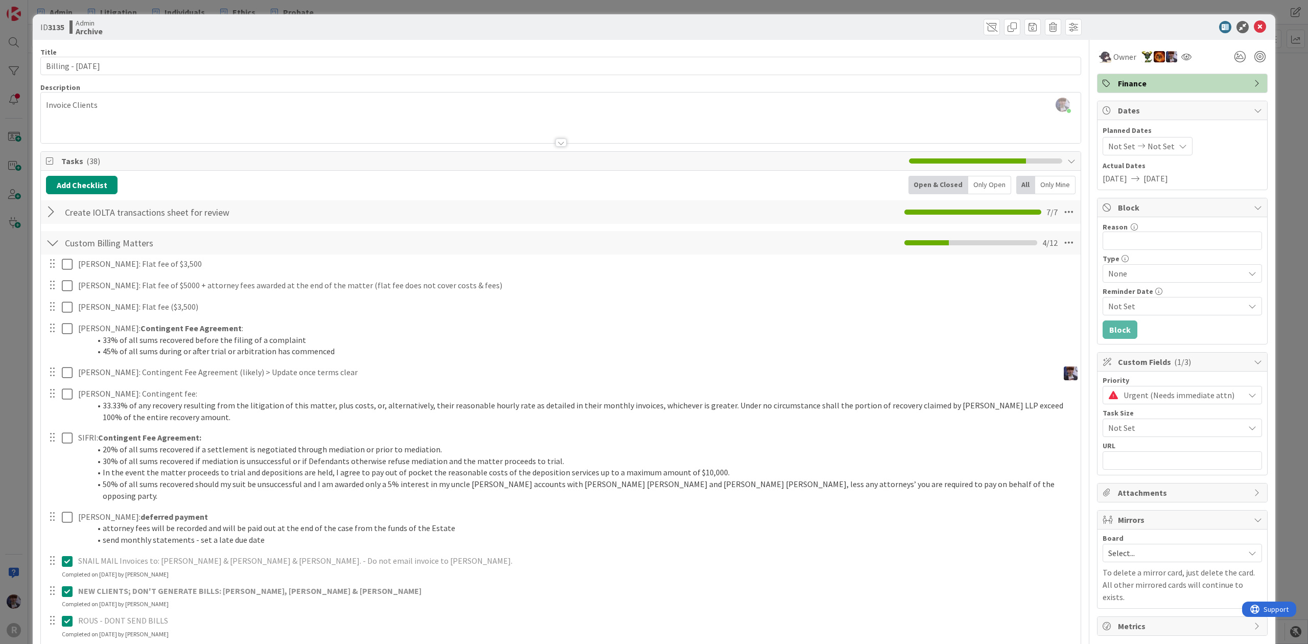
click at [358, 29] on div "Admin Archive" at bounding box center [313, 27] width 489 height 16
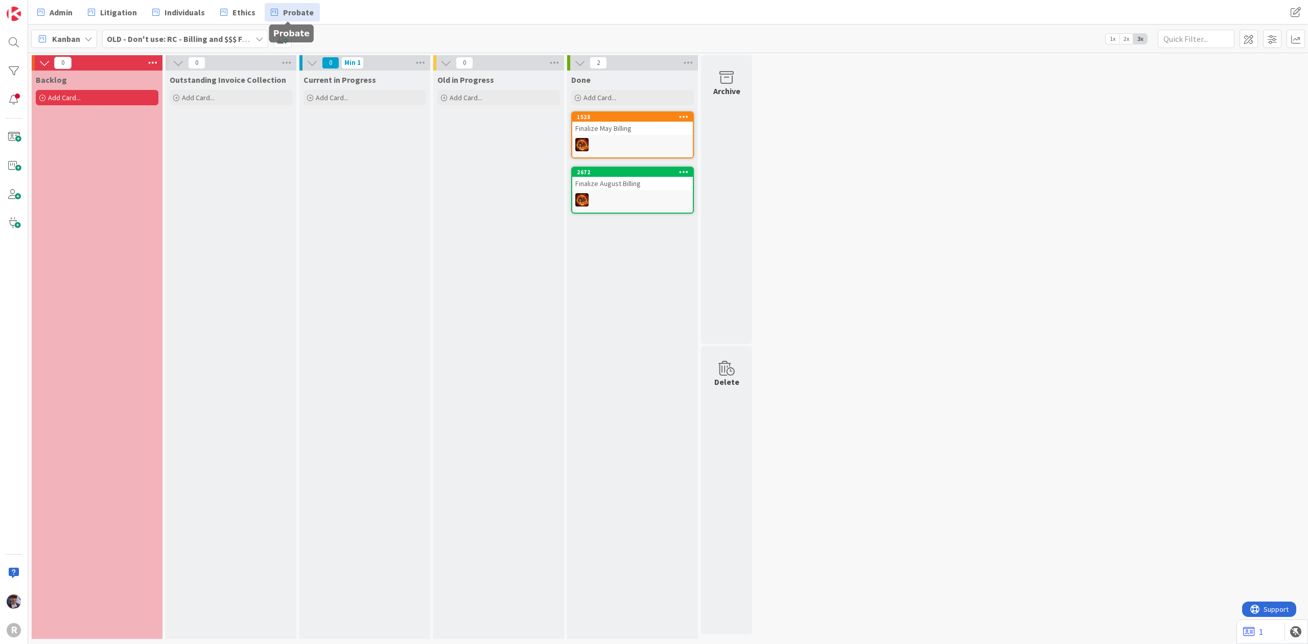
click at [283, 8] on span "Probate" at bounding box center [298, 12] width 31 height 12
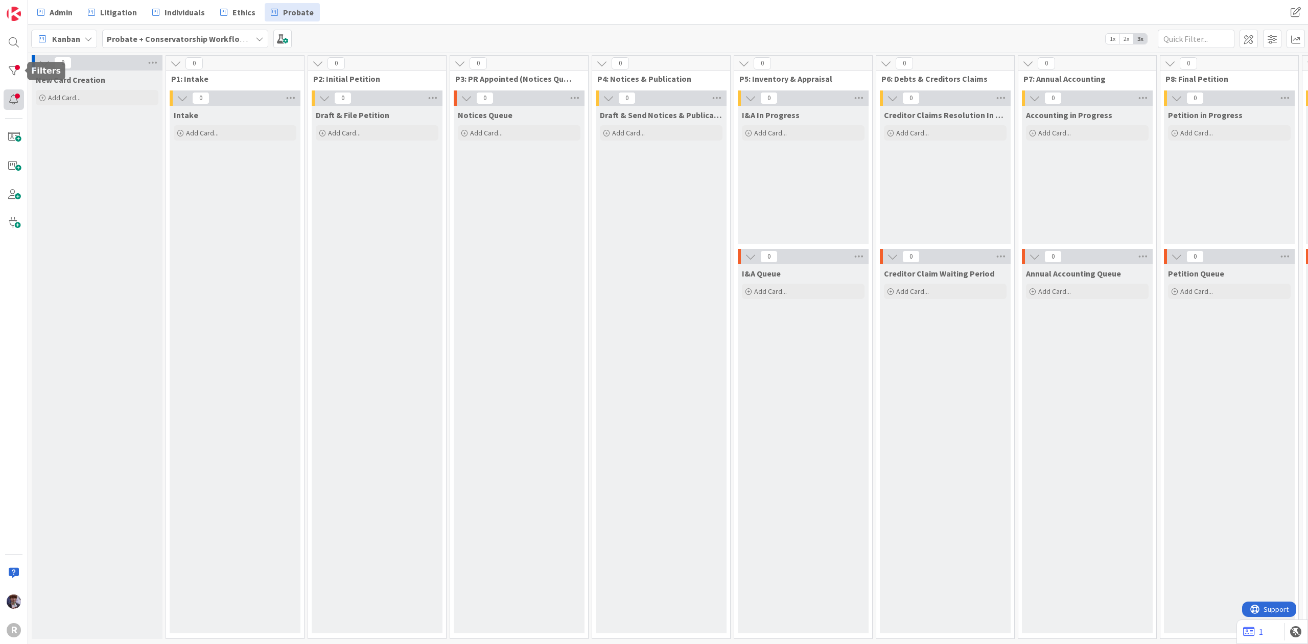
click at [15, 93] on div at bounding box center [14, 99] width 20 height 20
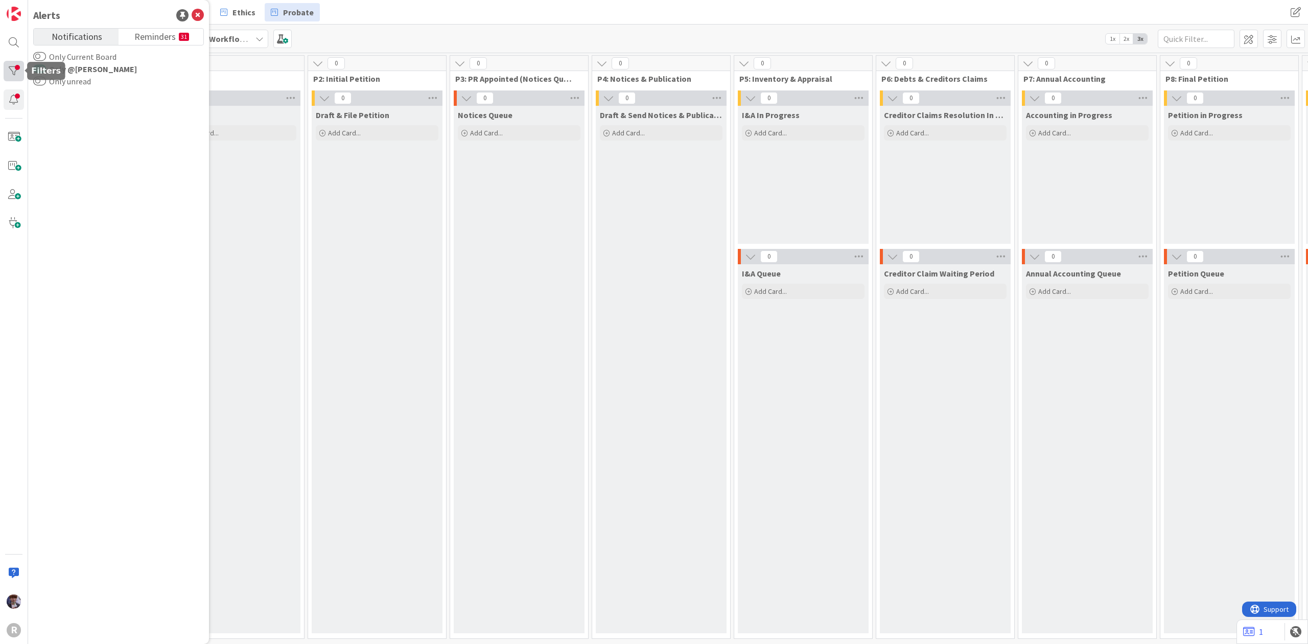
click at [9, 67] on div at bounding box center [14, 71] width 20 height 20
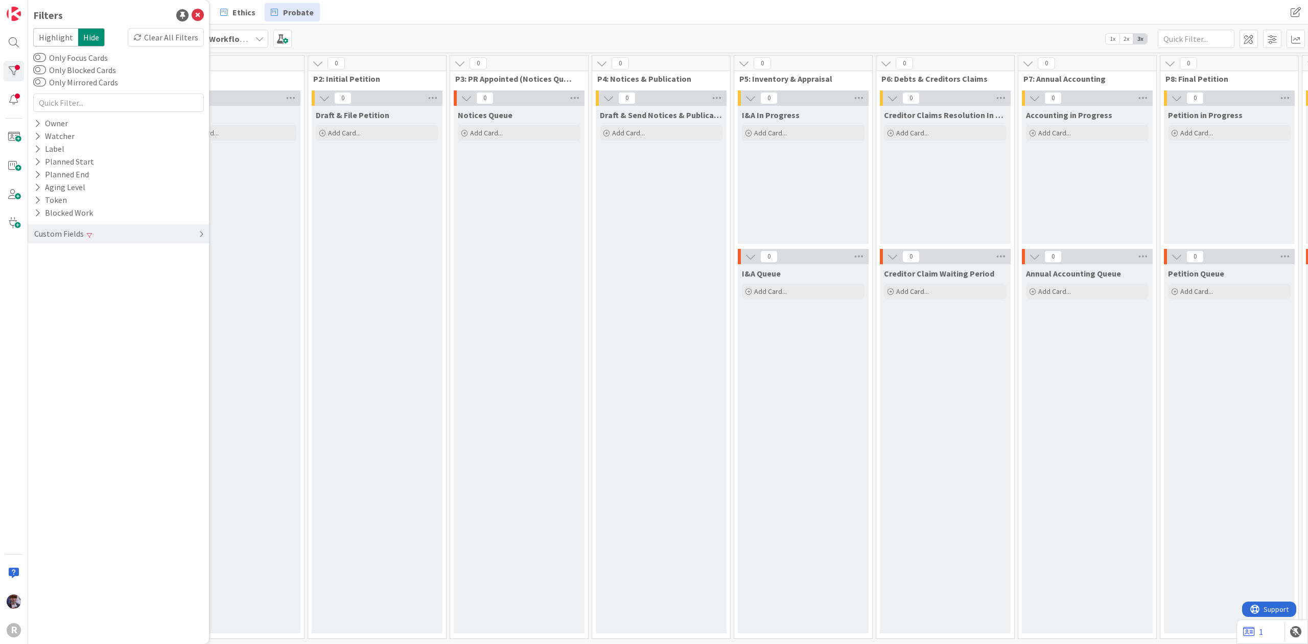
click at [141, 233] on div "Custom Fields" at bounding box center [118, 233] width 181 height 19
click at [154, 415] on div "Billing Type Clear" at bounding box center [118, 420] width 181 height 13
click at [140, 434] on input "contingency" at bounding box center [118, 437] width 165 height 14
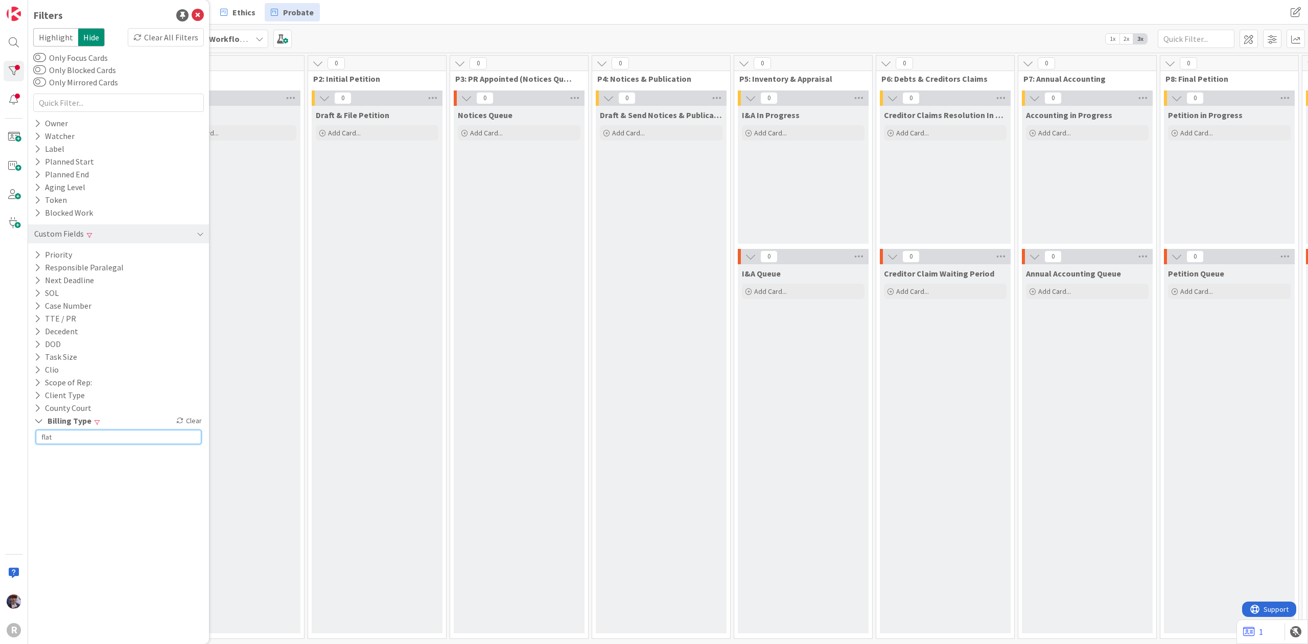
type input "flat"
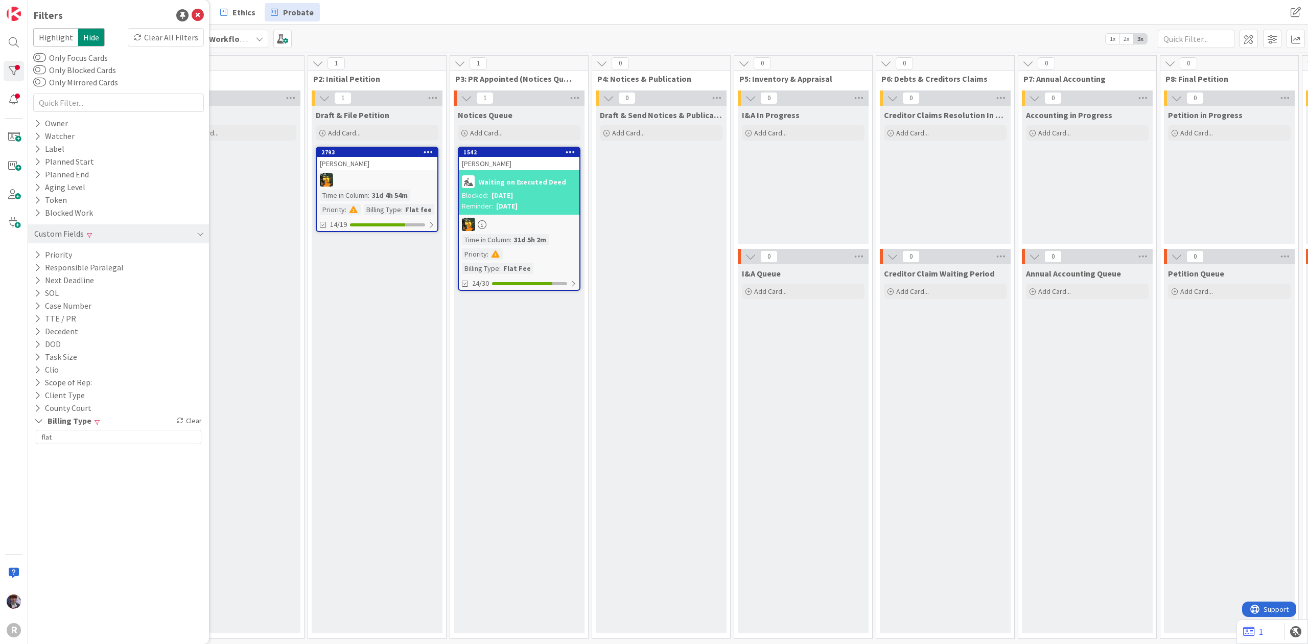
click at [356, 305] on div "Draft & File Petition Add Card... 2793 APPELBAUM, Bert Time in Column : 31d 4h …" at bounding box center [377, 369] width 131 height 527
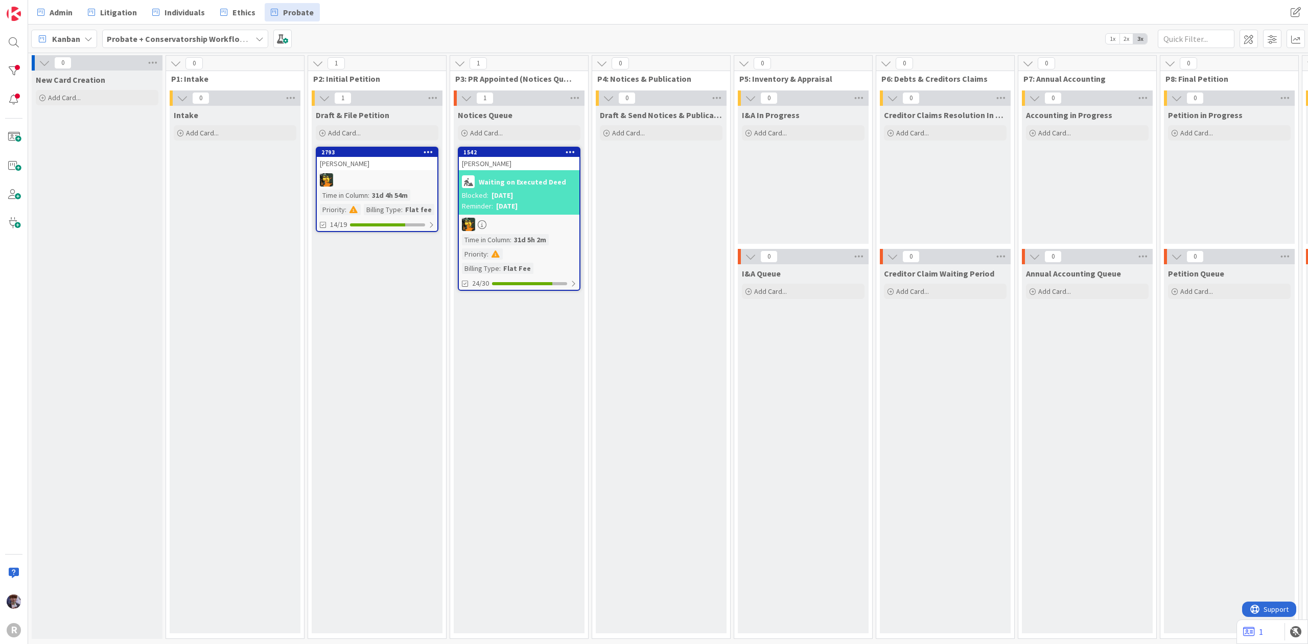
scroll to position [0, 765]
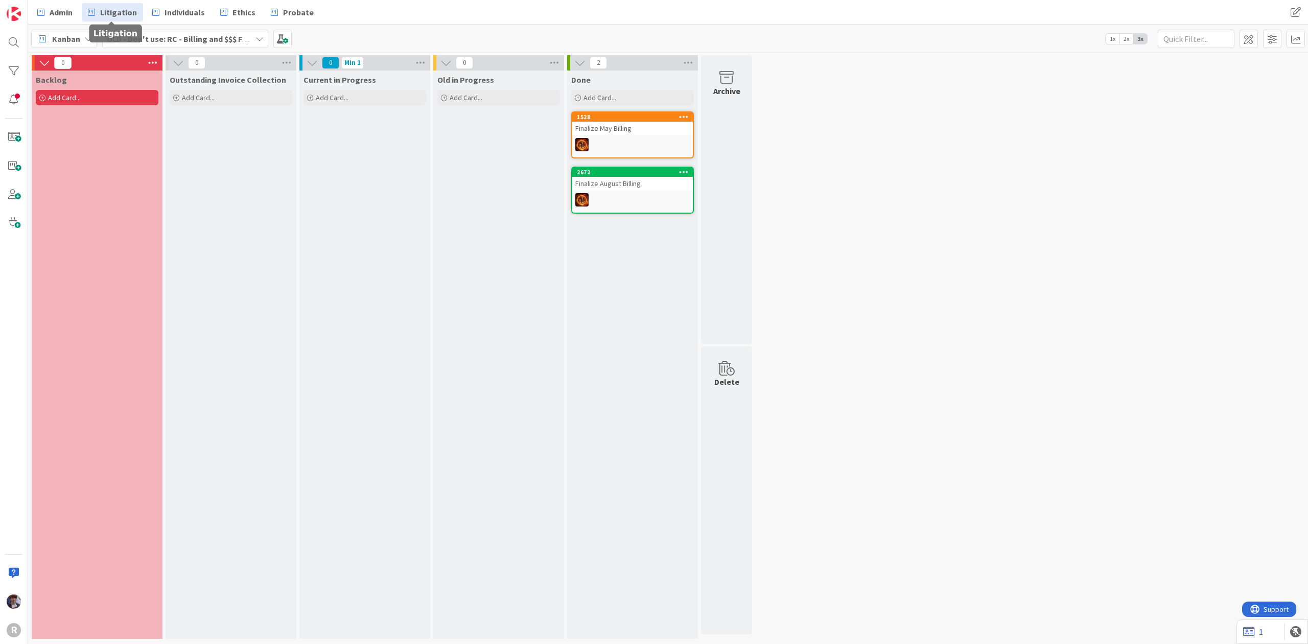
click at [131, 9] on span "Litigation" at bounding box center [118, 12] width 37 height 12
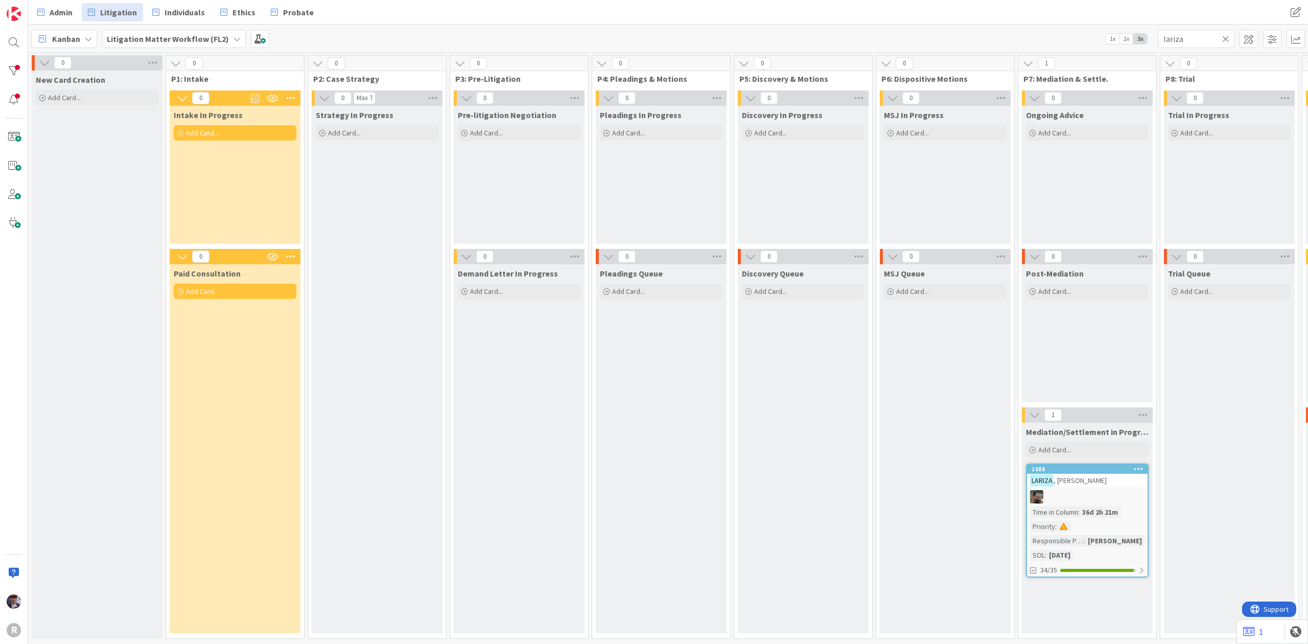
drag, startPoint x: 1216, startPoint y: 50, endPoint x: 1200, endPoint y: 35, distance: 22.0
click at [1212, 49] on div "Kanban Litigation Matter Workflow (FL2) 1x 2x 3x lariza" at bounding box center [668, 39] width 1280 height 28
drag, startPoint x: 1198, startPoint y: 34, endPoint x: 1126, endPoint y: 45, distance: 72.5
click at [1126, 45] on div "Kanban Litigation Matter Workflow (FL2) 1x 2x 3x lariza" at bounding box center [668, 39] width 1280 height 28
type input "andrews"
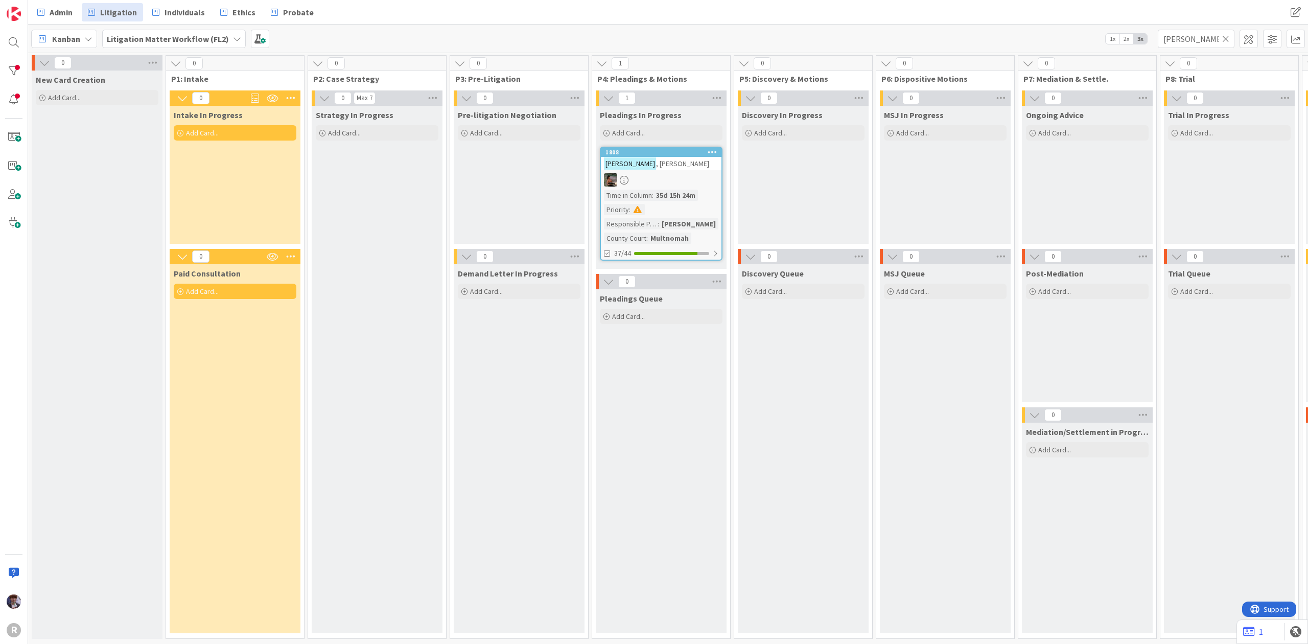
click at [667, 182] on div at bounding box center [661, 179] width 121 height 13
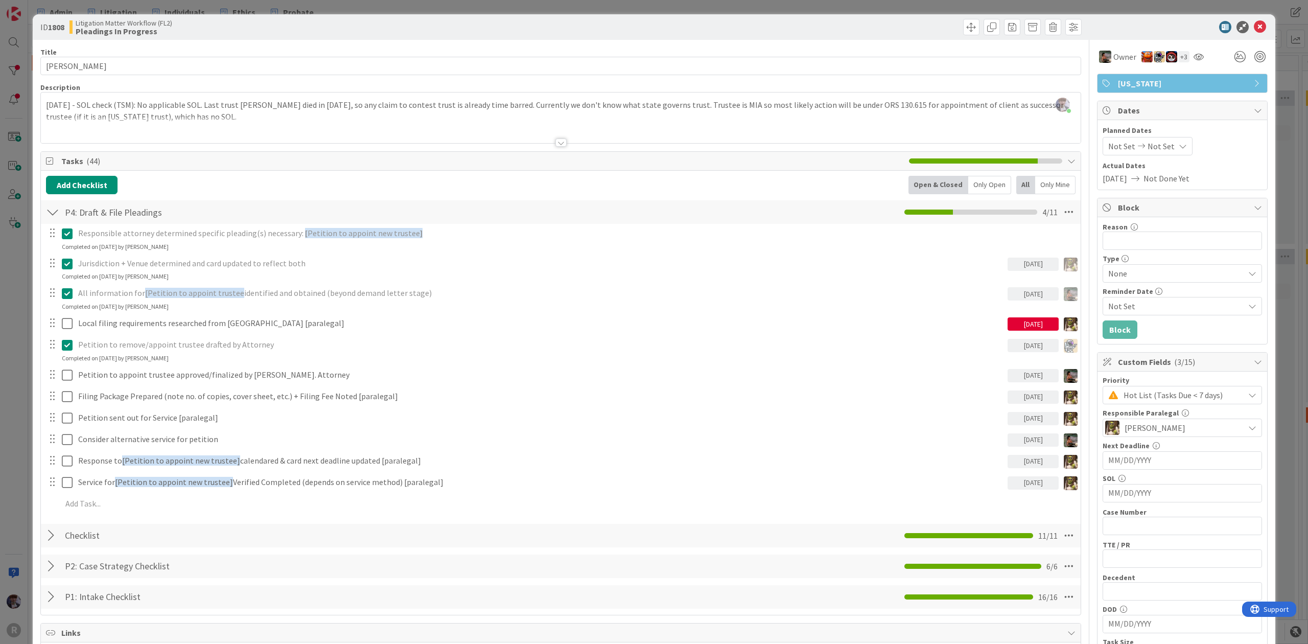
click at [174, 115] on p "7/3/25 - SOL check (TSM): No applicable SOL. Last trust settlor died in March 2…" at bounding box center [560, 110] width 1029 height 23
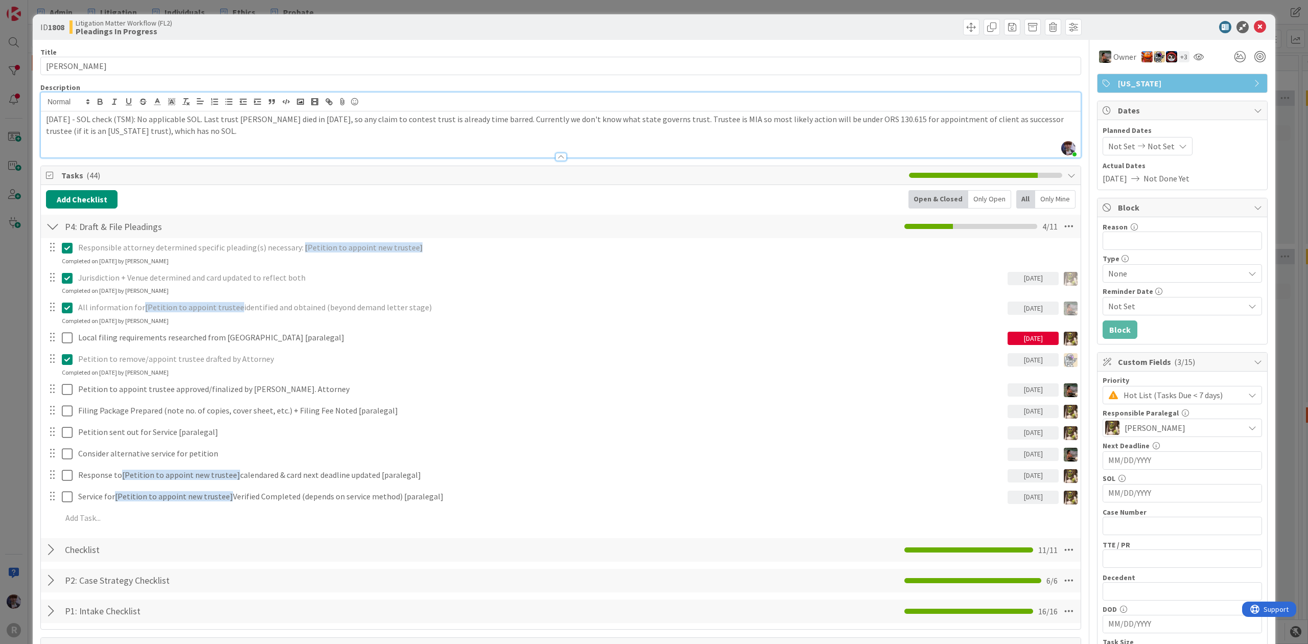
click at [23, 301] on div "ID 1808 Litigation Matter Workflow (FL2) Pleadings In Progress Title 16 / 128 A…" at bounding box center [654, 322] width 1308 height 644
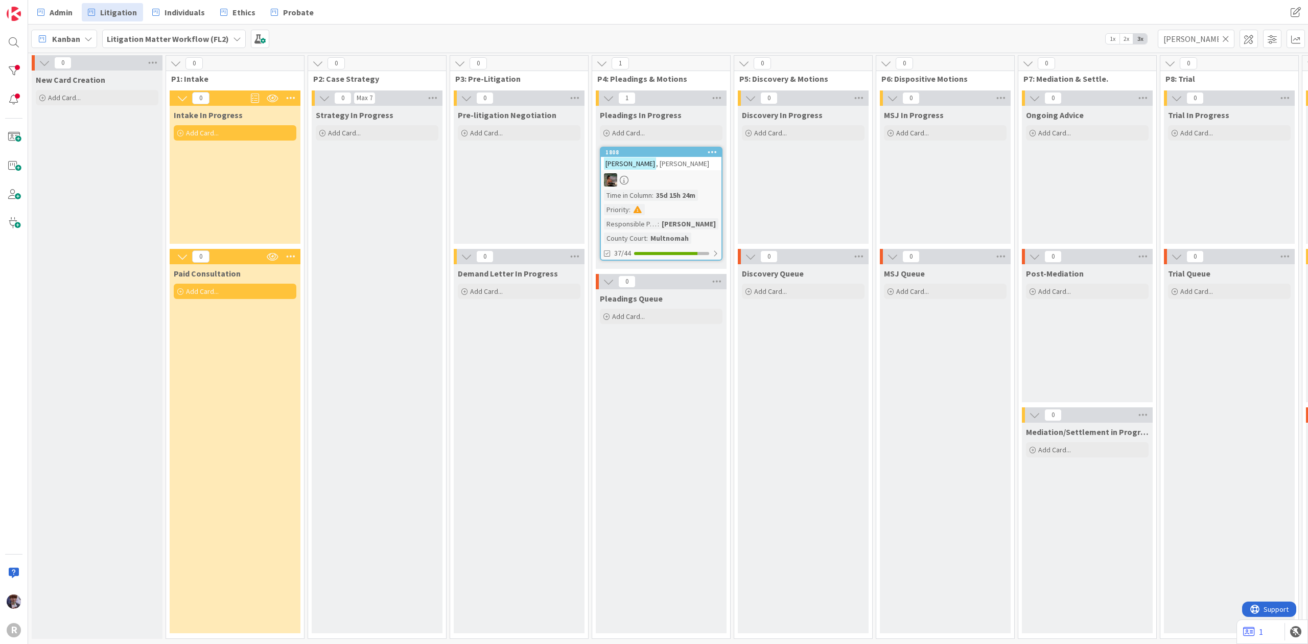
click at [662, 166] on span ", MICHAEL" at bounding box center [682, 163] width 53 height 9
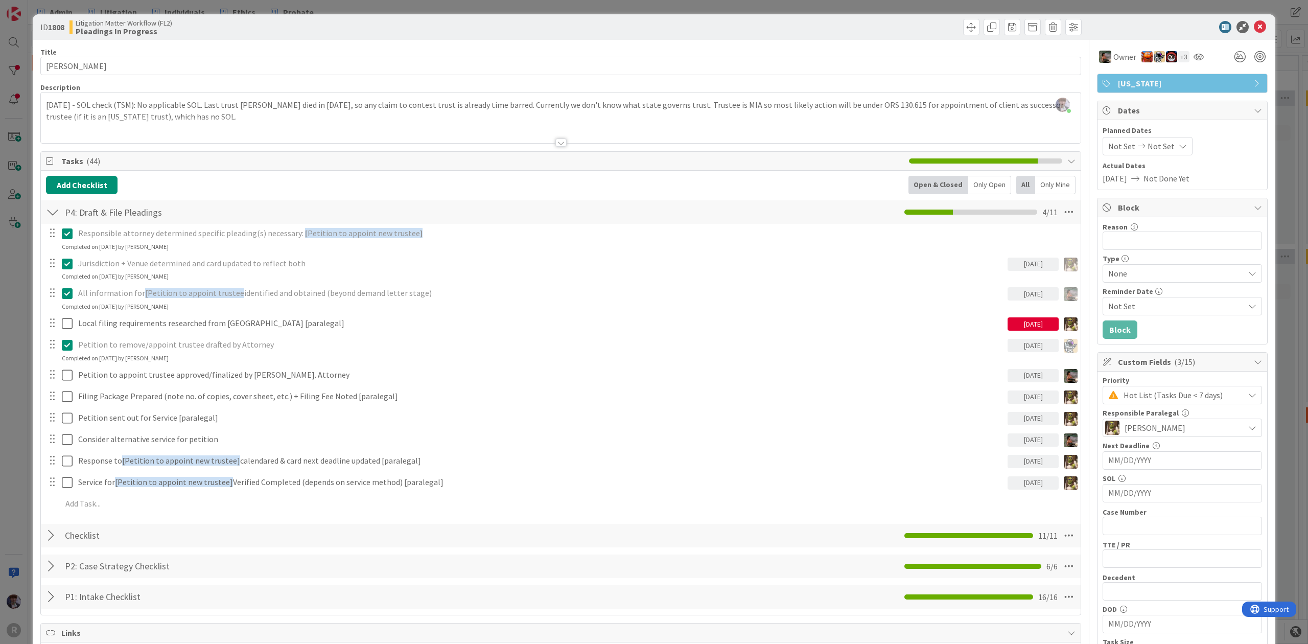
click at [19, 339] on div "ID 1808 Litigation Matter Workflow (FL2) Pleadings In Progress Title 16 / 128 A…" at bounding box center [654, 322] width 1308 height 644
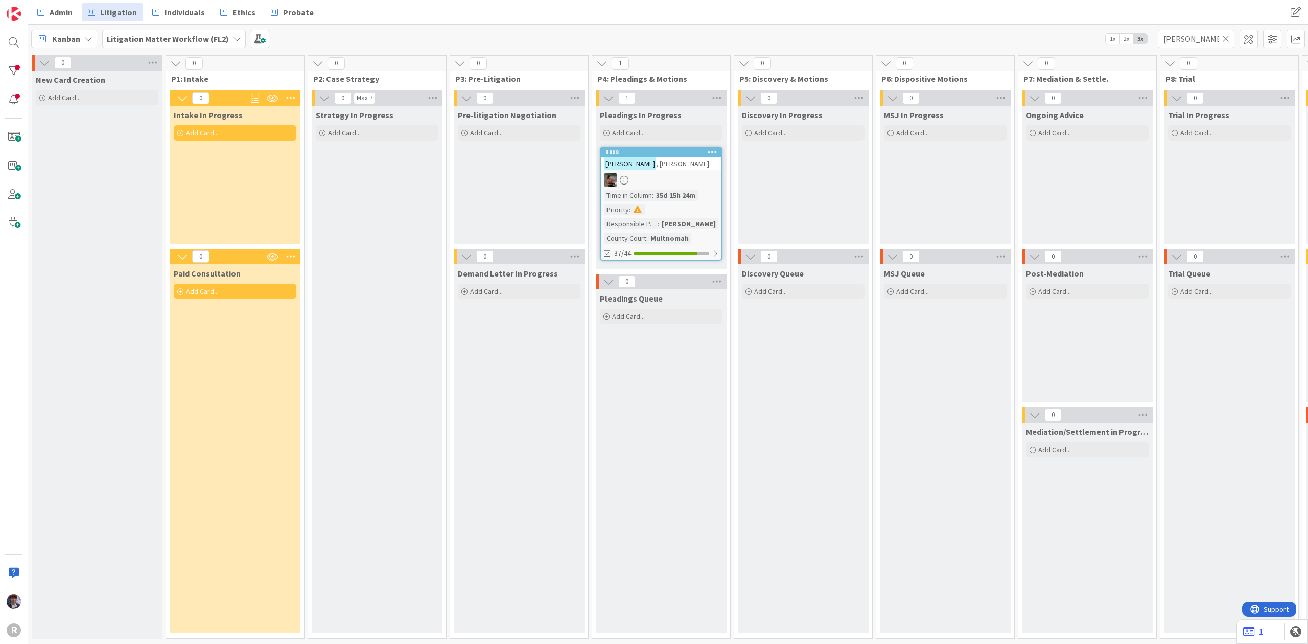
click at [665, 159] on span ", [PERSON_NAME]" at bounding box center [682, 163] width 53 height 9
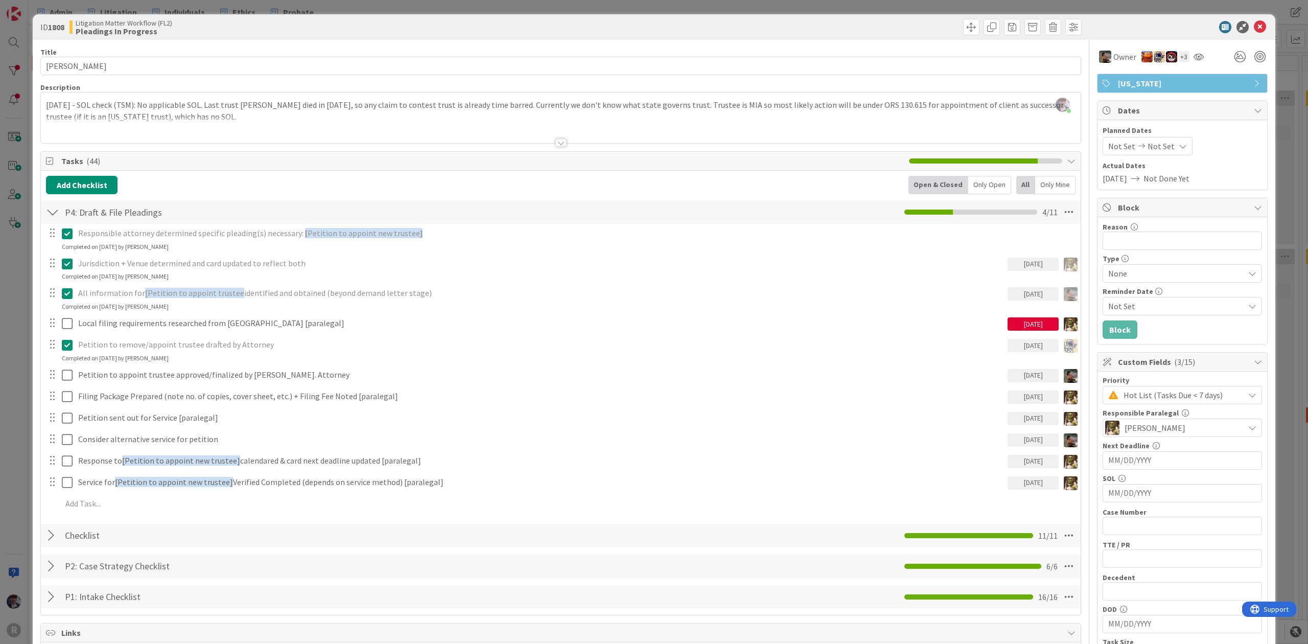
click at [17, 298] on div "ID 1808 Litigation Matter Workflow (FL2) Pleadings In Progress Title 16 / 128 A…" at bounding box center [654, 322] width 1308 height 644
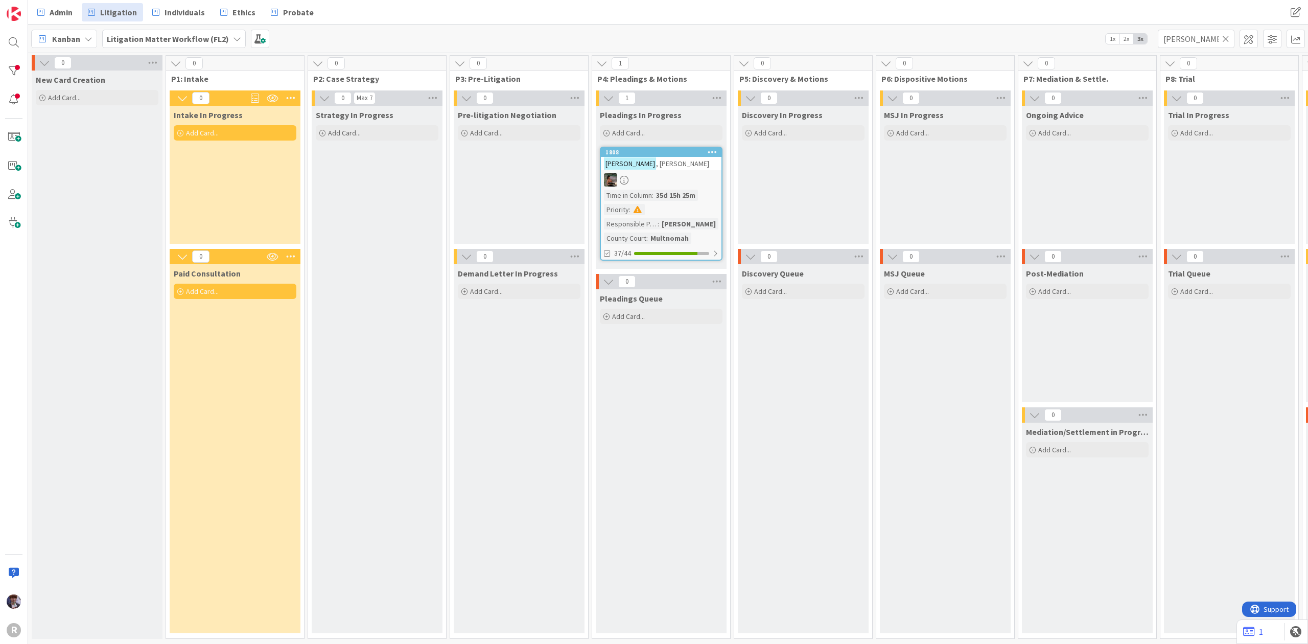
click at [401, 303] on div "Strategy In Progress Add Card..." at bounding box center [377, 369] width 131 height 527
click at [654, 176] on div at bounding box center [661, 179] width 121 height 13
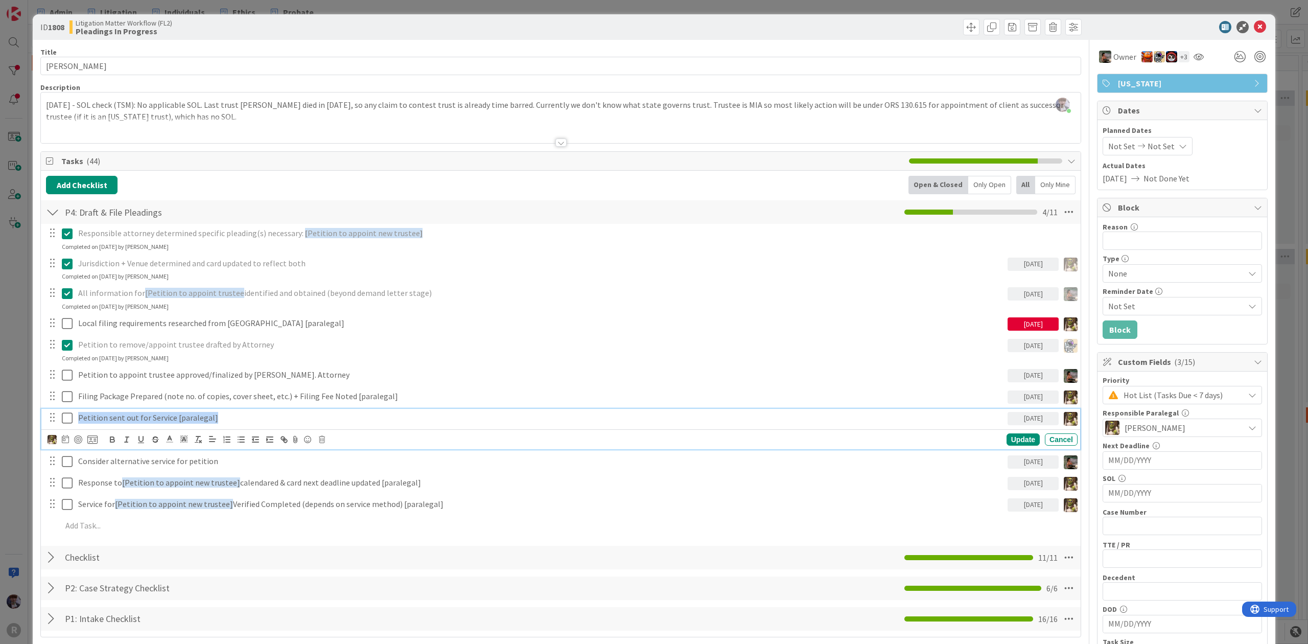
drag, startPoint x: 219, startPoint y: 421, endPoint x: 72, endPoint y: 428, distance: 146.7
click at [72, 427] on div "Petition sent out for Service [paralegal] 10/17/2025" at bounding box center [561, 418] width 1032 height 18
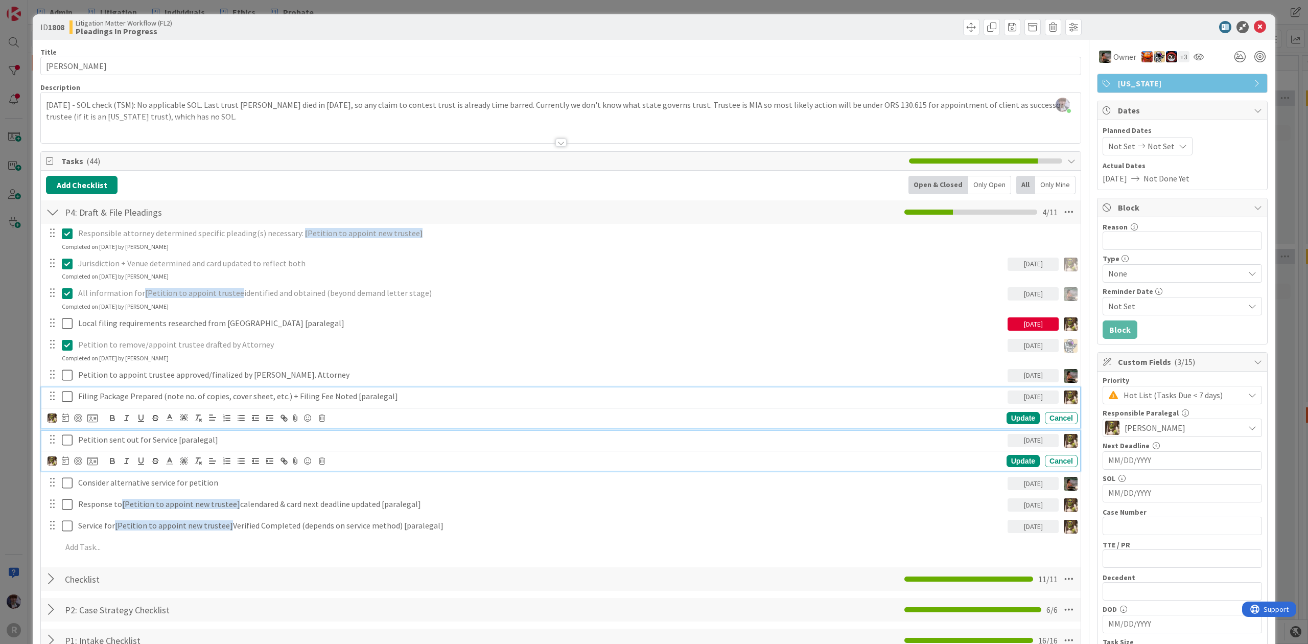
click at [98, 405] on div "Filing Package Prepared (note no. of copies, cover sheet, etc.) + Filing Fee No…" at bounding box center [540, 396] width 933 height 18
drag, startPoint x: 79, startPoint y: 441, endPoint x: 215, endPoint y: 440, distance: 135.9
click at [215, 440] on p "Petition sent out for Service [paralegal]" at bounding box center [540, 440] width 925 height 12
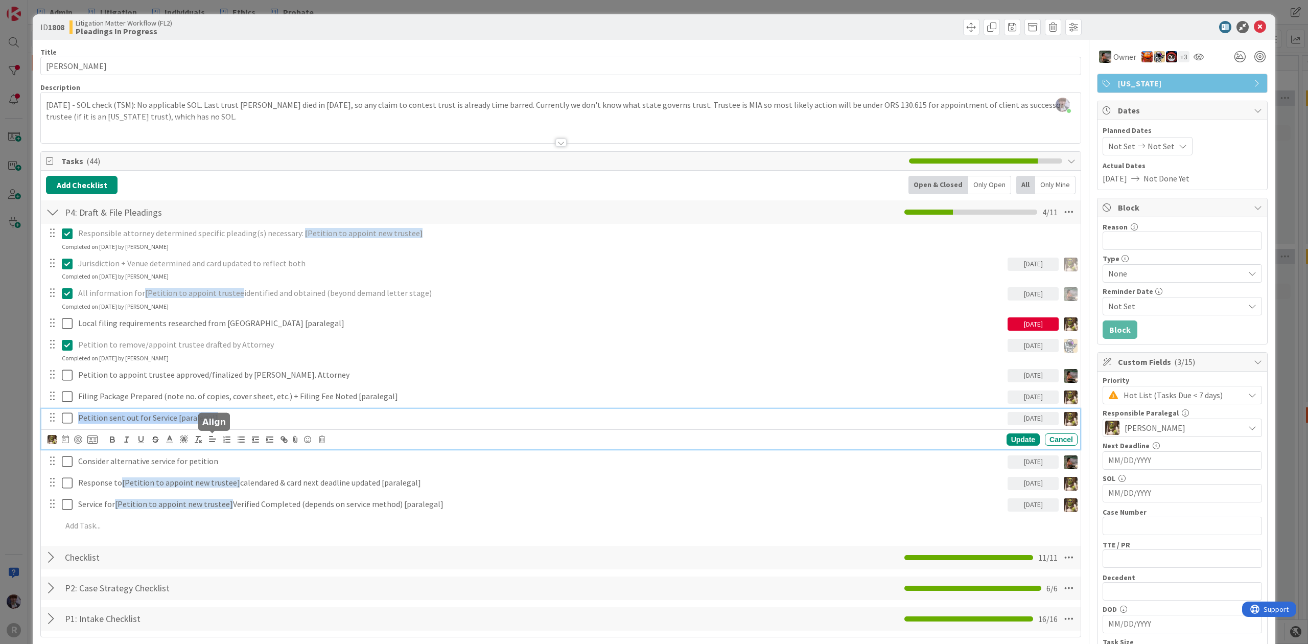
click at [215, 439] on line at bounding box center [212, 439] width 6 height 0
click at [234, 423] on p "Petition sent out for Service [paralegal]" at bounding box center [540, 418] width 925 height 12
click at [33, 398] on div "ID 1808 Litigation Matter Workflow (FL2) Pleadings In Progress Title 16 / 128 A…" at bounding box center [654, 584] width 1242 height 1140
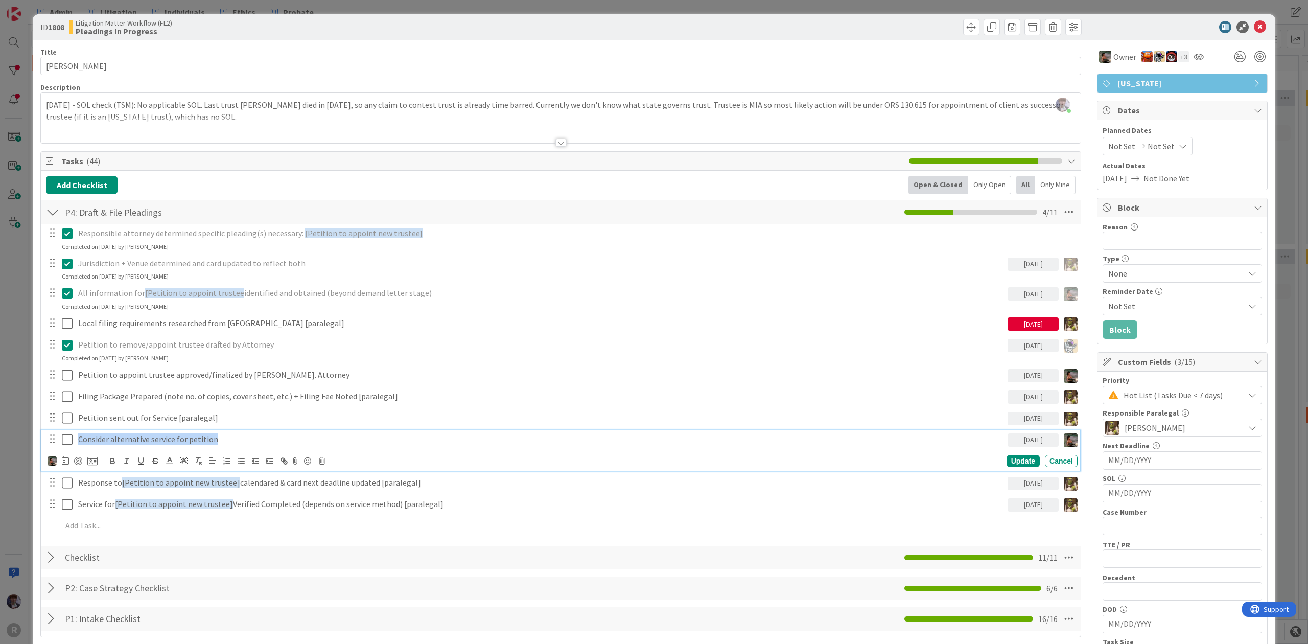
drag, startPoint x: 80, startPoint y: 444, endPoint x: 313, endPoint y: 437, distance: 233.5
click at [313, 437] on p "Consider alternative service for petition" at bounding box center [540, 439] width 925 height 12
click at [313, 436] on p "Consider alternative service for petition" at bounding box center [540, 439] width 925 height 12
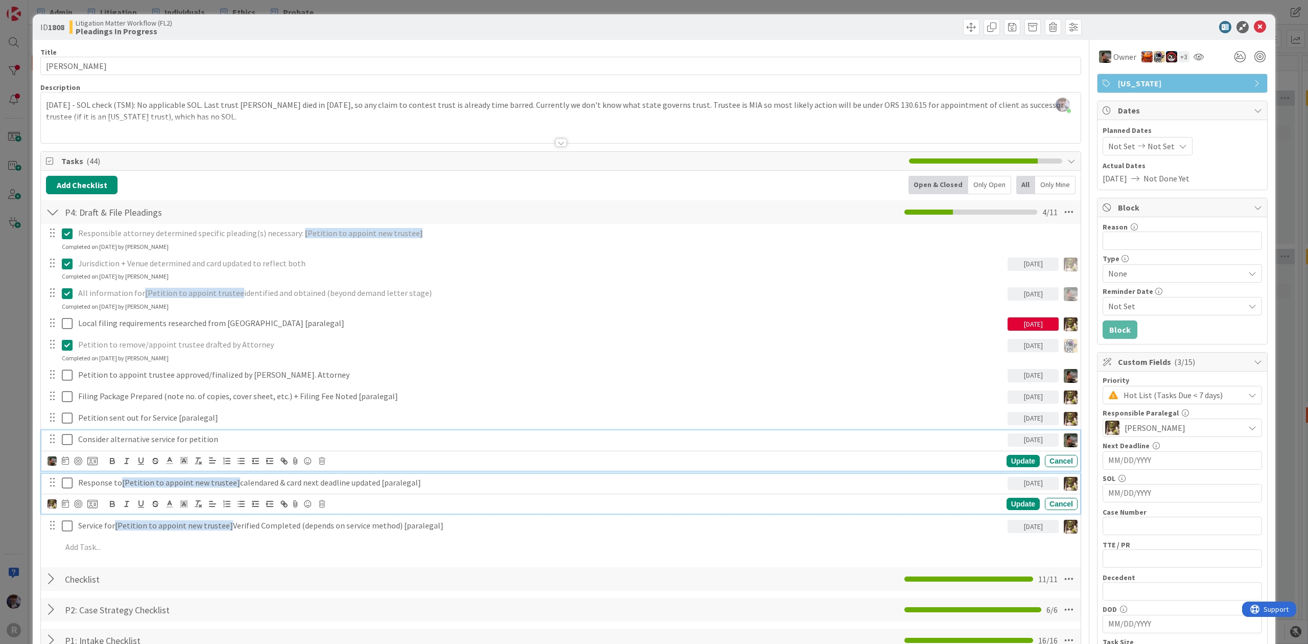
drag, startPoint x: 426, startPoint y: 484, endPoint x: 15, endPoint y: 478, distance: 411.2
click at [15, 478] on div "ID 1808 Litigation Matter Workflow (FL2) Pleadings In Progress Title 16 / 128 A…" at bounding box center [654, 322] width 1308 height 644
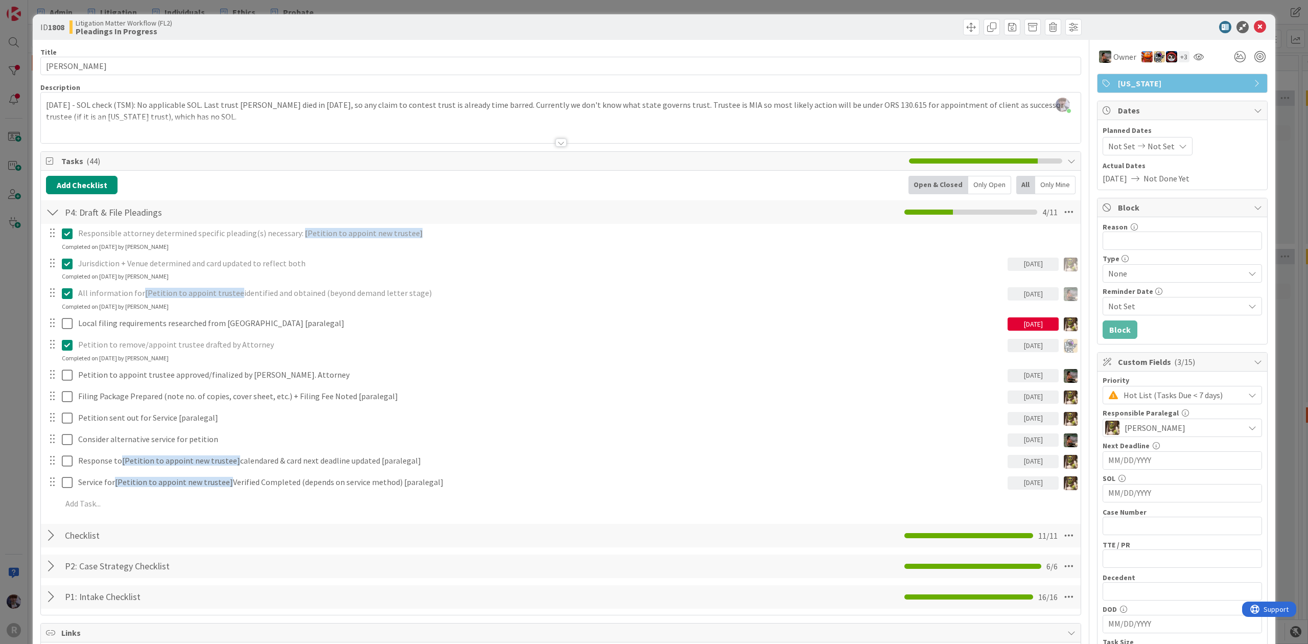
click at [33, 464] on div "ID 1808 Litigation Matter Workflow (FL2) Pleadings In Progress Title 16 / 128 A…" at bounding box center [654, 573] width 1242 height 1118
click at [27, 291] on div "ID 1808 Litigation Matter Workflow (FL2) Pleadings In Progress Title 16 / 128 A…" at bounding box center [654, 322] width 1308 height 644
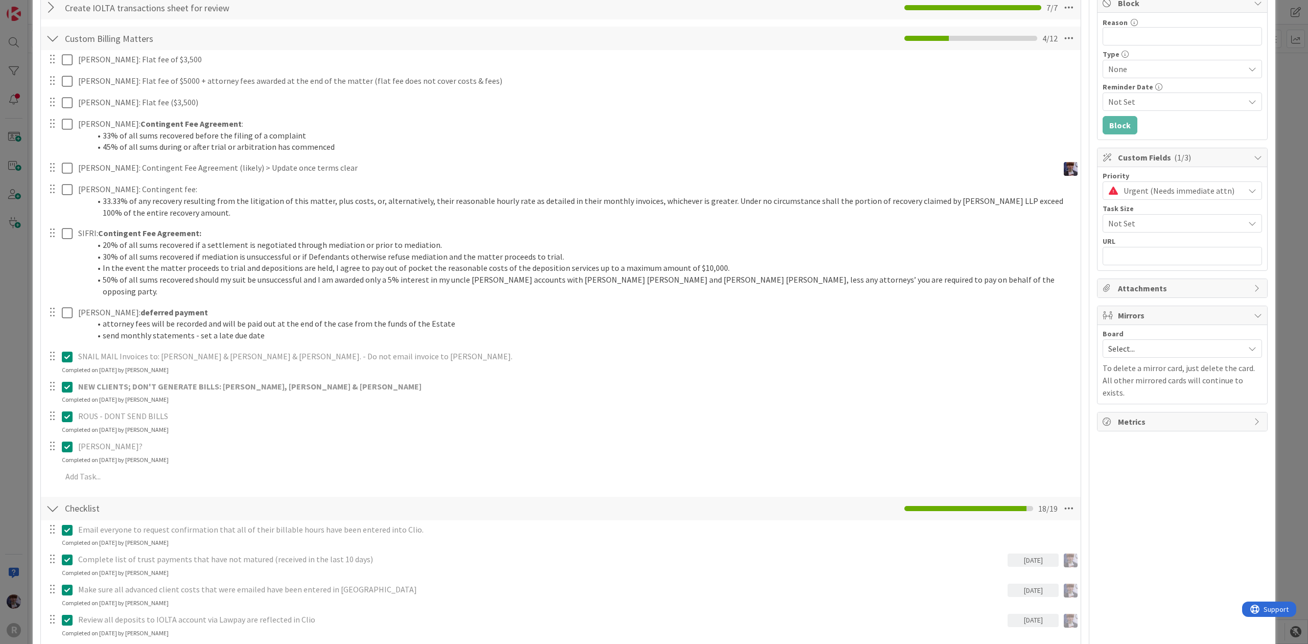
click at [1273, 41] on div "ID 3135 Admin Archive Title 20 / 128 Billing - [DATE] Description [PERSON_NAME]…" at bounding box center [654, 322] width 1308 height 644
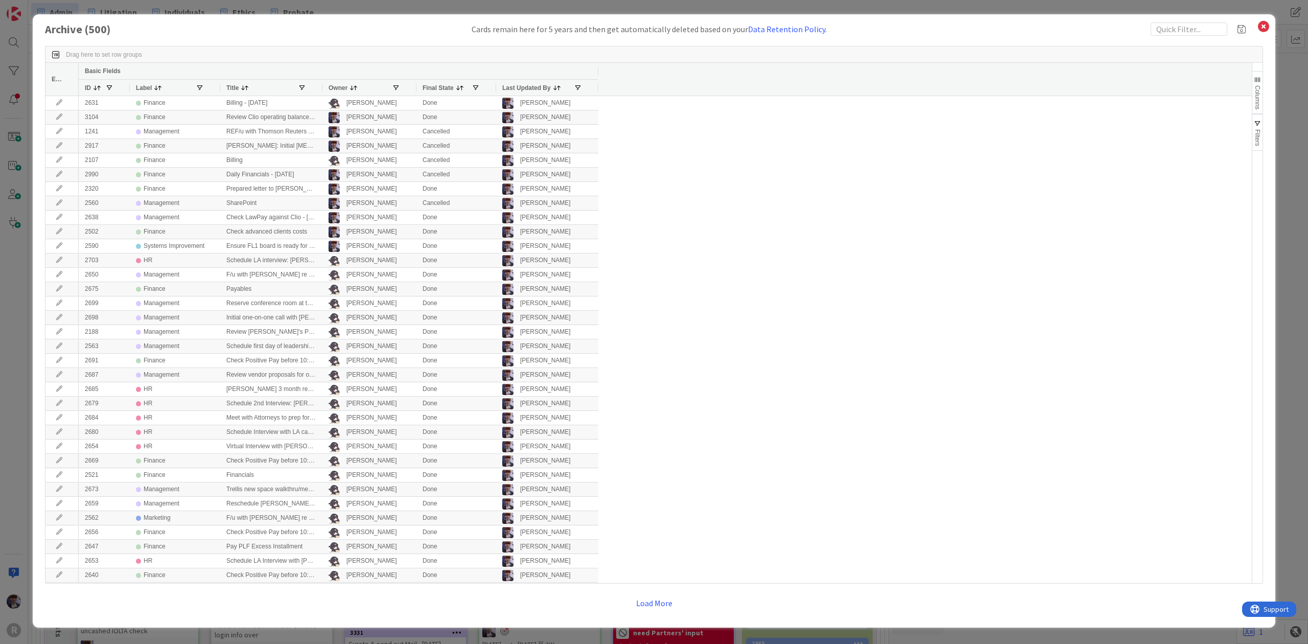
click at [1278, 35] on div "Archive ( 500 ) Cards remain here for 5 years and then get automatically delete…" at bounding box center [654, 322] width 1308 height 644
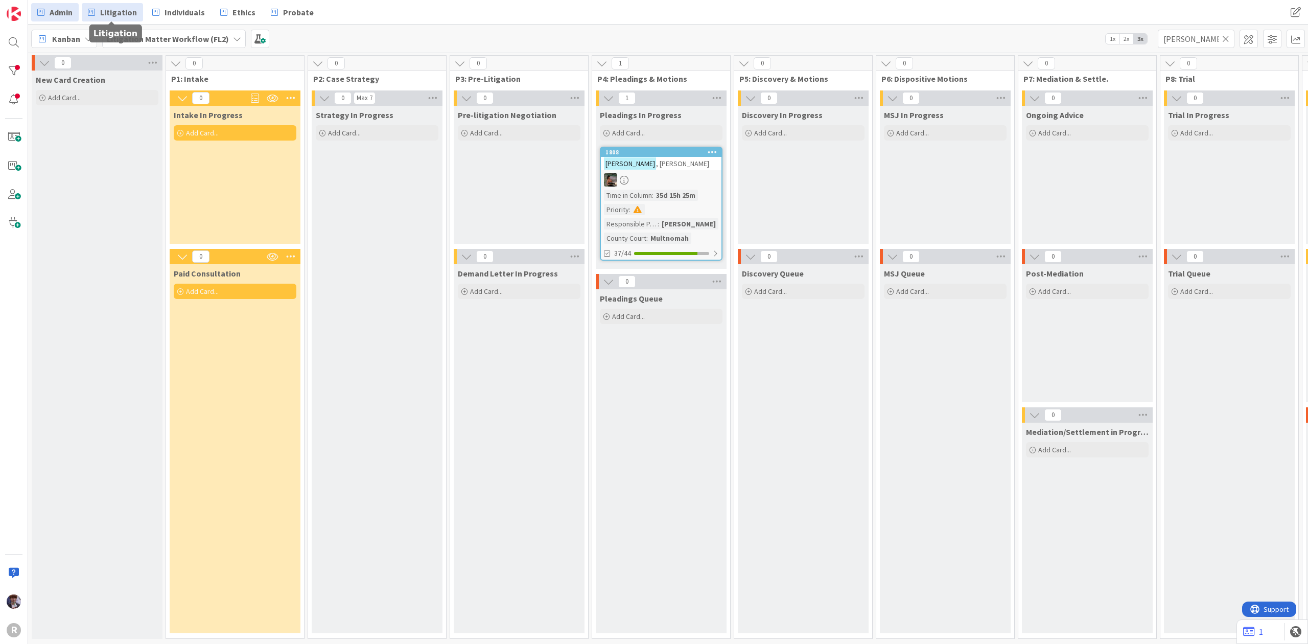
click at [72, 16] on span "Admin" at bounding box center [61, 12] width 23 height 12
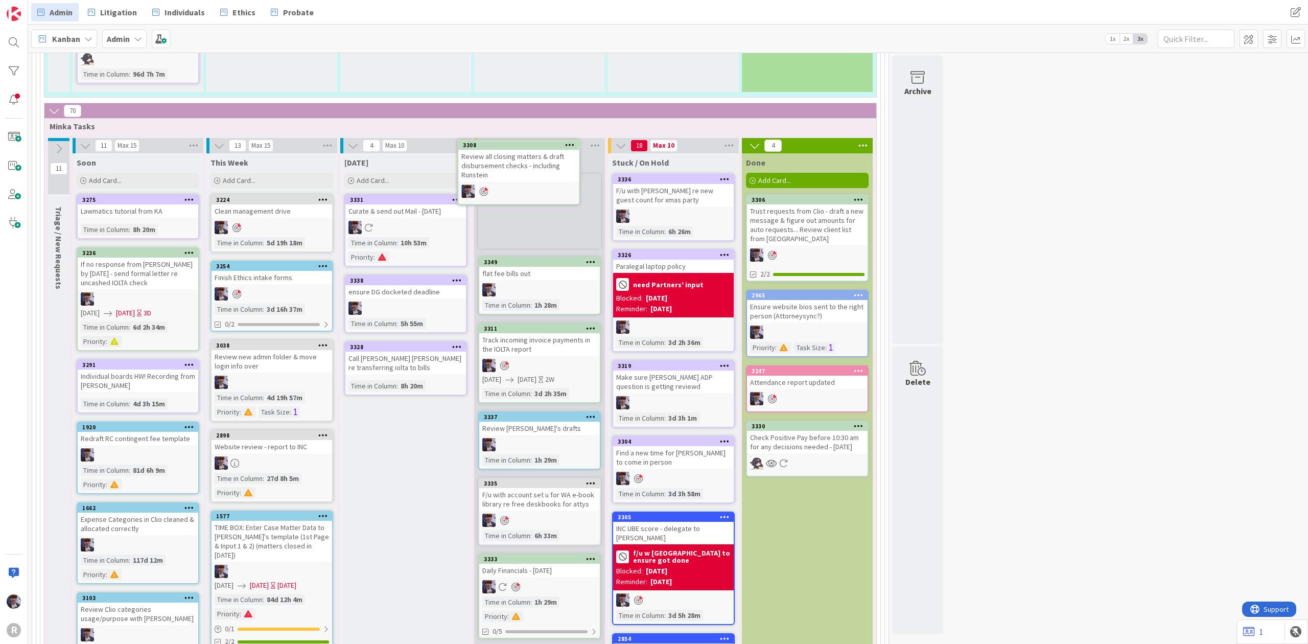
scroll to position [1844, 0]
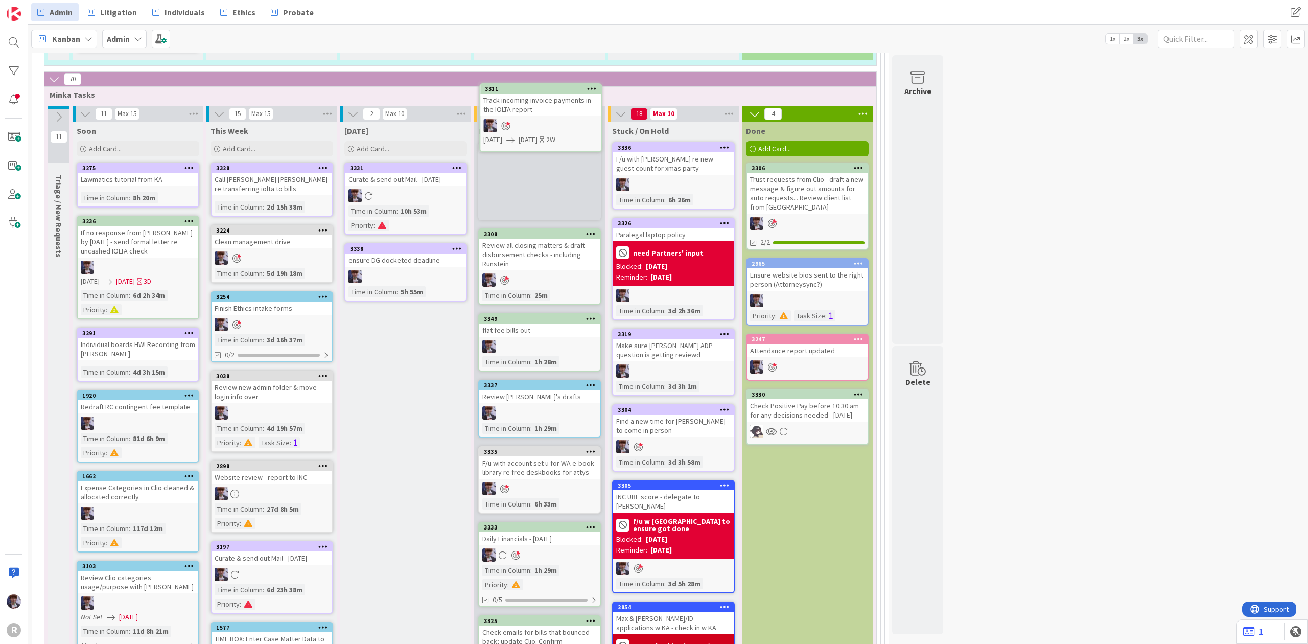
scroll to position [1862, 0]
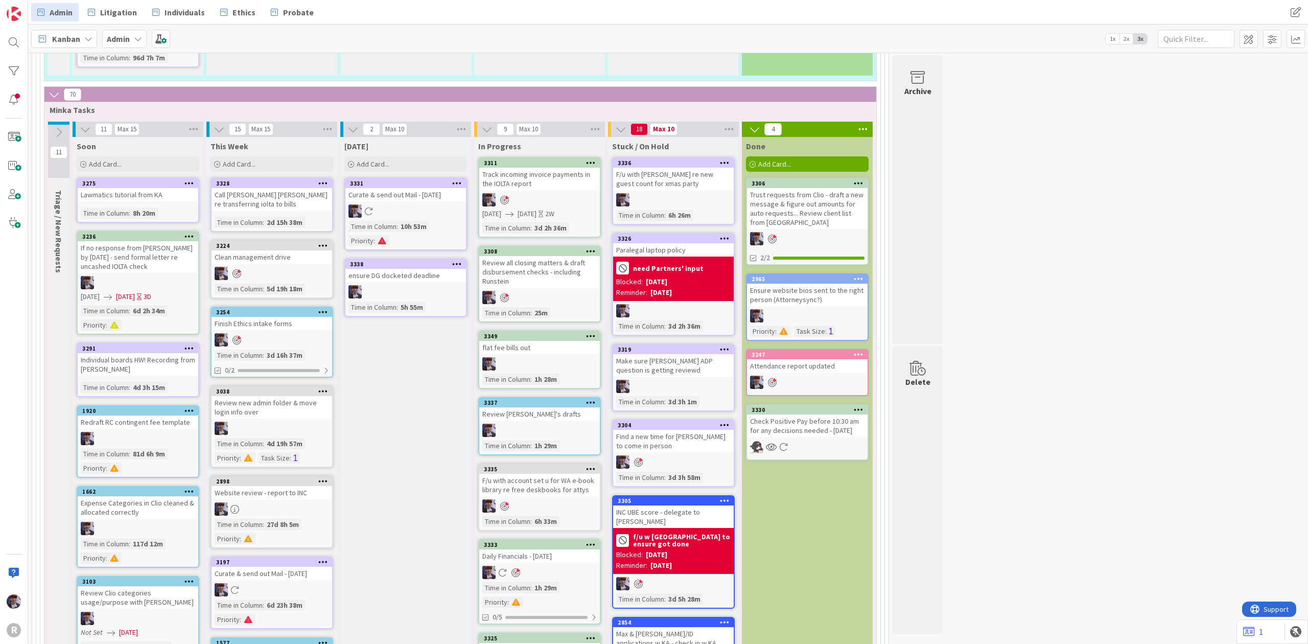
click at [549, 549] on div "Daily Financials - [DATE]" at bounding box center [539, 555] width 121 height 13
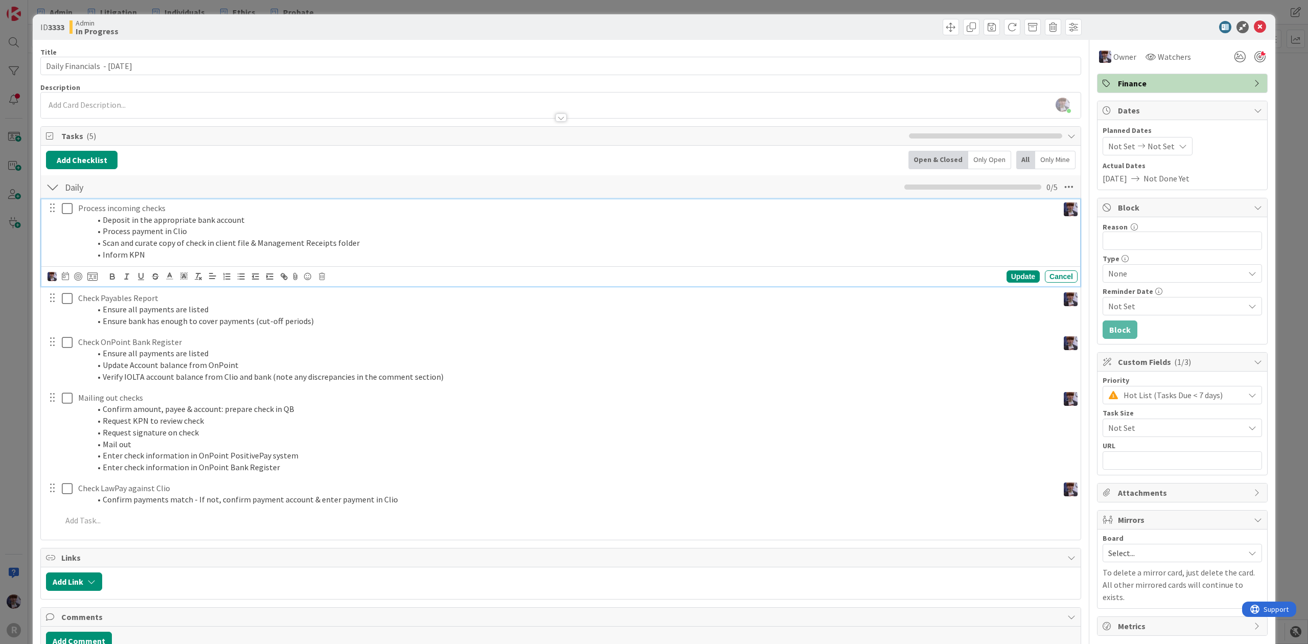
click at [195, 238] on li "Scan and curate copy of check in client file & Management Receipts folder" at bounding box center [572, 243] width 964 height 12
click at [326, 276] on div "Update Cancel" at bounding box center [563, 276] width 1030 height 14
click at [321, 280] on icon at bounding box center [322, 276] width 6 height 7
click at [348, 320] on div "Delete" at bounding box center [348, 320] width 38 height 18
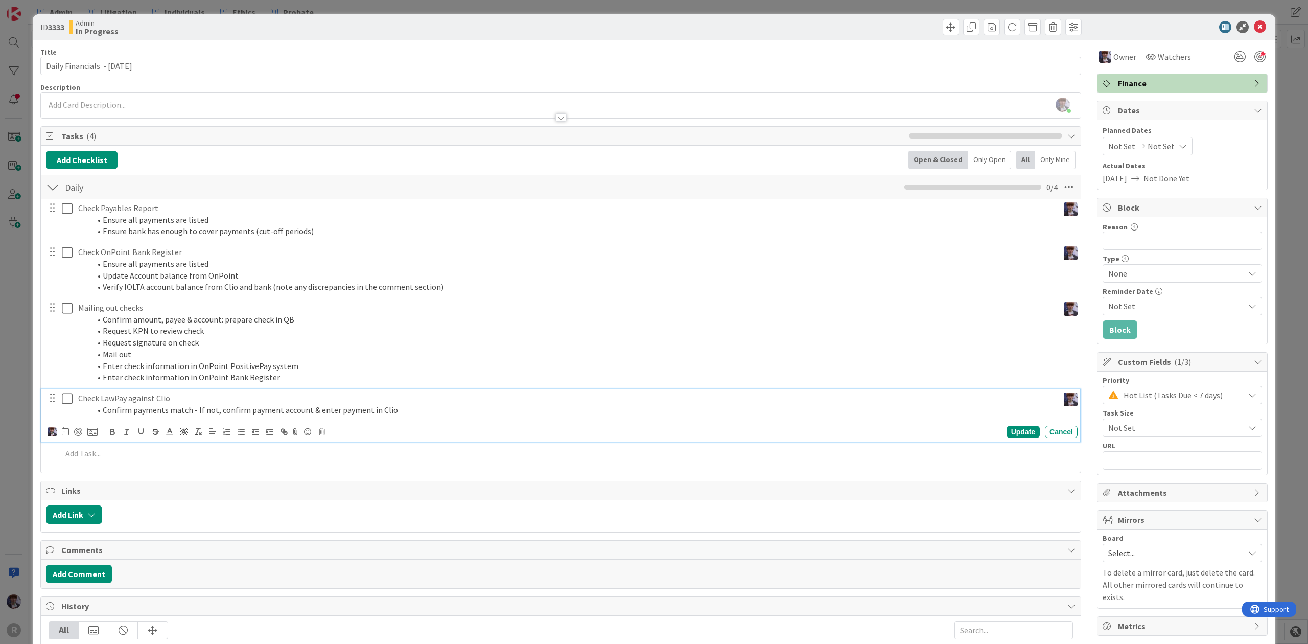
click at [191, 409] on li "Confirm payments match - If not, confirm payment account & enter payment in Clio" at bounding box center [572, 410] width 964 height 12
click at [66, 398] on icon at bounding box center [67, 398] width 11 height 12
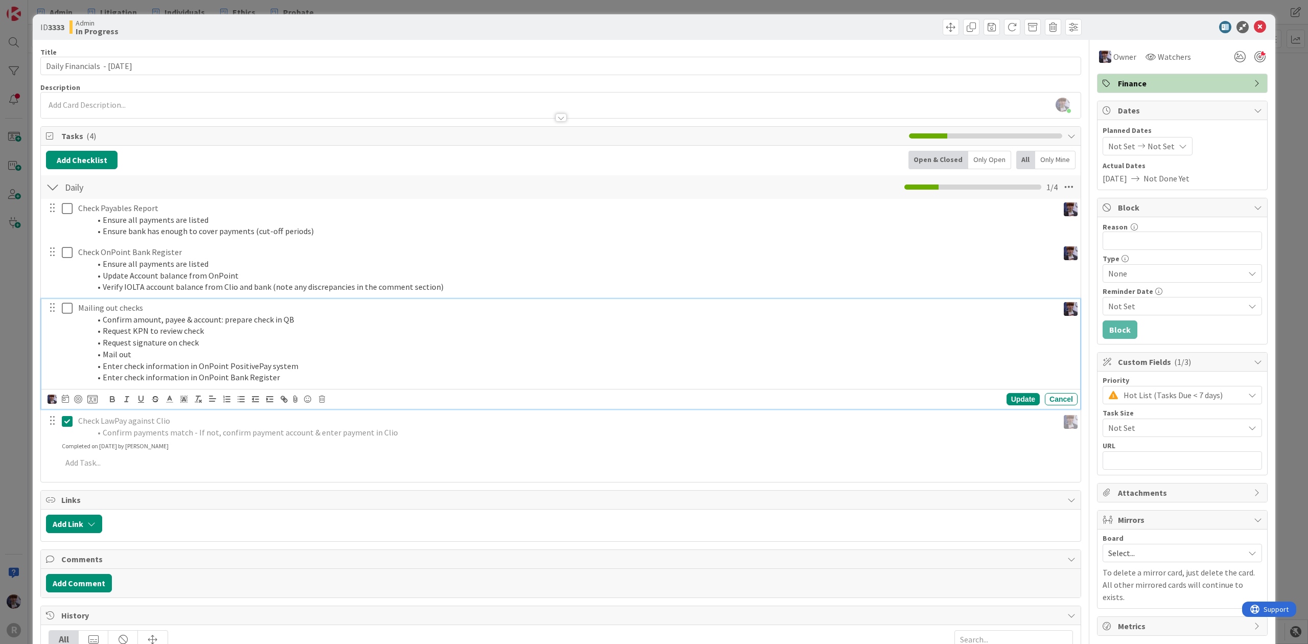
click at [178, 305] on p "Mailing out checks" at bounding box center [566, 308] width 976 height 12
click at [321, 395] on div "Update Cancel" at bounding box center [563, 399] width 1030 height 14
click at [320, 399] on icon at bounding box center [322, 398] width 6 height 7
drag, startPoint x: 334, startPoint y: 431, endPoint x: 334, endPoint y: 437, distance: 6.2
click at [334, 432] on div "Are you sure you want to delete this task? Delete Cancel" at bounding box center [405, 430] width 163 height 43
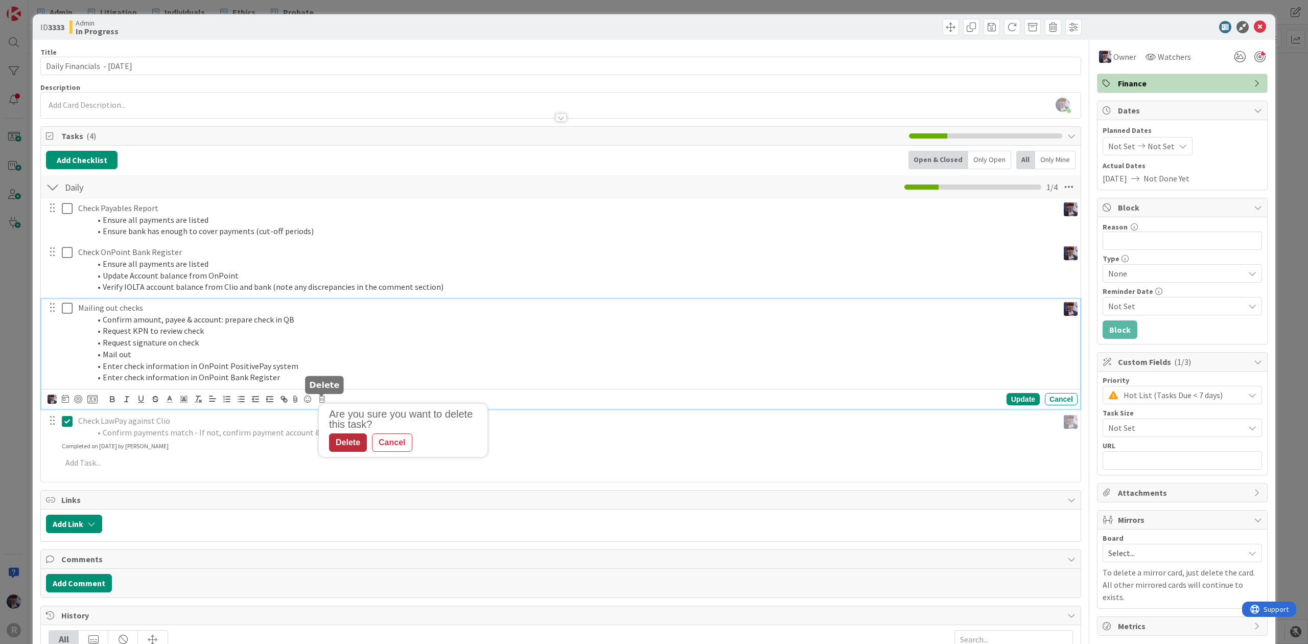
click at [334, 440] on div "Delete" at bounding box center [348, 442] width 38 height 18
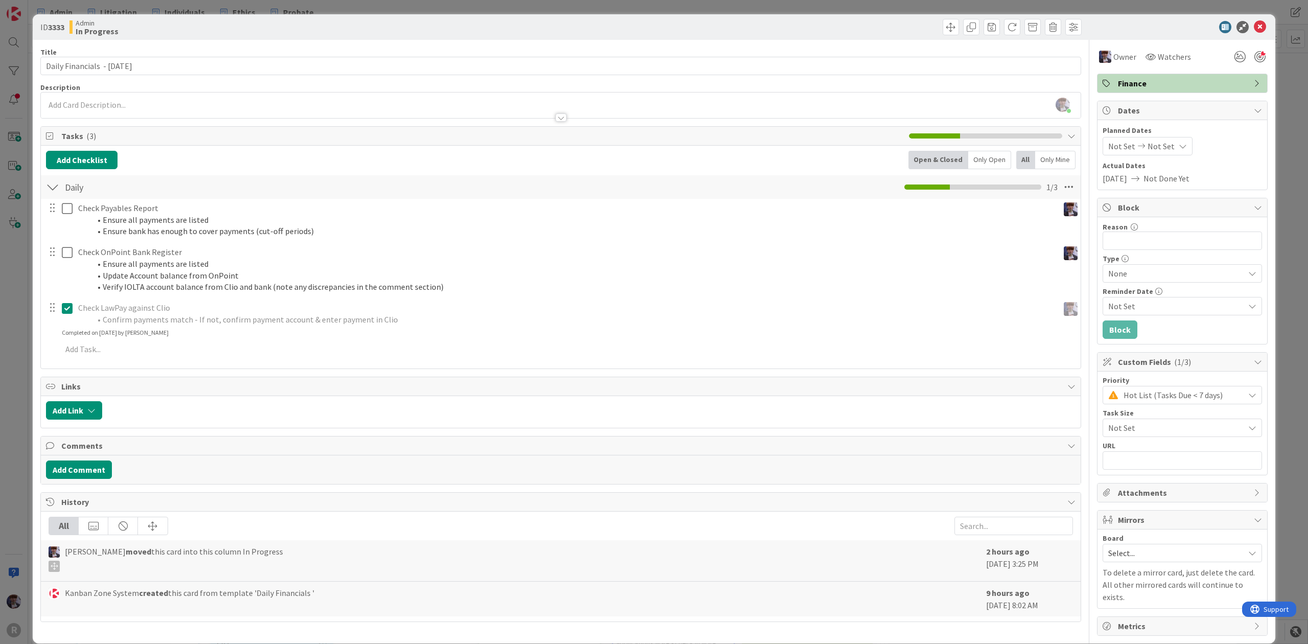
click at [14, 289] on div "ID 3333 Admin In Progress Title 30 / 128 Daily Financials - [DATE] Description …" at bounding box center [654, 322] width 1308 height 644
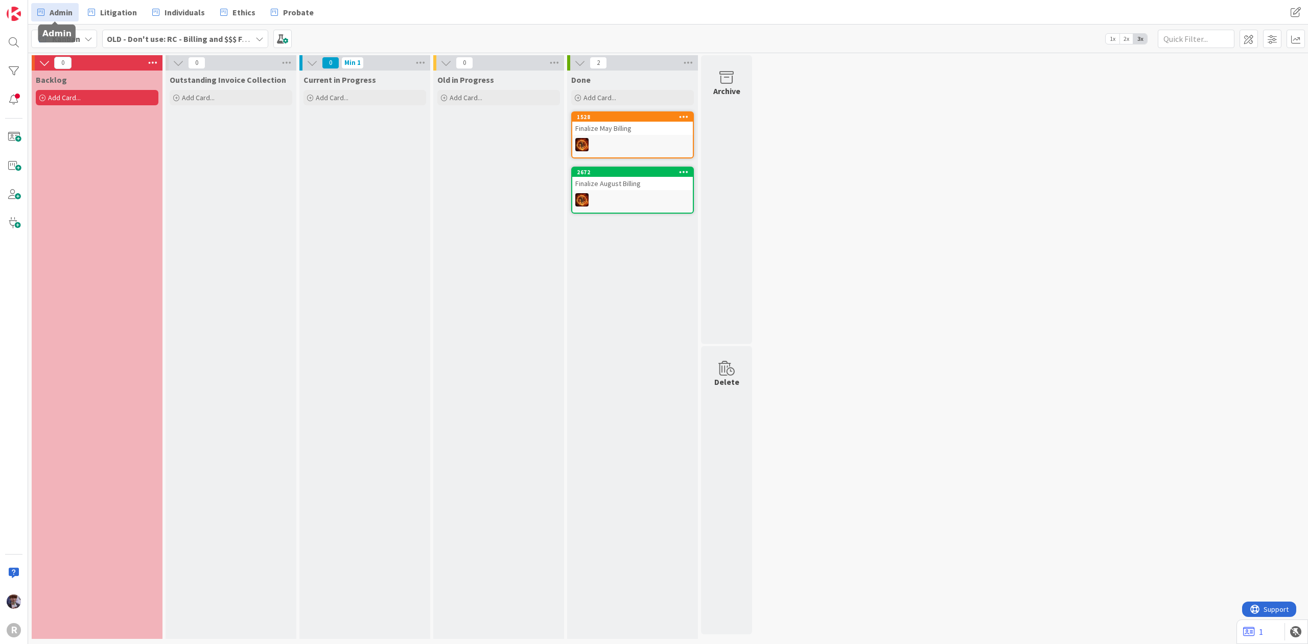
click at [67, 10] on span "Admin" at bounding box center [61, 12] width 23 height 12
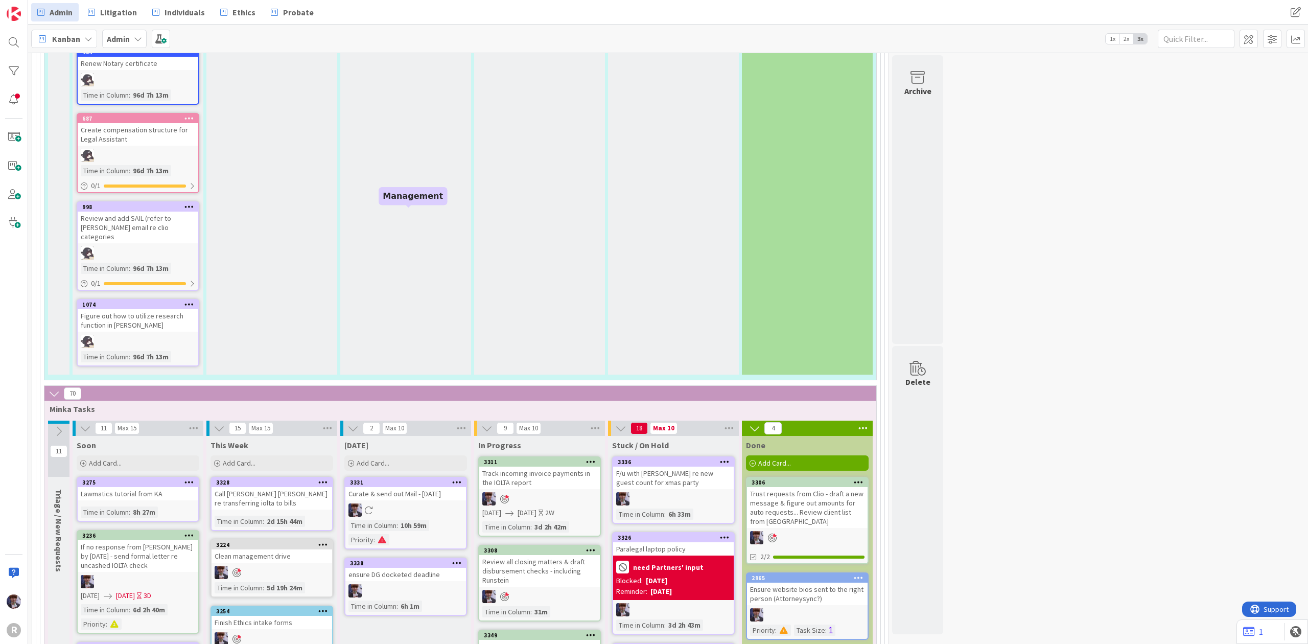
scroll to position [1907, 0]
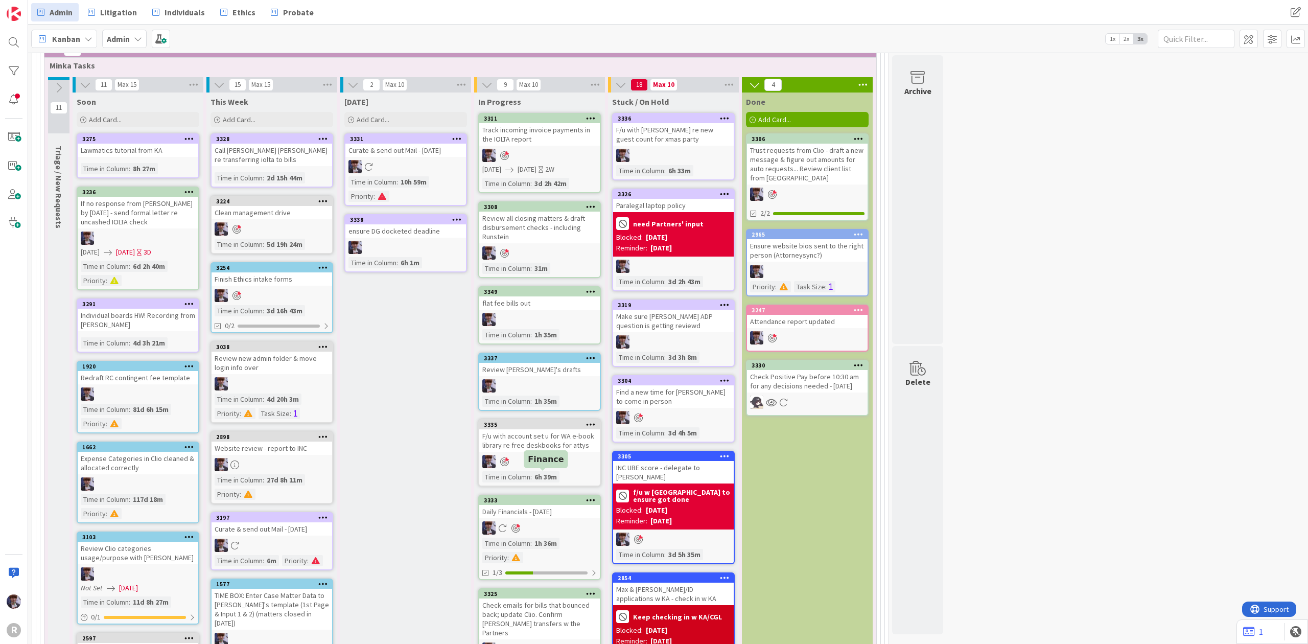
click at [538, 494] on div "3333 Daily Financials - [DATE] Time in Column : 1h 36m Priority : 1/3" at bounding box center [539, 536] width 123 height 85
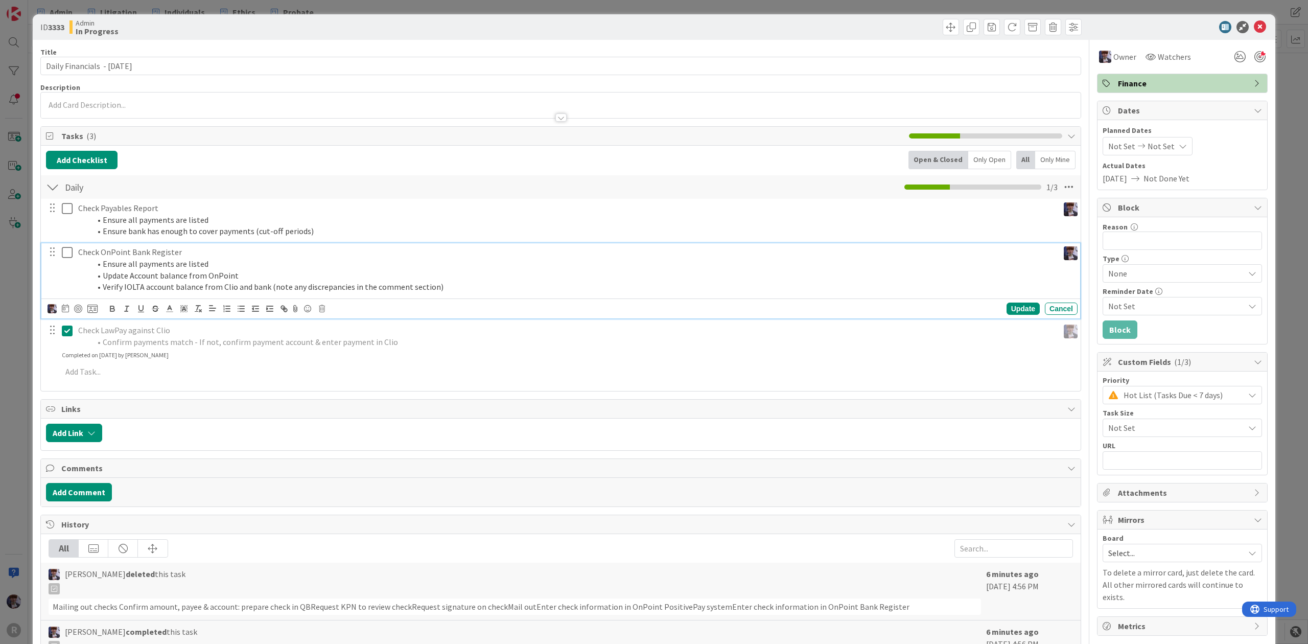
click at [69, 249] on icon at bounding box center [67, 252] width 11 height 12
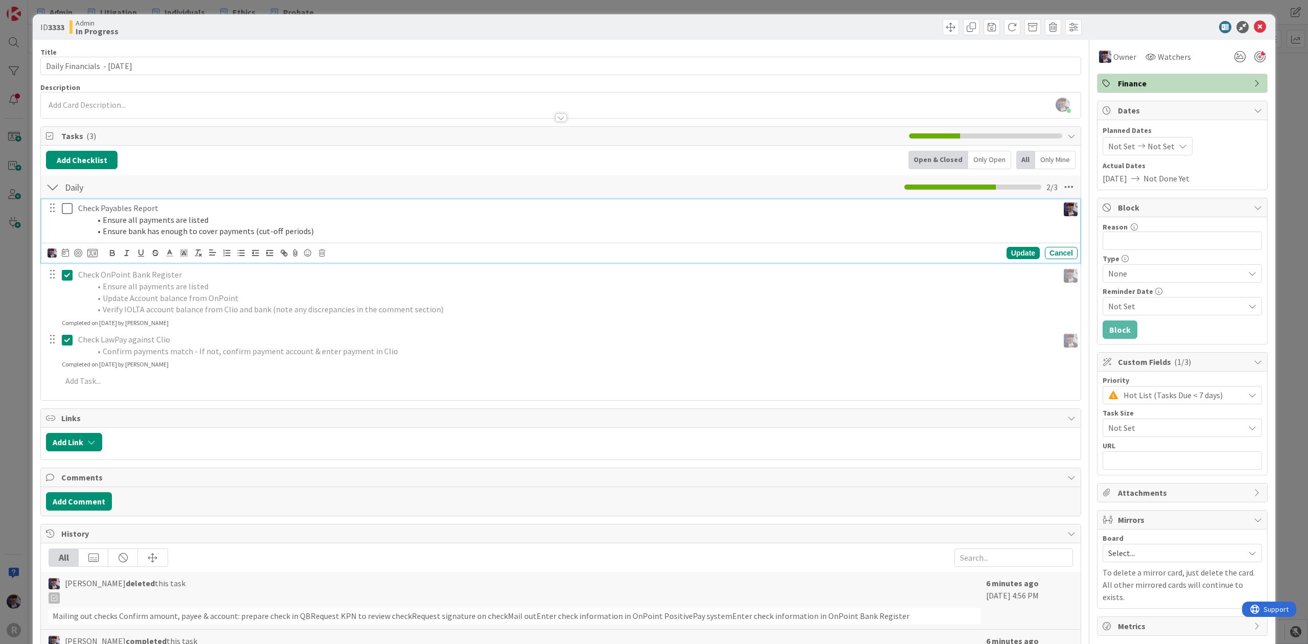
click at [68, 209] on icon at bounding box center [67, 208] width 11 height 12
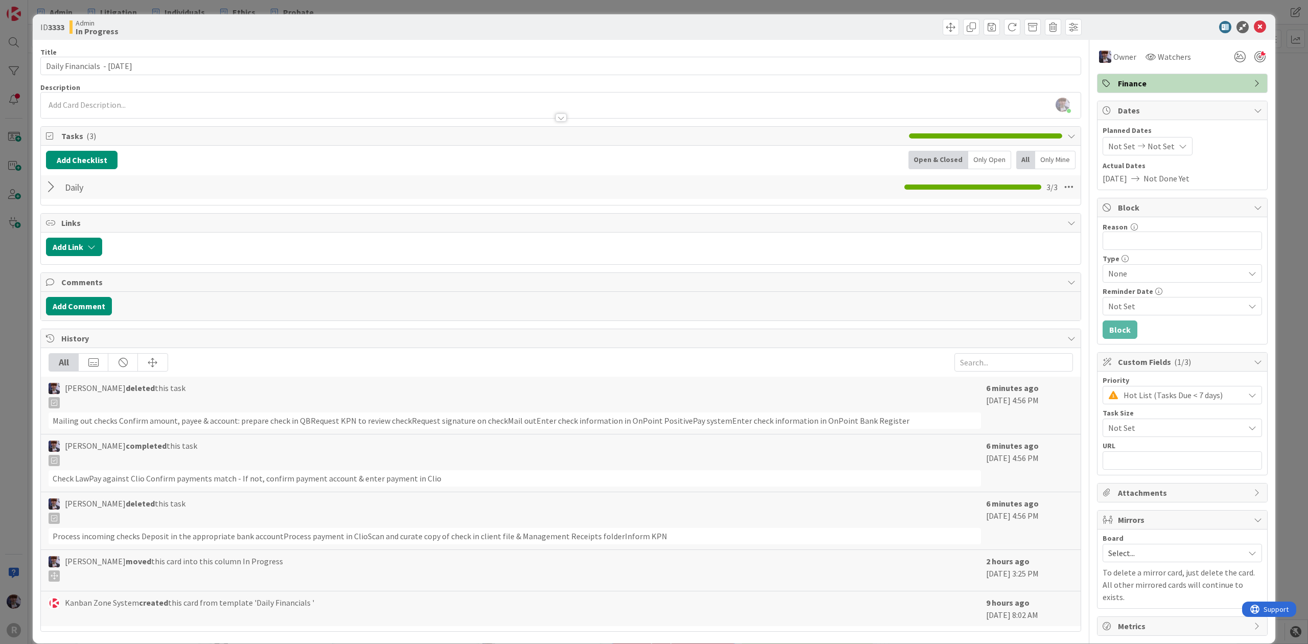
click at [30, 298] on div "ID 3333 Admin In Progress Title 30 / 128 Daily Financials - [DATE] Description …" at bounding box center [654, 322] width 1308 height 644
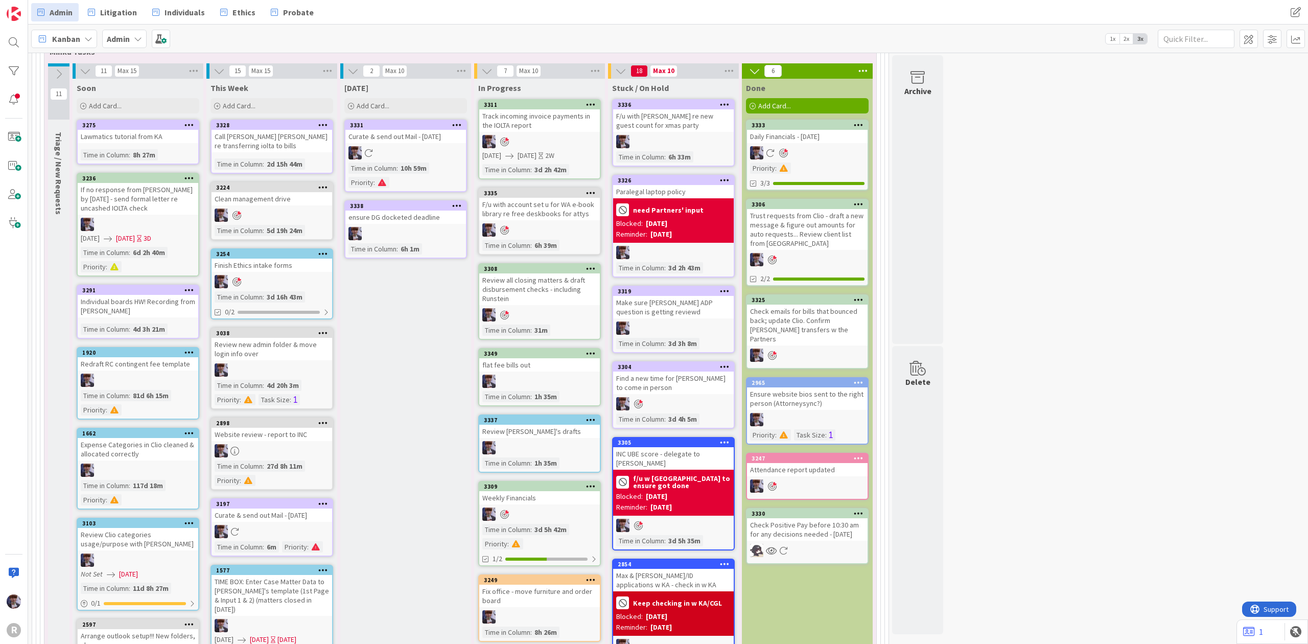
scroll to position [1888, 0]
